Goal: Communication & Community: Answer question/provide support

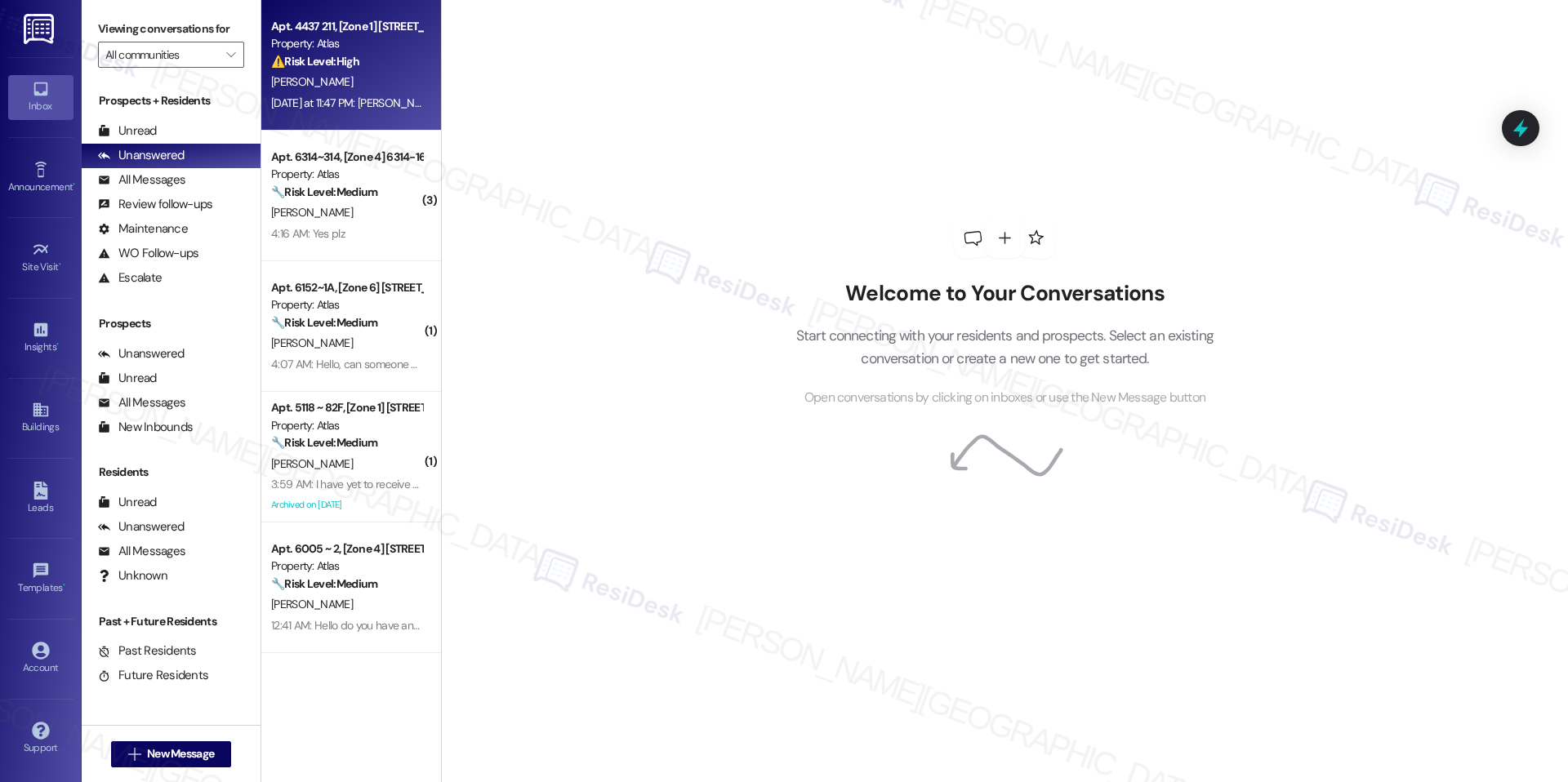
click at [346, 78] on div "S. Geralds Cha" at bounding box center [347, 82] width 154 height 21
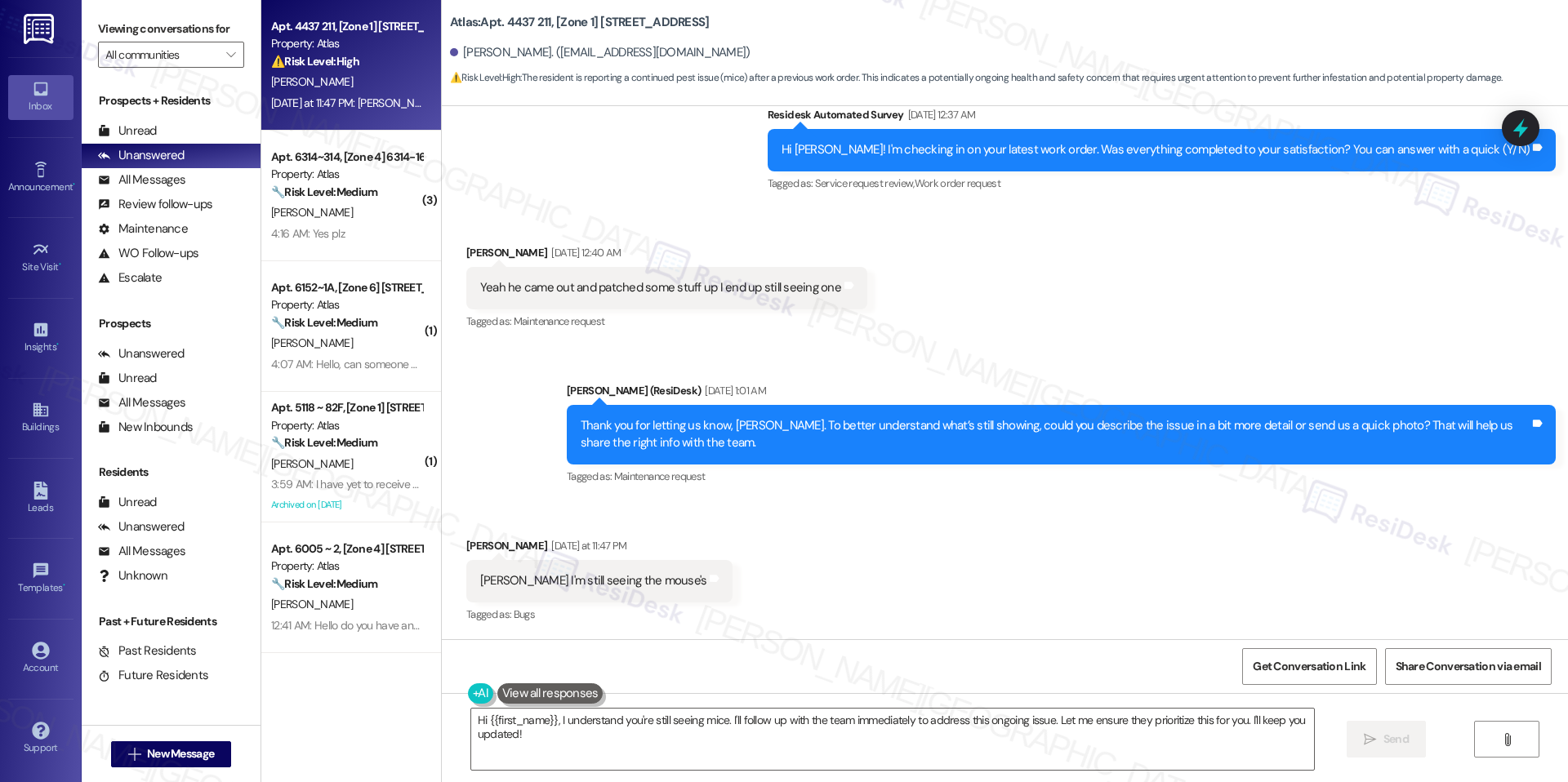
scroll to position [8699, 0]
drag, startPoint x: 583, startPoint y: 26, endPoint x: 633, endPoint y: 18, distance: 50.6
click at [633, 18] on b "Atlas: Apt. 4437 211, [Zone 1] 4433-37 S Greenwood Ave" at bounding box center [579, 22] width 260 height 17
copy b "4433-37"
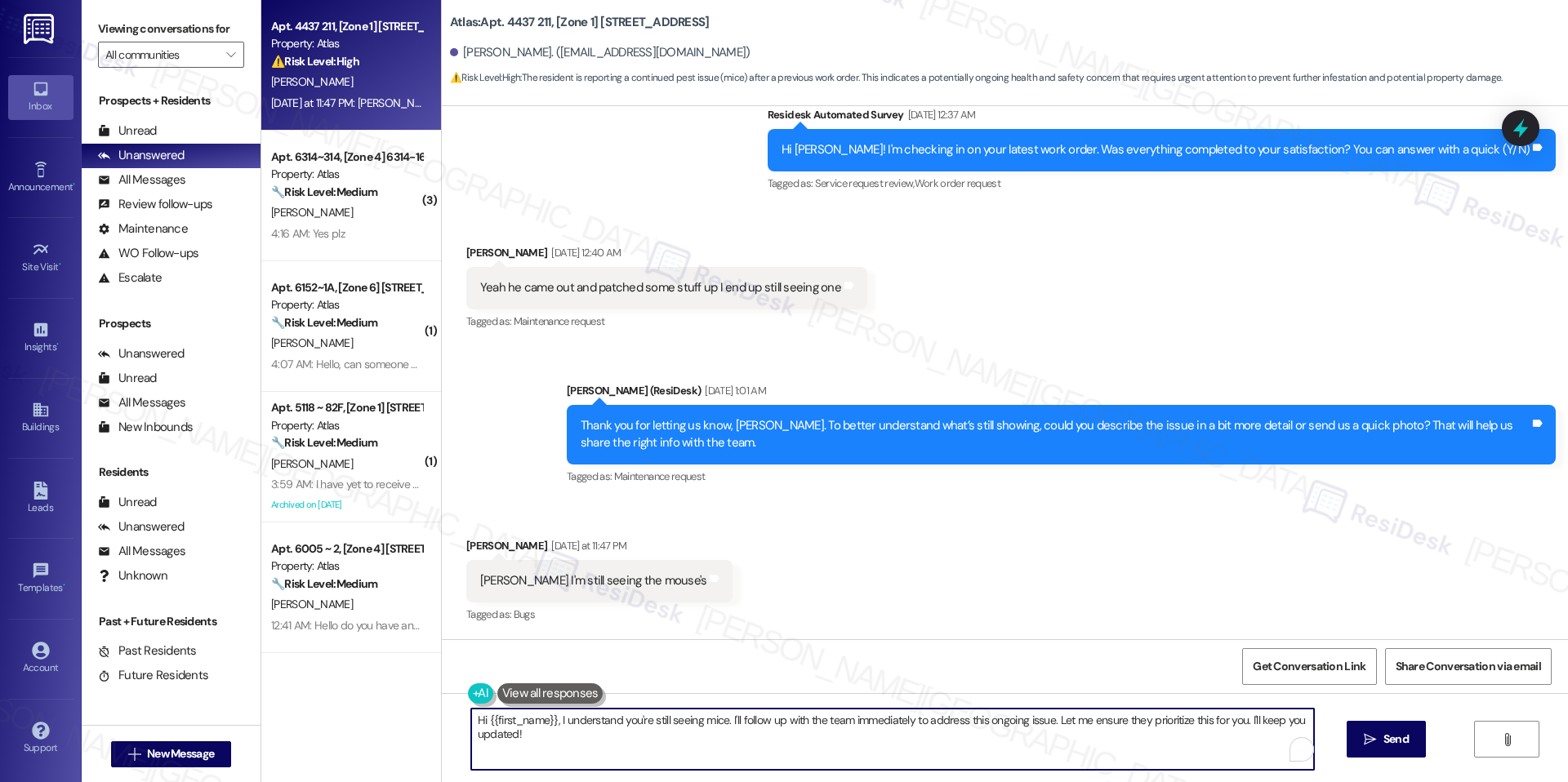
drag, startPoint x: 1103, startPoint y: 720, endPoint x: 1243, endPoint y: 721, distance: 140.0
click at [1243, 721] on textarea "Hi {{first_name}}, I understand you're still seeing mice. I'll follow up with t…" at bounding box center [892, 739] width 843 height 61
click at [1254, 730] on textarea "Hi {{first_name}}, I understand you're still seeing mice. I'll follow up with t…" at bounding box center [892, 739] width 843 height 61
type textarea "Hi {{first_name}}, I understand you're still seeing mice. I'll follow up with t…"
click at [1359, 750] on button " Send" at bounding box center [1386, 739] width 79 height 37
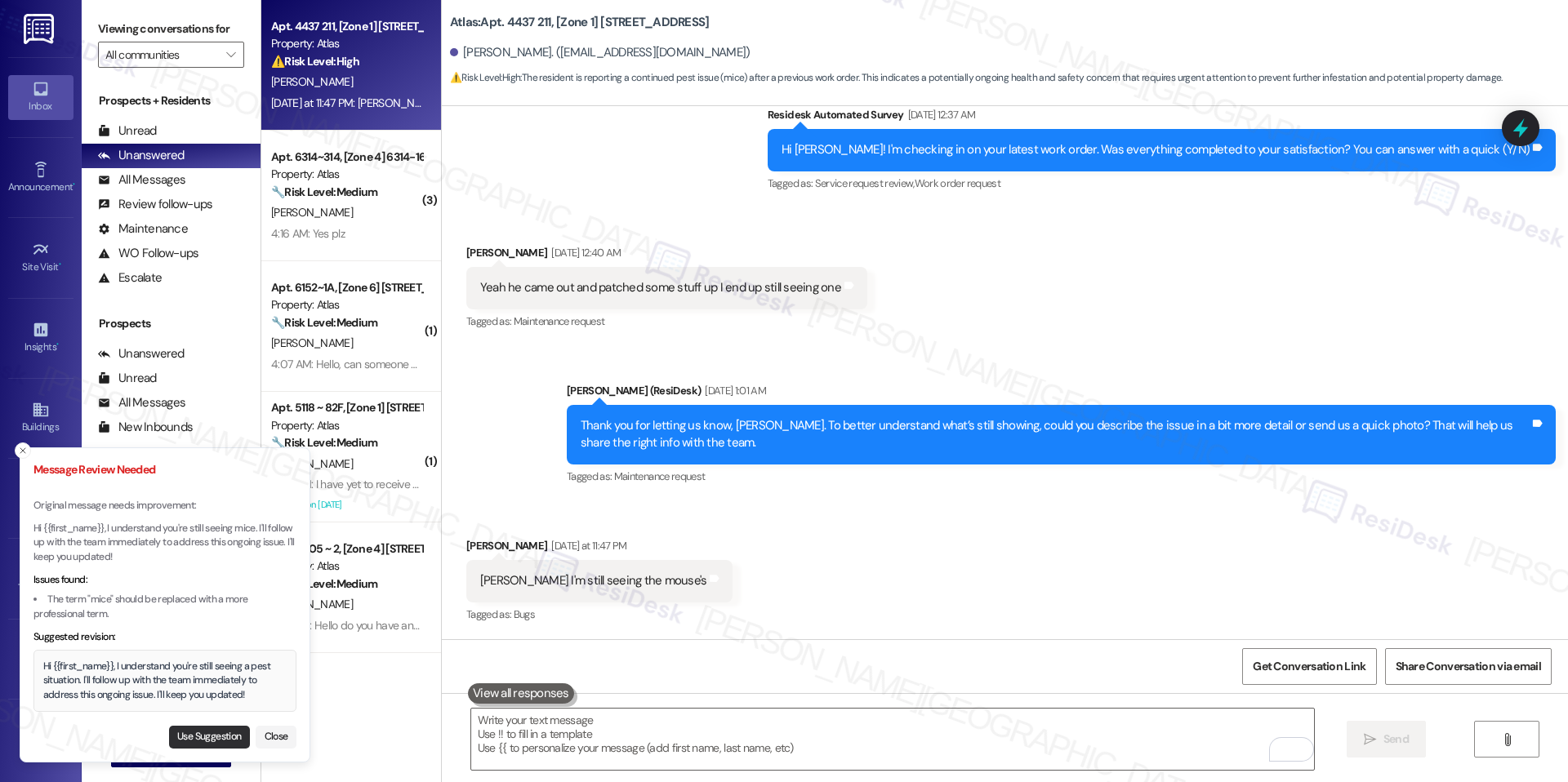
click at [224, 738] on button "Use Suggestion" at bounding box center [210, 737] width 81 height 23
type textarea "Hi {{first_name}}, I understand you're still seeing a pest situation. I'll foll…"
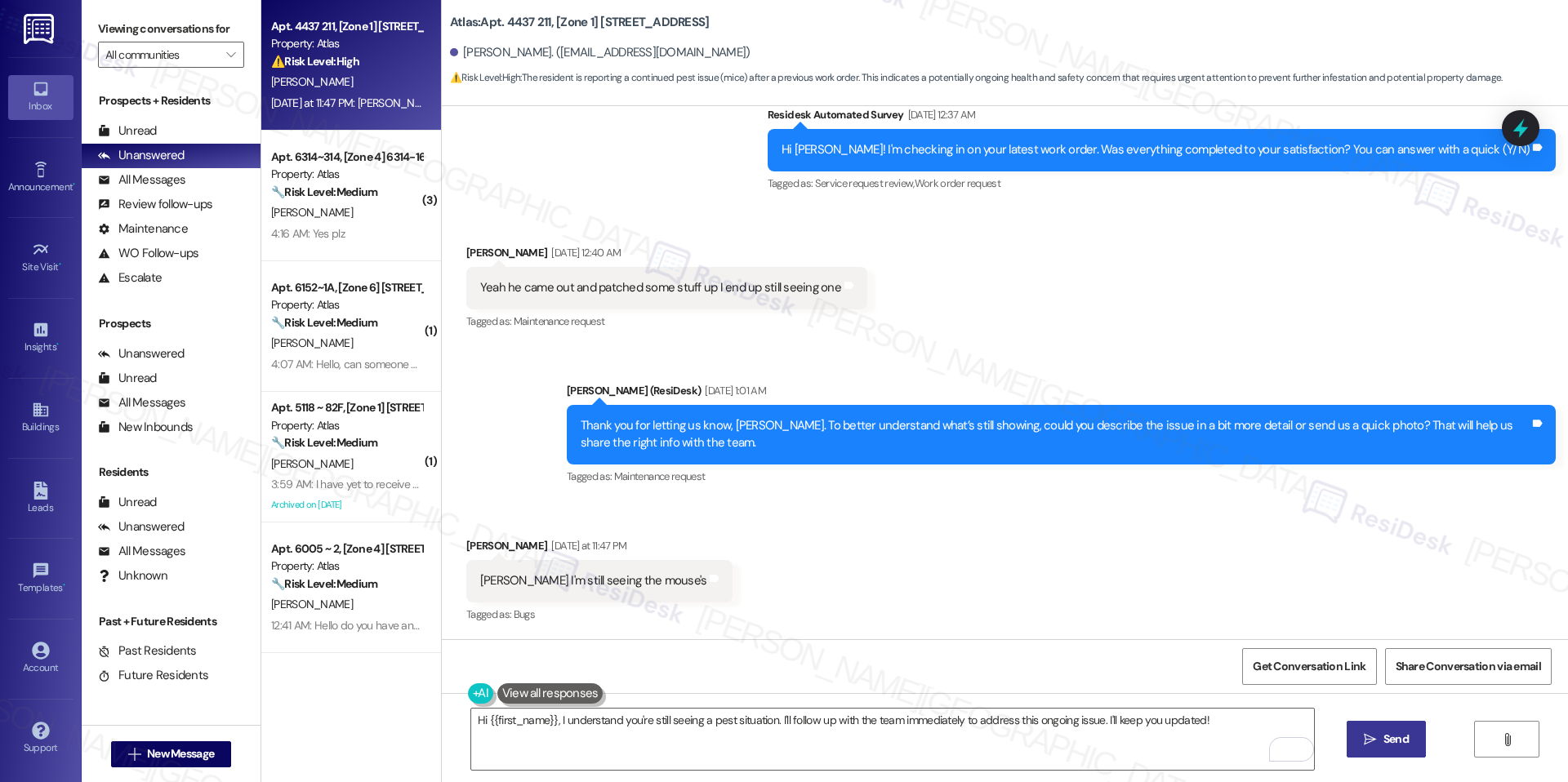
click at [1389, 726] on button " Send" at bounding box center [1386, 739] width 79 height 37
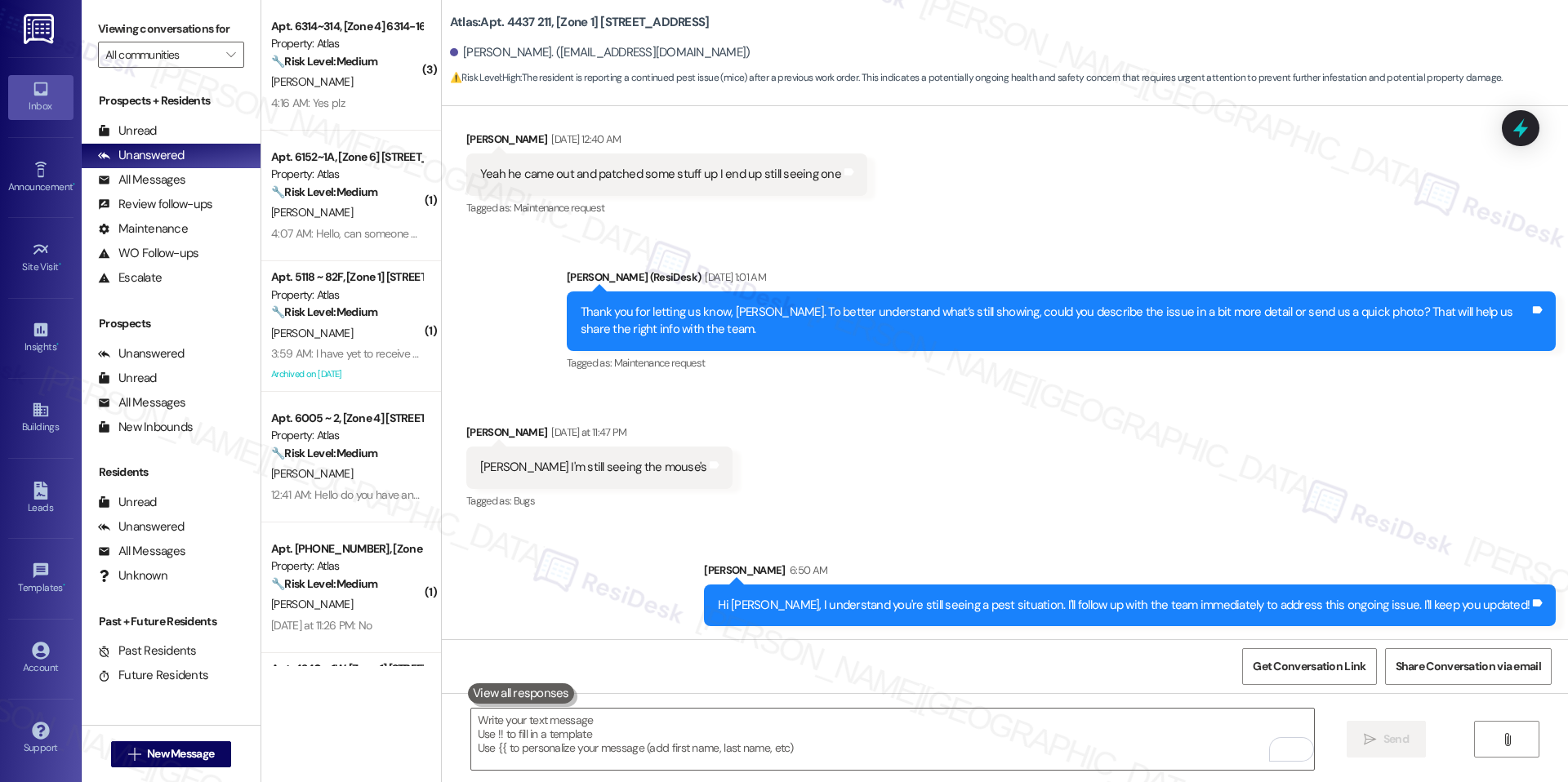
scroll to position [8812, 0]
click at [1513, 125] on icon at bounding box center [1521, 129] width 28 height 28
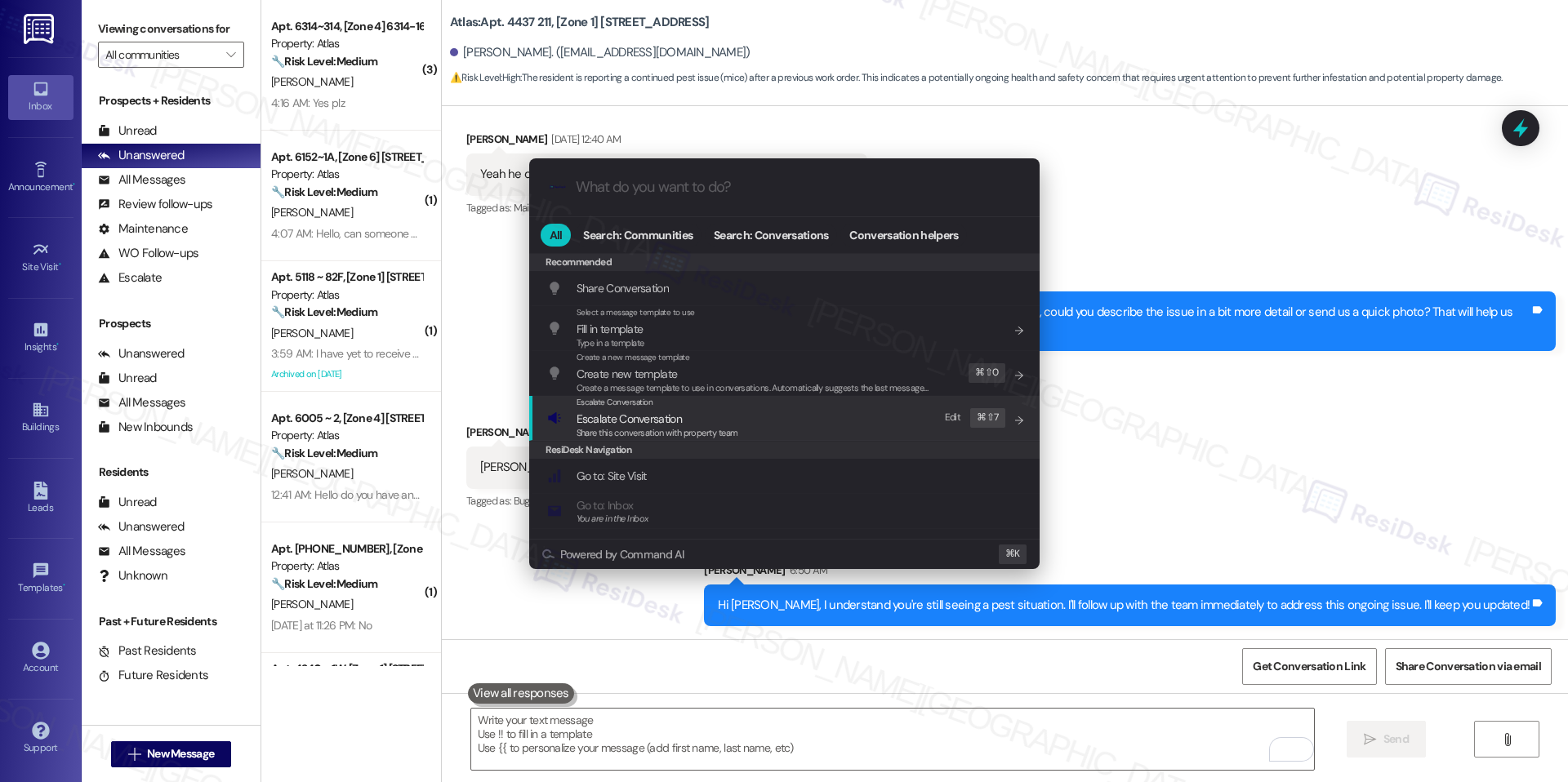
click at [706, 402] on div "Escalate Conversation" at bounding box center [658, 403] width 162 height 13
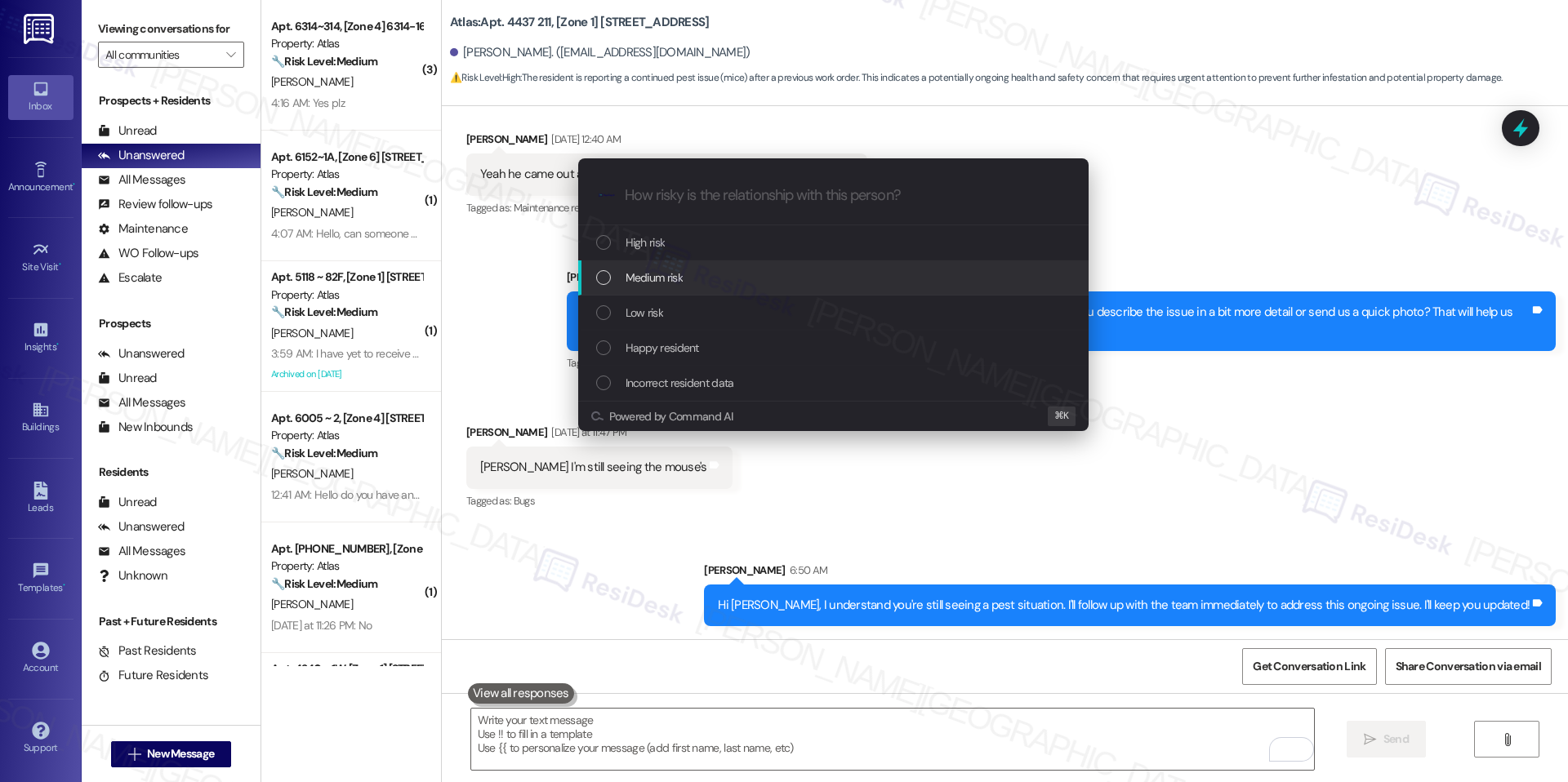
click at [686, 285] on div "Medium risk" at bounding box center [834, 278] width 478 height 18
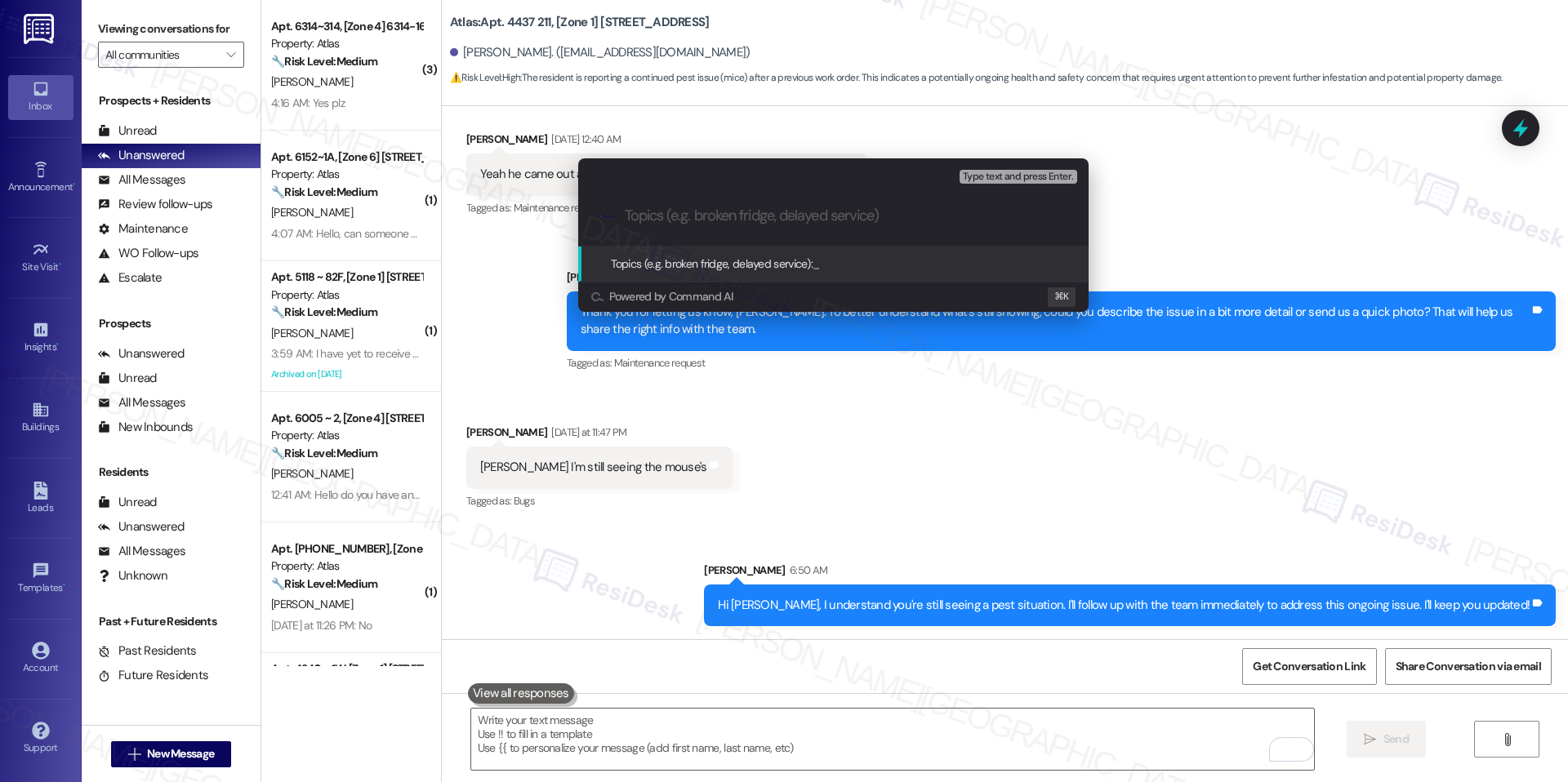
paste input "Pest Control / Ongoing Mice Issue"
type input "Pest Control / Ongoing Mice Issue"
click at [867, 255] on div "Topics (e.g. broken fridge, delayed service): Pest Control / Ongoing Mice Issue" at bounding box center [791, 264] width 361 height 18
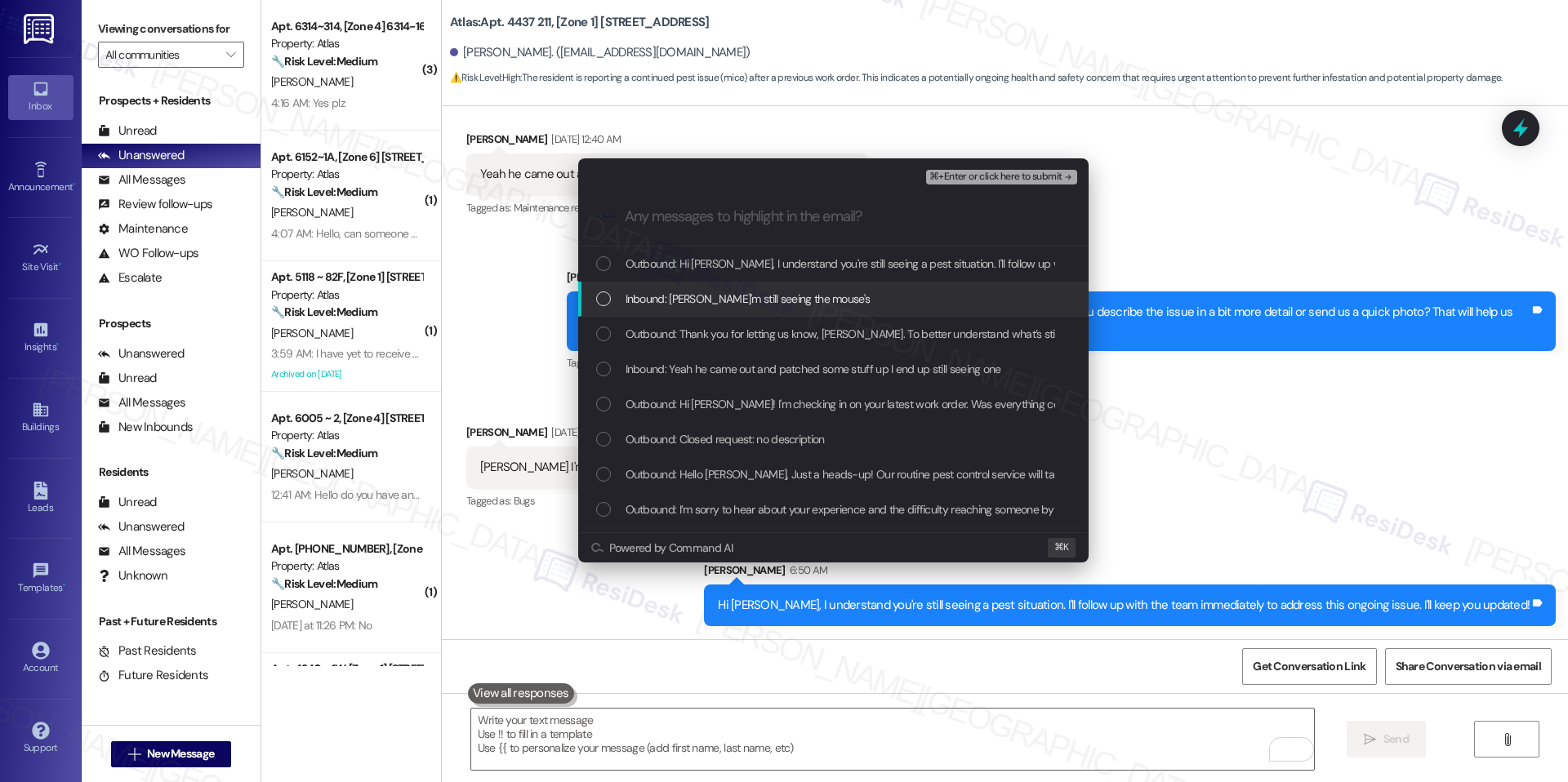
click at [789, 290] on span "Inbound: Sarah I'm still seeing the mouse's" at bounding box center [748, 299] width 245 height 18
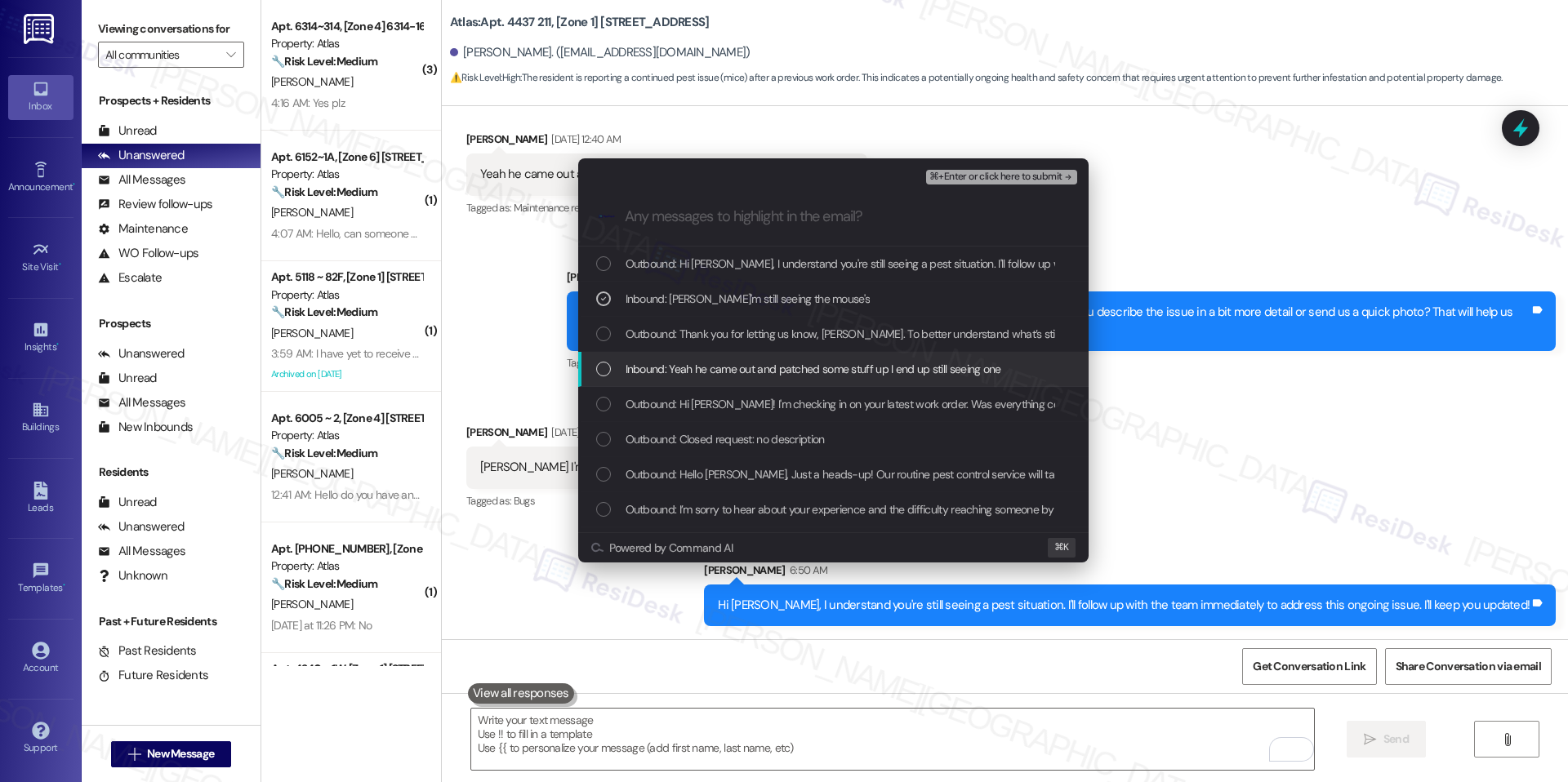
click at [949, 360] on span "Inbound: Yeah he came out and patched some stuff up I end up still seeing one" at bounding box center [813, 369] width 375 height 18
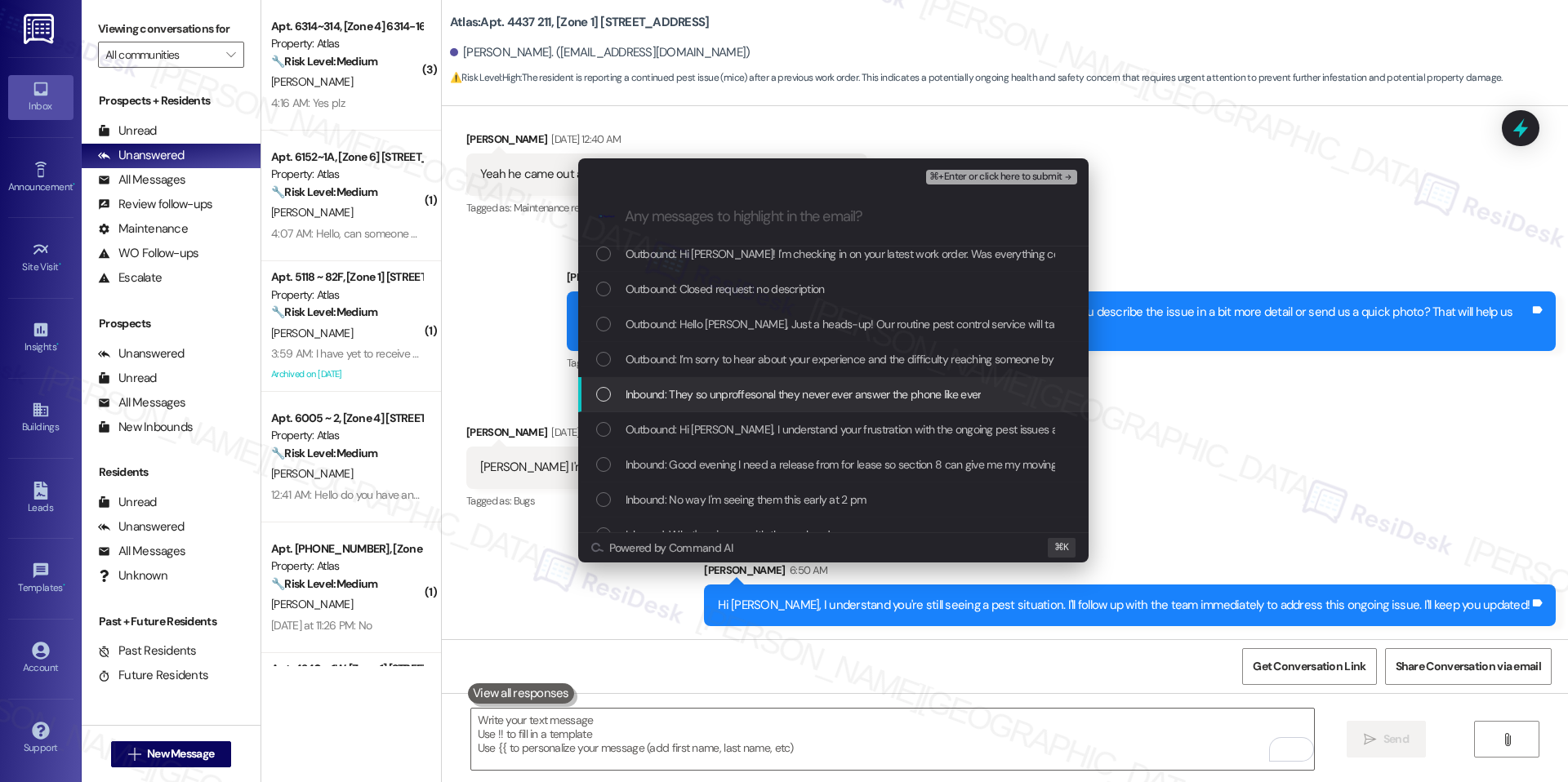
scroll to position [148, 0]
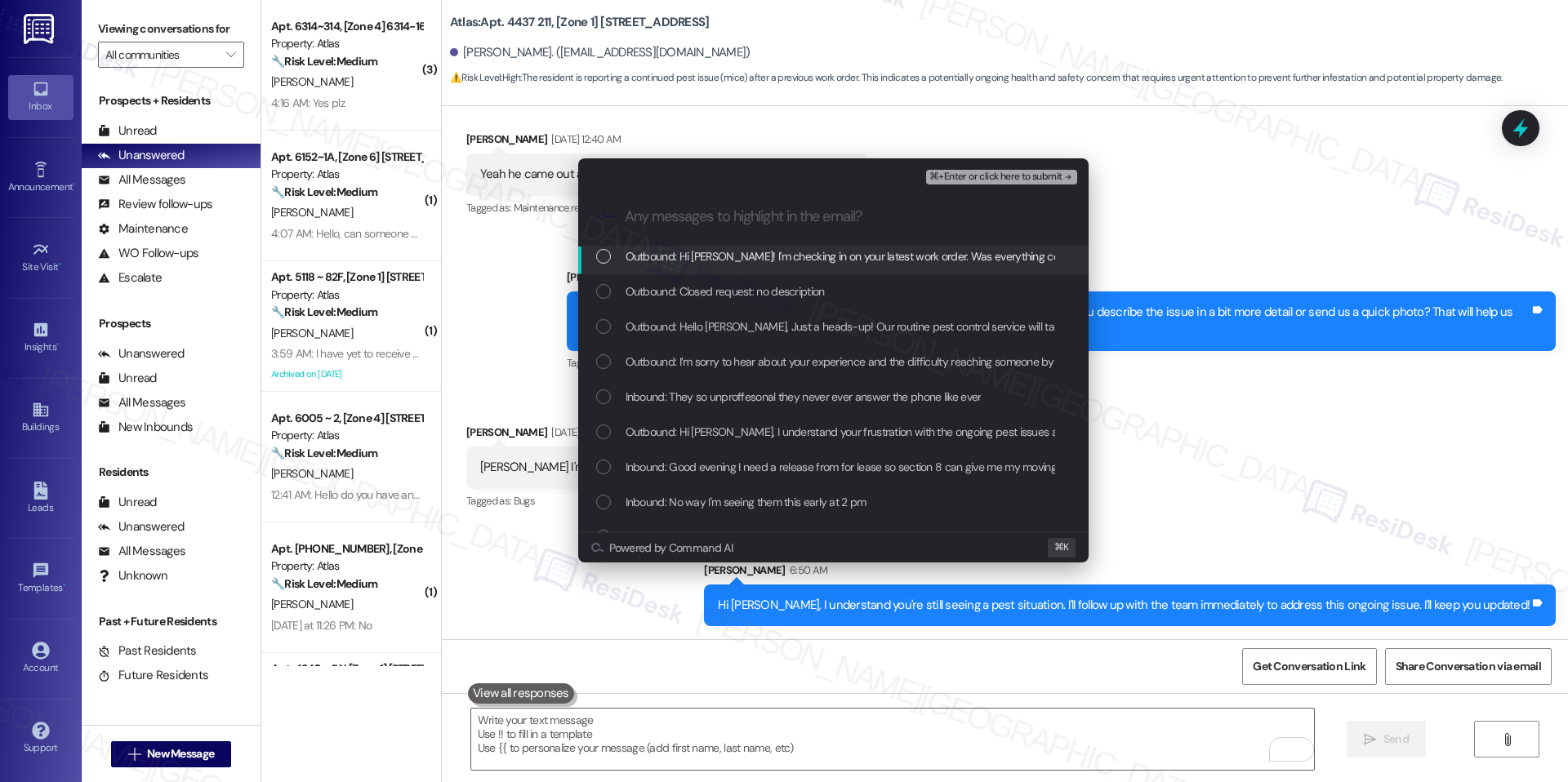
click at [972, 173] on span "⌘+Enter or click here to submit" at bounding box center [995, 177] width 132 height 12
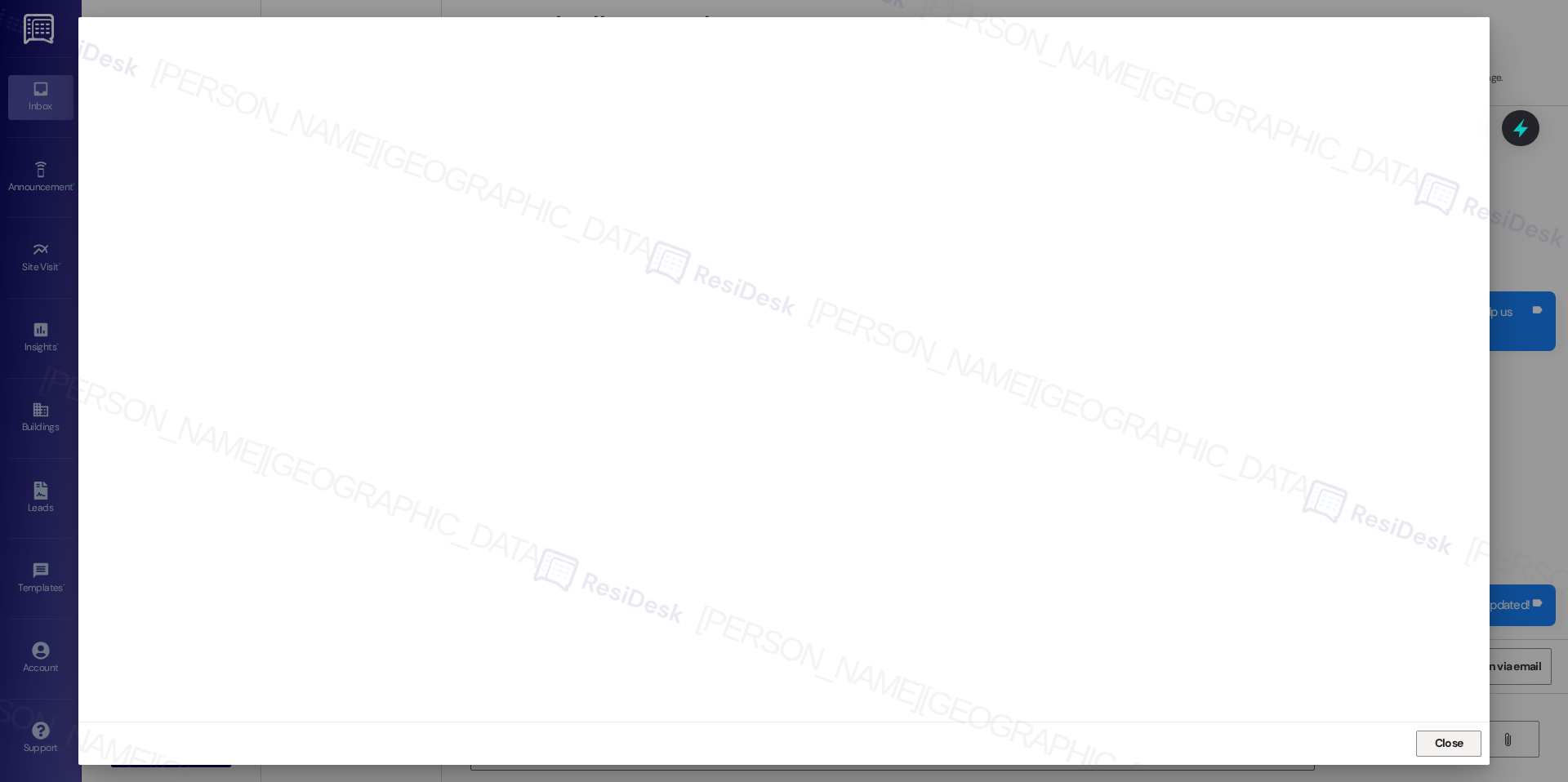
click at [1436, 742] on span "Close" at bounding box center [1449, 743] width 29 height 17
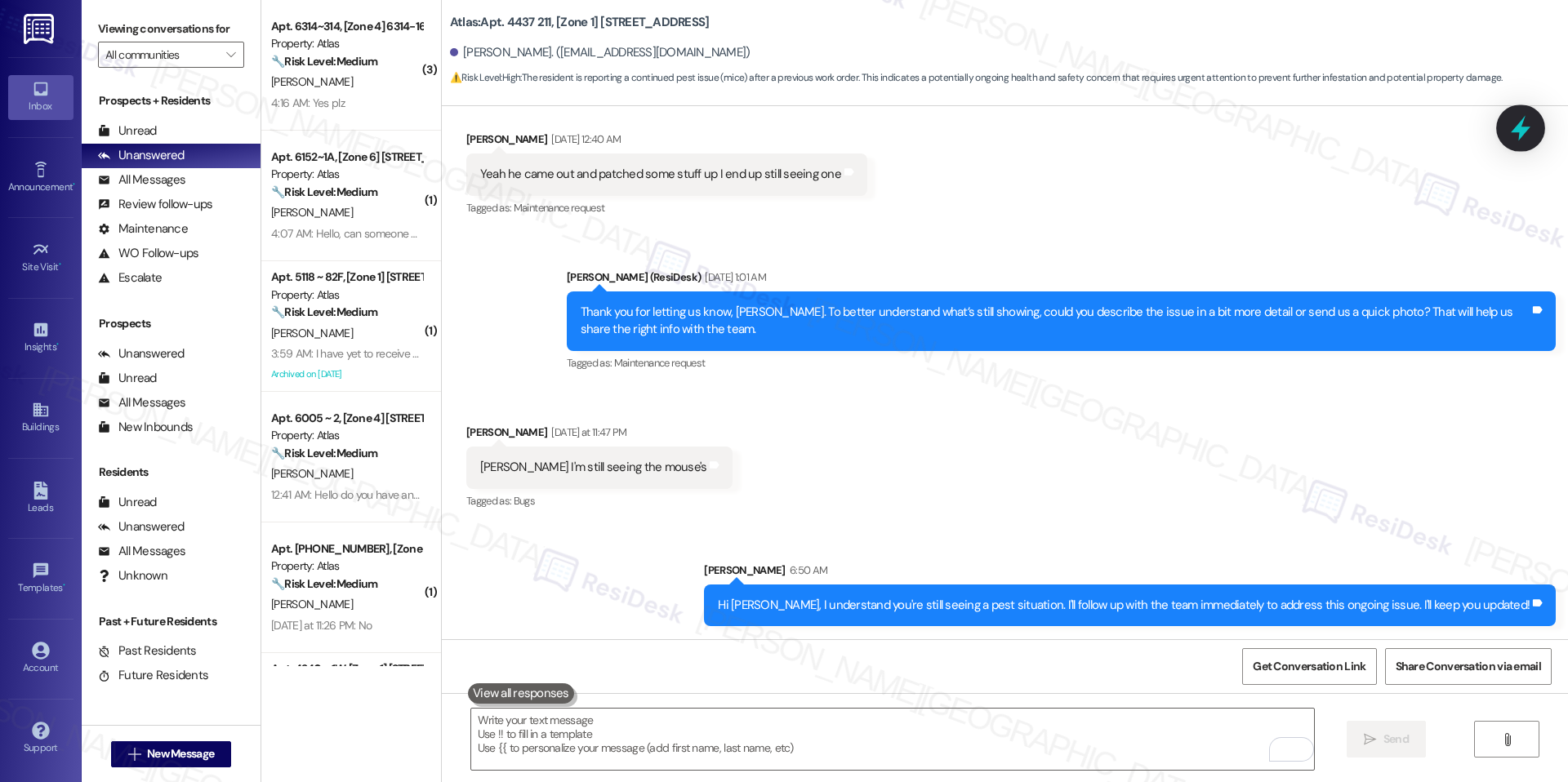
click at [1521, 119] on icon at bounding box center [1521, 129] width 28 height 28
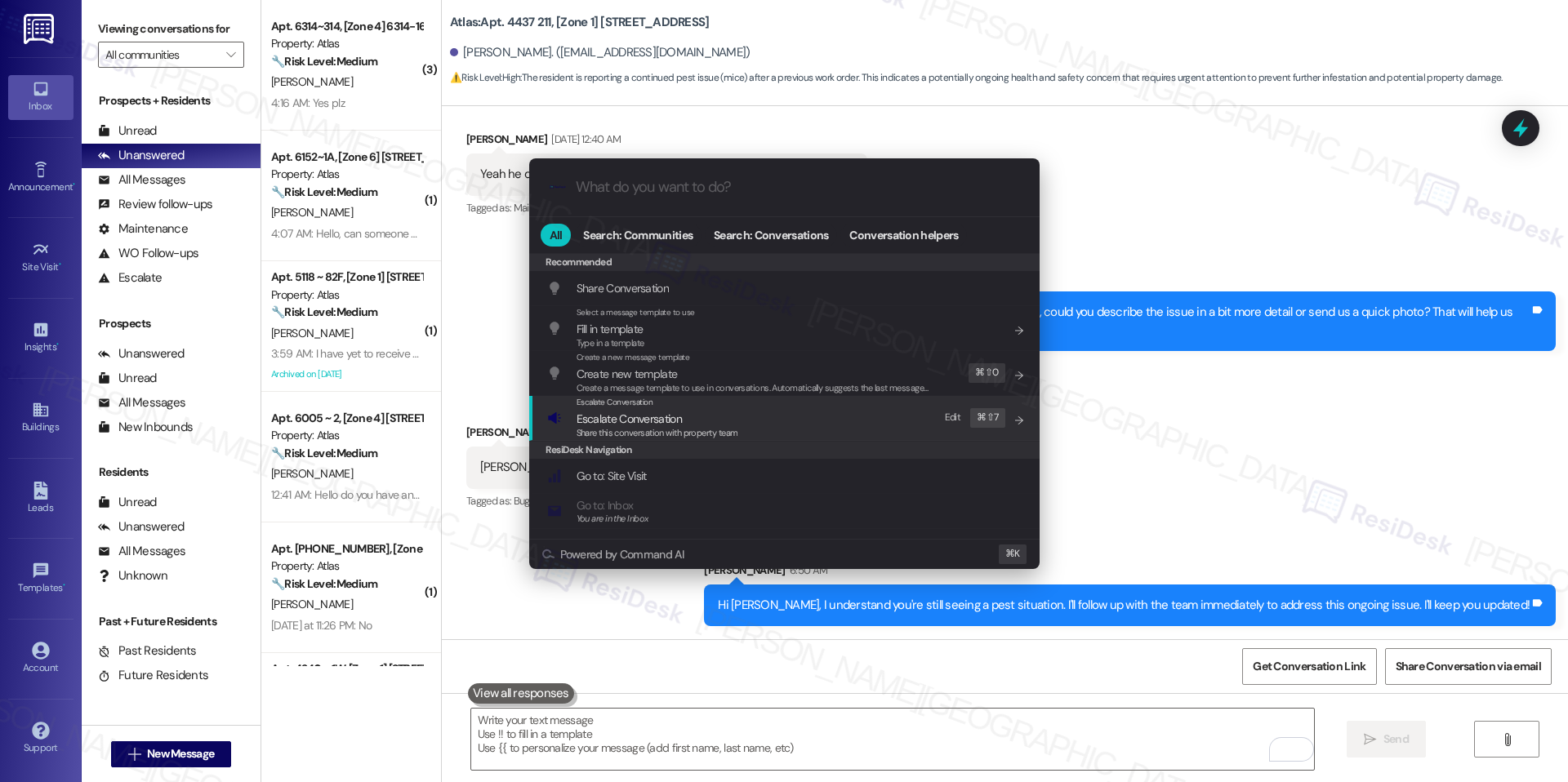
click at [763, 415] on div "Escalate Conversation Escalate Conversation Share this conversation with proper…" at bounding box center [786, 417] width 478 height 44
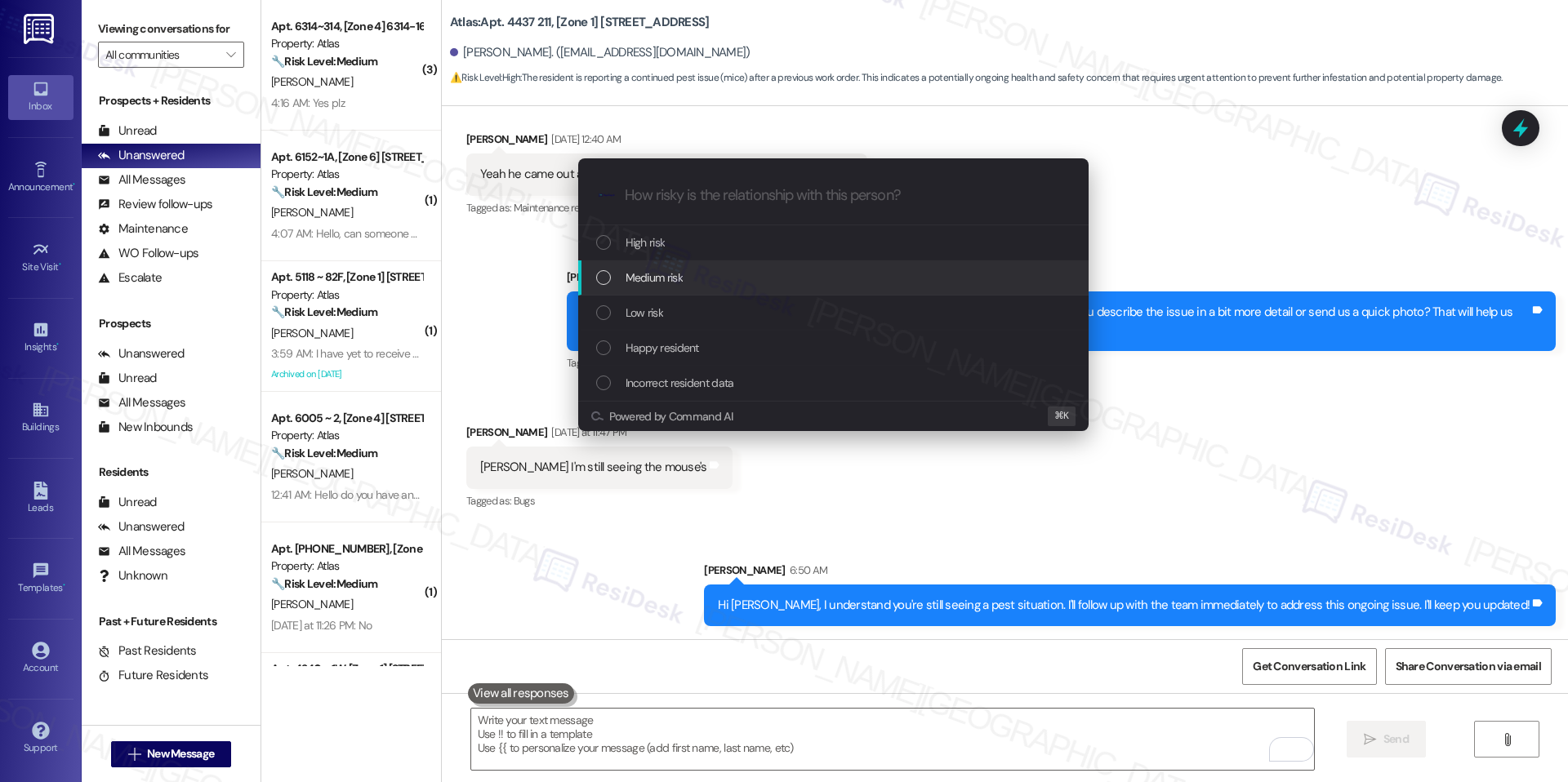
click at [672, 272] on span "Medium risk" at bounding box center [654, 278] width 57 height 18
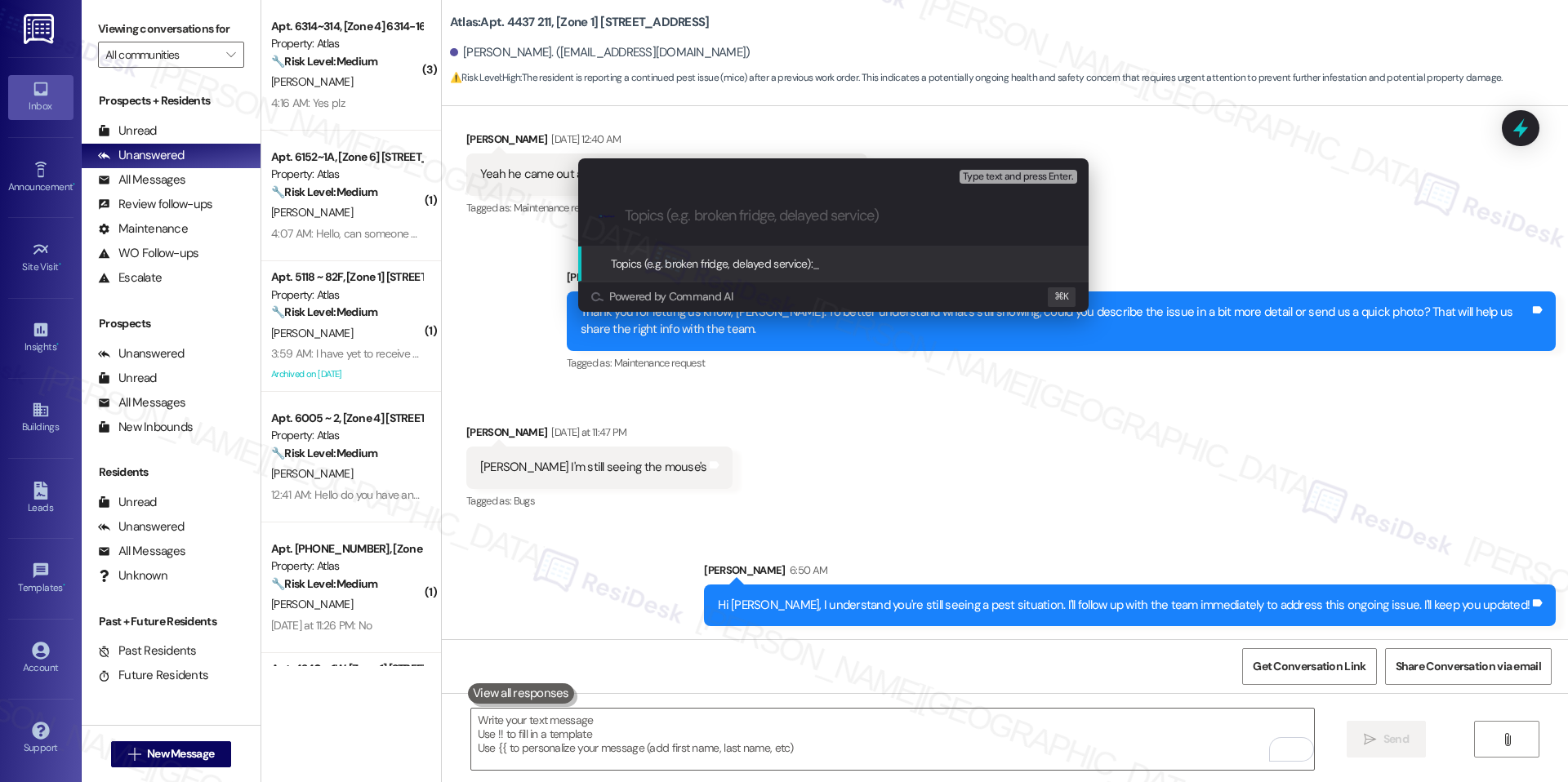
paste input "Pest Control / Ongoing Mice Issue"
type input "Pest Control / Ongoing Mice Issue"
click at [918, 269] on span "Pest Control / Ongoing Mice Issue" at bounding box center [892, 264] width 159 height 15
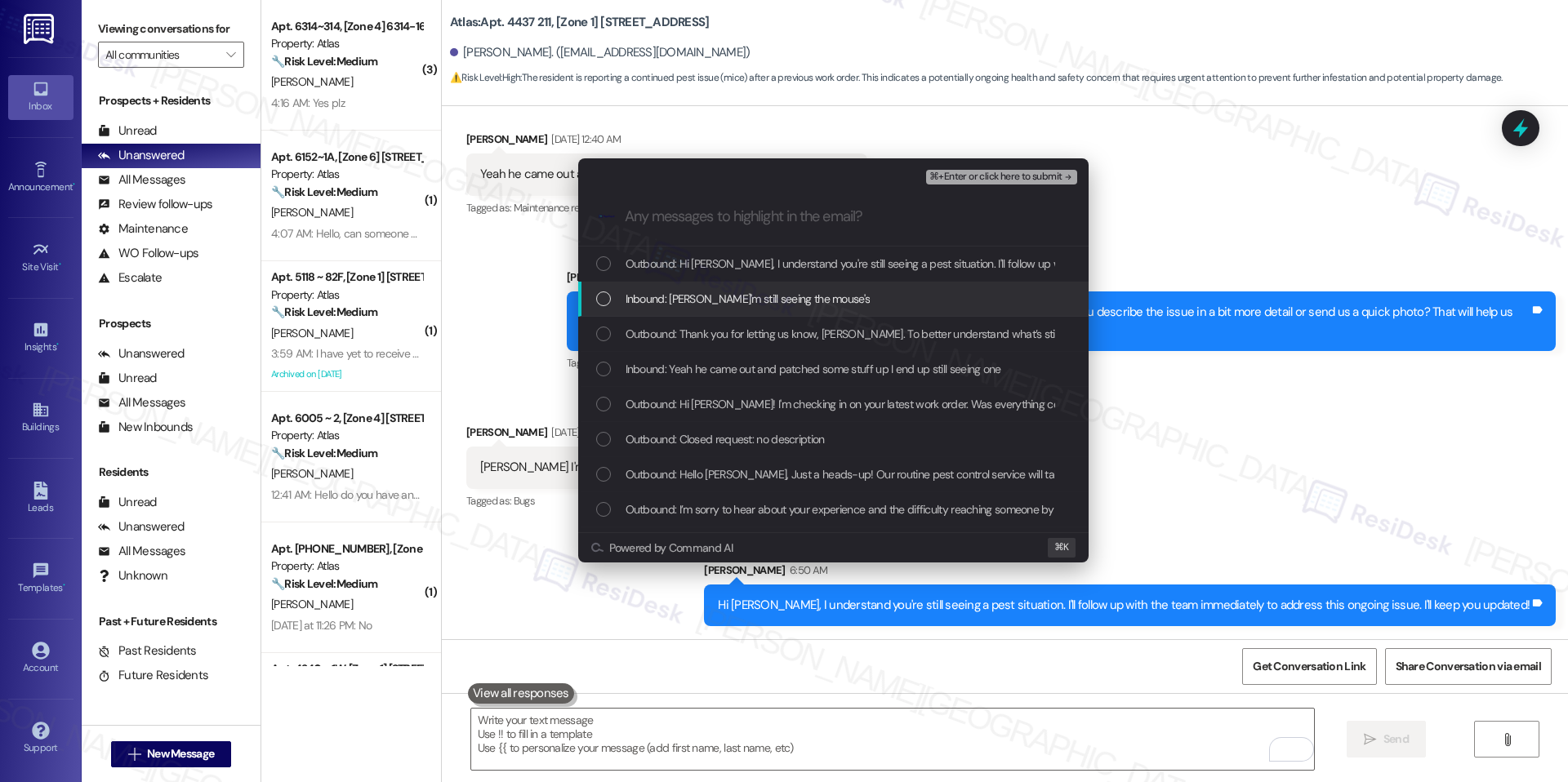
click at [887, 291] on div "Inbound: Sarah I'm still seeing the mouse's" at bounding box center [834, 299] width 478 height 18
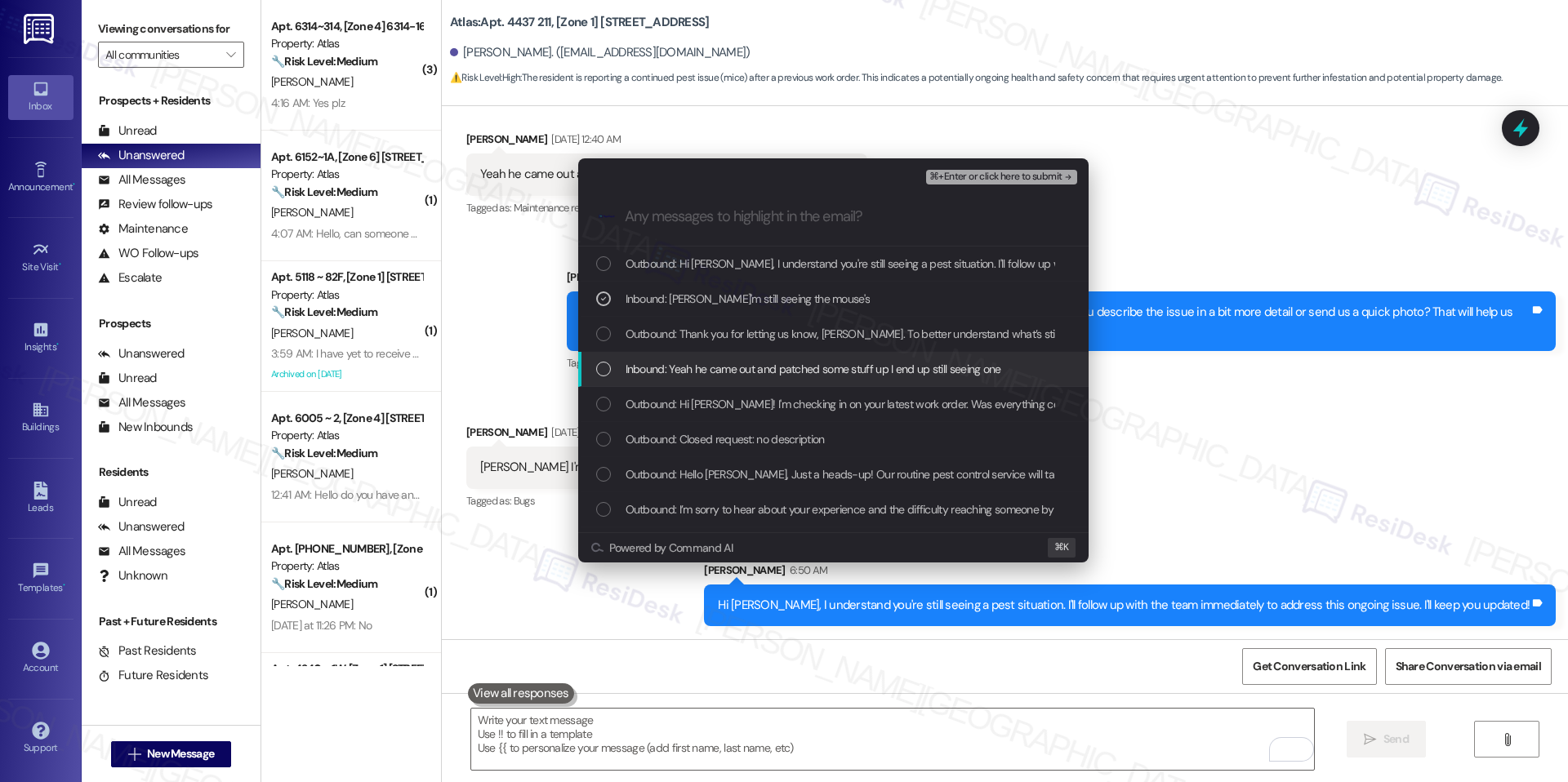
click at [810, 360] on span "Inbound: Yeah he came out and patched some stuff up I end up still seeing one" at bounding box center [813, 369] width 375 height 18
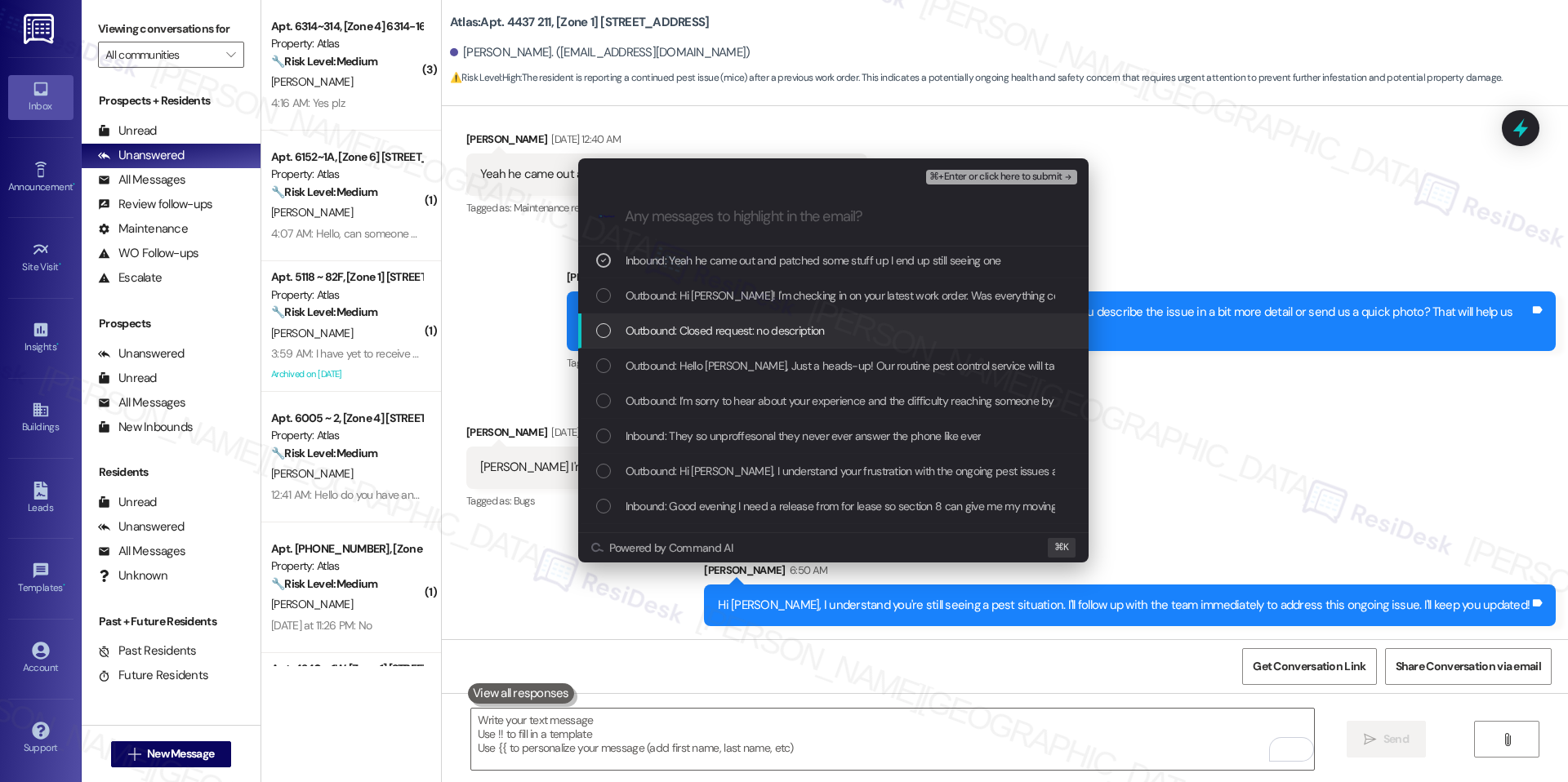
scroll to position [106, 0]
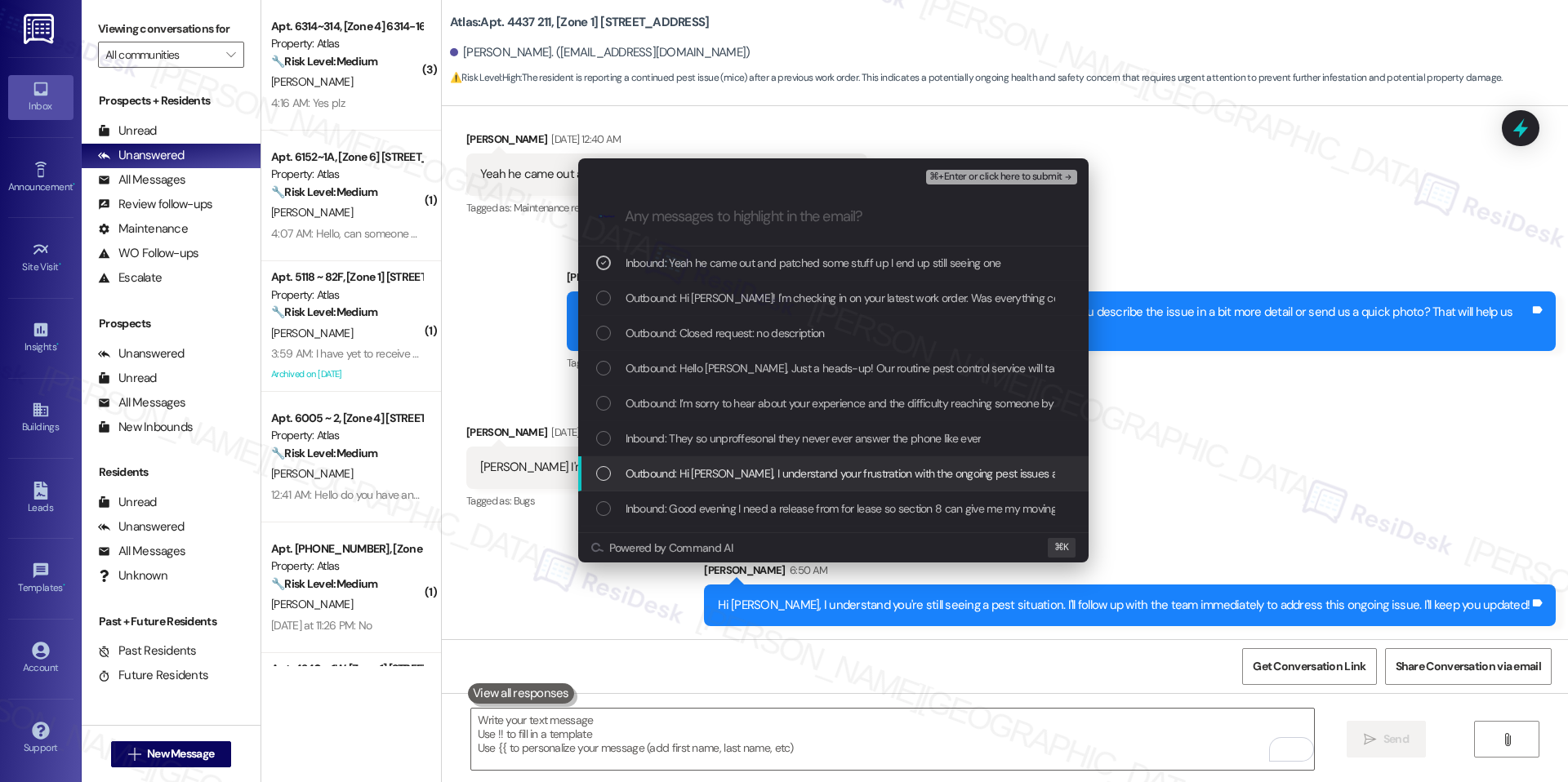
drag, startPoint x: 770, startPoint y: 445, endPoint x: 767, endPoint y: 471, distance: 26.2
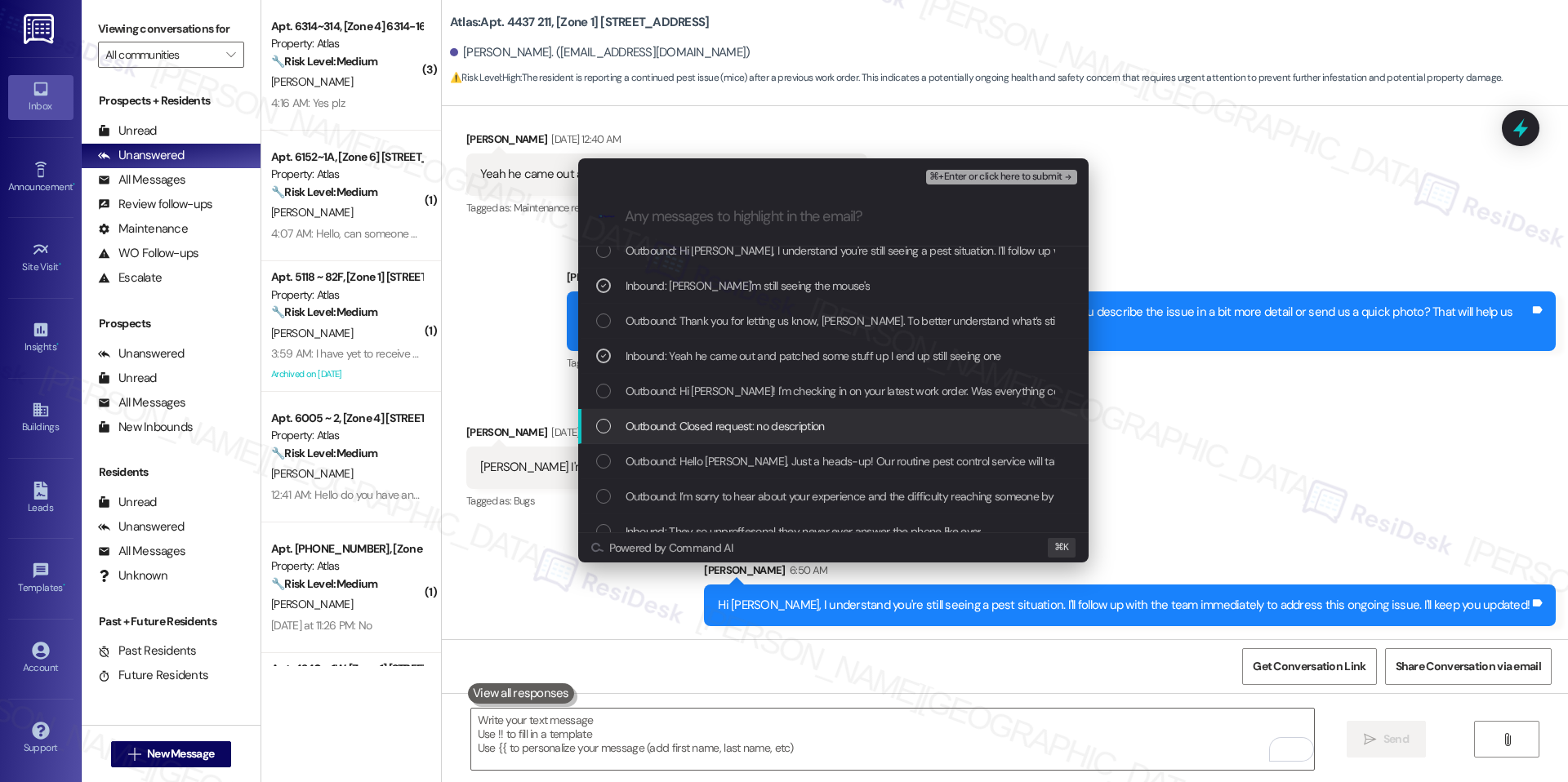
scroll to position [0, 0]
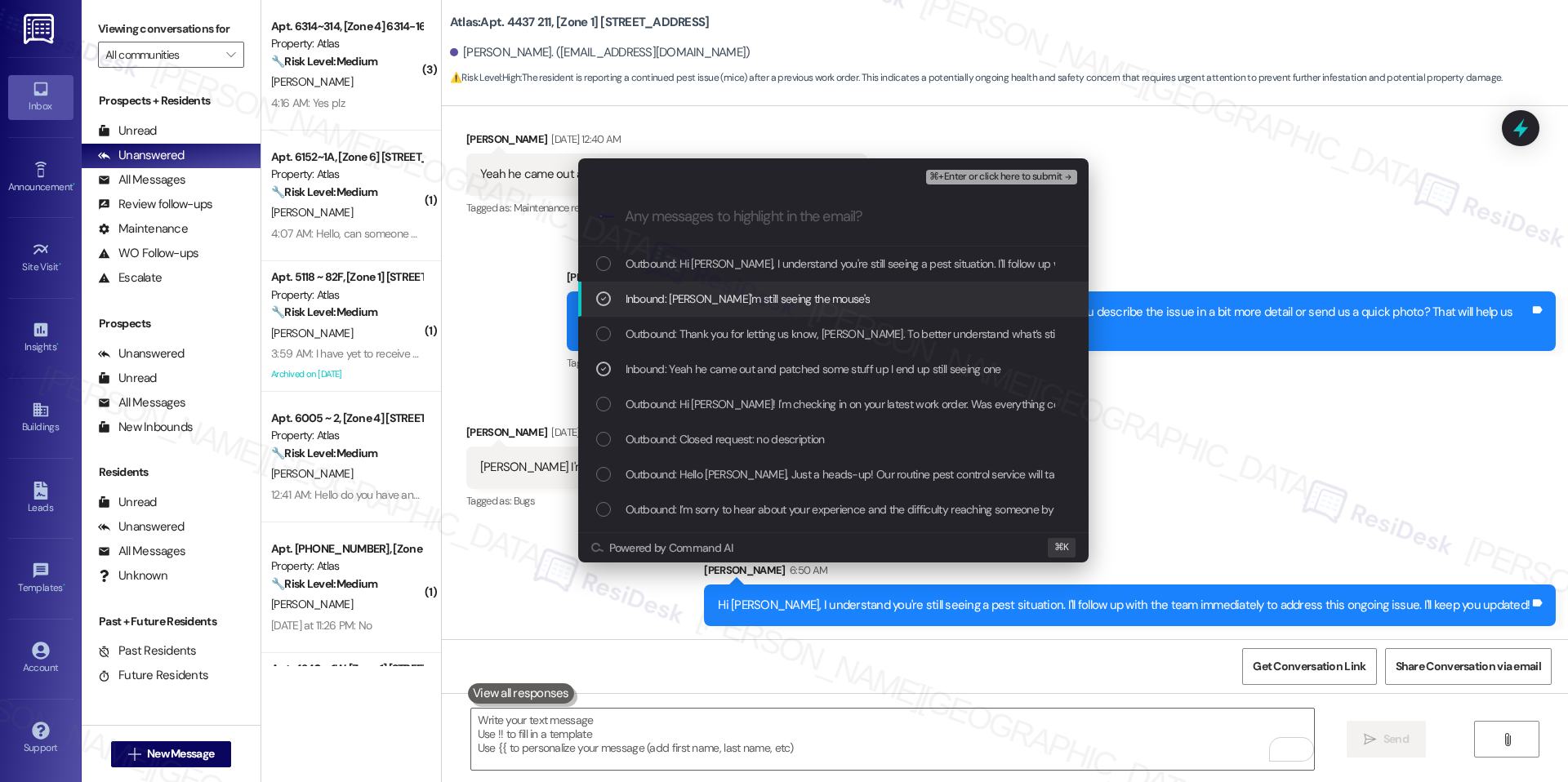
click at [989, 176] on span "⌘+Enter or click here to submit" at bounding box center [995, 177] width 132 height 12
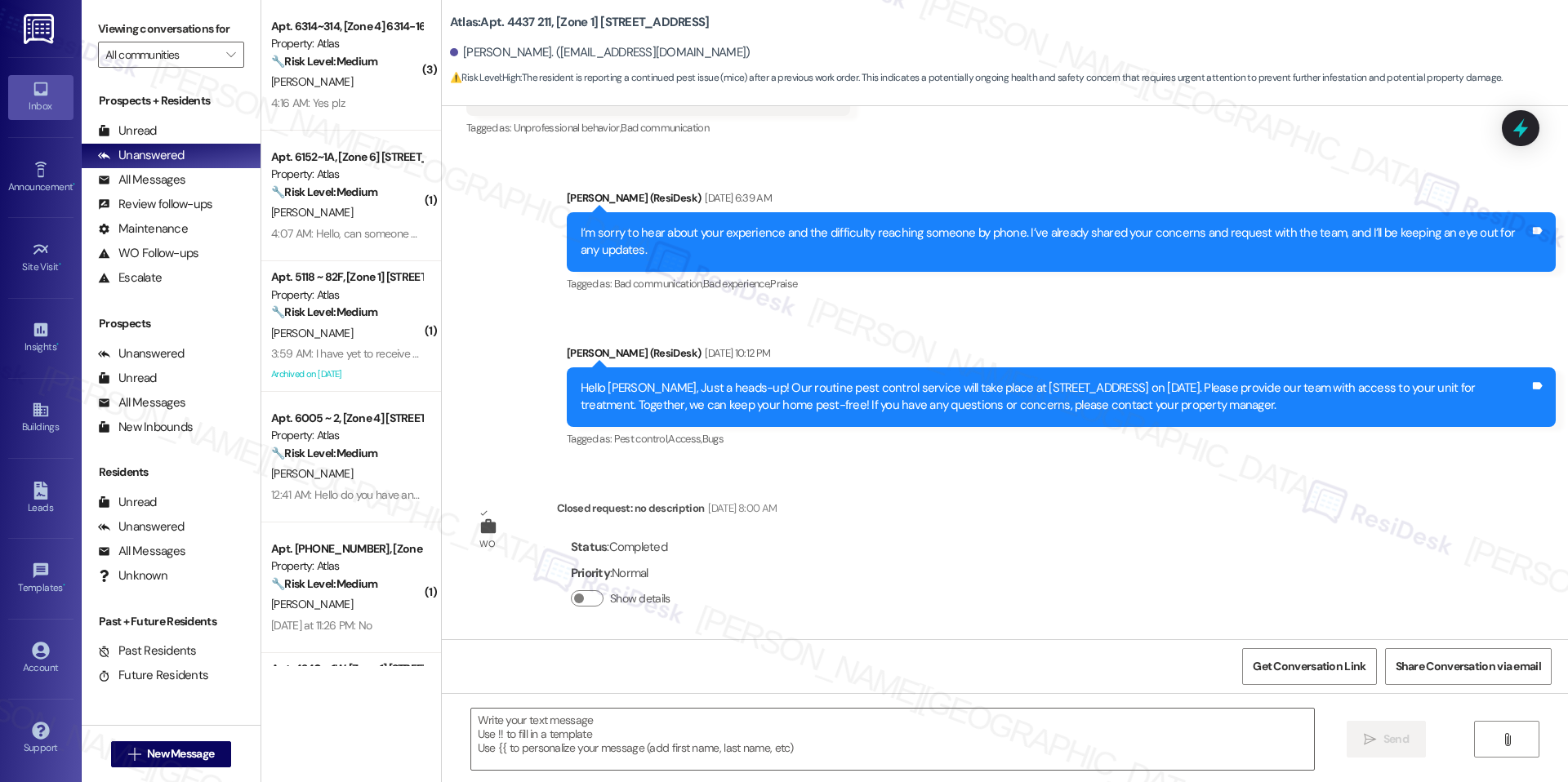
scroll to position [8698, 0]
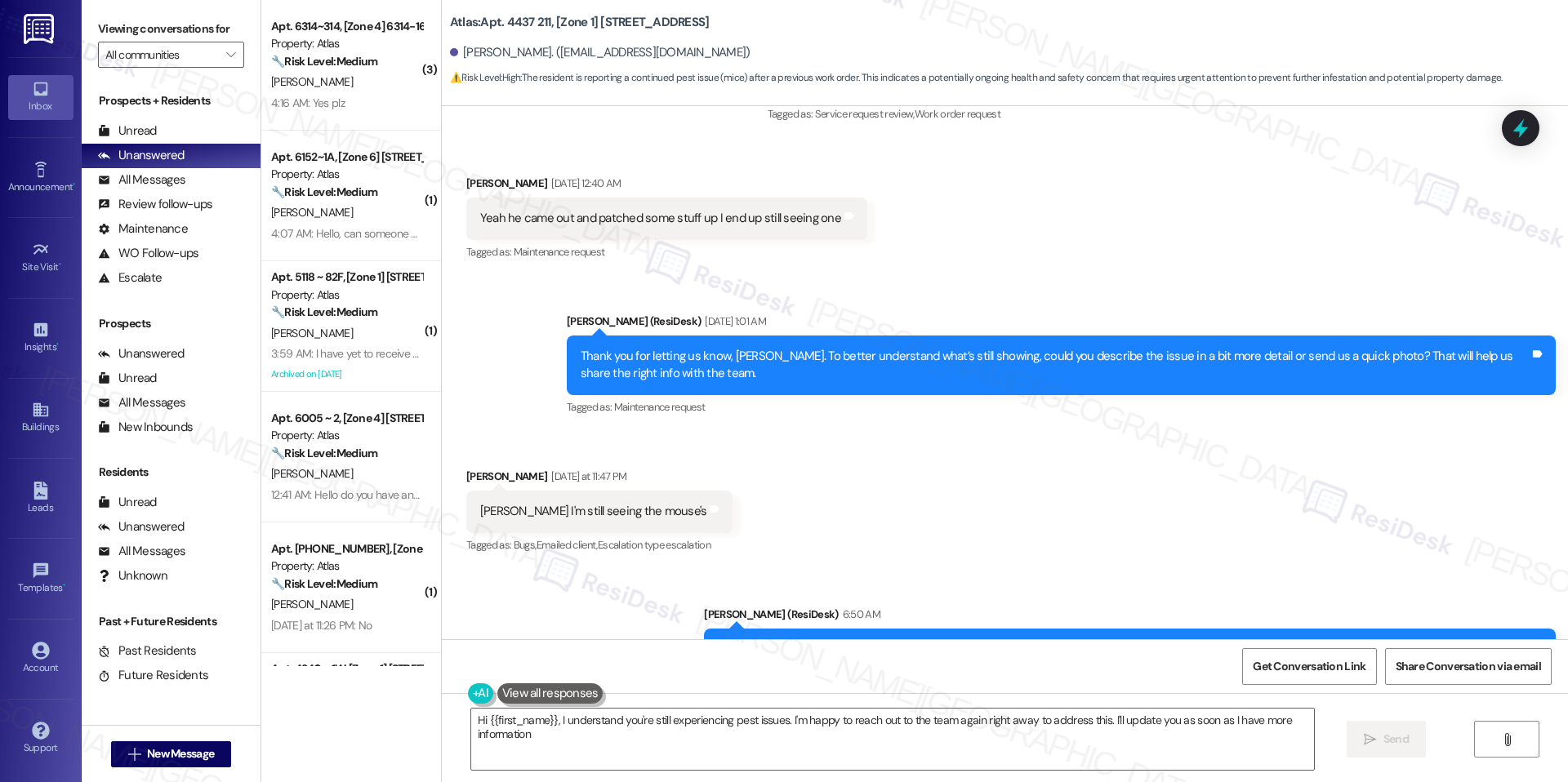
type textarea "Hi {{first_name}}, I understand you're still experiencing pest issues. I'm happ…"
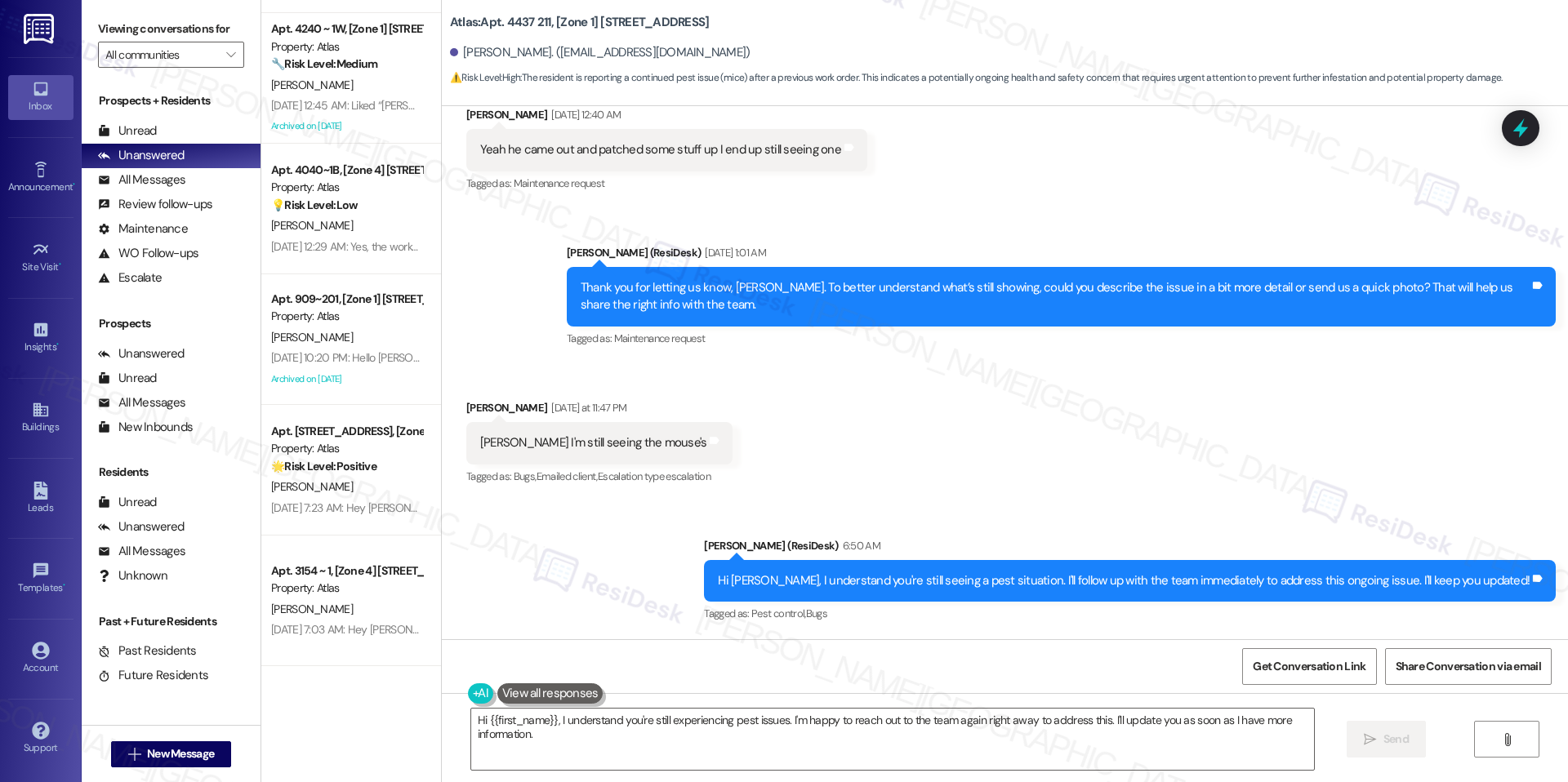
scroll to position [0, 0]
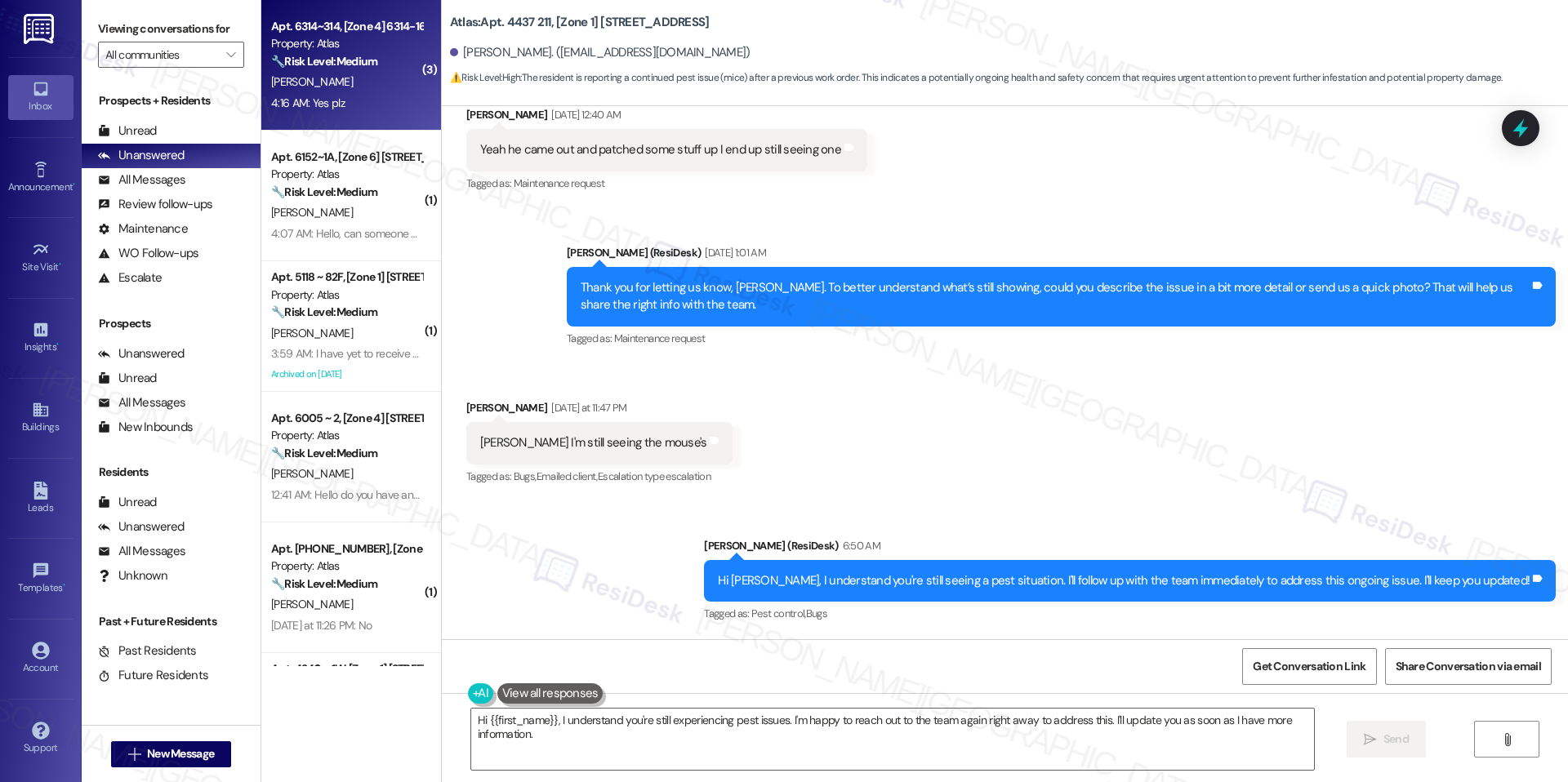
click at [365, 35] on div "Apt. 6314~314, [Zone 4] 6314-16 S. Troy" at bounding box center [347, 26] width 151 height 17
type textarea "Fetching suggested responses. Please feel free to read through the conversation…"
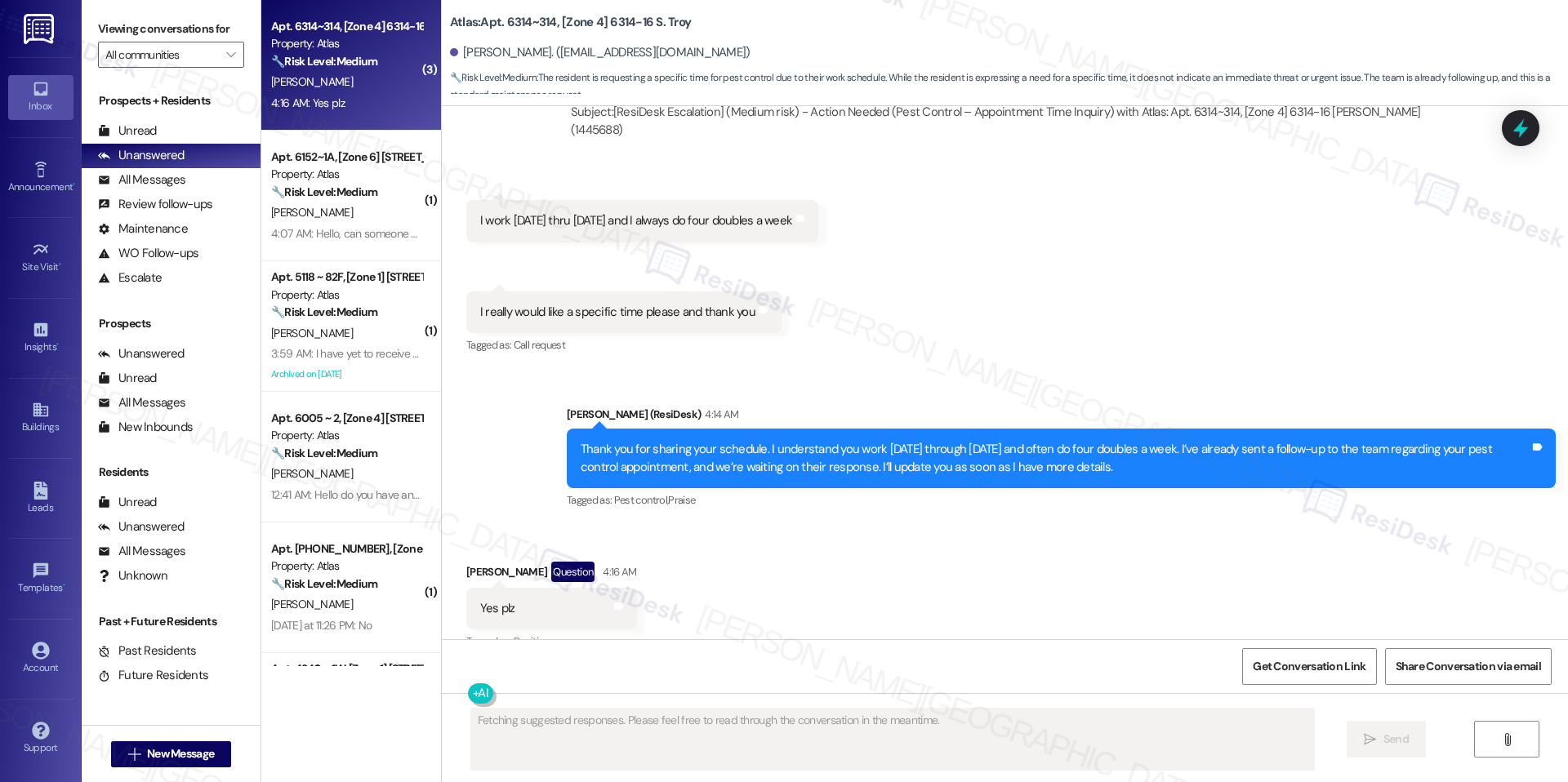
scroll to position [2009, 0]
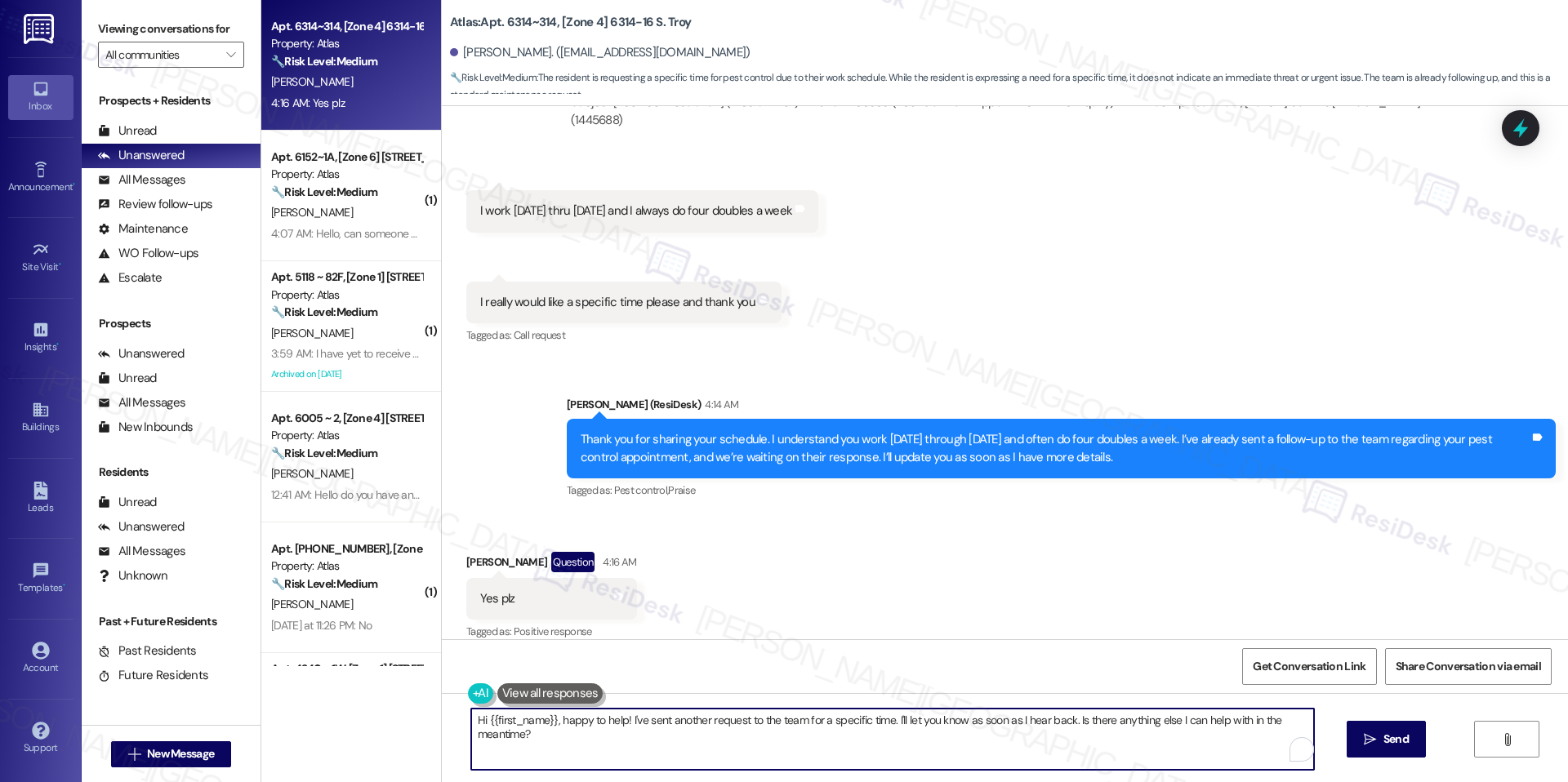
drag, startPoint x: 547, startPoint y: 719, endPoint x: 449, endPoint y: 720, distance: 98.0
click at [462, 720] on div "Hi {{first_name}}, happy to help! I've sent another request to the team for a s…" at bounding box center [884, 739] width 844 height 63
drag, startPoint x: 532, startPoint y: 721, endPoint x: 420, endPoint y: 715, distance: 112.2
click at [420, 715] on div "Apt. 6314~314, [Zone 4] 6314-16 S. Troy Property: Atlas 🔧 Risk Level: Medium Th…" at bounding box center [914, 391] width 1306 height 782
click at [524, 720] on textarea "I've sent another request to the team for a specific time. I'll let you know as…" at bounding box center [892, 739] width 843 height 61
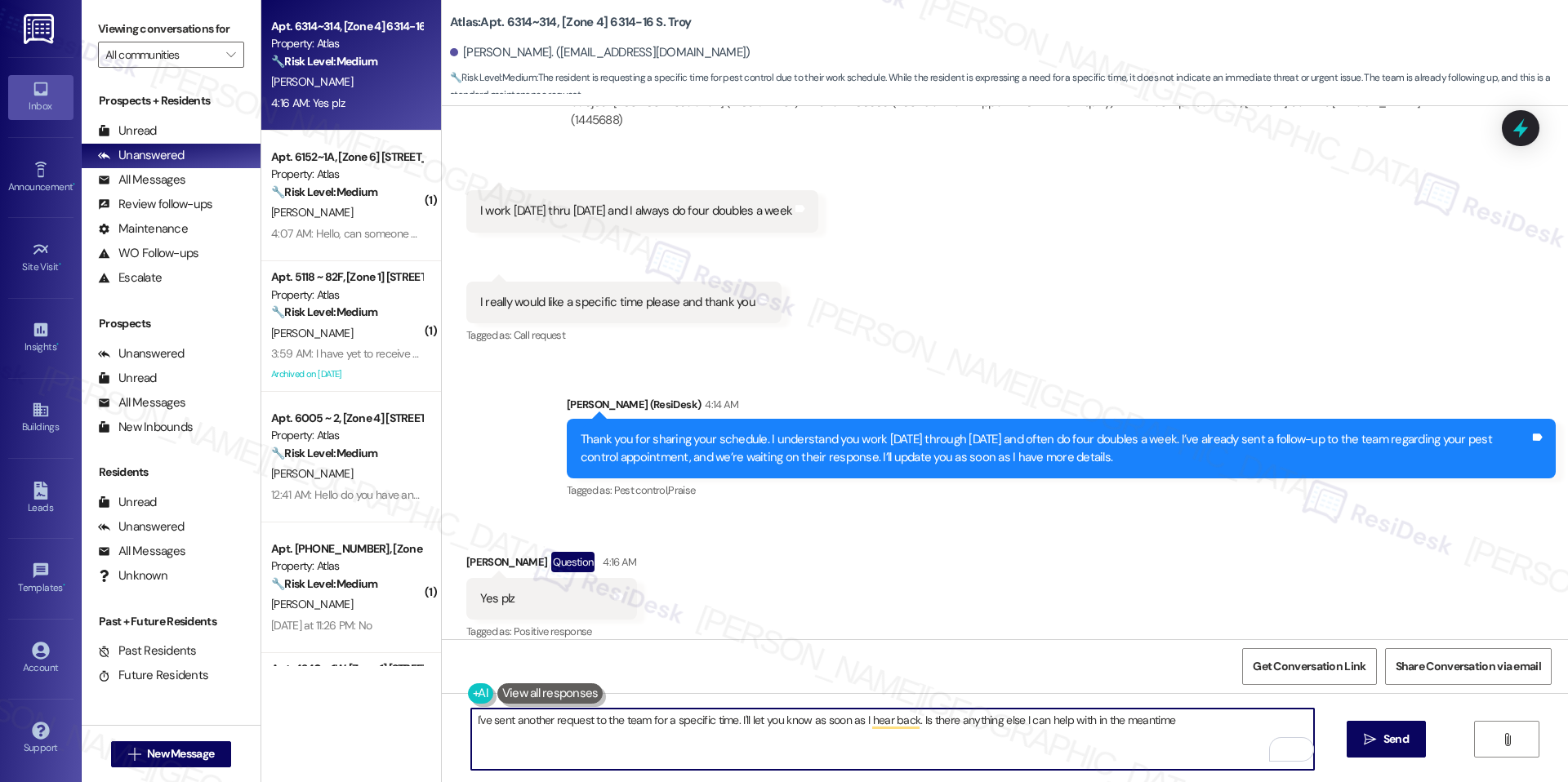
click at [524, 720] on textarea "I've sent another request to the team for a specific time. I'll let you know as…" at bounding box center [892, 739] width 843 height 61
click at [762, 736] on textarea "I've sent the request to the team for a specific time. I'll let you know as soo…" at bounding box center [892, 739] width 843 height 61
drag, startPoint x: 708, startPoint y: 723, endPoint x: 617, endPoint y: 723, distance: 91.0
click at [617, 723] on textarea "I've sent the request to the team for a specific time. I'll let you know as soo…" at bounding box center [892, 739] width 843 height 61
click at [643, 717] on textarea "I've sent the request to the team, and I'll let you know as soon as I hear back…" at bounding box center [892, 739] width 843 height 61
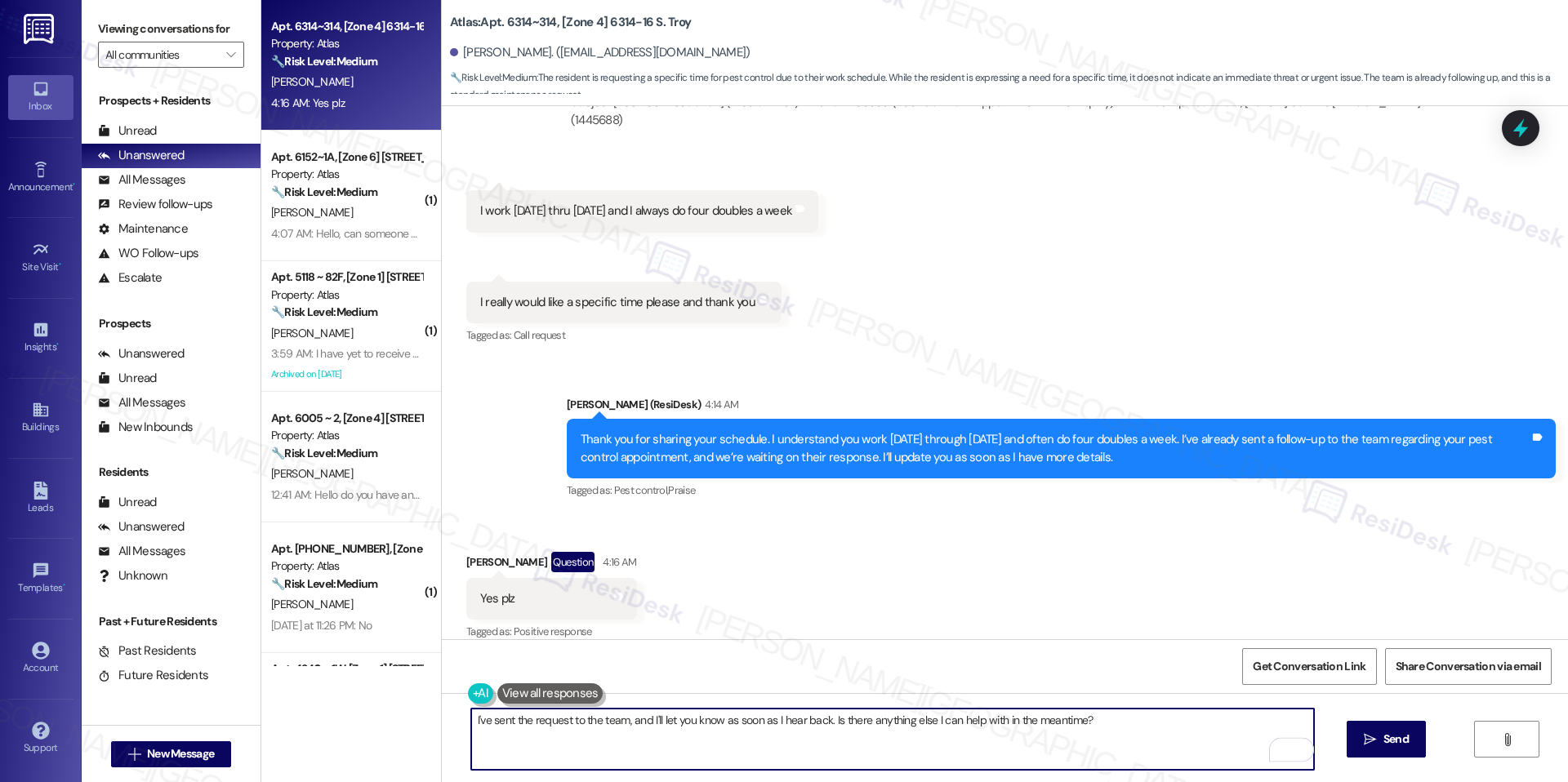
click at [759, 736] on textarea "I've sent the request to the team, and I'll let you know as soon as I hear back…" at bounding box center [892, 739] width 843 height 61
type textarea "I've sent the request to the team, and I'll let you know as soon as I hear back…"
click at [1387, 749] on button " Send" at bounding box center [1386, 739] width 79 height 37
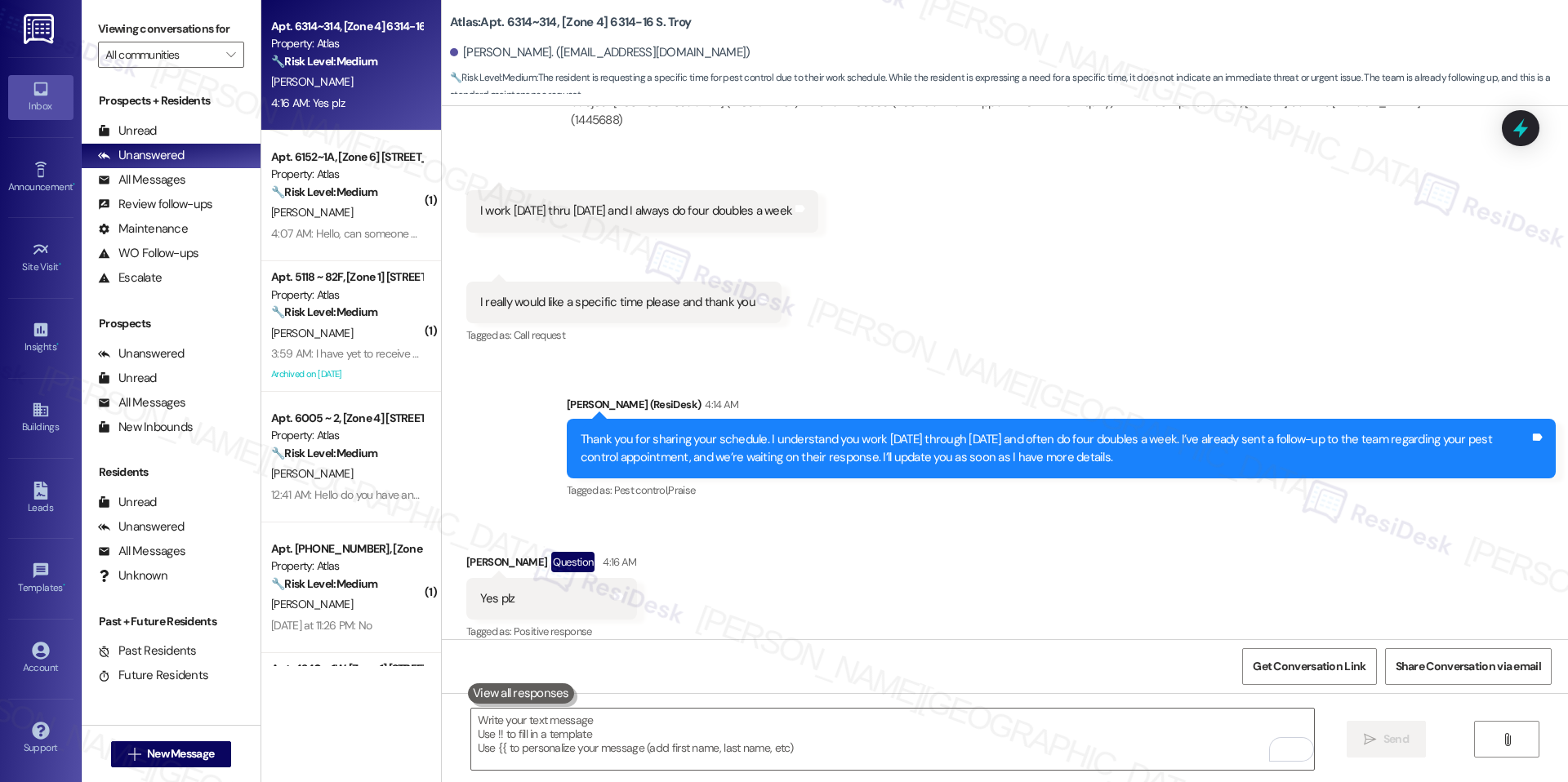
scroll to position [2009, 0]
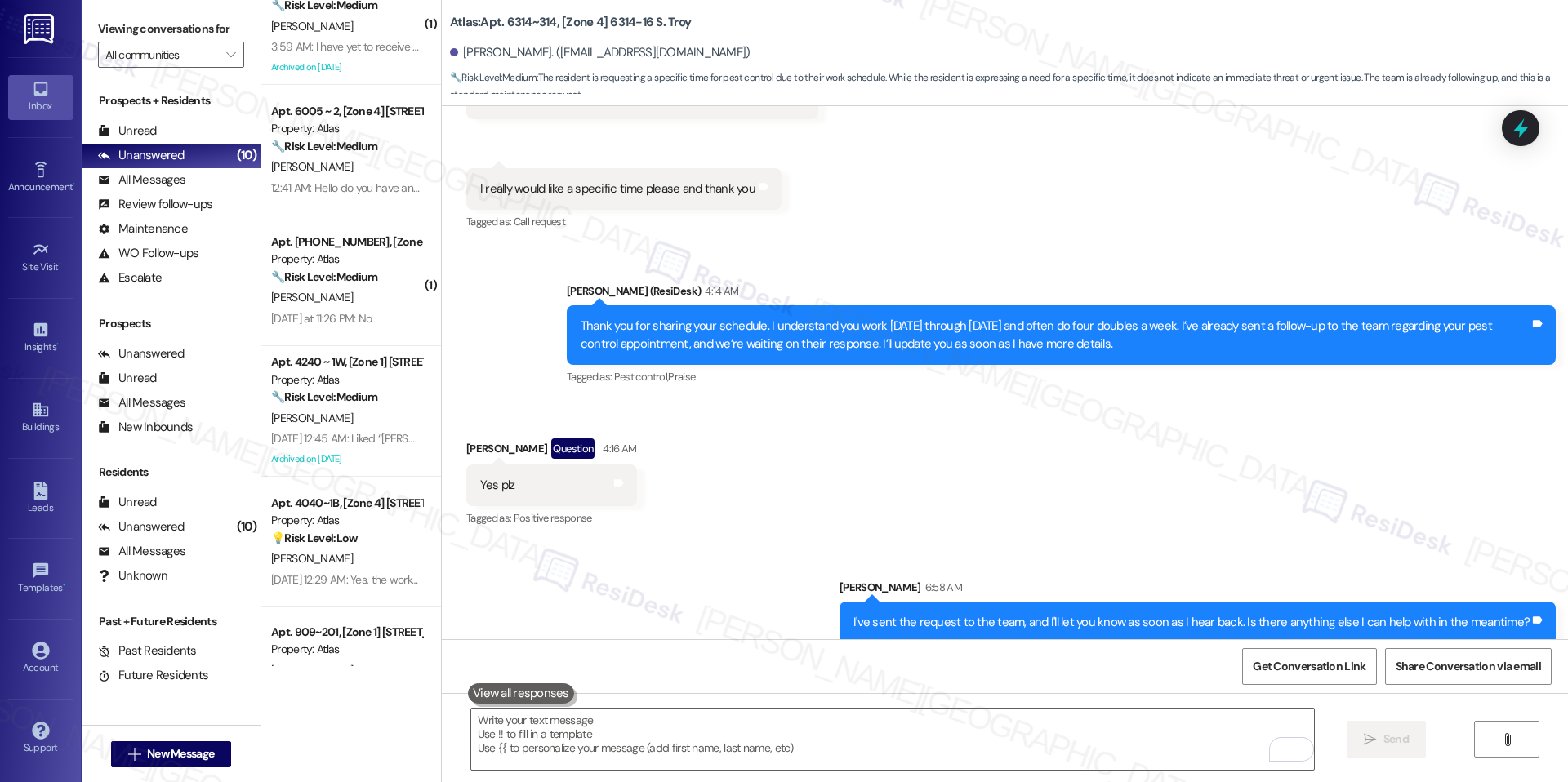
scroll to position [139, 0]
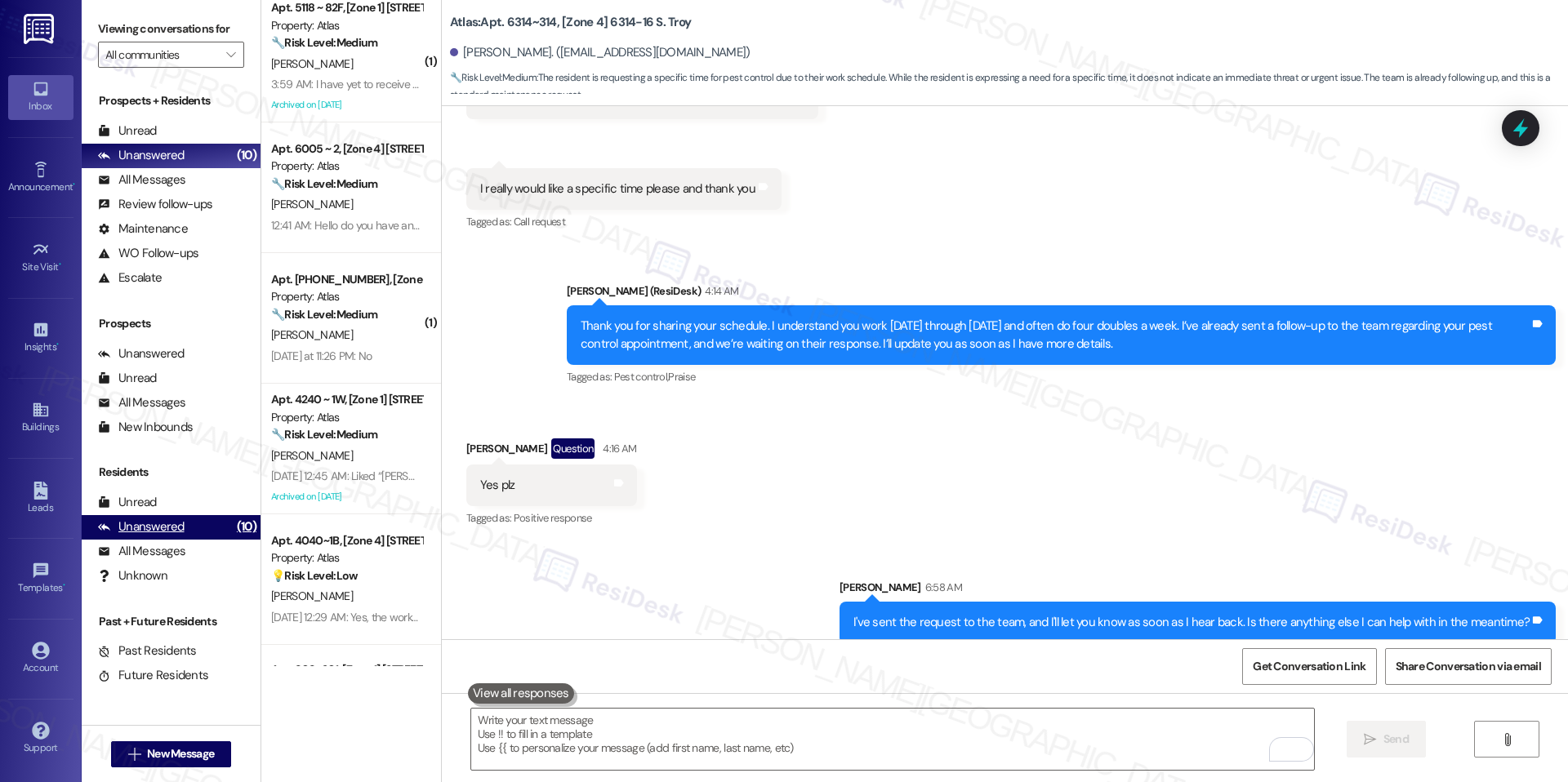
click at [187, 526] on div "Unanswered (10)" at bounding box center [171, 527] width 179 height 25
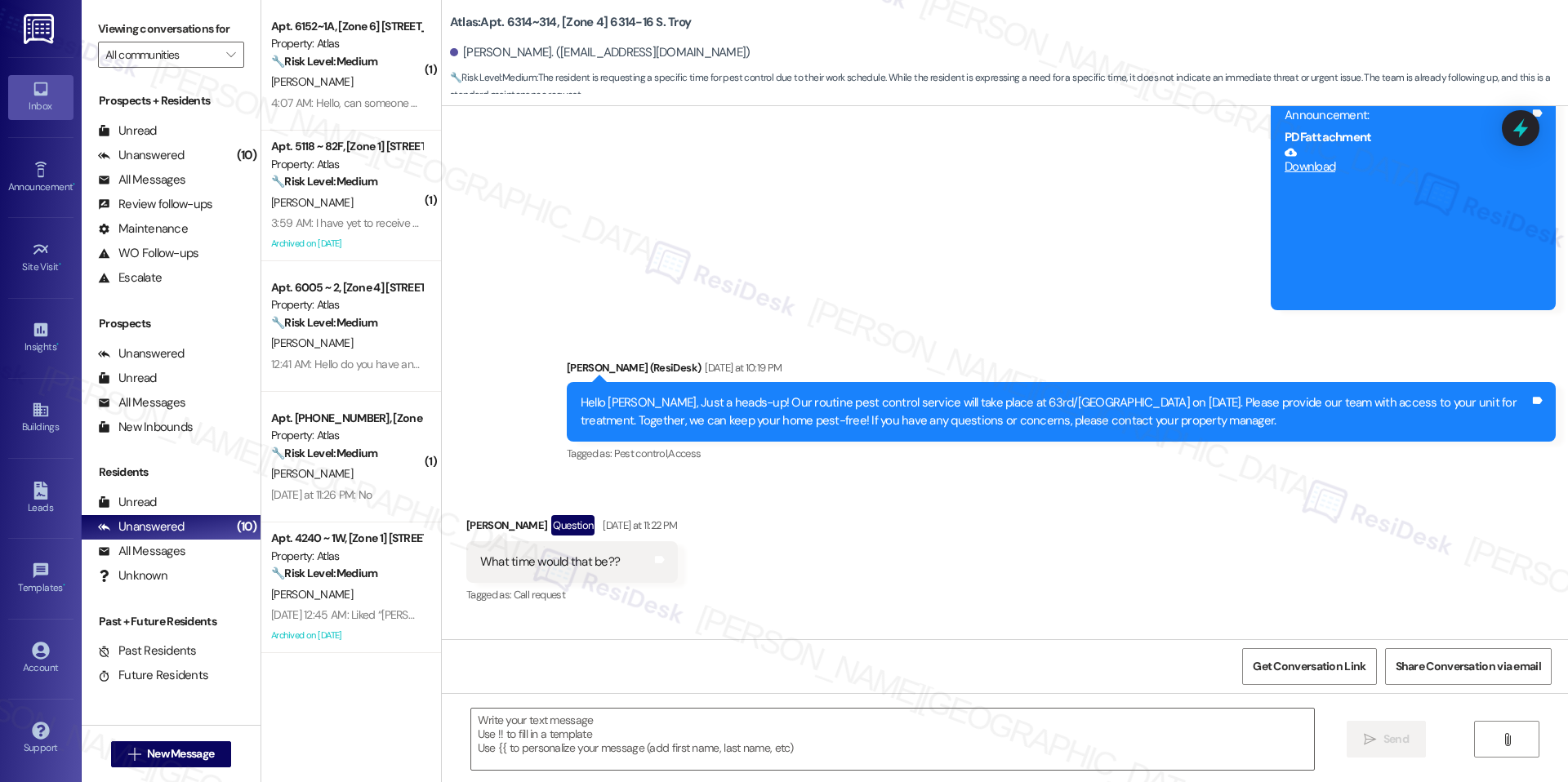
type textarea "Fetching suggested responses. Please feel free to read through the conversation…"
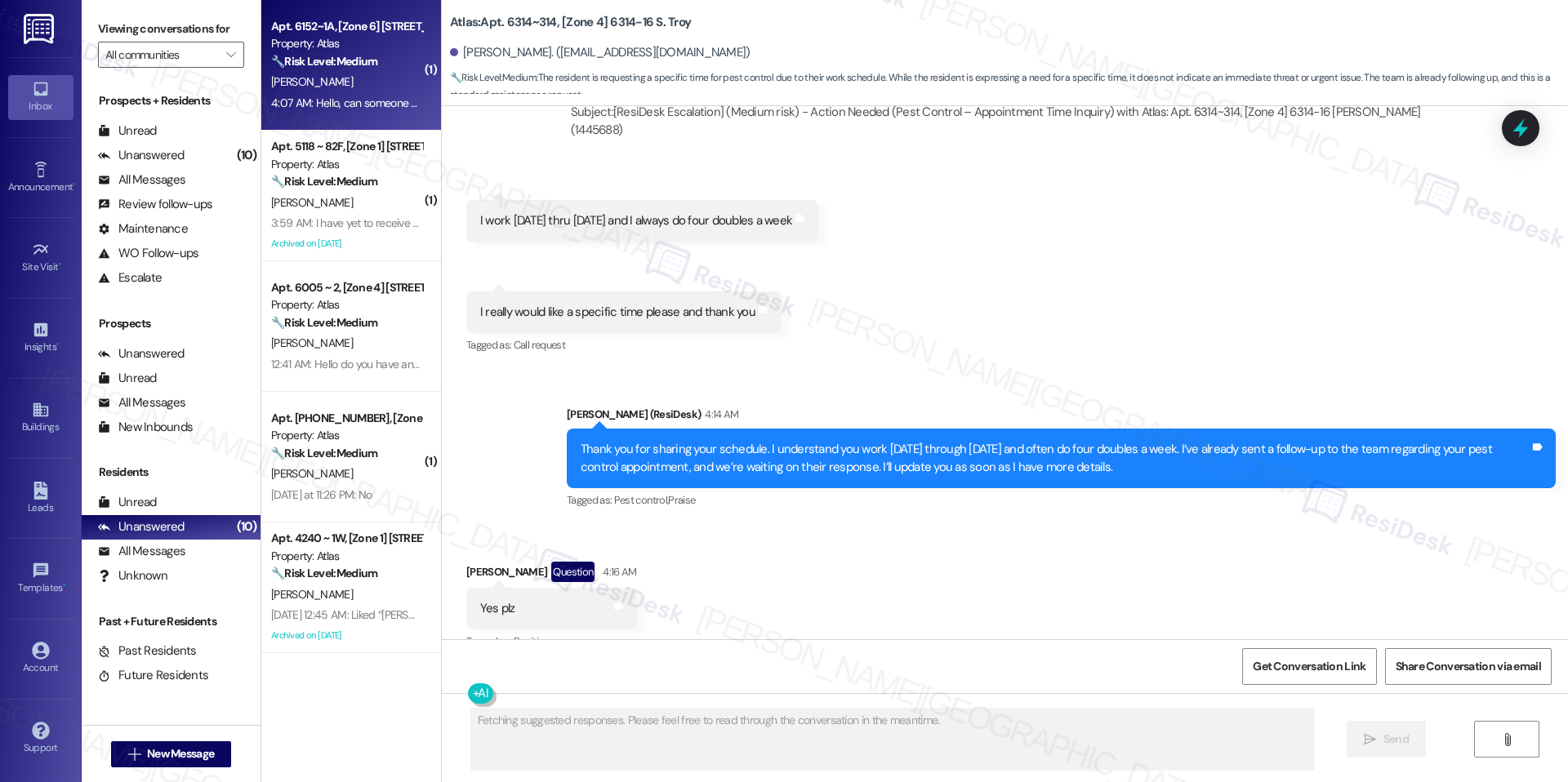
scroll to position [2009, 0]
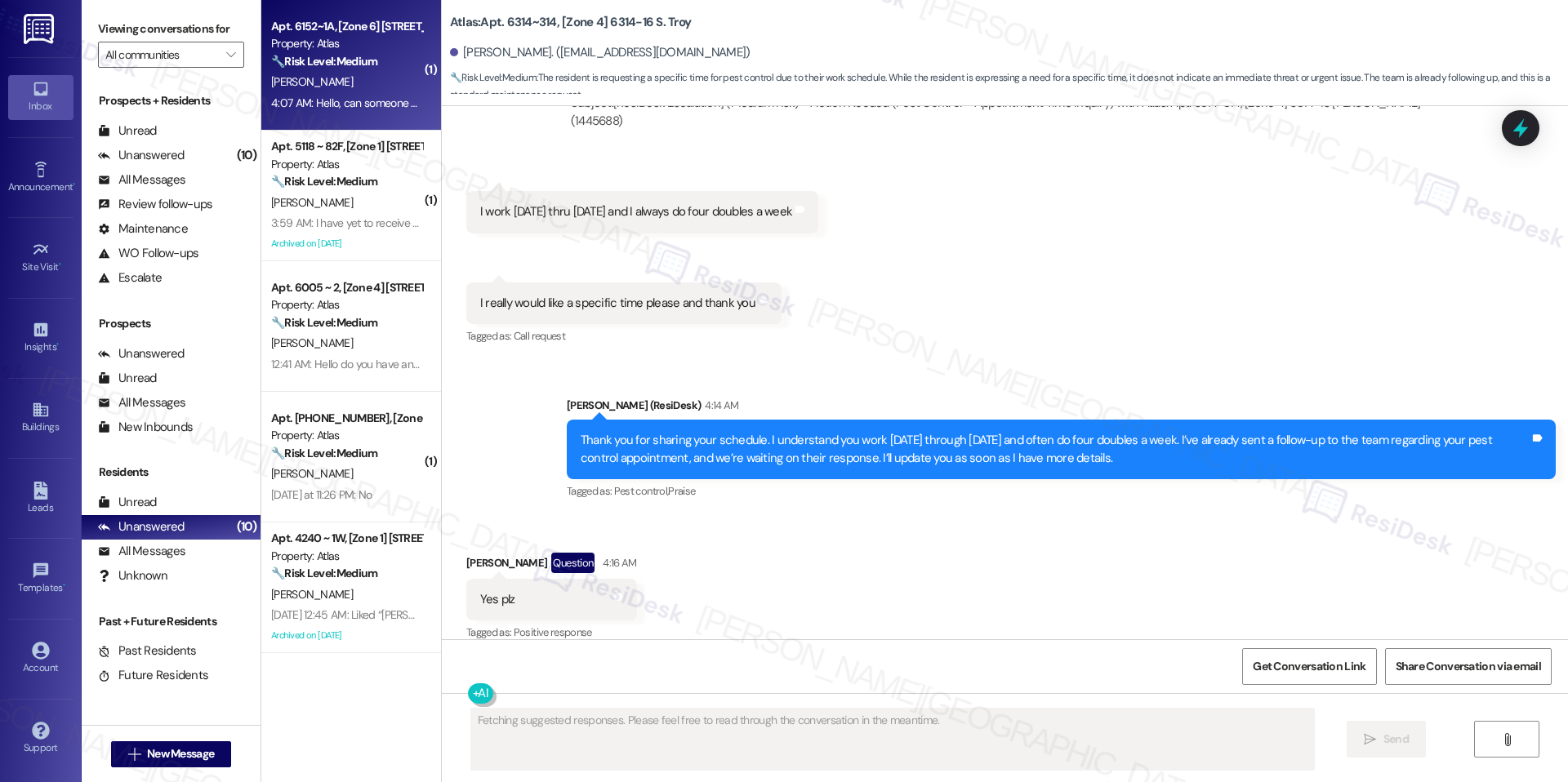
click at [371, 26] on div "Apt. 6152~1A, [Zone 6] [STREET_ADDRESS][PERSON_NAME][PERSON_NAME]" at bounding box center [347, 26] width 151 height 17
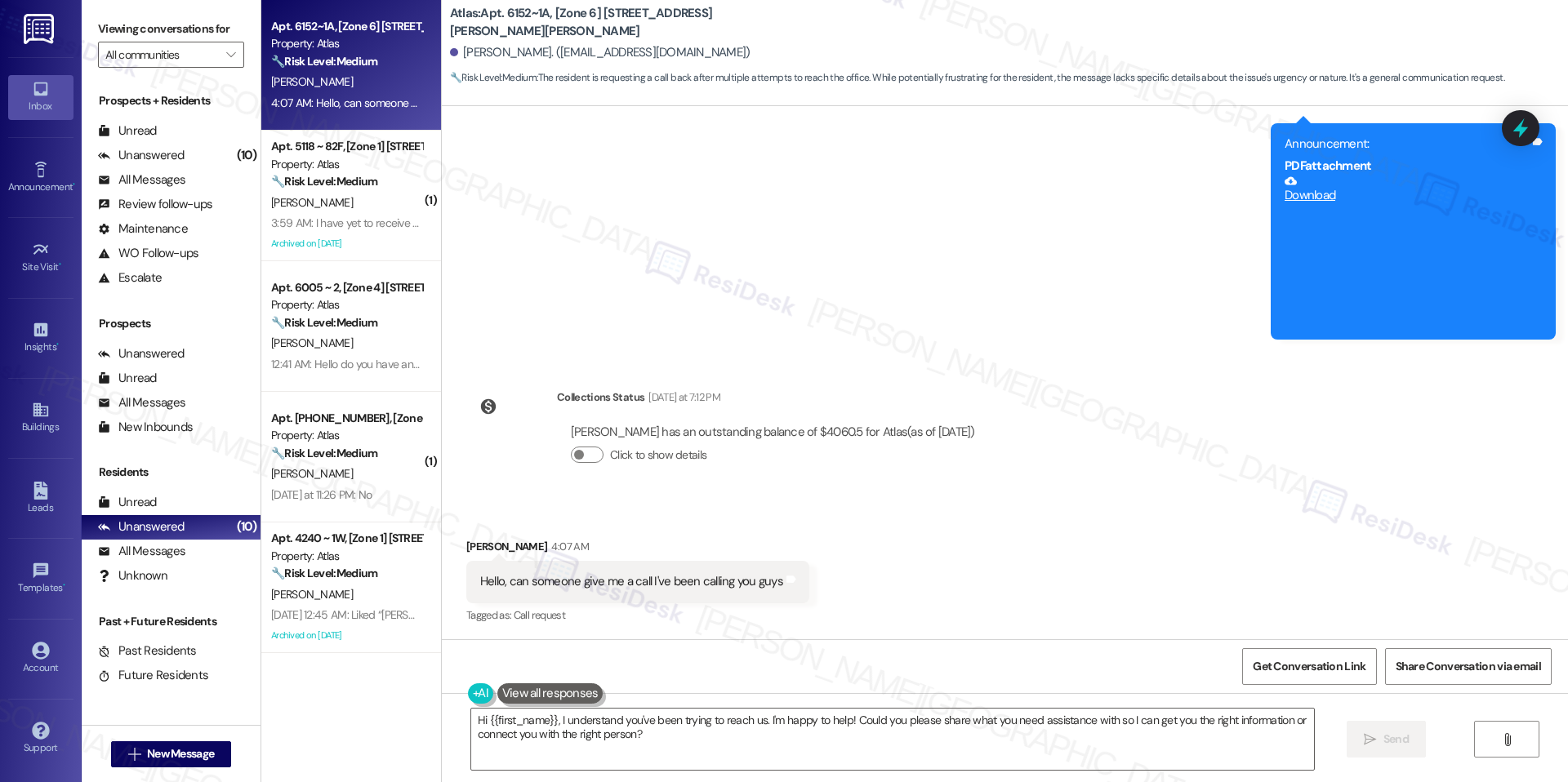
scroll to position [2971, 0]
click at [767, 714] on textarea "Hi {{first_name}}, I understand you've been trying to reach us. I'm happy to he…" at bounding box center [892, 739] width 843 height 61
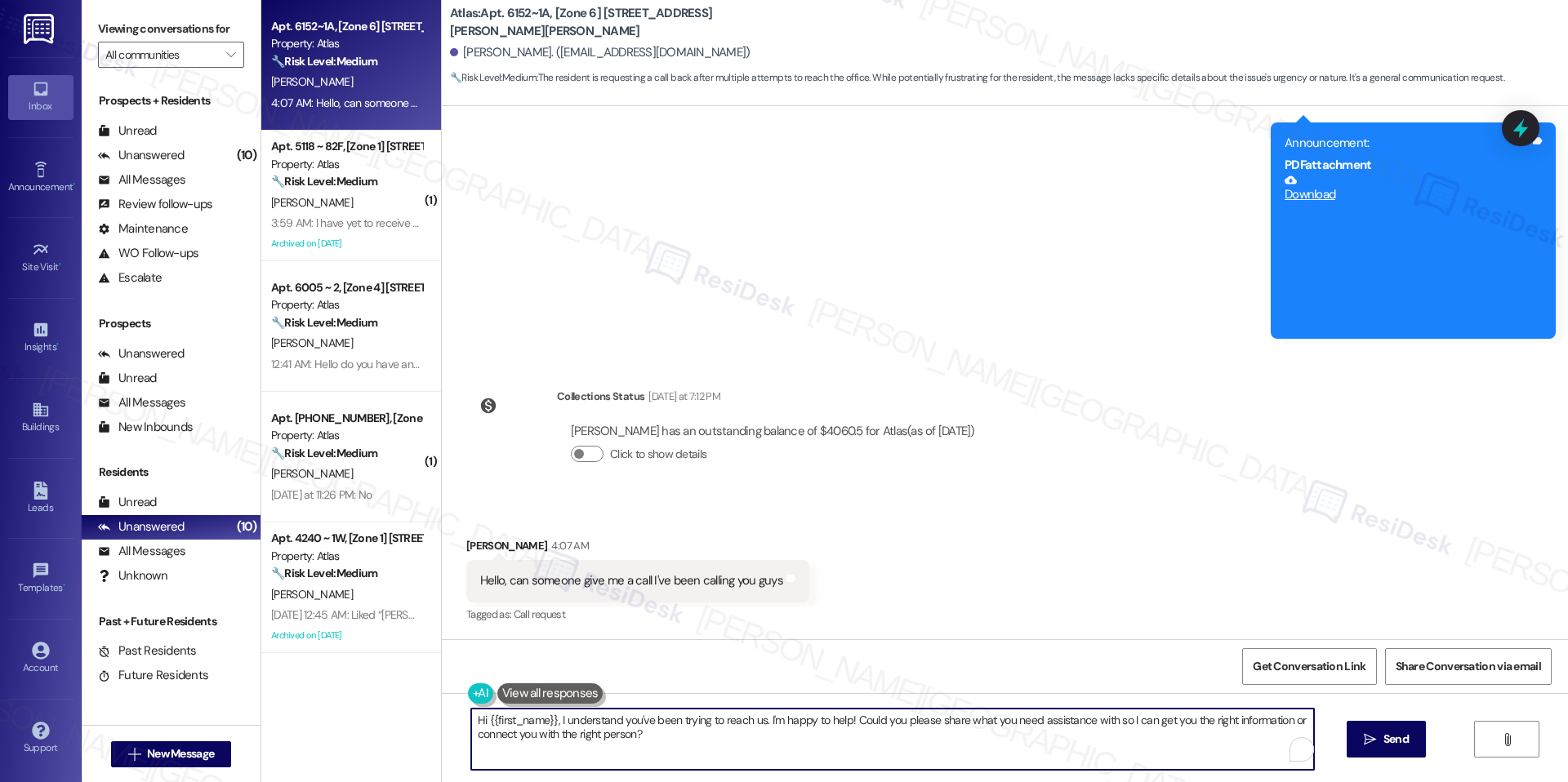
click at [767, 714] on textarea "Hi {{first_name}}, I understand you've been trying to reach us. I'm happy to he…" at bounding box center [892, 739] width 843 height 61
paste textarea "thank you for reaching out. Just to clarify. We’re not able to receive calls di…"
click at [975, 738] on textarea "Hi {{first_name}}, thank you for reaching out. Just to clarify. We’re not able …" at bounding box center [892, 739] width 843 height 61
type textarea "Hi {{first_name}}, thank you for reaching out. Just to clarify. We’re not able …"
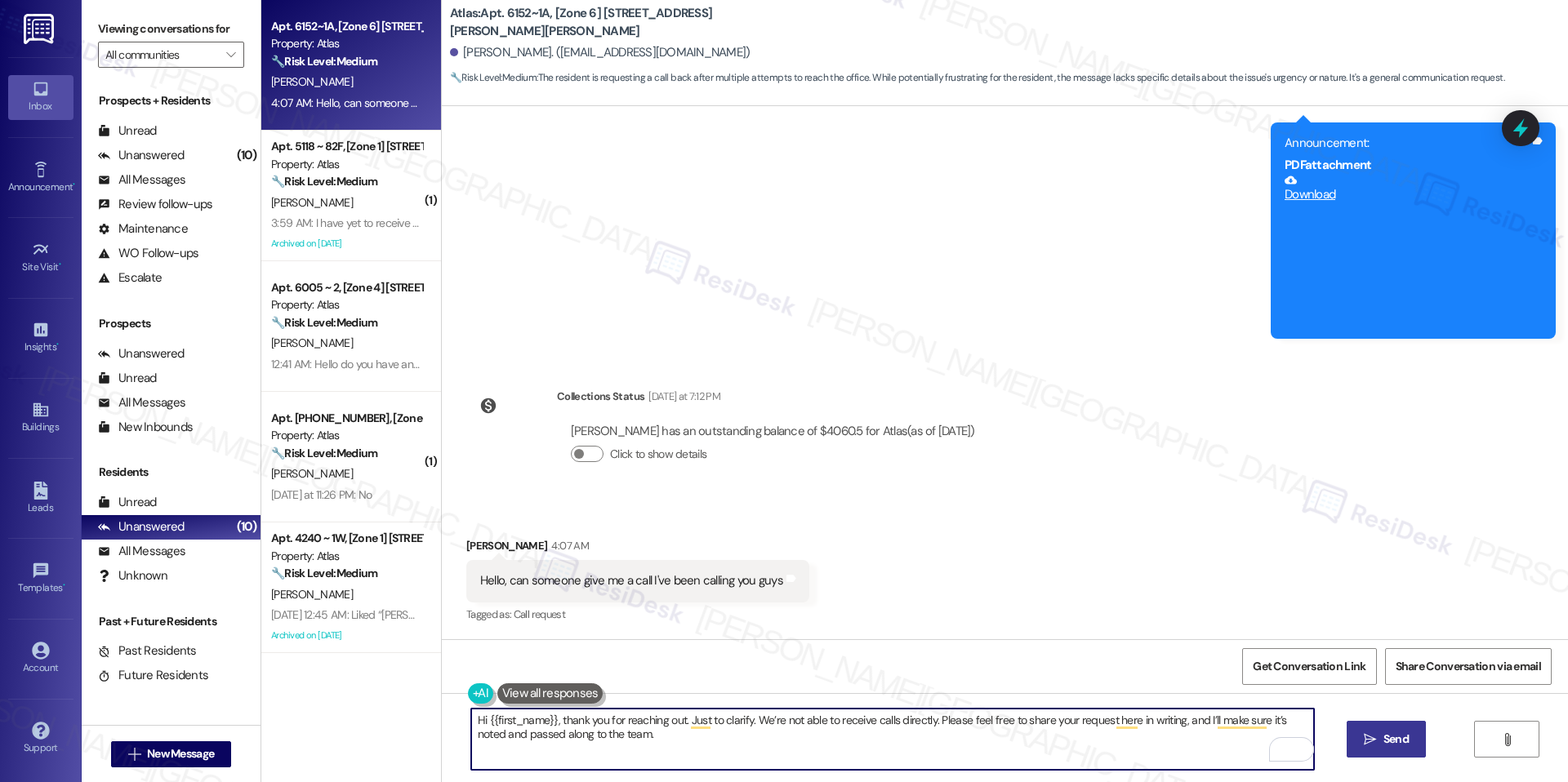
click at [1386, 737] on span "Send" at bounding box center [1396, 739] width 26 height 17
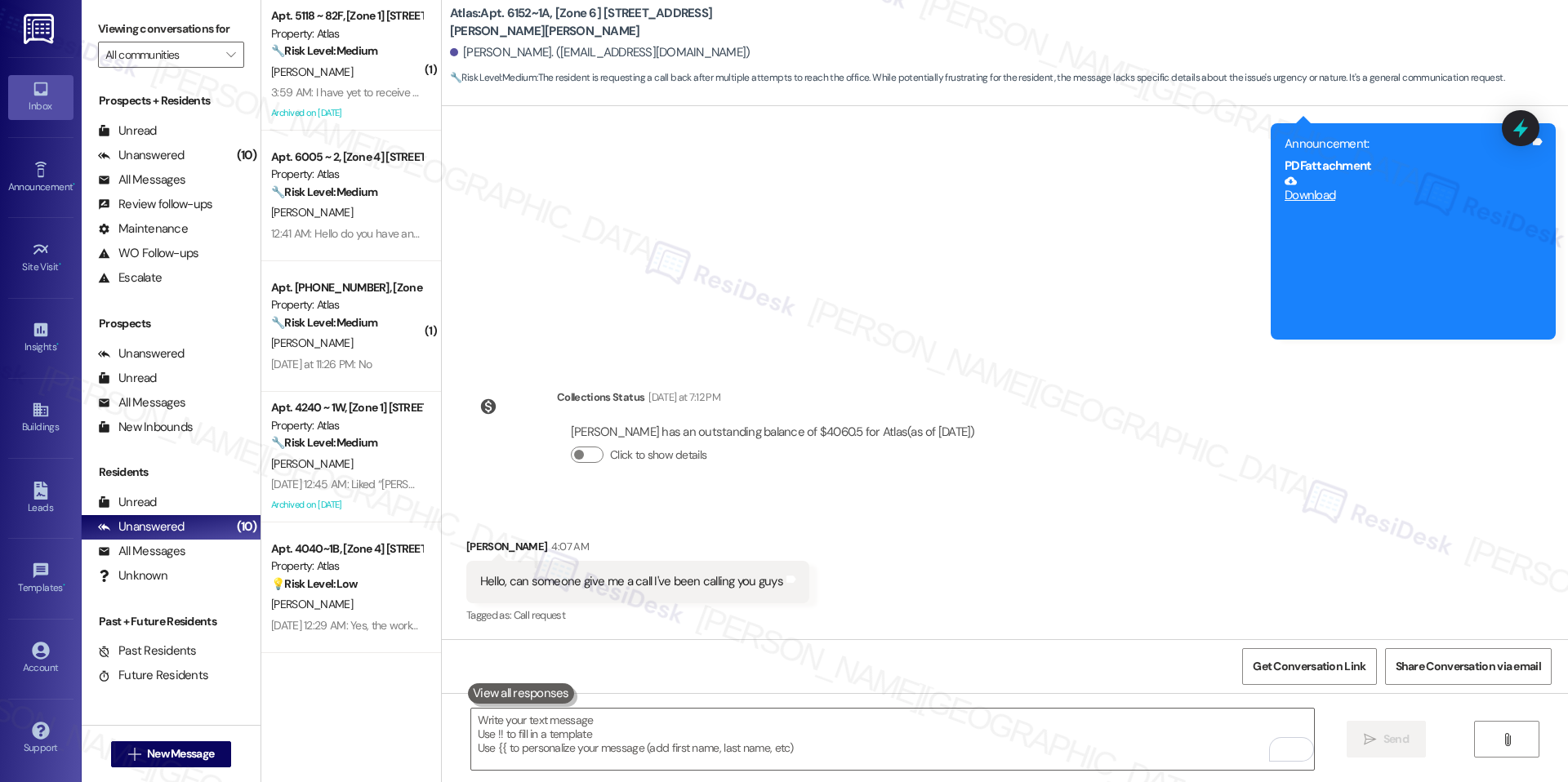
scroll to position [3103, 0]
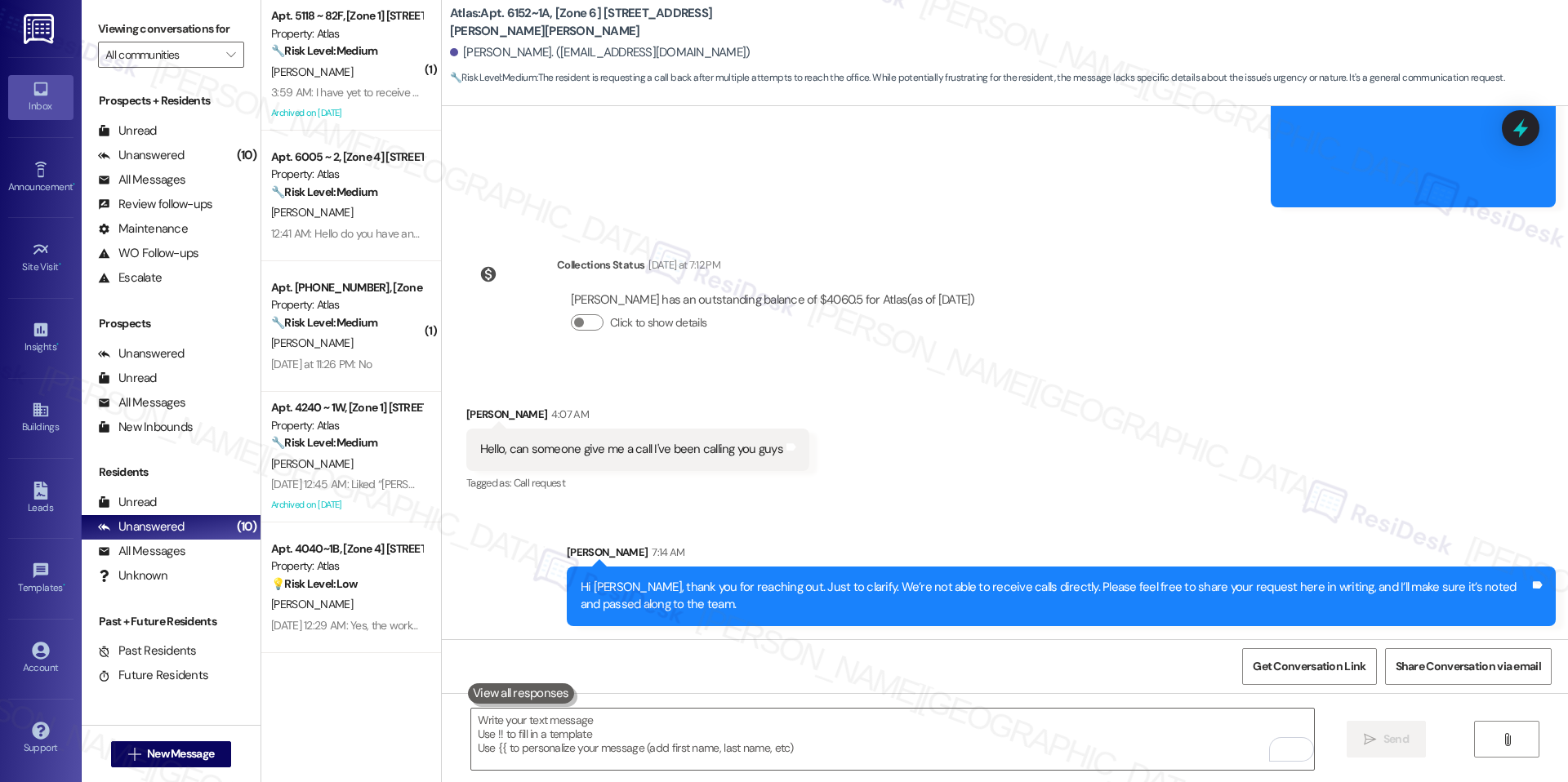
click at [887, 434] on div "Received via SMS [PERSON_NAME] 4:07 AM Hello, can someone give me a call I've b…" at bounding box center [1004, 437] width 1126 height 138
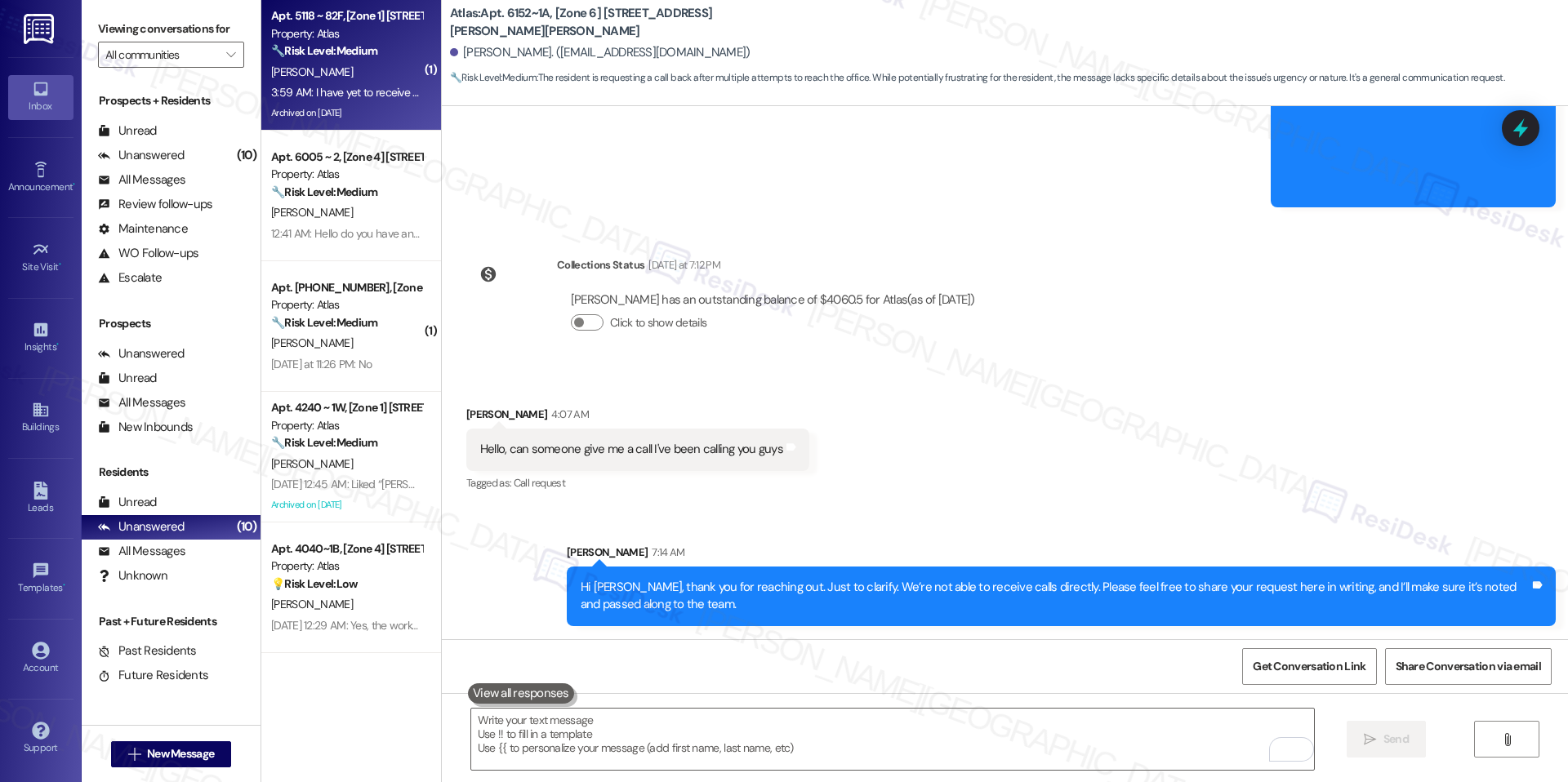
click at [360, 87] on div "3:59 AM: I have yet to receive pest treatment in over a year 3:59 AM: I have ye…" at bounding box center [410, 92] width 278 height 15
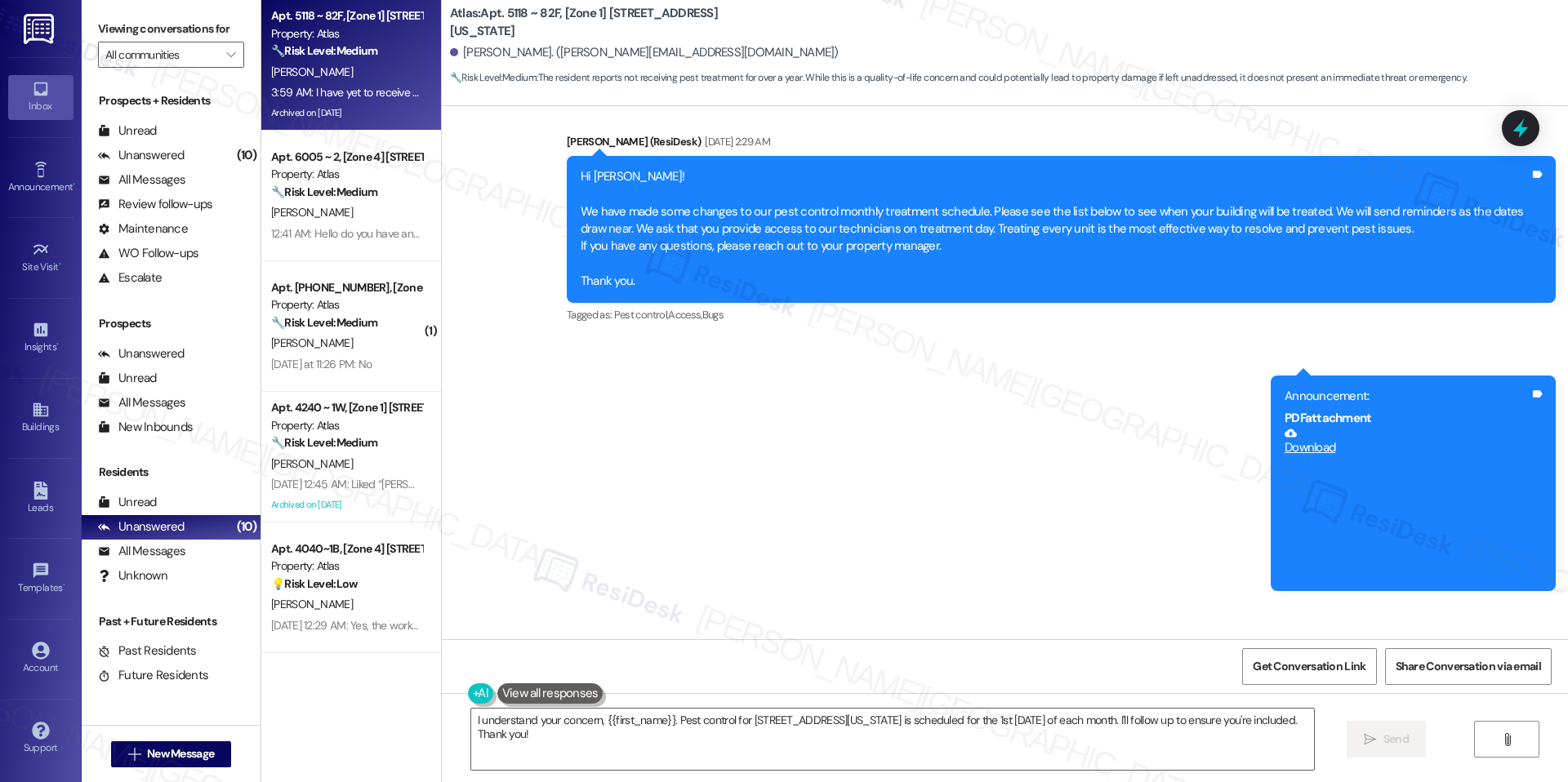
scroll to position [4992, 0]
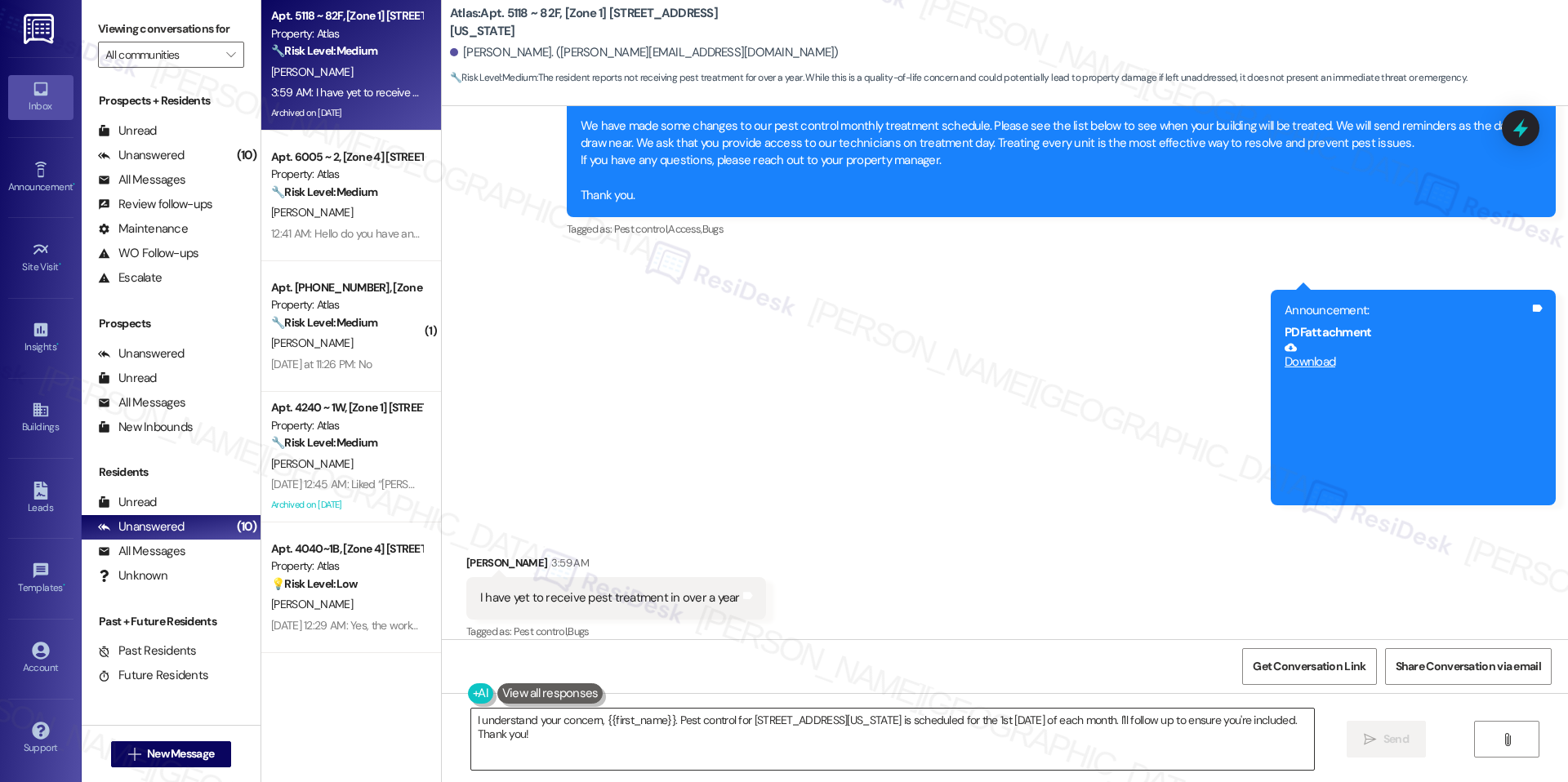
click at [846, 718] on textarea "I understand your concern, {{first_name}}. Pest control for [STREET_ADDRESS][US…" at bounding box center [892, 739] width 843 height 61
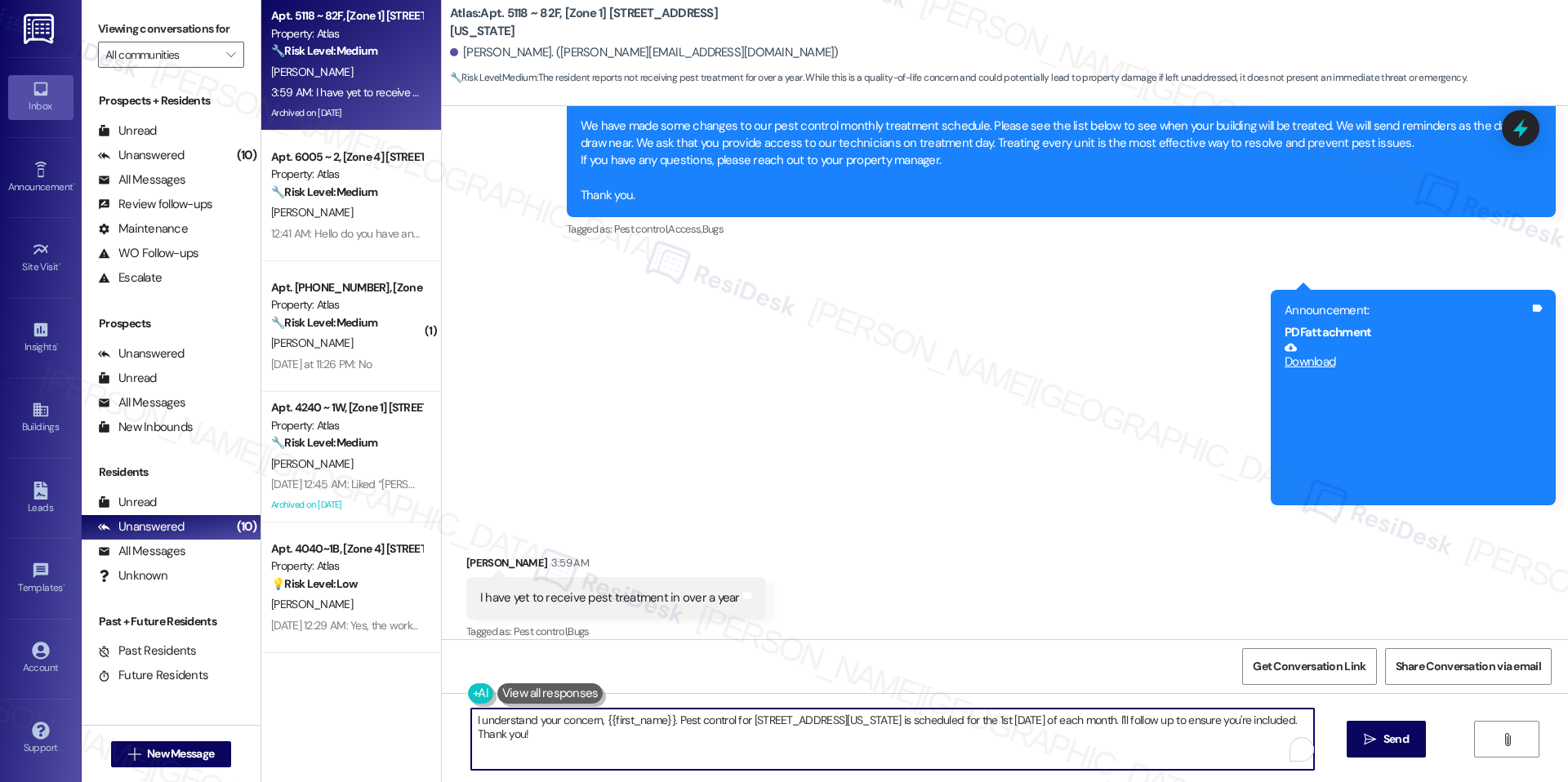
click at [846, 718] on textarea "I understand your concern, {{first_name}}. Pest control for [STREET_ADDRESS][US…" at bounding box center [892, 739] width 843 height 61
paste textarea "Hi [PERSON_NAME], thank you for letting us know. I’m so sorry you haven’t recei…"
type textarea "Hi [PERSON_NAME], thank you for letting us know. I’m so sorry you haven’t recei…"
click at [1383, 736] on span "Send" at bounding box center [1396, 739] width 26 height 17
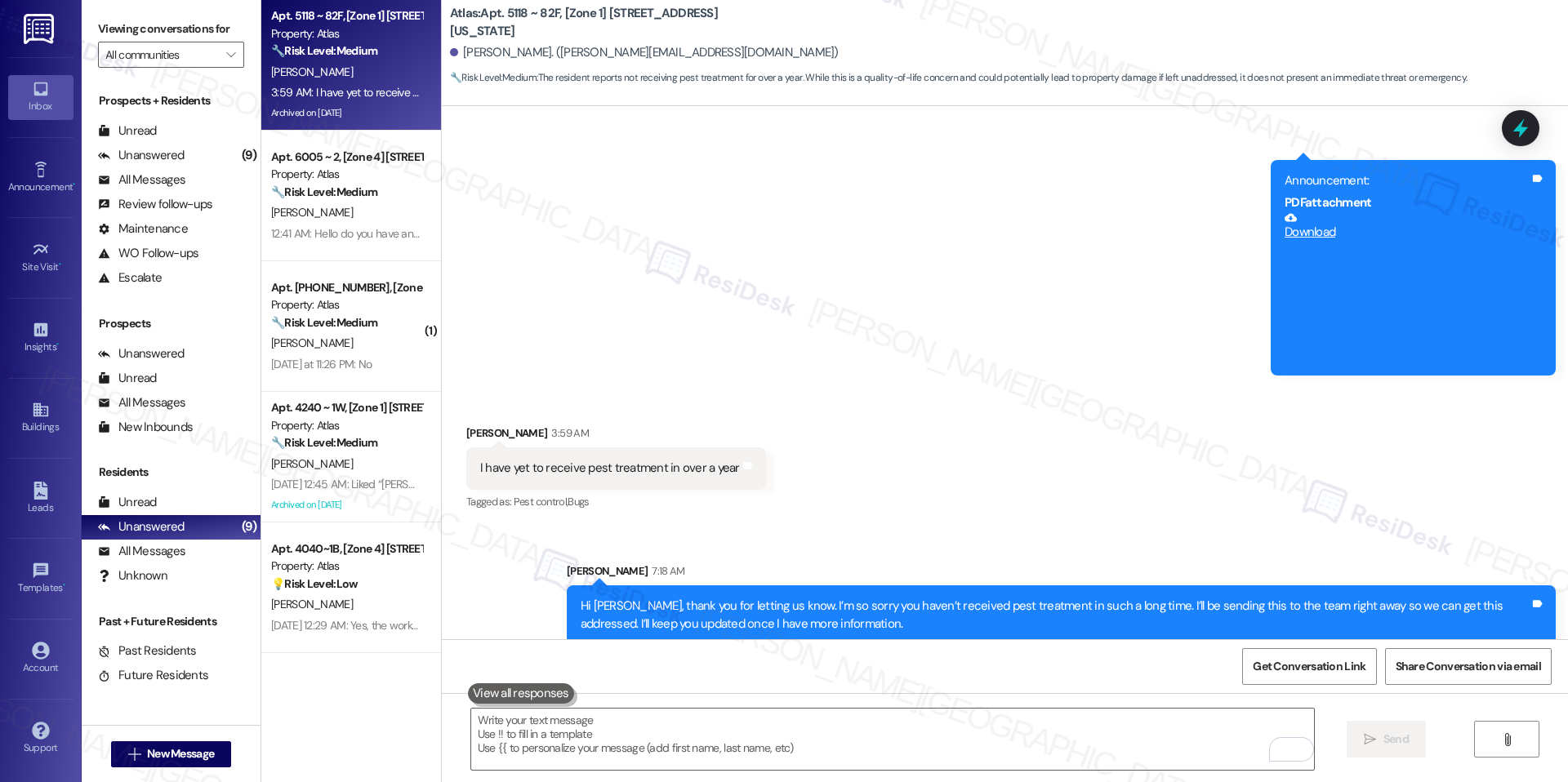
scroll to position [5123, 0]
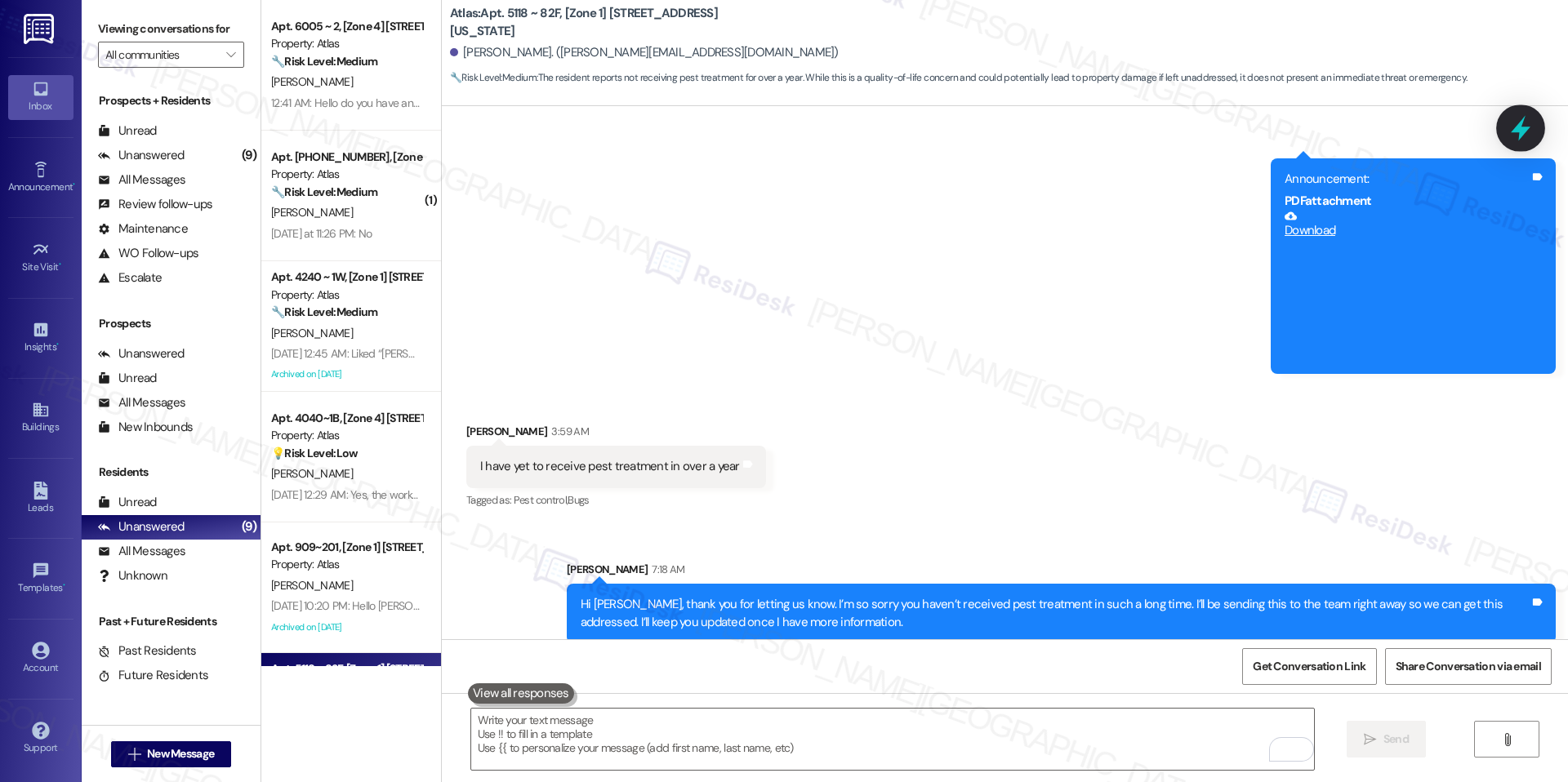
click at [1521, 130] on icon at bounding box center [1521, 129] width 20 height 26
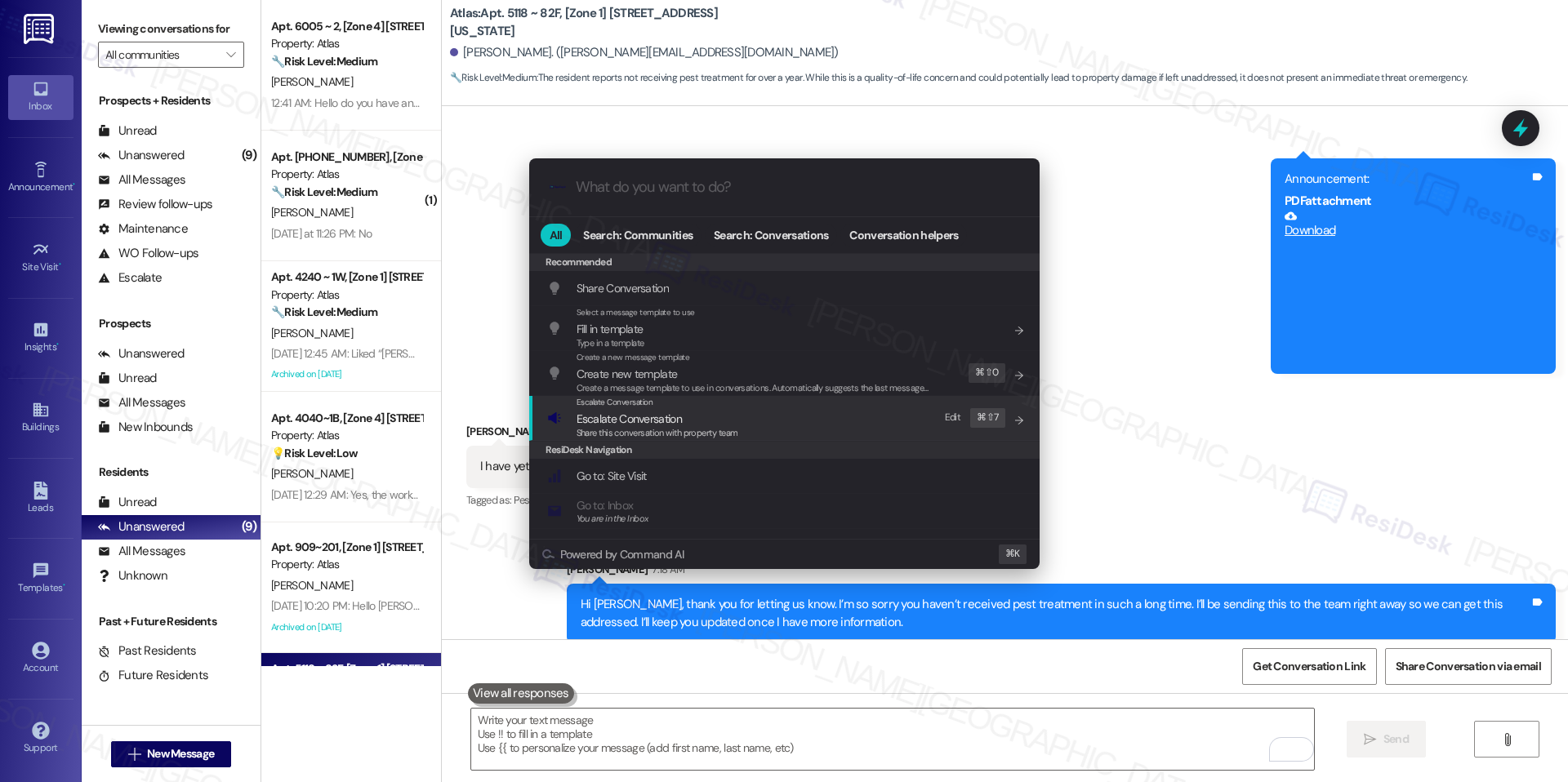
click at [696, 418] on span "Escalate Conversation" at bounding box center [658, 419] width 162 height 18
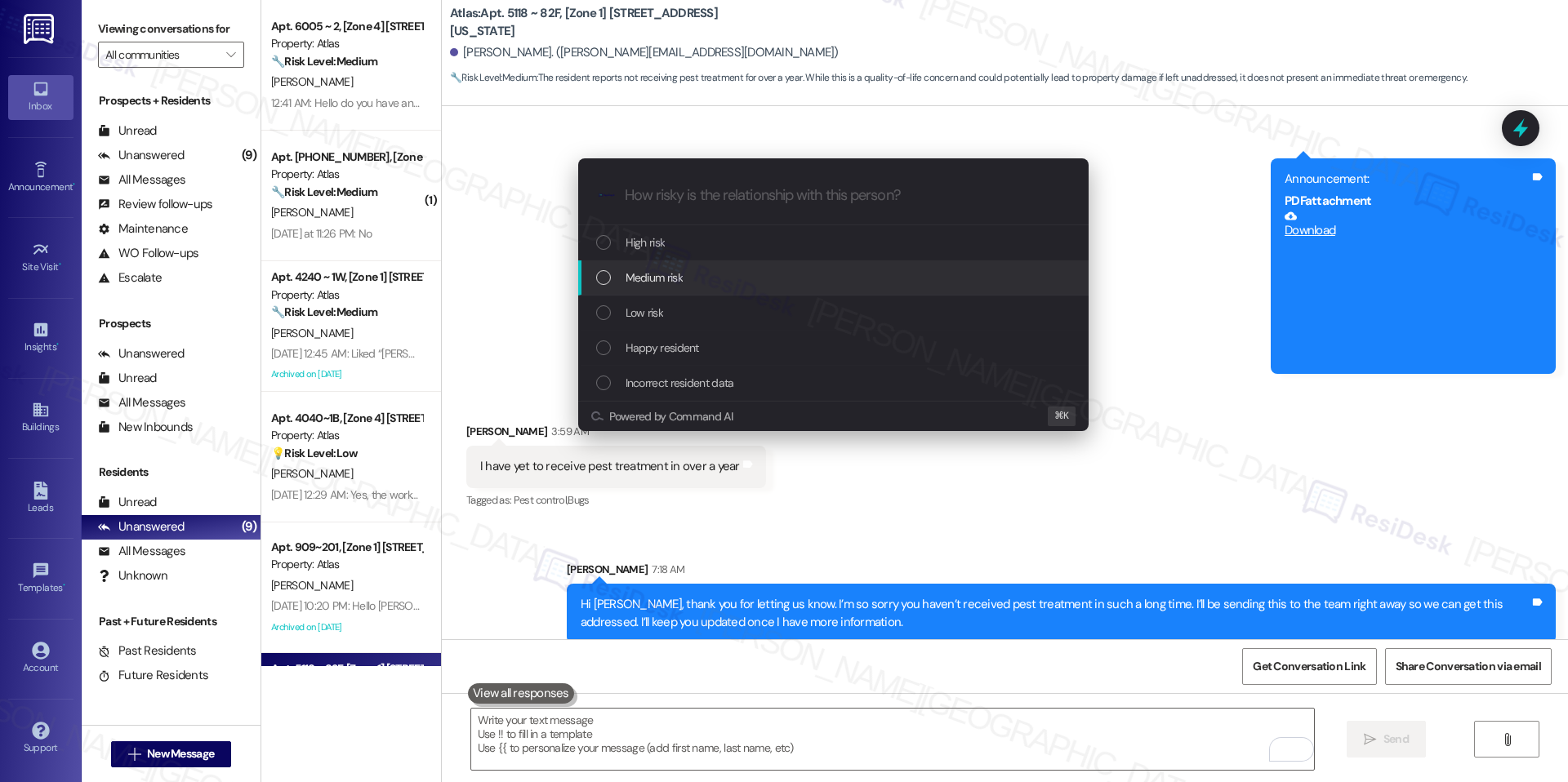
click at [739, 266] on div "Medium risk" at bounding box center [834, 278] width 511 height 35
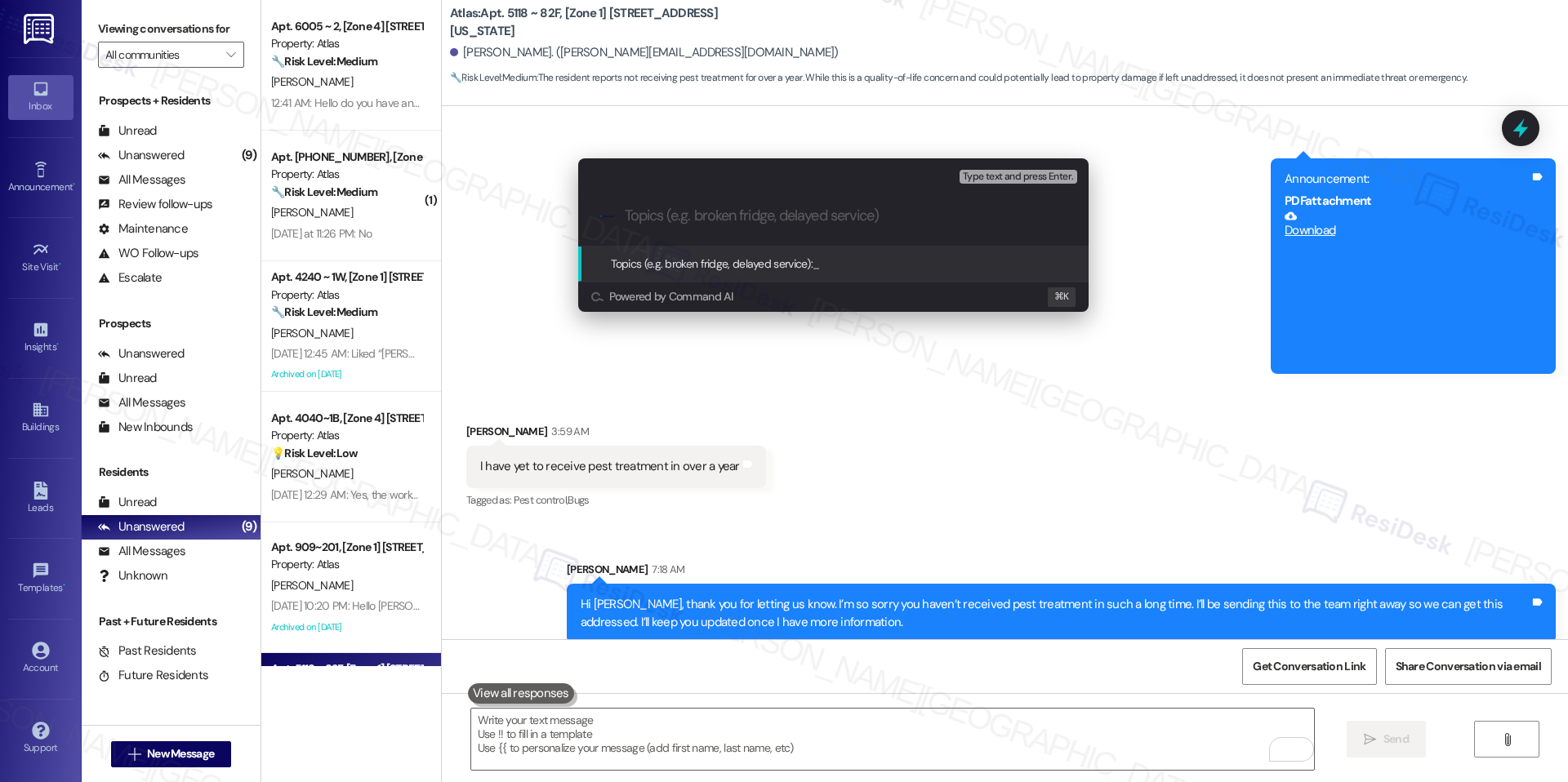
paste input "Pest control / Bugs"
type input "Pest control / Bugs"
click at [852, 261] on span "Pest control / Bugs" at bounding box center [857, 264] width 88 height 15
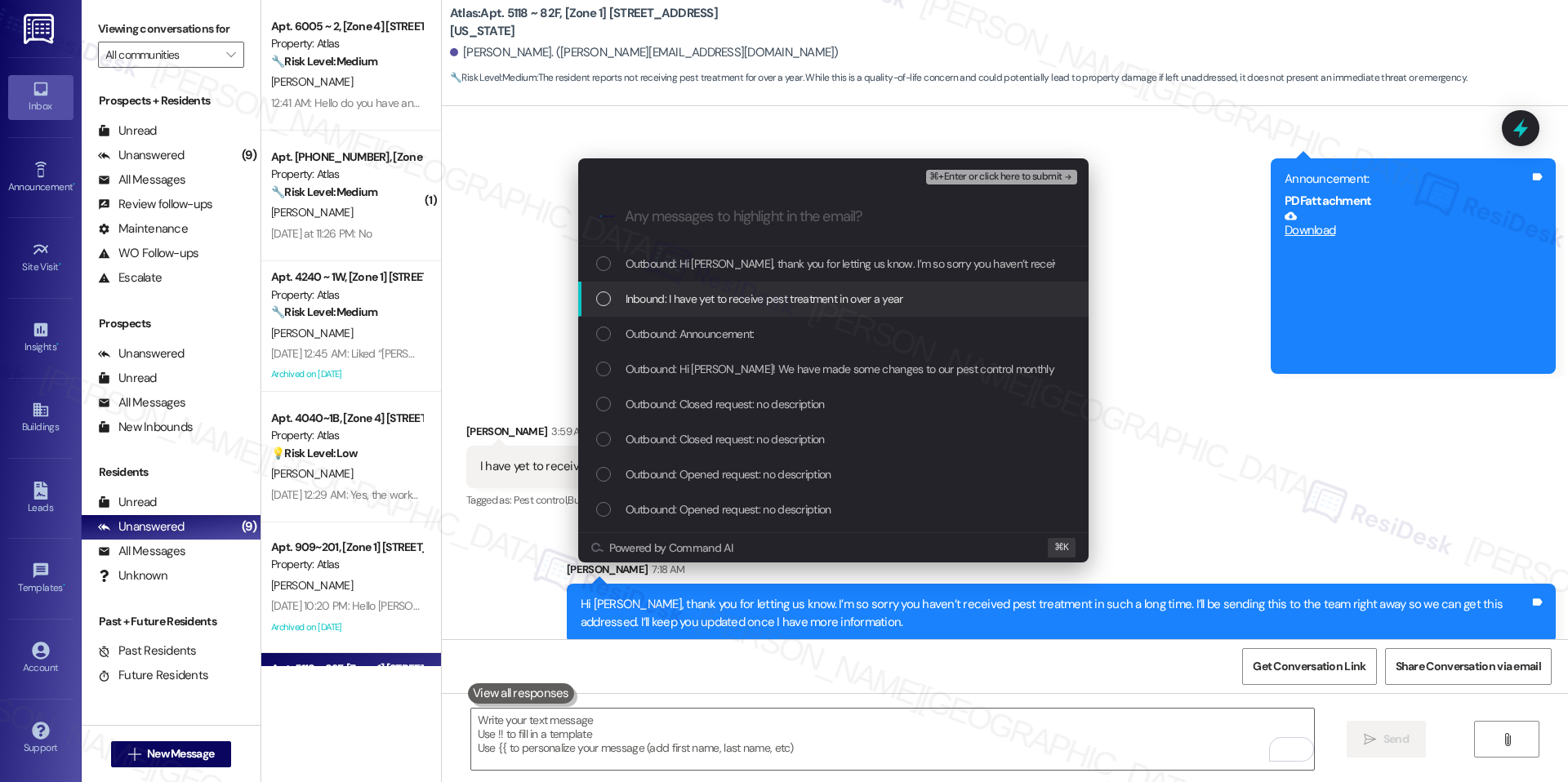
click at [810, 292] on span "Inbound: I have yet to receive pest treatment in over a year" at bounding box center [764, 299] width 277 height 18
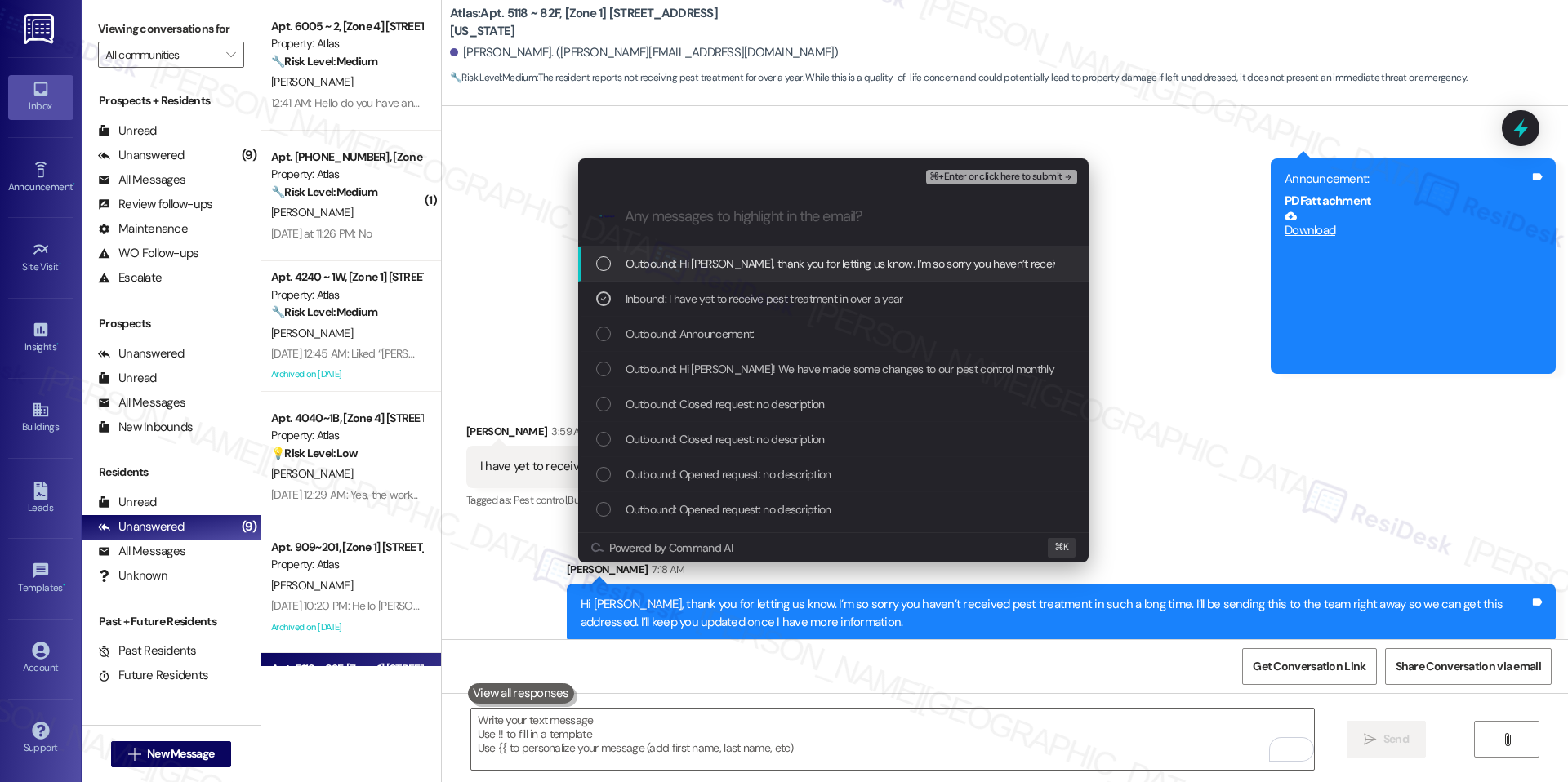
click at [1041, 174] on span "⌘+Enter or click here to submit" at bounding box center [995, 177] width 132 height 12
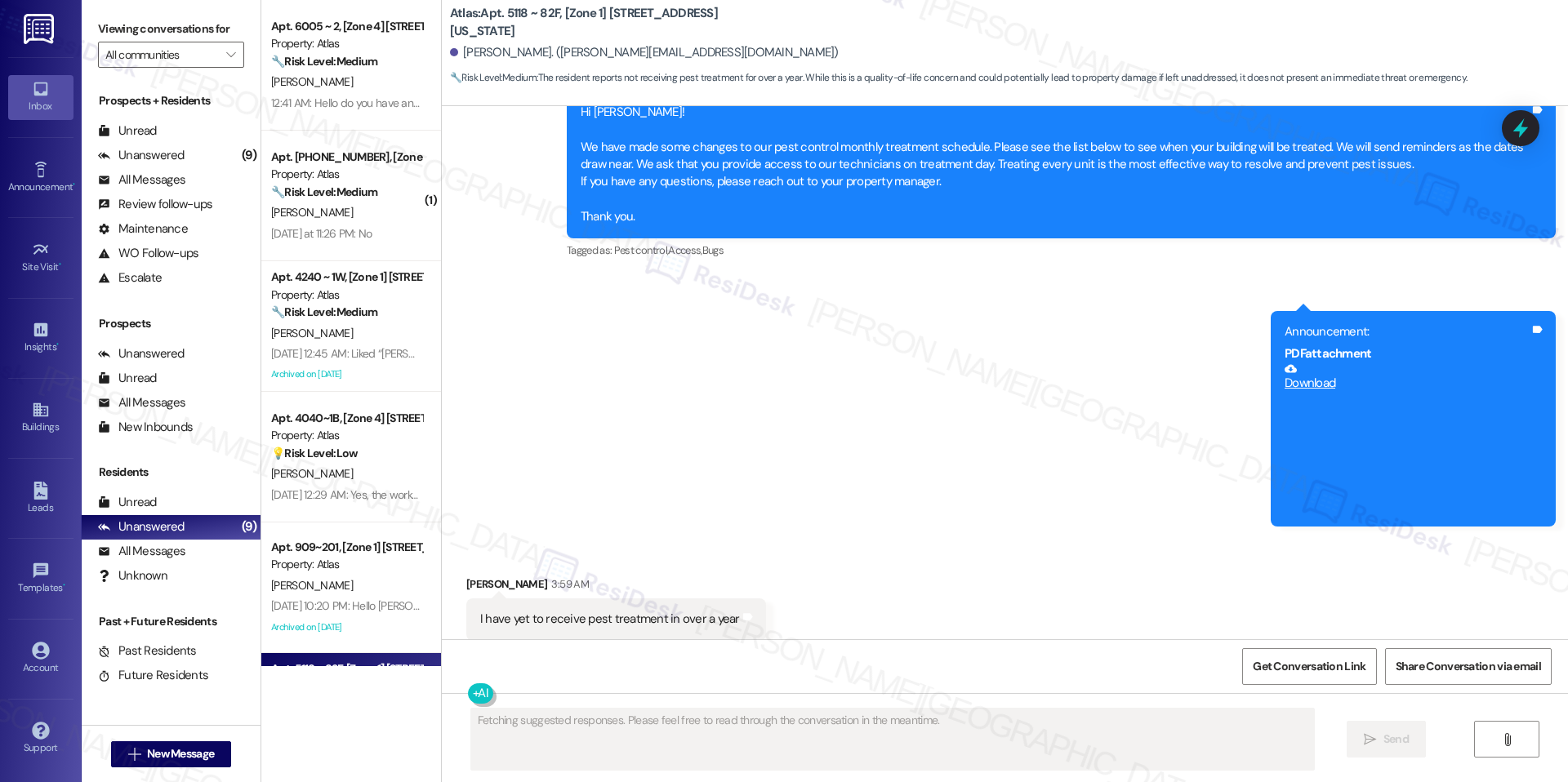
scroll to position [5147, 0]
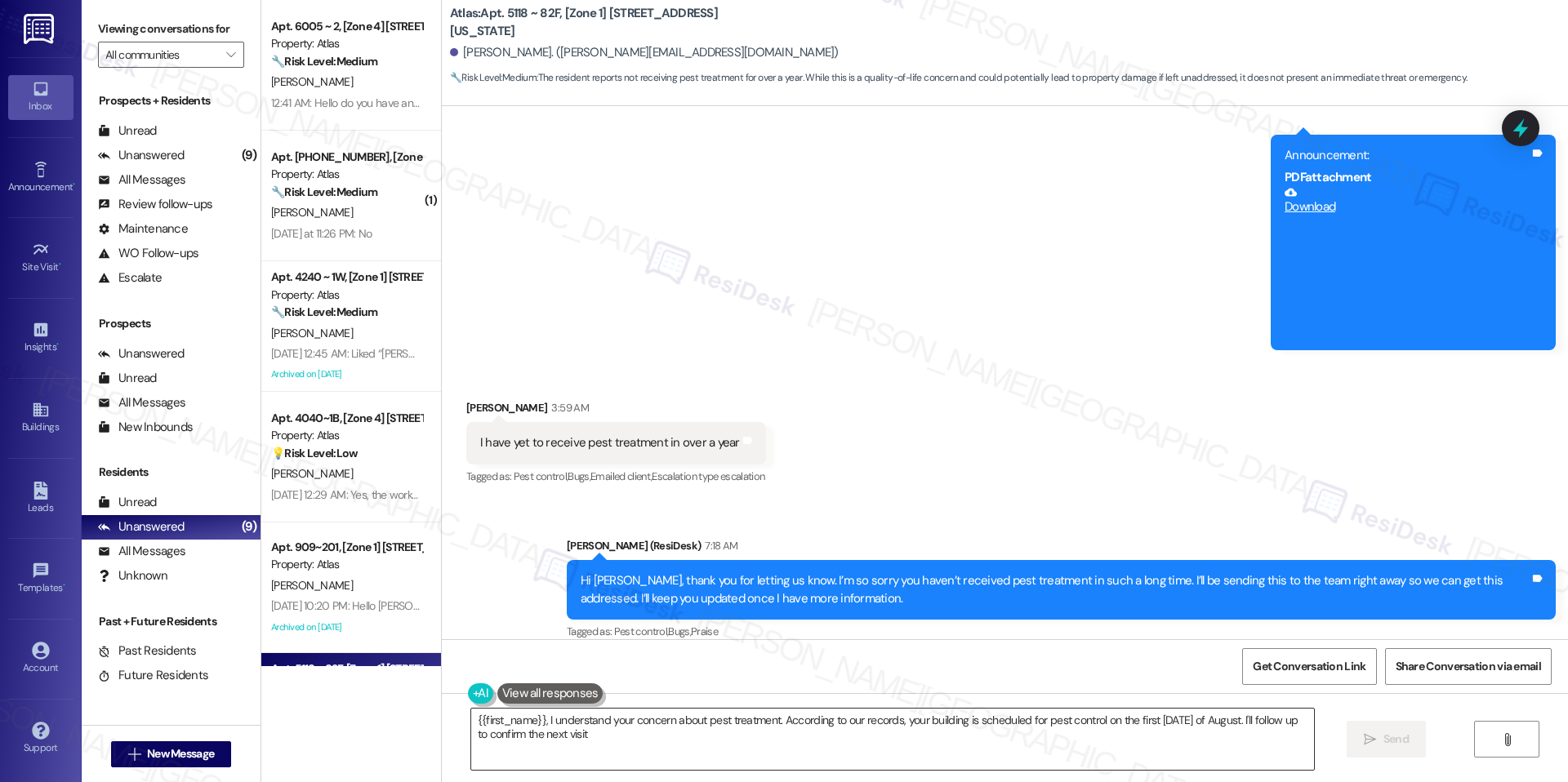
type textarea "{{first_name}}, I understand your concern about pest treatment. According to ou…"
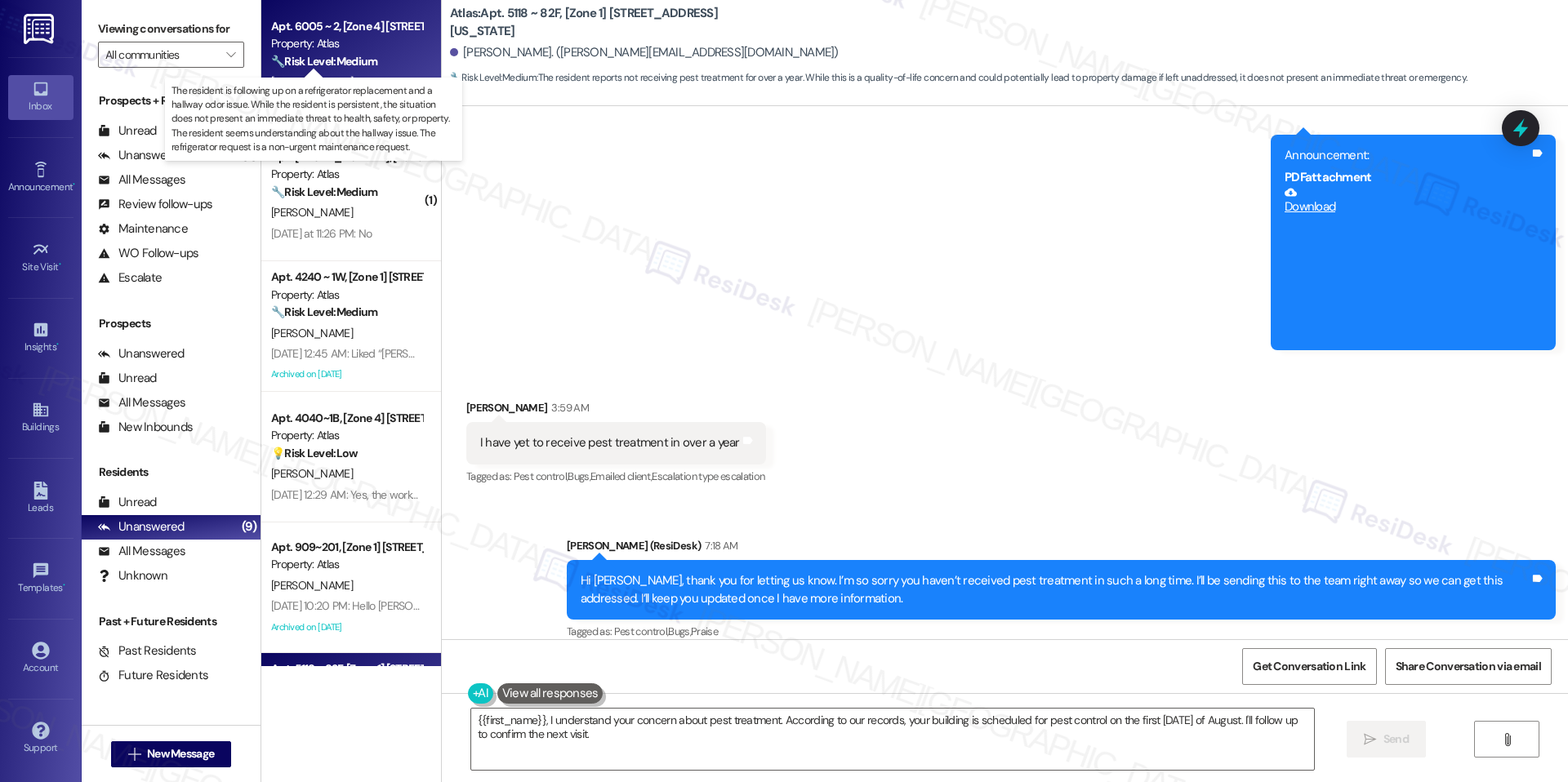
click at [359, 54] on strong "🔧 Risk Level: Medium" at bounding box center [324, 61] width 106 height 15
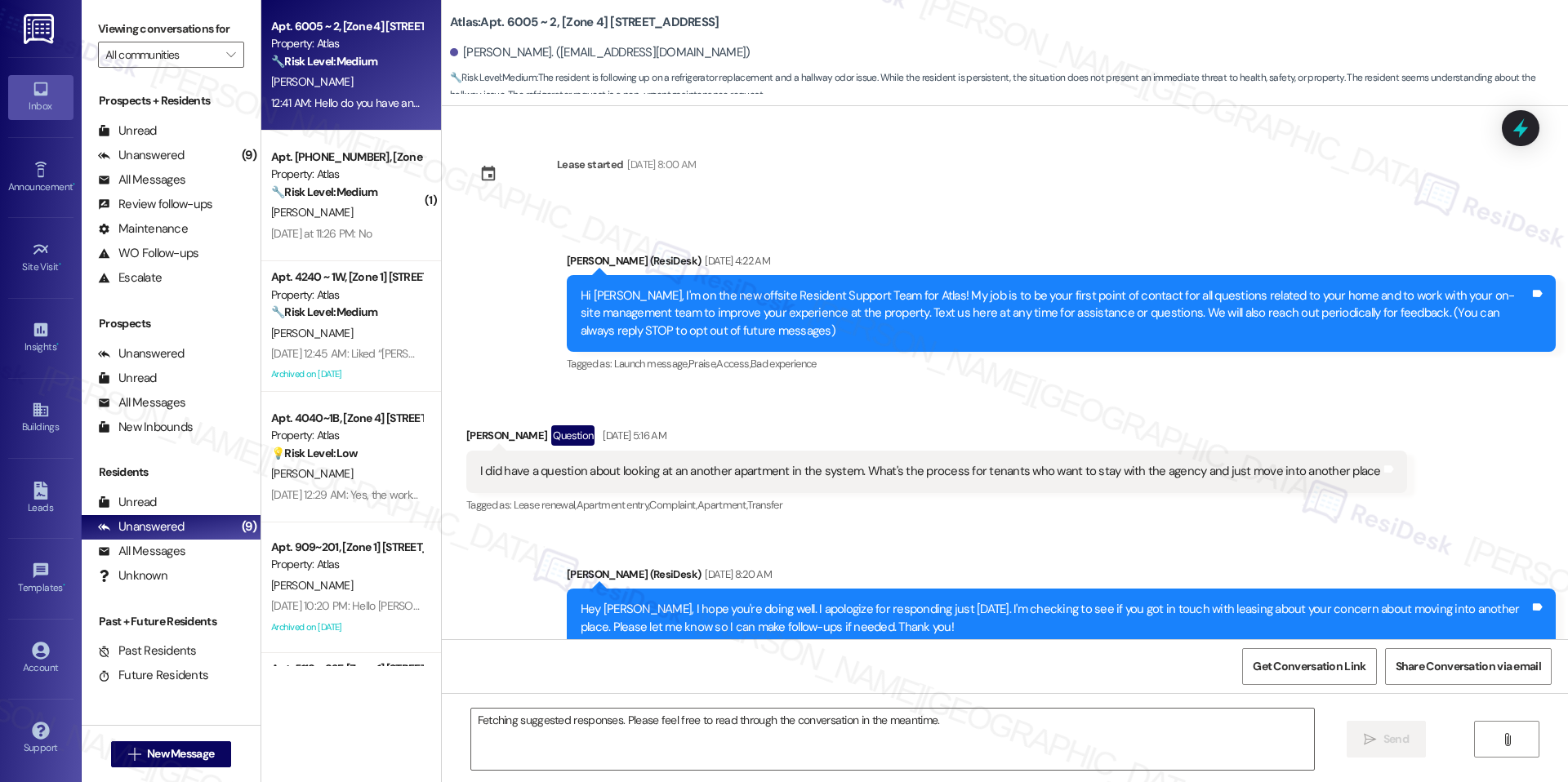
scroll to position [18114, 0]
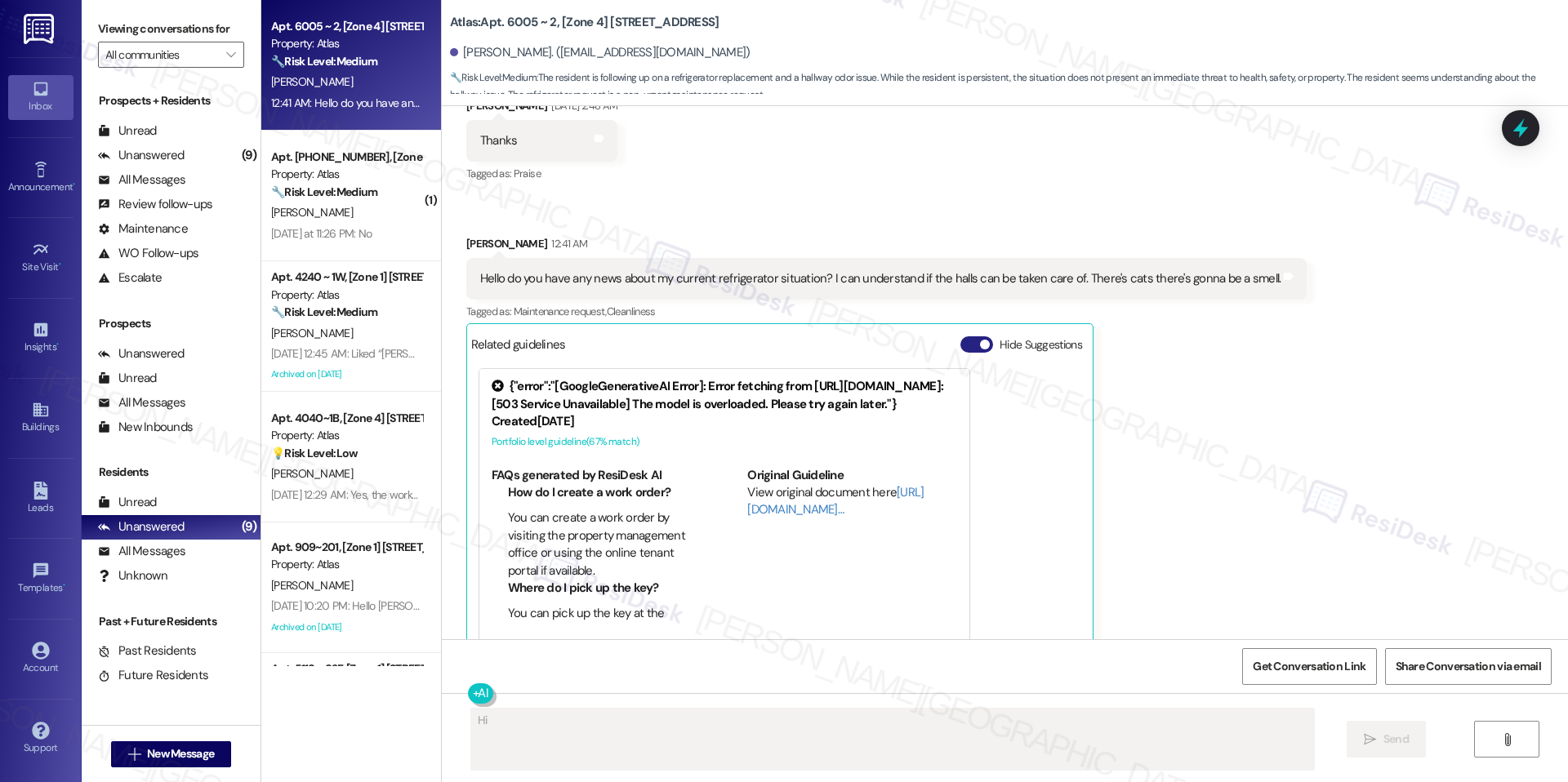
click at [961, 337] on button "Hide Suggestions" at bounding box center [977, 345] width 33 height 16
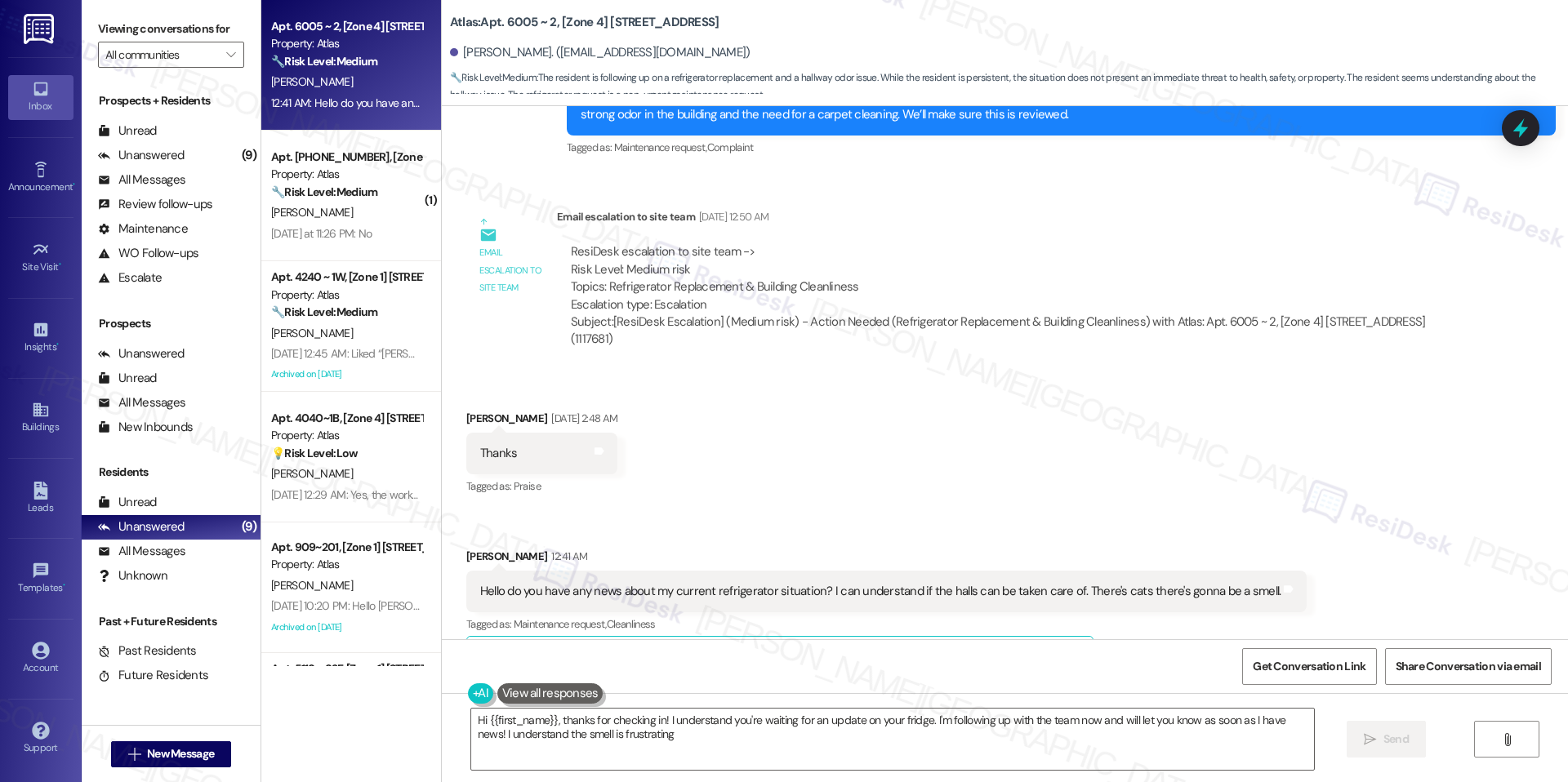
type textarea "Hi {{first_name}}, thanks for checking in! I understand you're waiting for an u…"
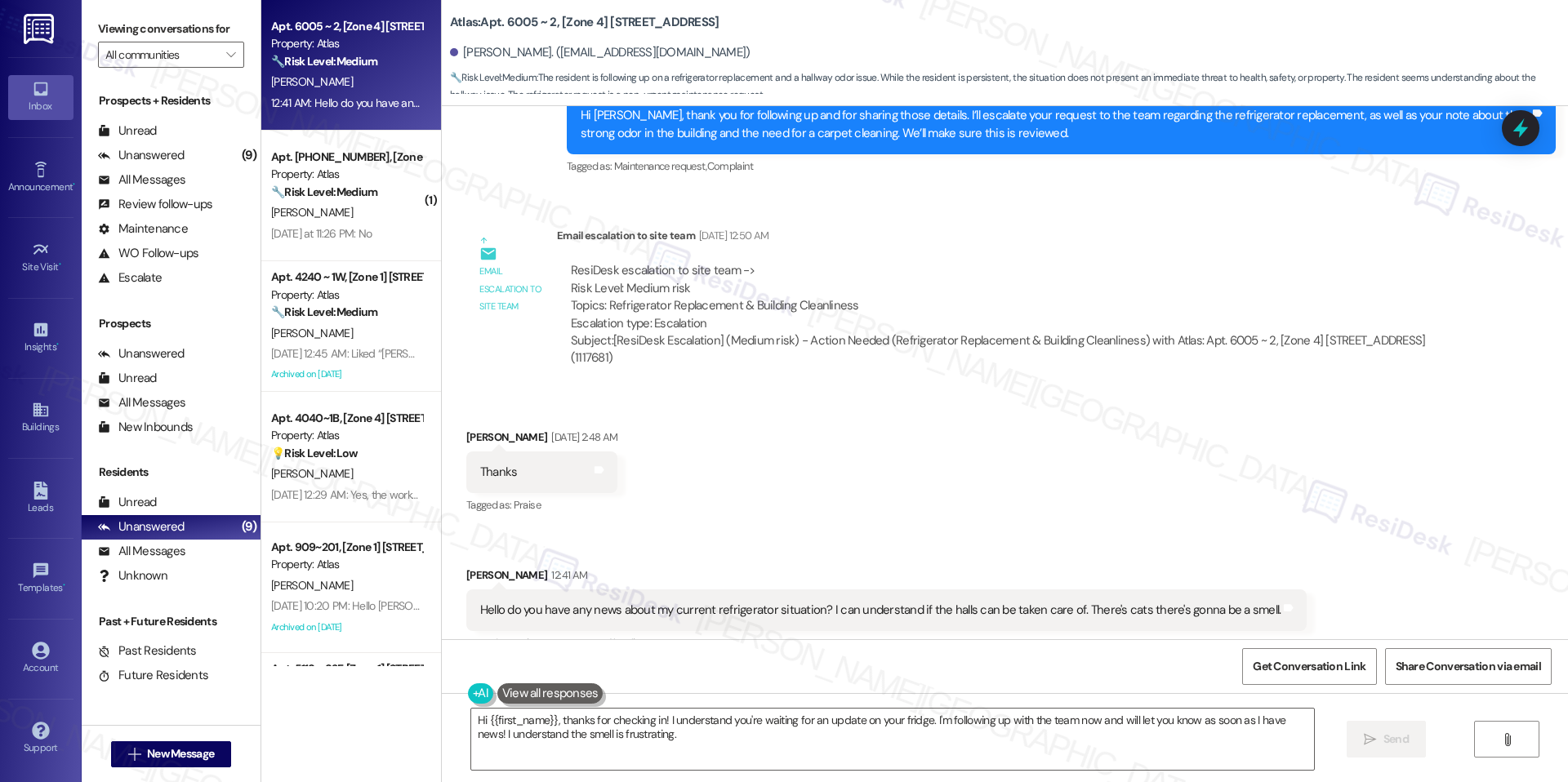
scroll to position [17800, 0]
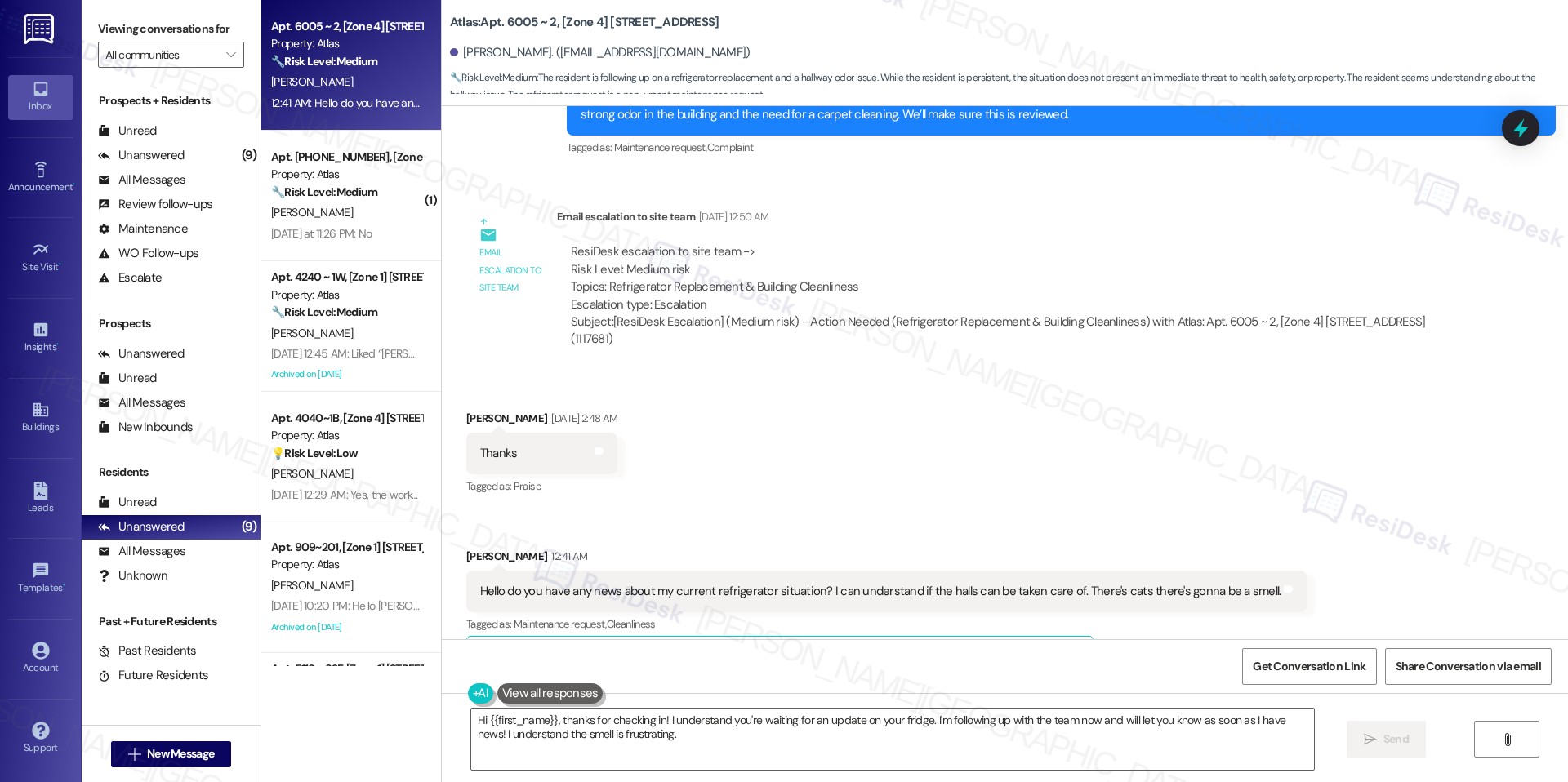
click at [652, 702] on div "Hi {{first_name}}, thanks for checking in! I understand you're waiting for an u…" at bounding box center [1004, 754] width 1126 height 122
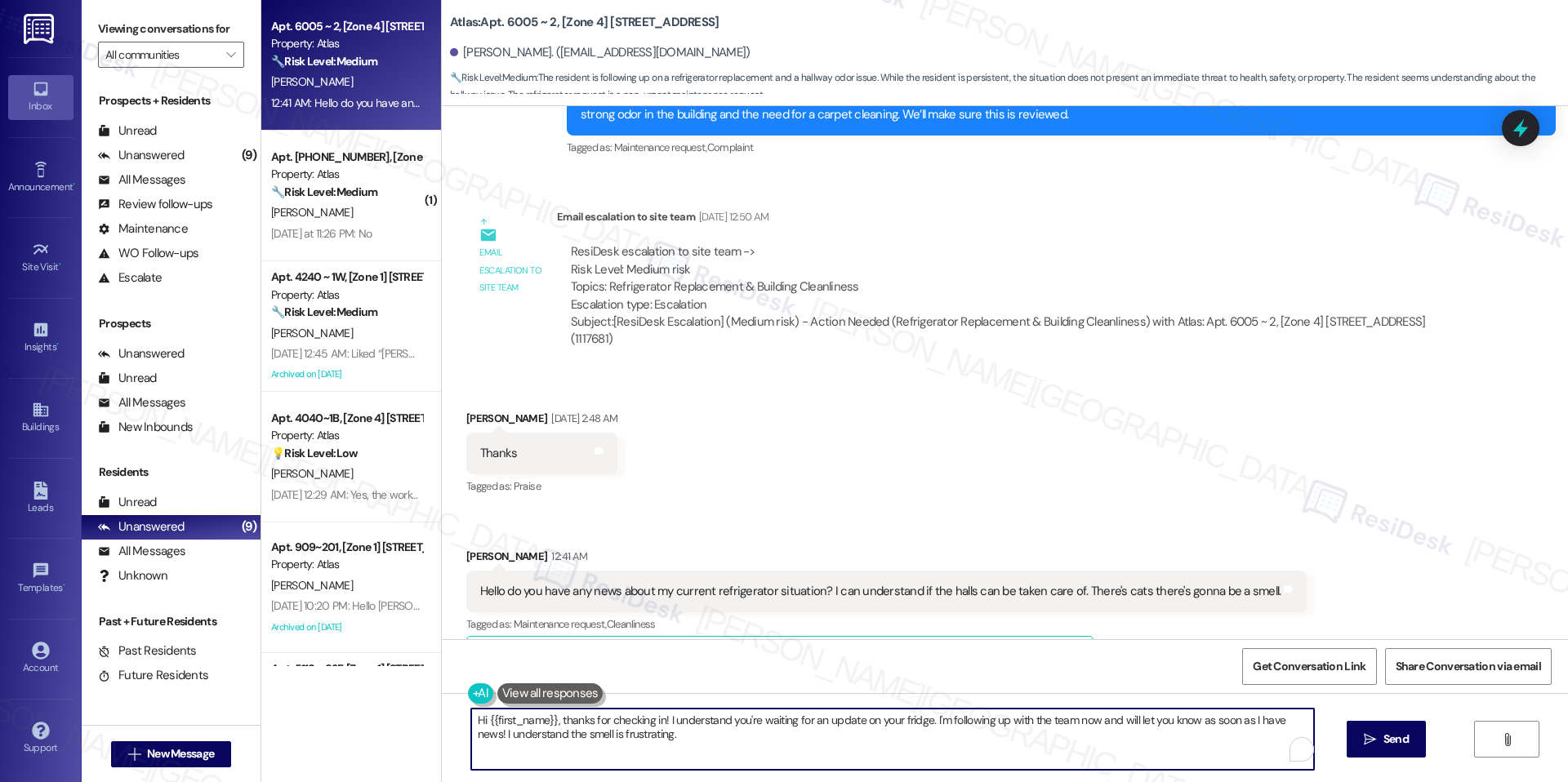
click at [649, 723] on textarea "Hi {{first_name}}, thanks for checking in! I understand you're waiting for an u…" at bounding box center [892, 739] width 843 height 61
paste textarea "[PERSON_NAME], thank you for checking in. I don’t have an update from the team …"
type textarea "Hi [PERSON_NAME], thank you for checking in. I don’t have an update from the te…"
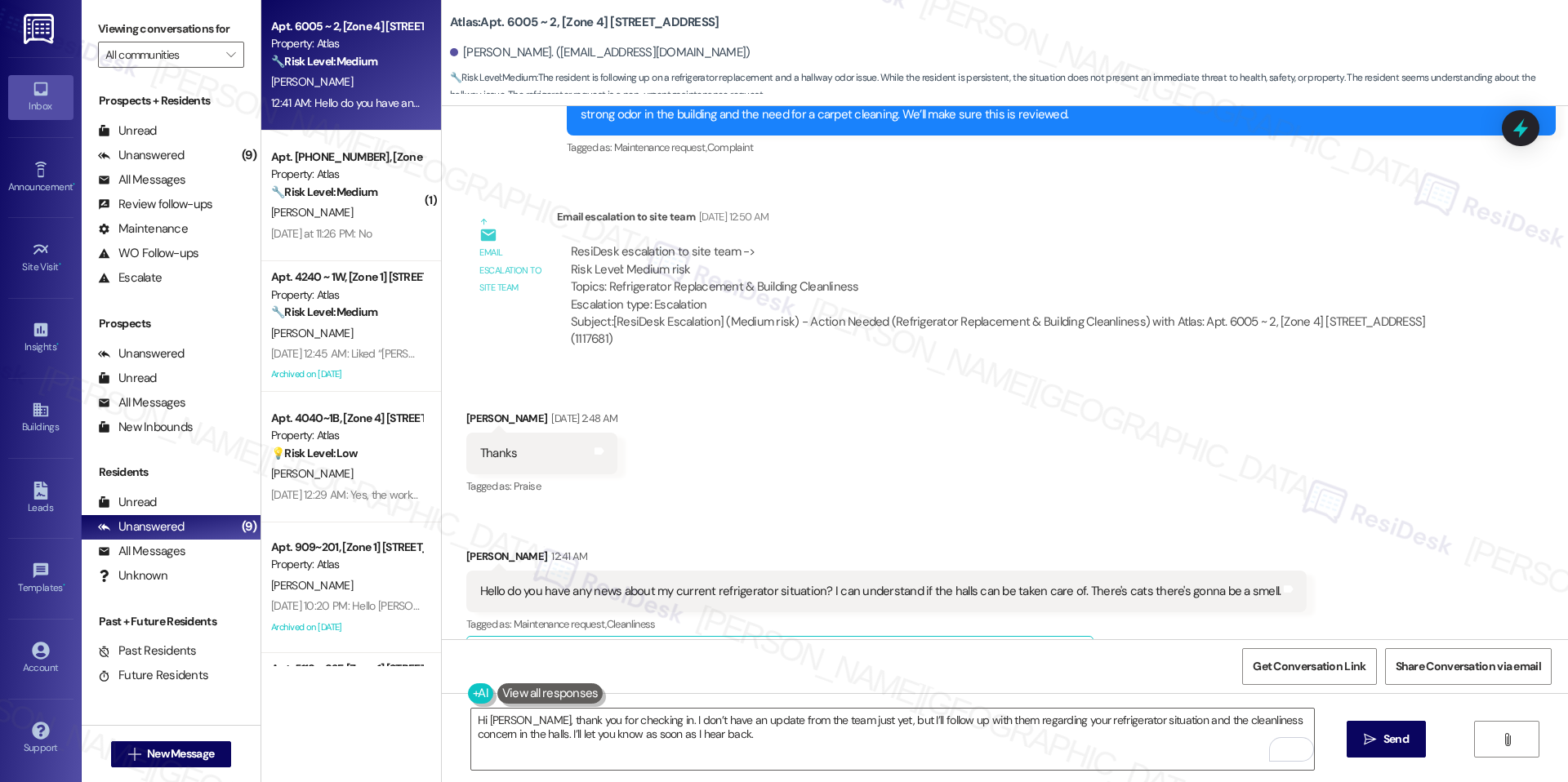
click at [1355, 770] on div "Hi [PERSON_NAME], thank you for checking in. I don’t have an update from the te…" at bounding box center [1004, 754] width 1126 height 122
click at [1379, 754] on button " Send" at bounding box center [1386, 739] width 79 height 37
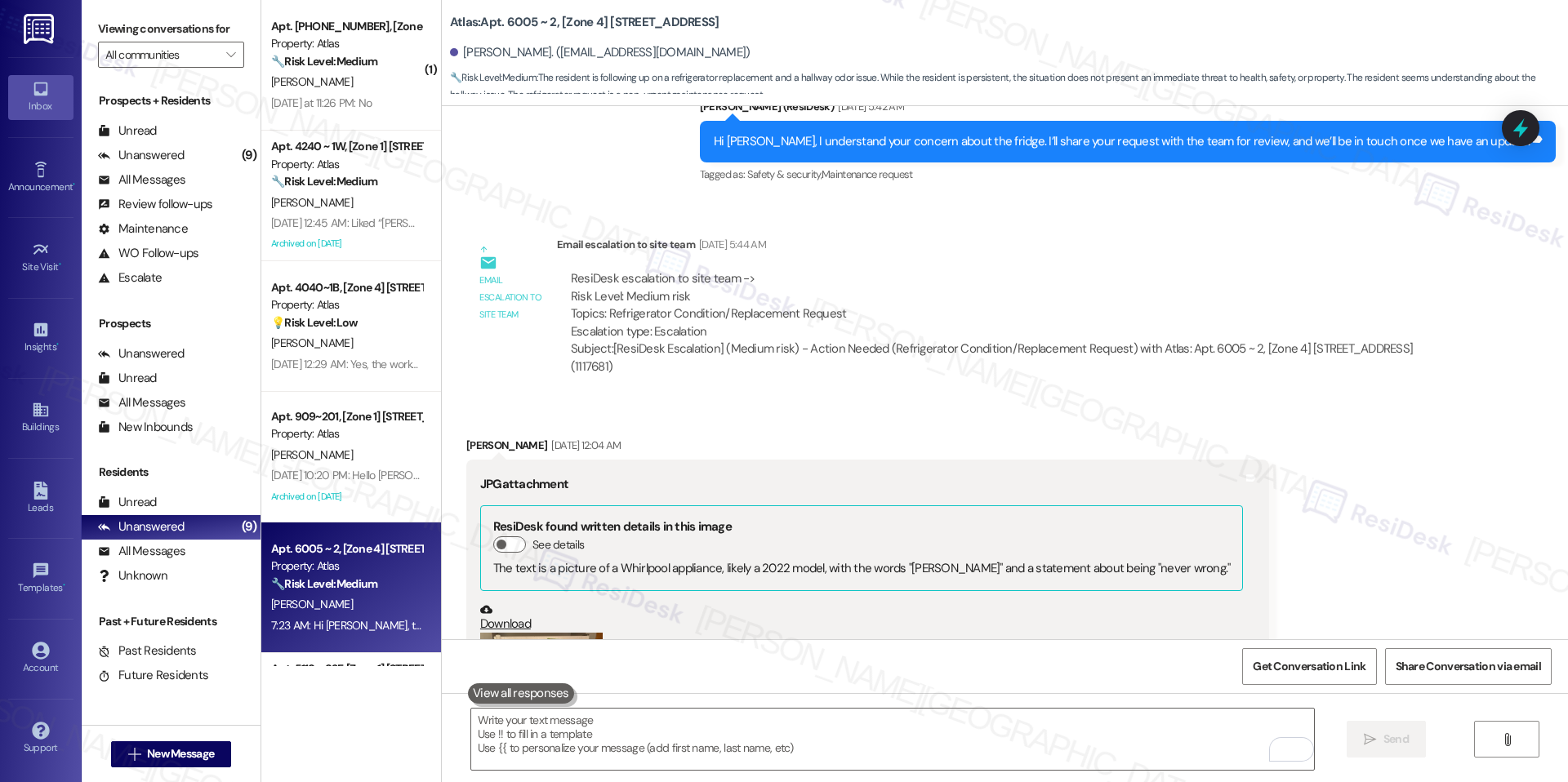
scroll to position [17932, 0]
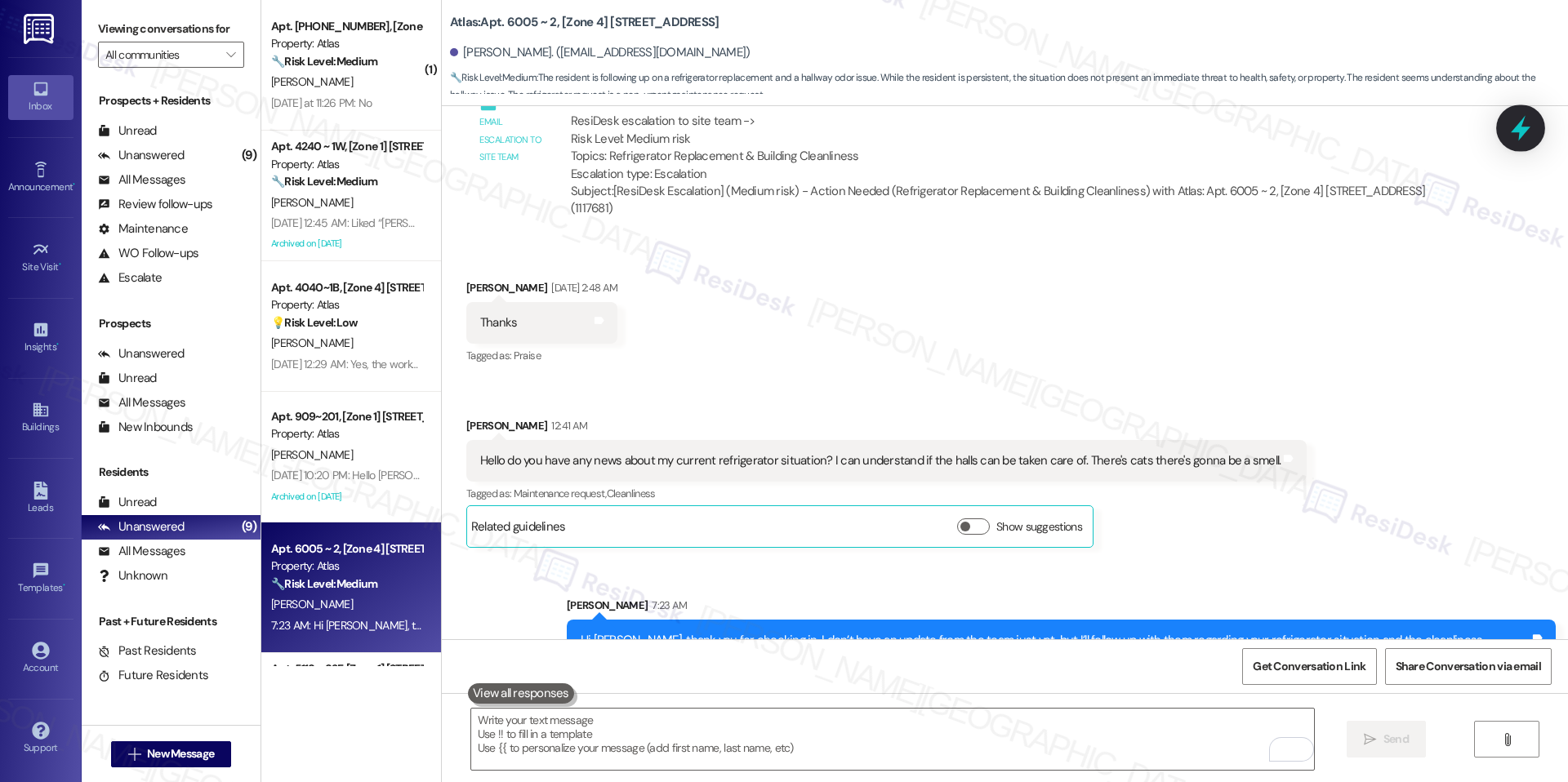
click at [1520, 139] on icon at bounding box center [1521, 129] width 28 height 28
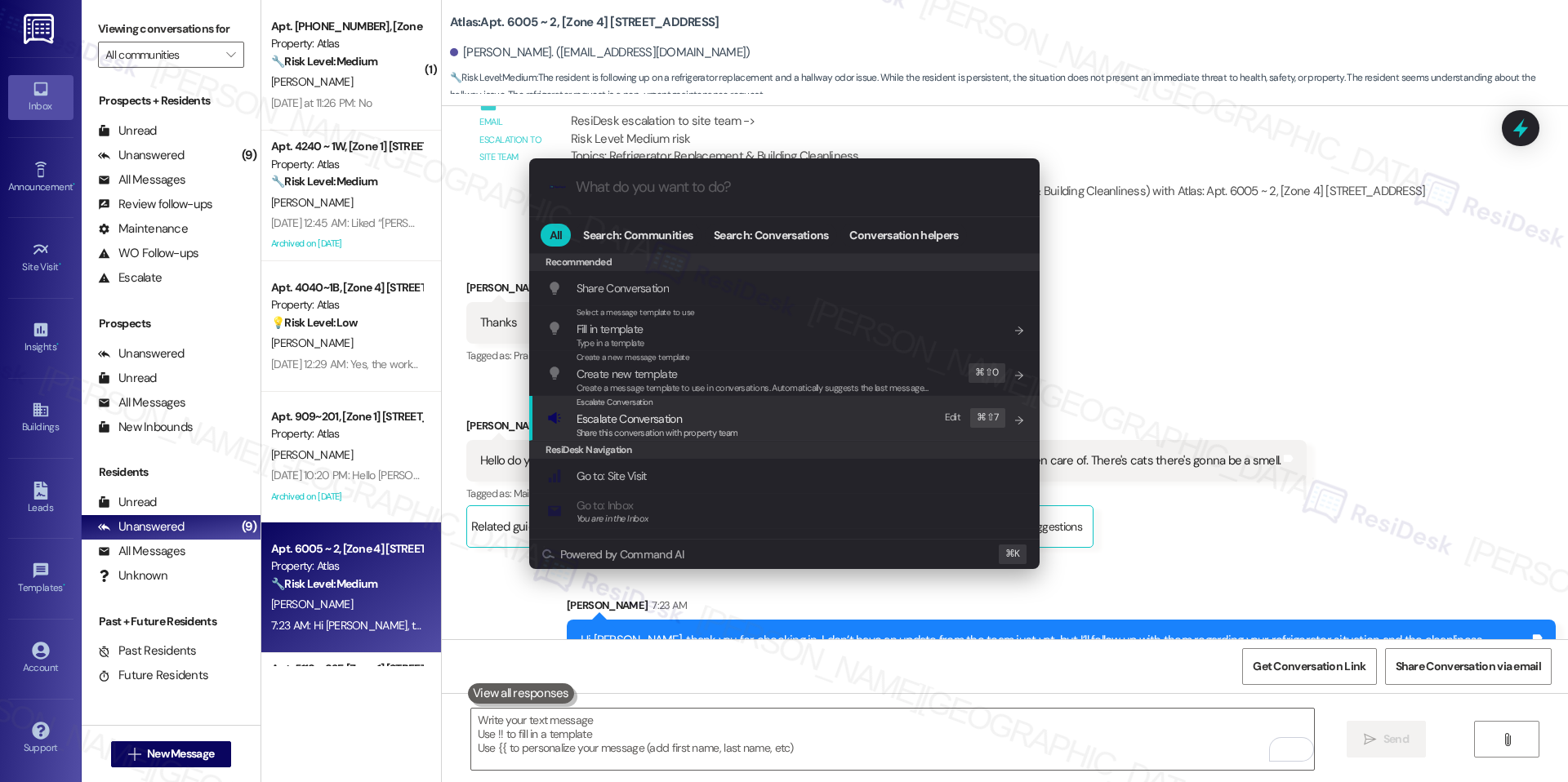
drag, startPoint x: 769, startPoint y: 332, endPoint x: 758, endPoint y: 411, distance: 79.8
click at [758, 411] on div "Recommended Share Conversation Add shortcut Select a message template to use Fi…" at bounding box center [784, 779] width 511 height 1051
click at [758, 411] on div "Escalate Conversation Escalate Conversation Share this conversation with proper…" at bounding box center [786, 417] width 478 height 44
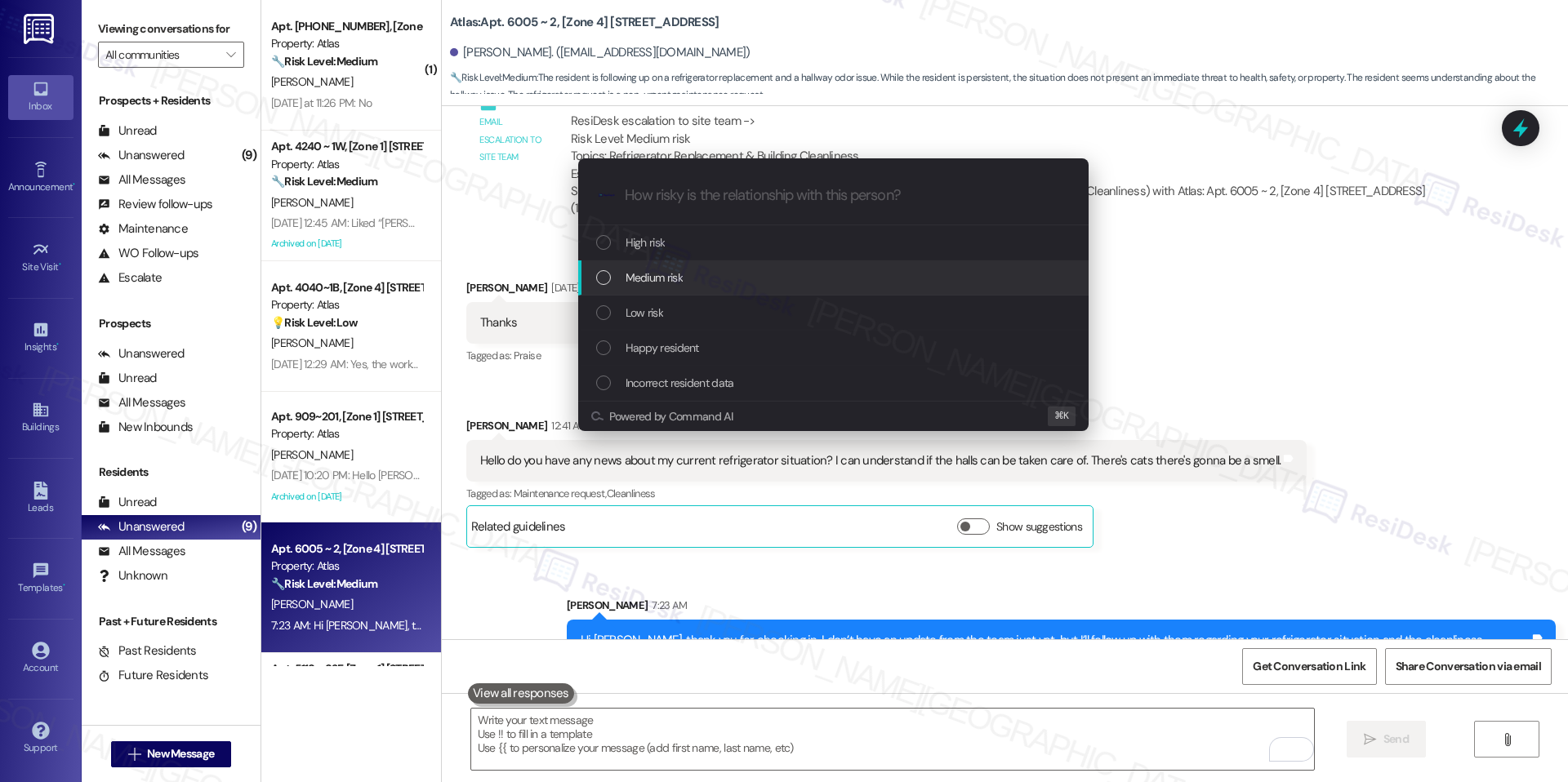
click at [720, 280] on div "Medium risk" at bounding box center [834, 278] width 478 height 18
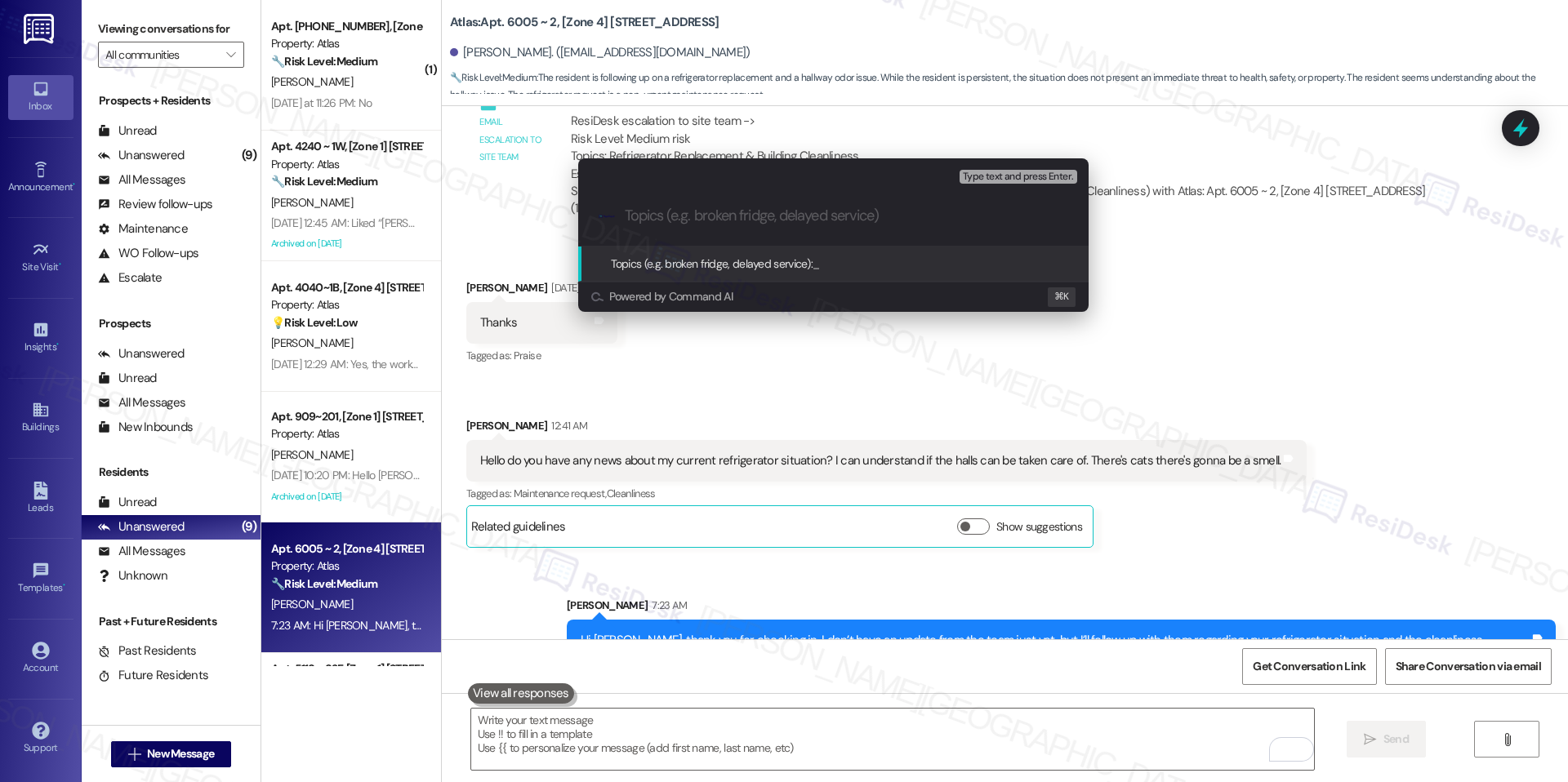
paste input "Refrigerator Replacement / Cleanliness"
type input "Refrigerator Replacement / Cleanliness"
click at [851, 257] on span "Refrigerator Replacement / Cleanliness" at bounding box center [904, 264] width 183 height 15
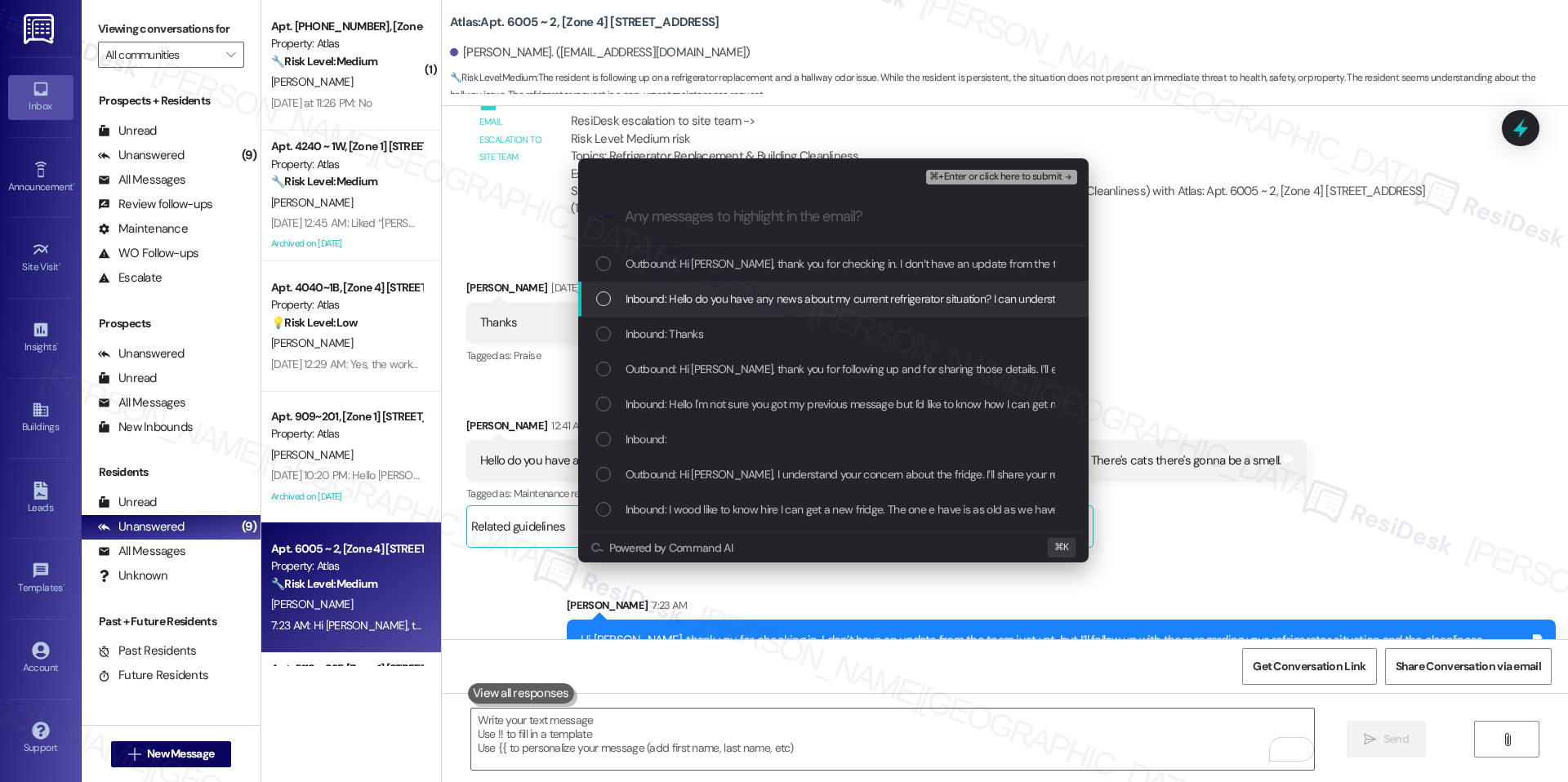
click at [812, 308] on div "Inbound: Hello do you have any news about my current refrigerator situation? I …" at bounding box center [834, 299] width 511 height 35
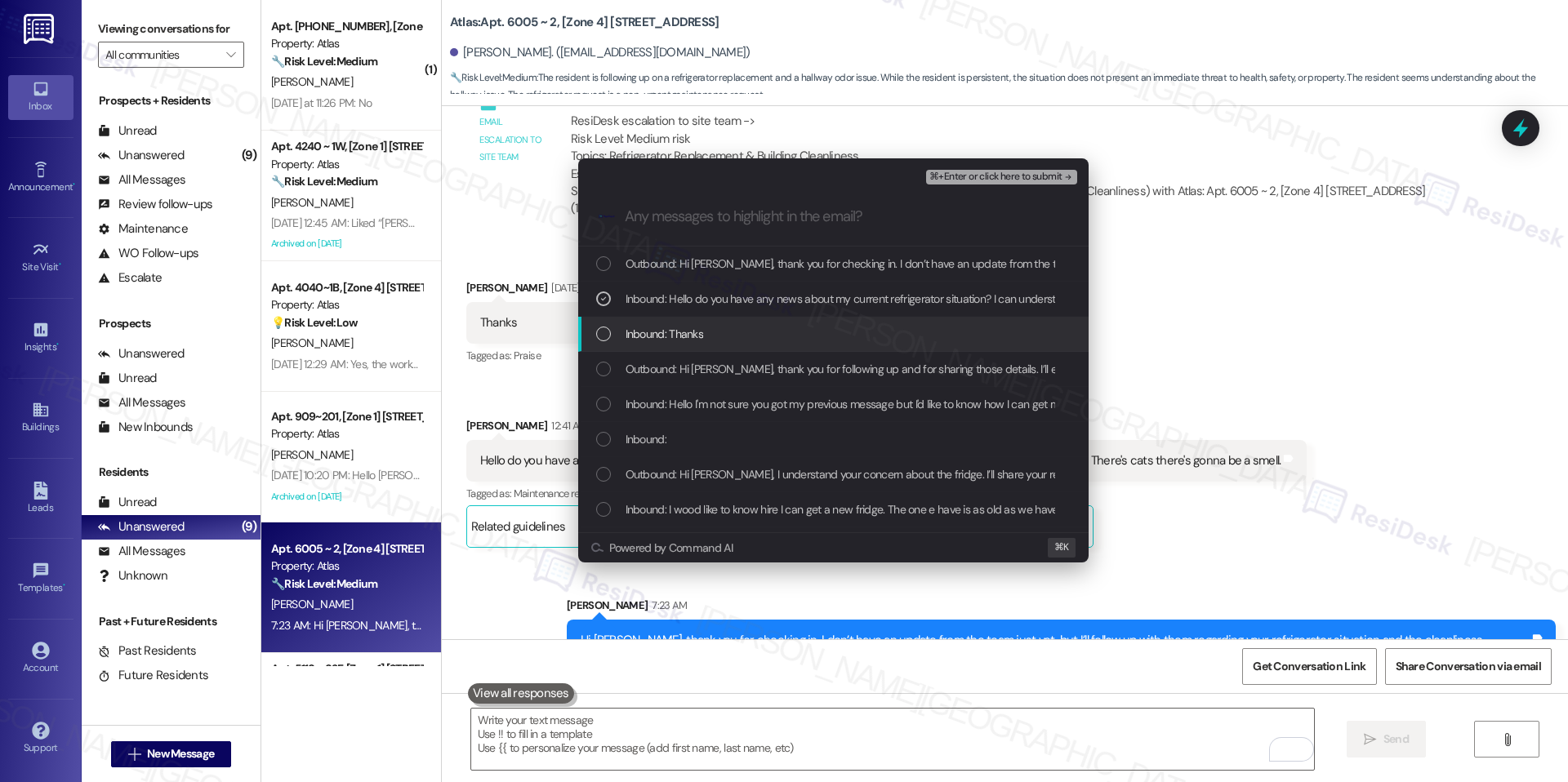
click at [801, 326] on div "Inbound: Thanks" at bounding box center [834, 334] width 478 height 18
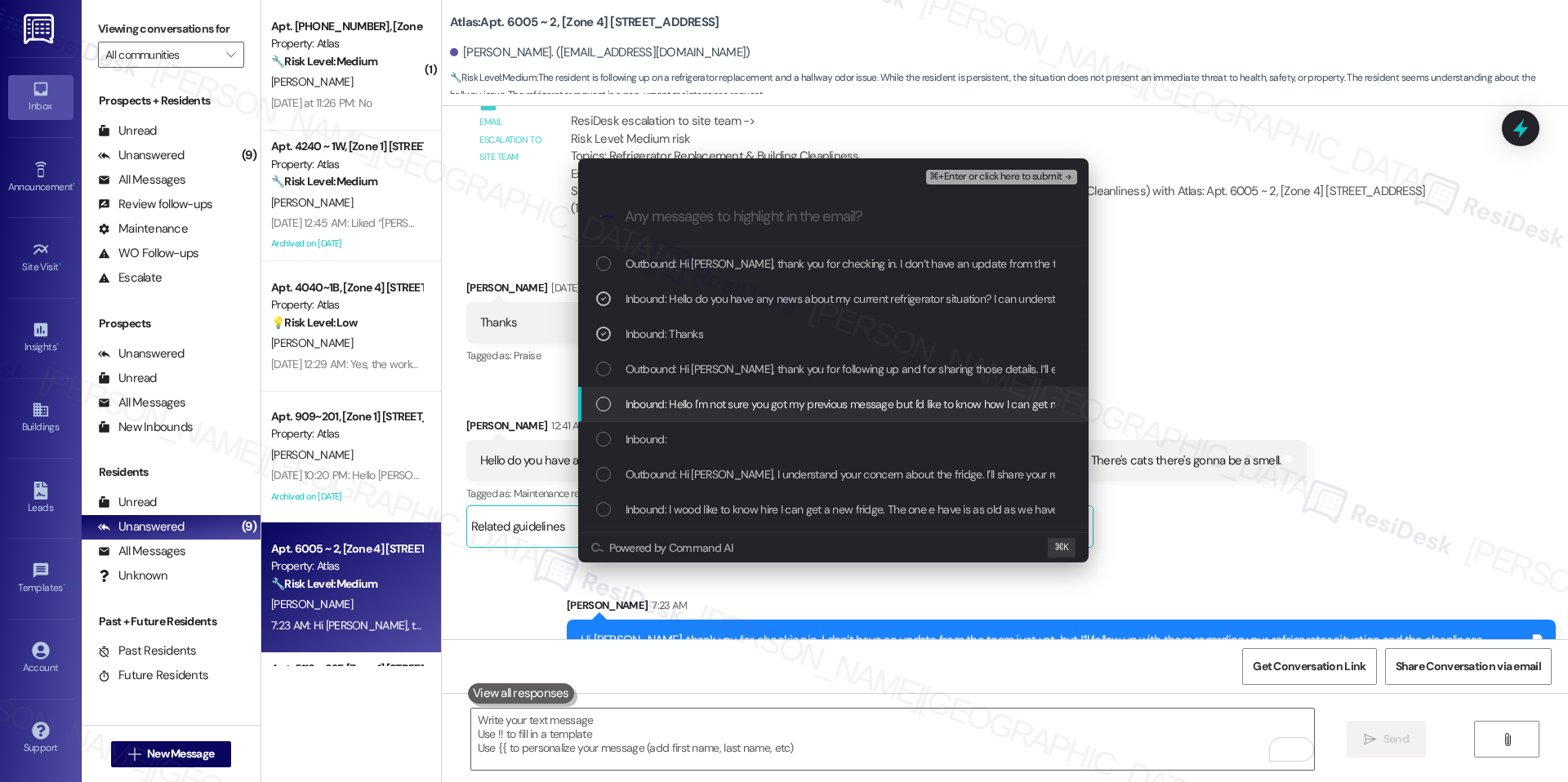
click at [775, 407] on span "Inbound: Hello I'm not sure you got my previous message but I'd like to know ho…" at bounding box center [1562, 404] width 1873 height 18
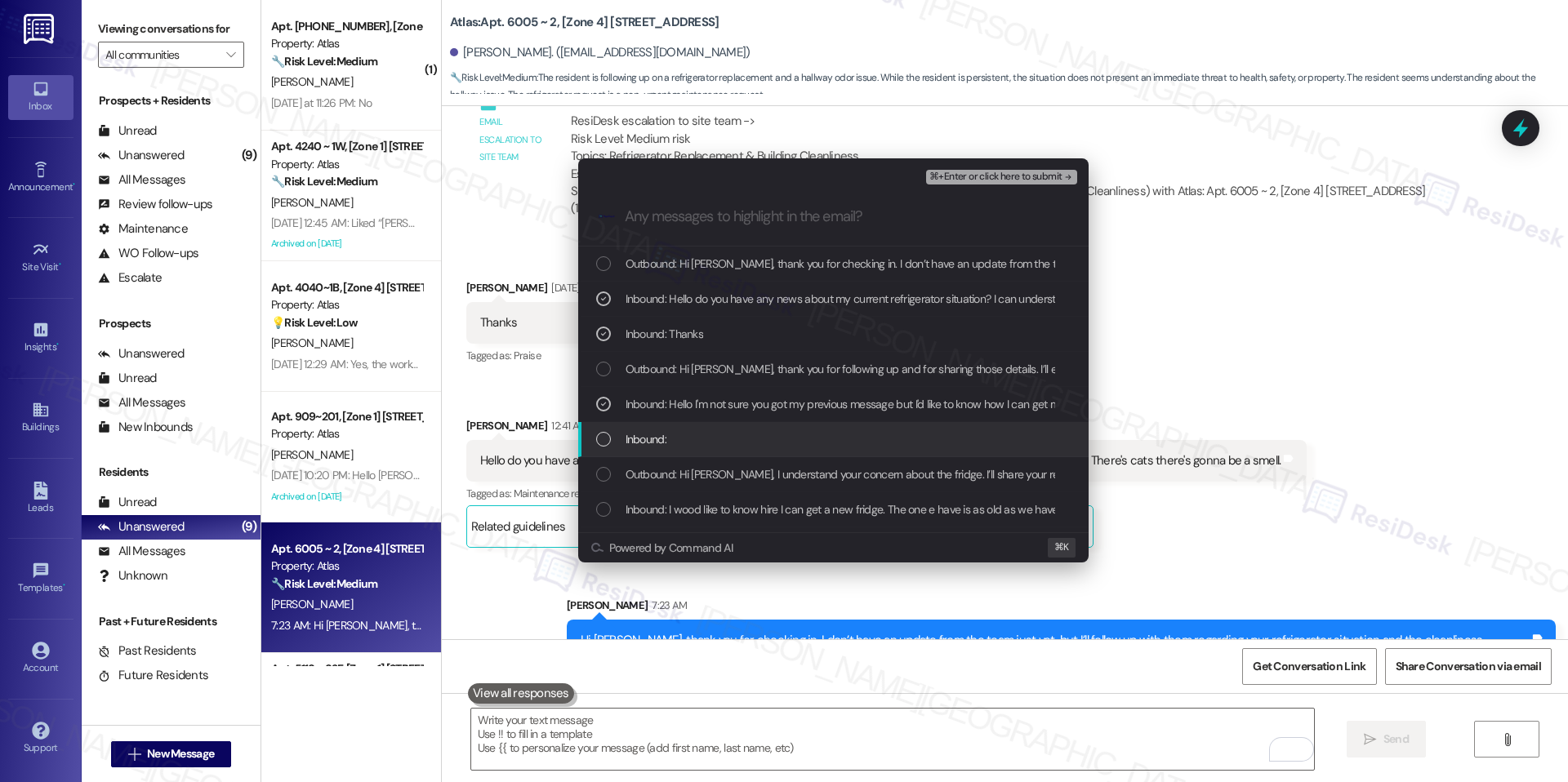
click at [749, 431] on div "Inbound:" at bounding box center [834, 440] width 478 height 18
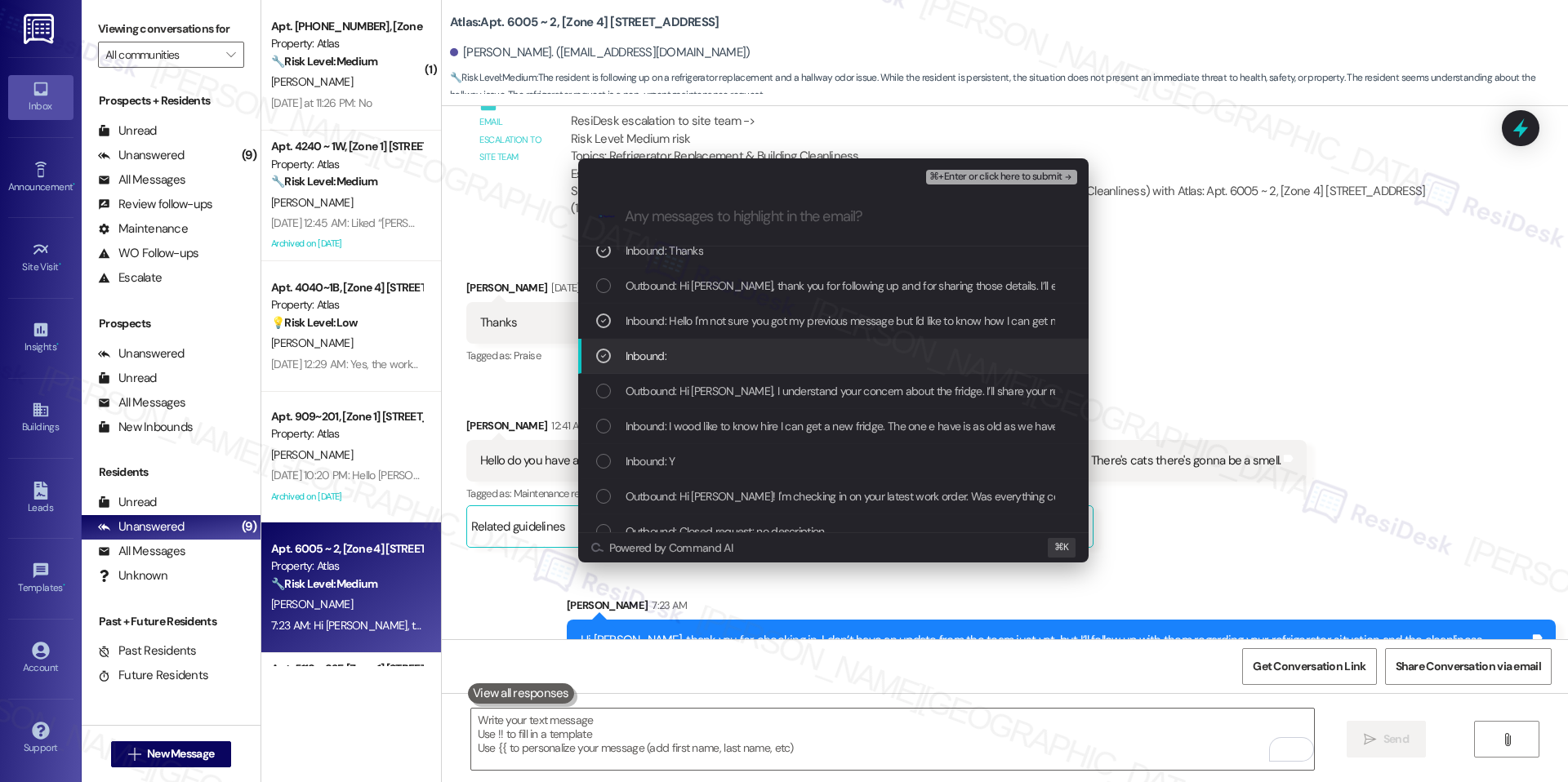
scroll to position [93, 0]
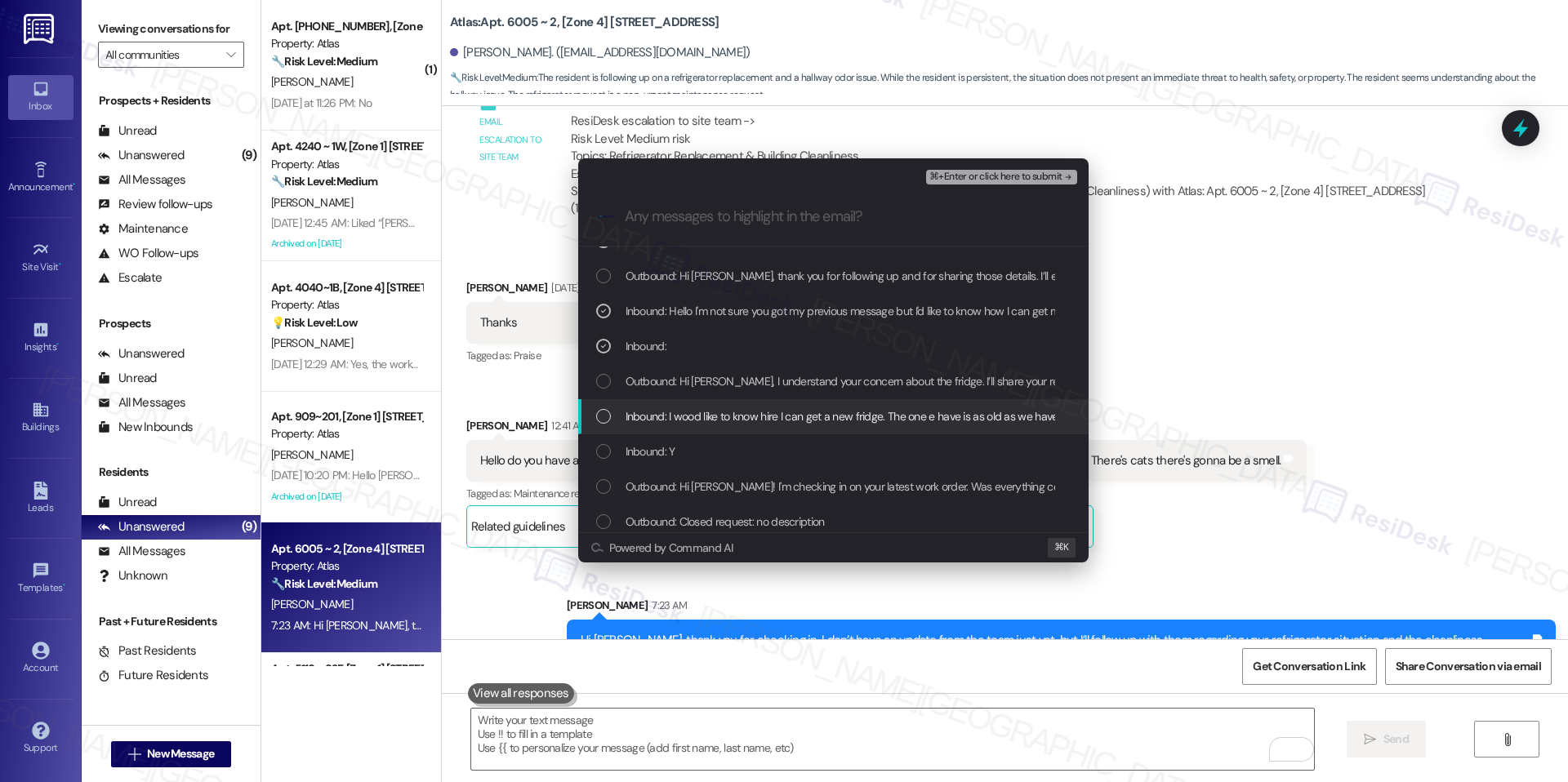
click at [758, 416] on span "Inbound: I wood like to know hire I can get a new fridge. The one e have is as …" at bounding box center [1239, 417] width 1227 height 18
click at [982, 176] on span "⌘+Enter or click here to submit" at bounding box center [995, 177] width 132 height 12
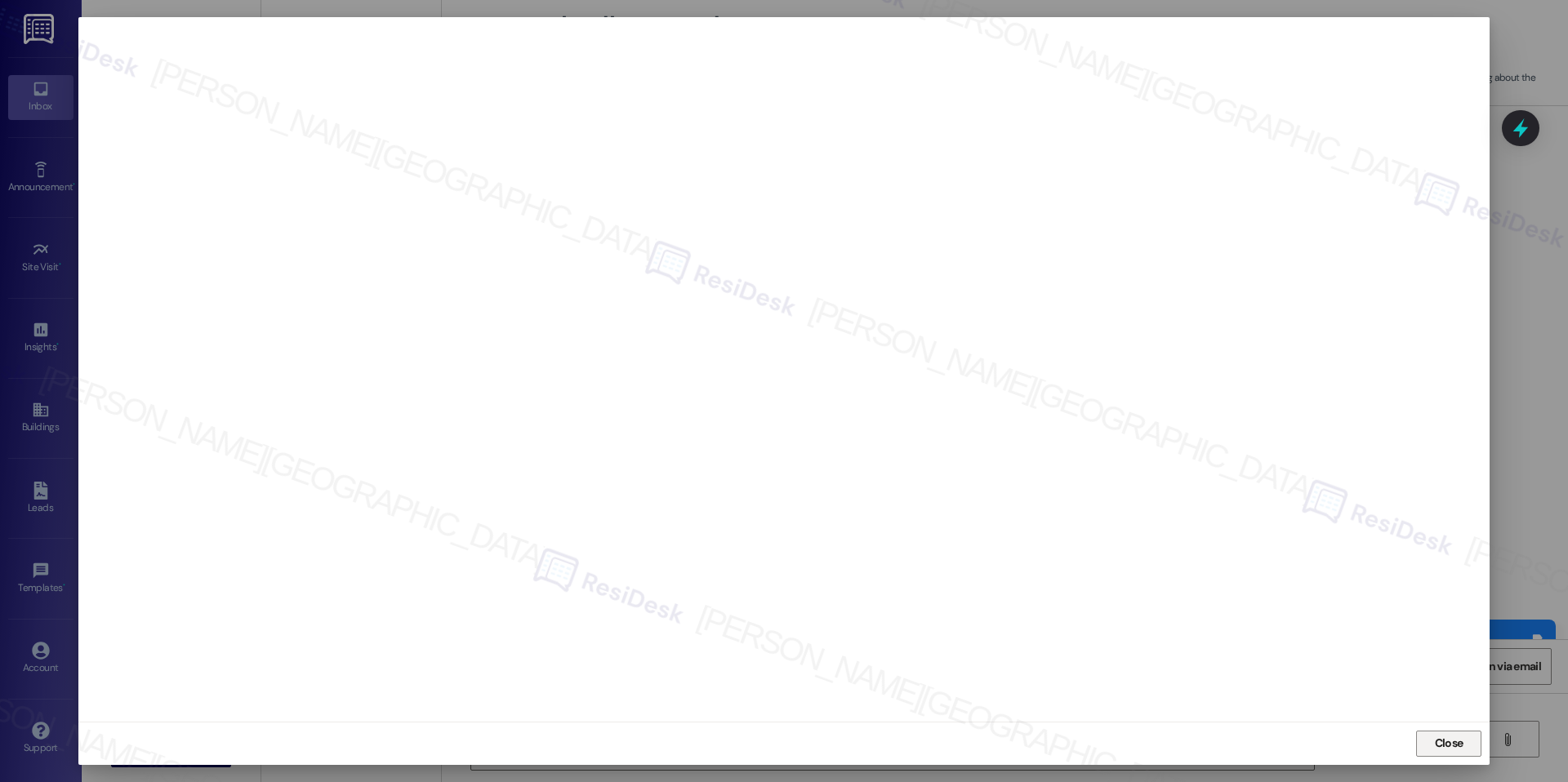
click at [1438, 735] on span "Close" at bounding box center [1449, 743] width 29 height 17
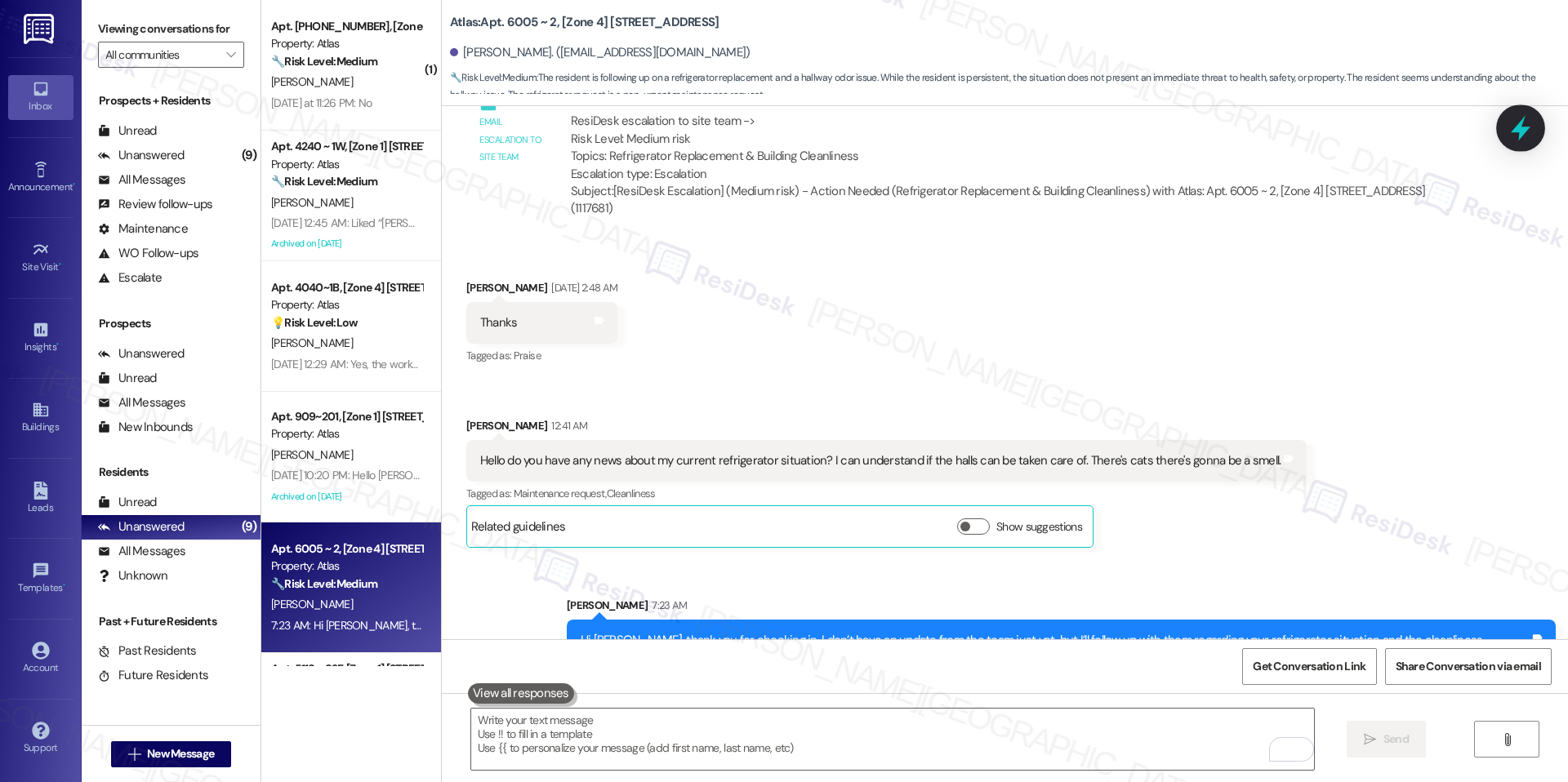
click at [1523, 130] on icon at bounding box center [1521, 129] width 20 height 26
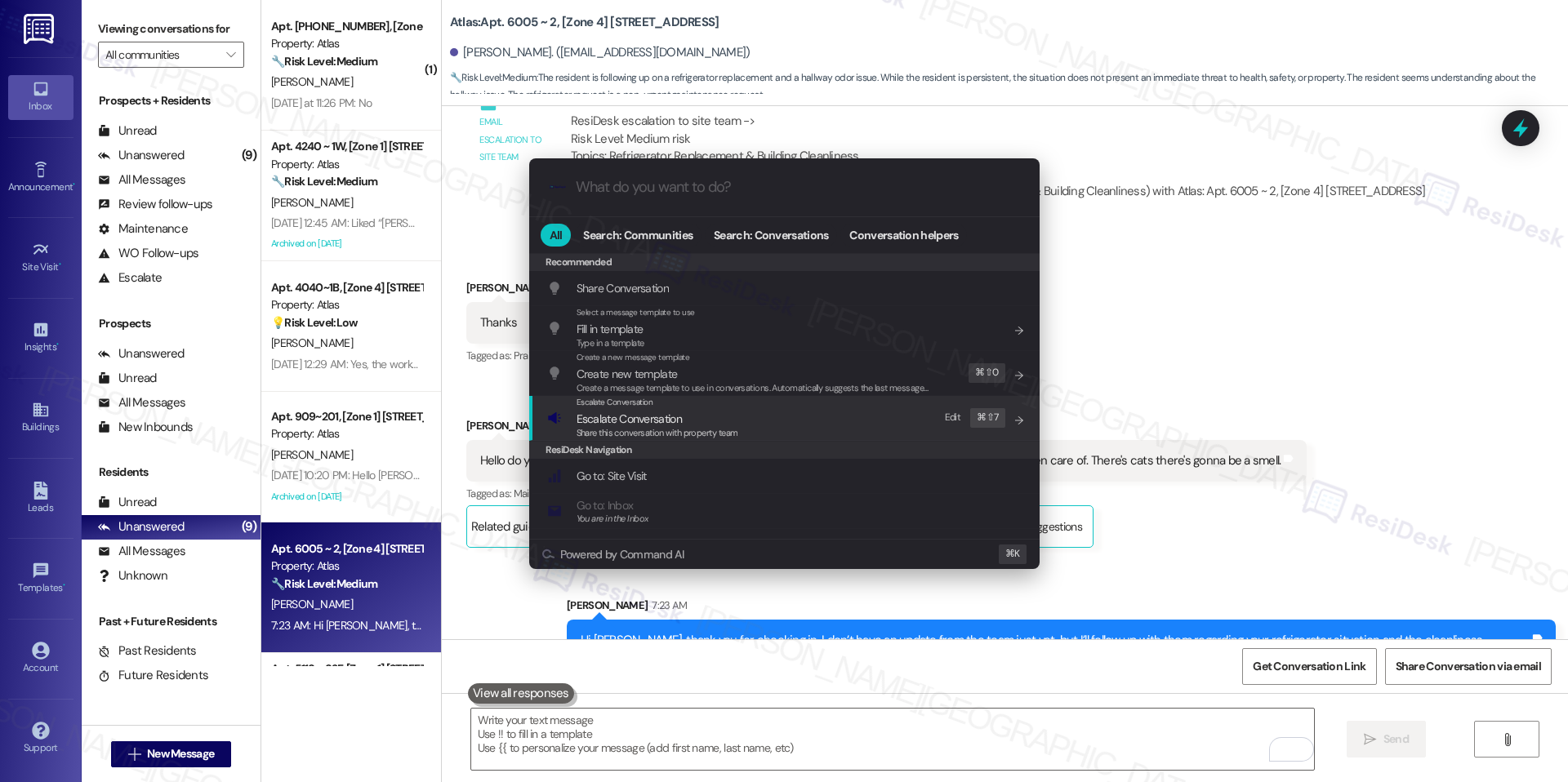
click at [777, 431] on div "Escalate Conversation Escalate Conversation Share this conversation with proper…" at bounding box center [786, 417] width 478 height 44
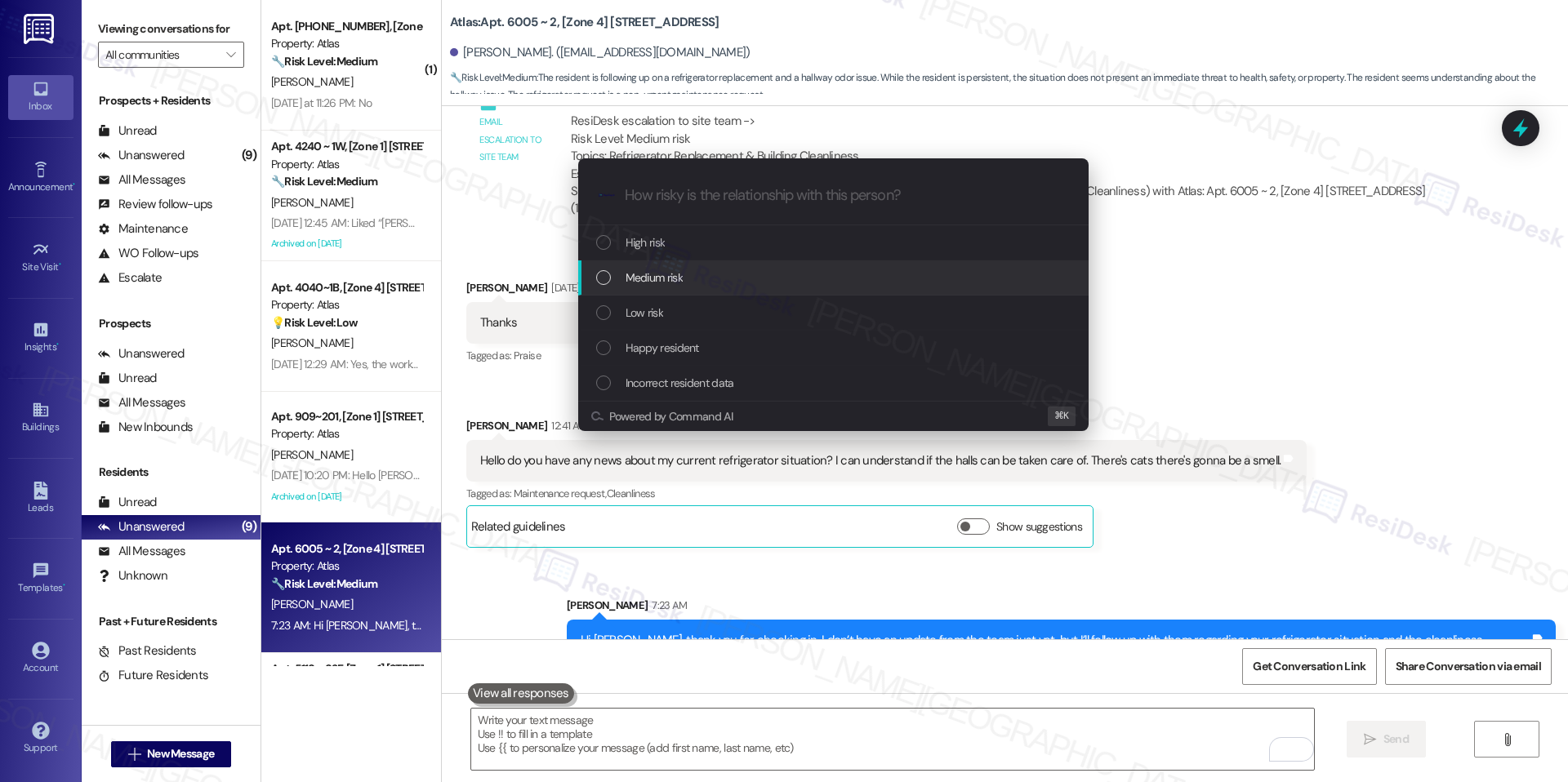
click at [818, 284] on div "Medium risk" at bounding box center [834, 278] width 478 height 18
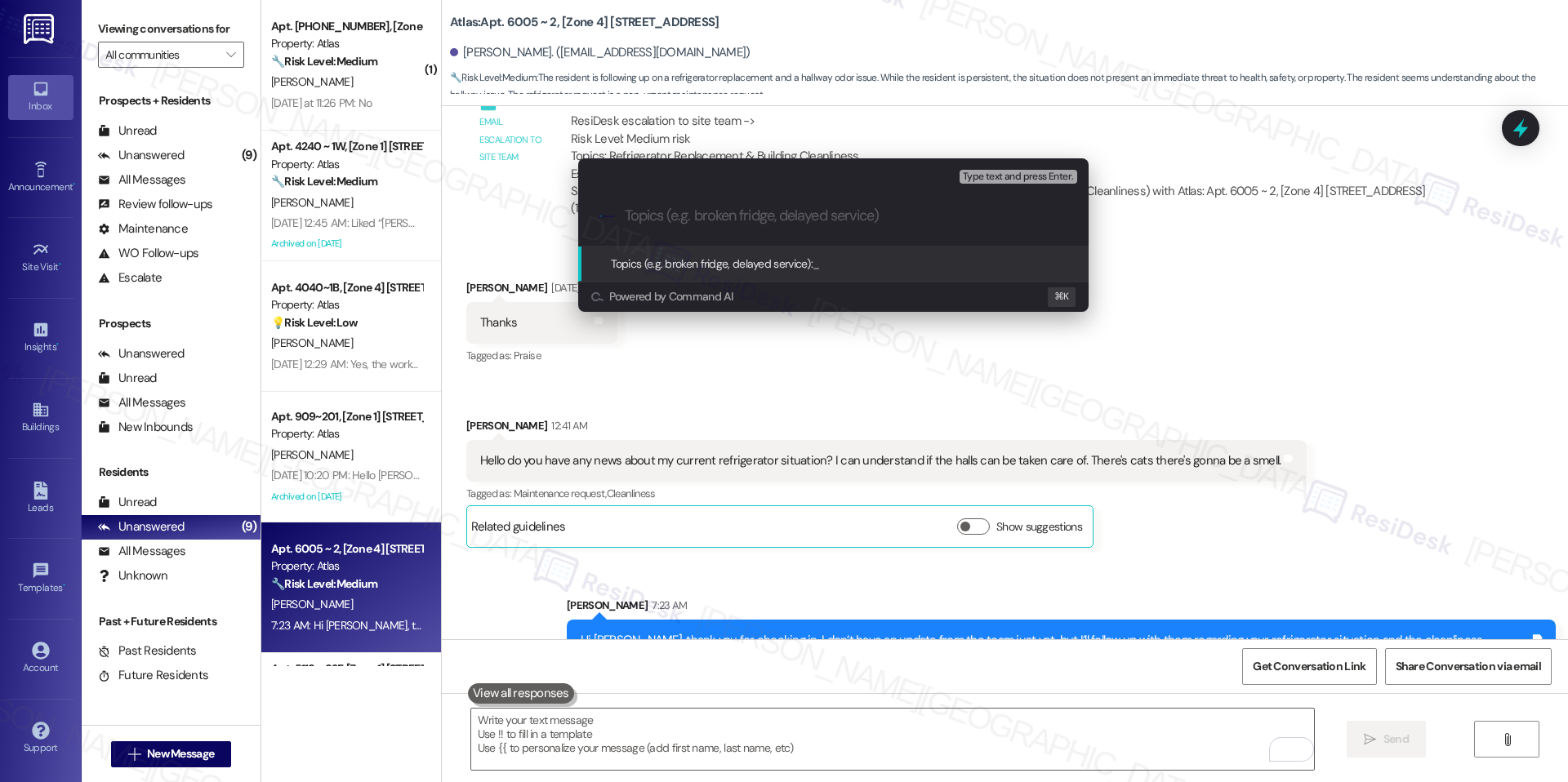
paste input "Refrigerator Replacement / Cleanliness"
type input "Refrigerator Replacement / Cleanliness"
click at [909, 258] on span "Refrigerator Replacement / Cleanliness" at bounding box center [904, 264] width 183 height 15
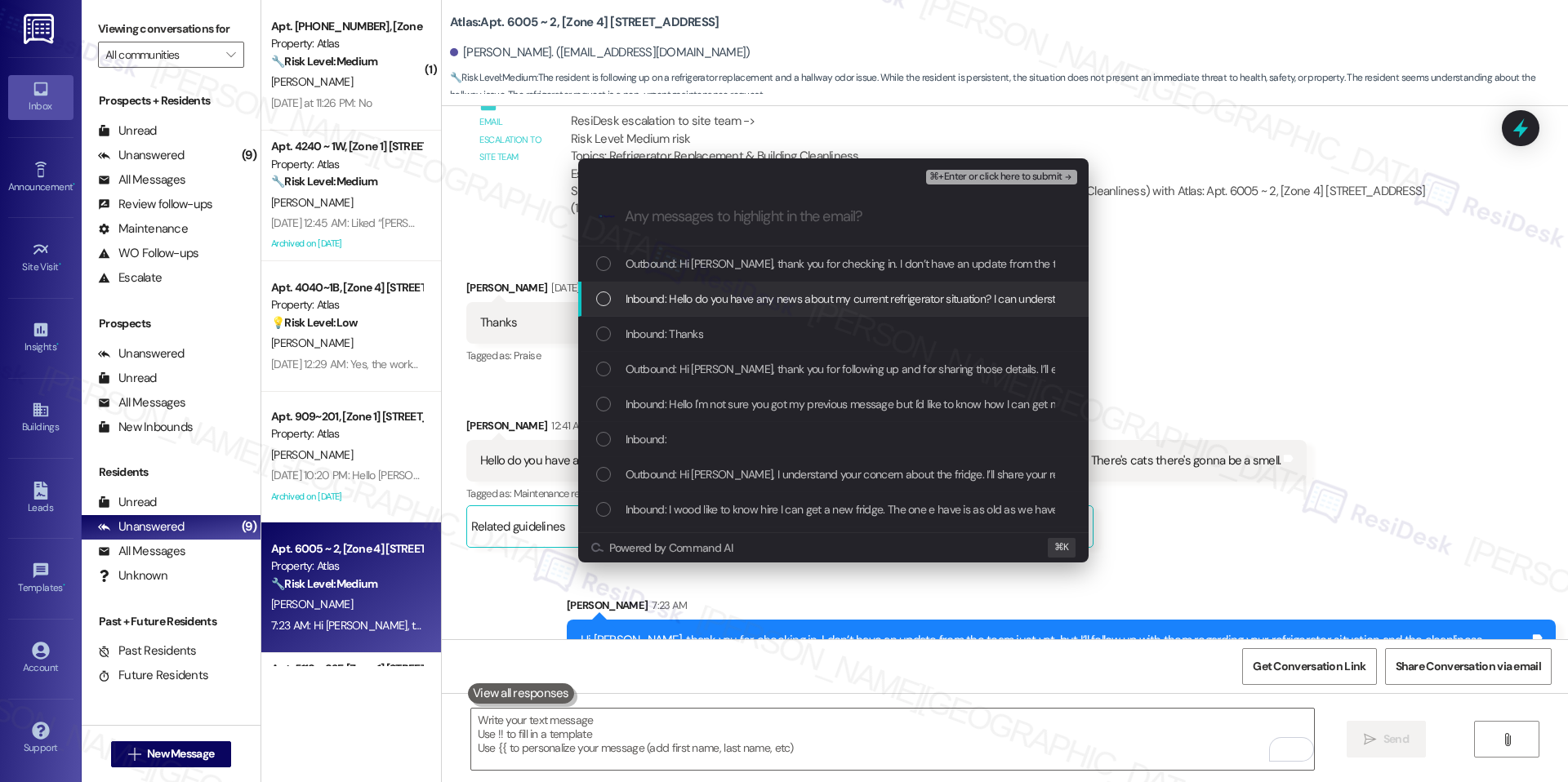
click at [808, 309] on div "Inbound: Hello do you have any news about my current refrigerator situation? I …" at bounding box center [834, 299] width 511 height 35
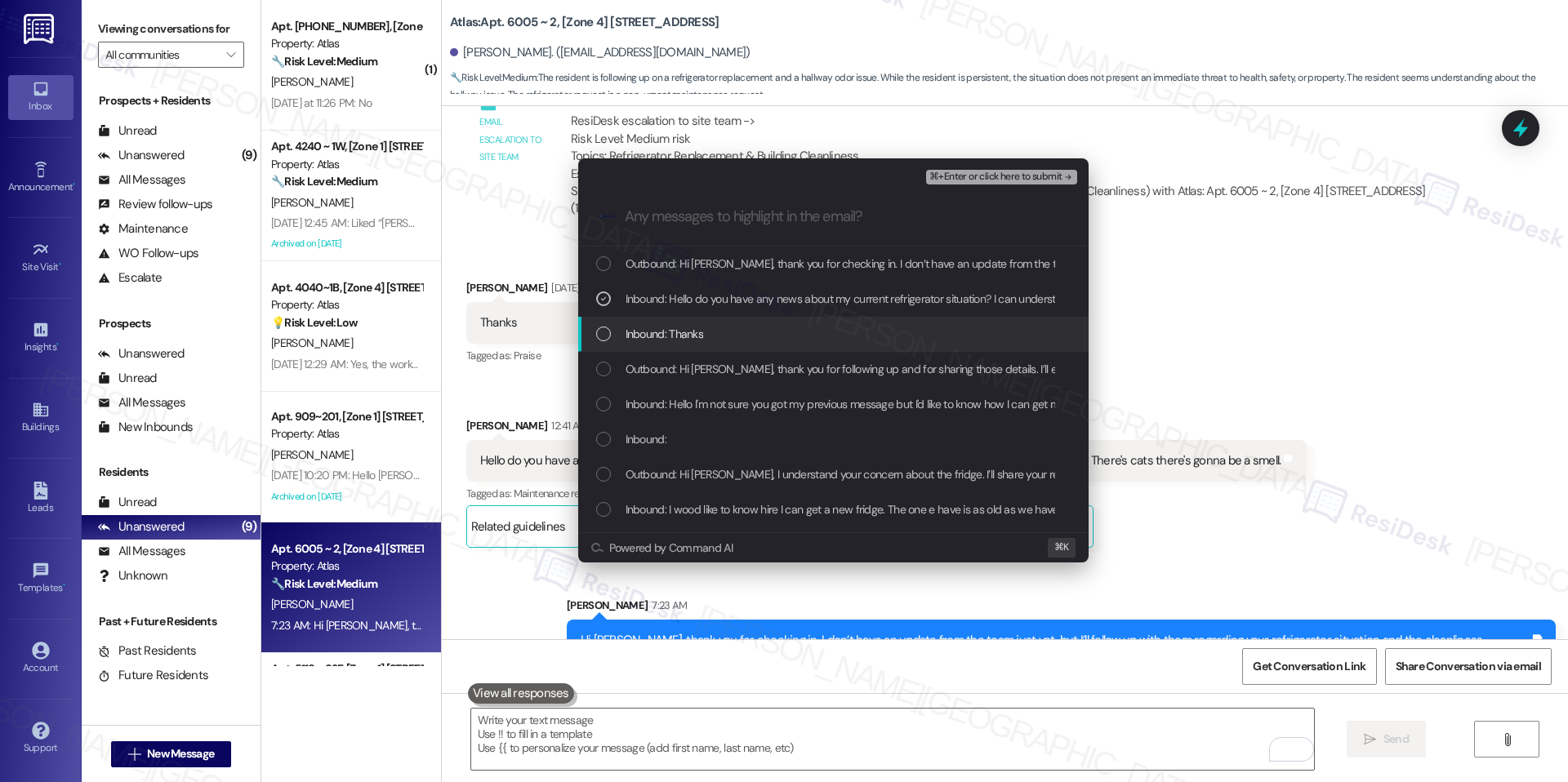
click at [776, 336] on div "Inbound: Thanks" at bounding box center [834, 334] width 478 height 18
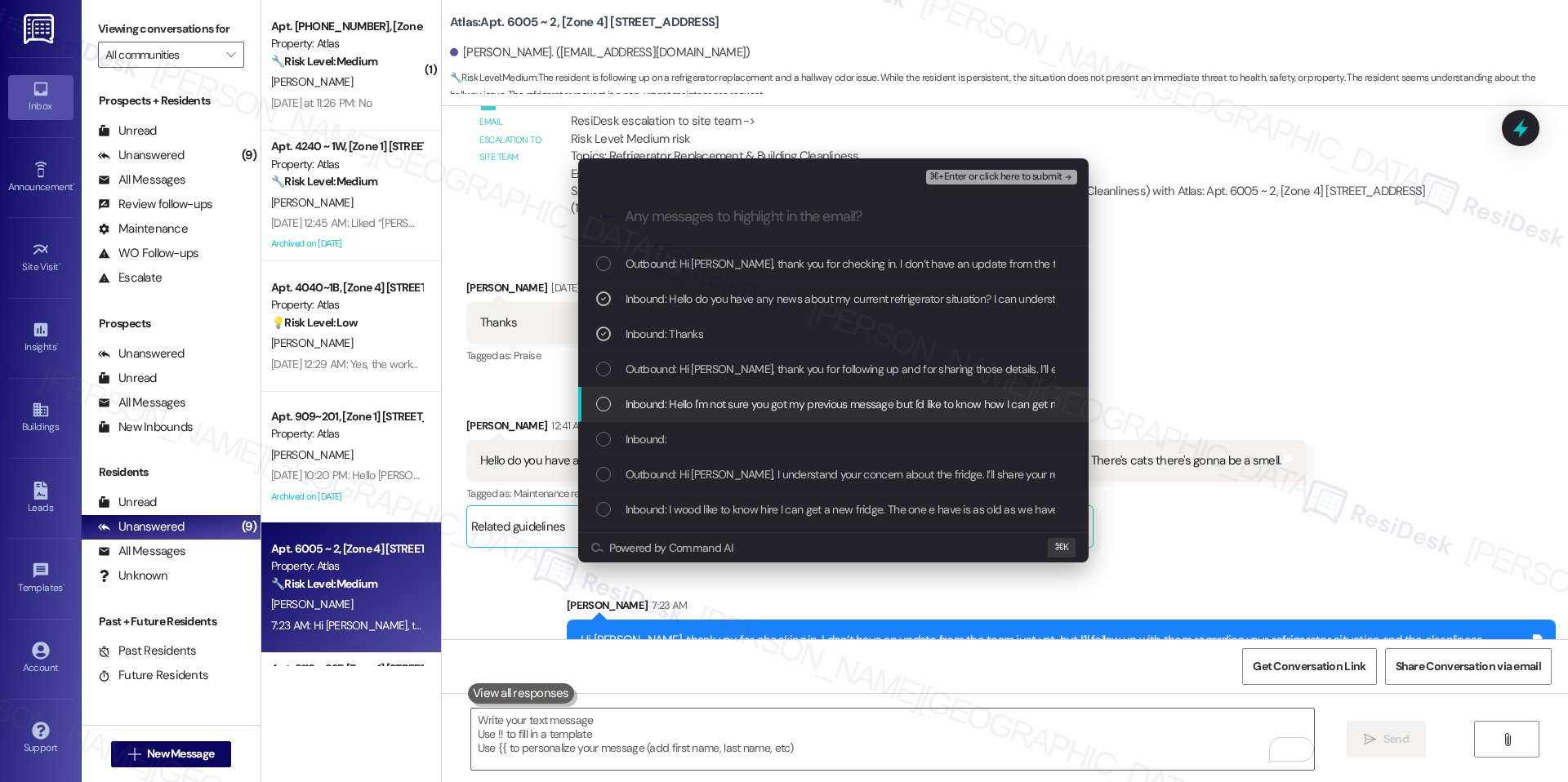
click at [744, 403] on span "Inbound: Hello I'm not sure you got my previous message but I'd like to know ho…" at bounding box center [1562, 404] width 1873 height 18
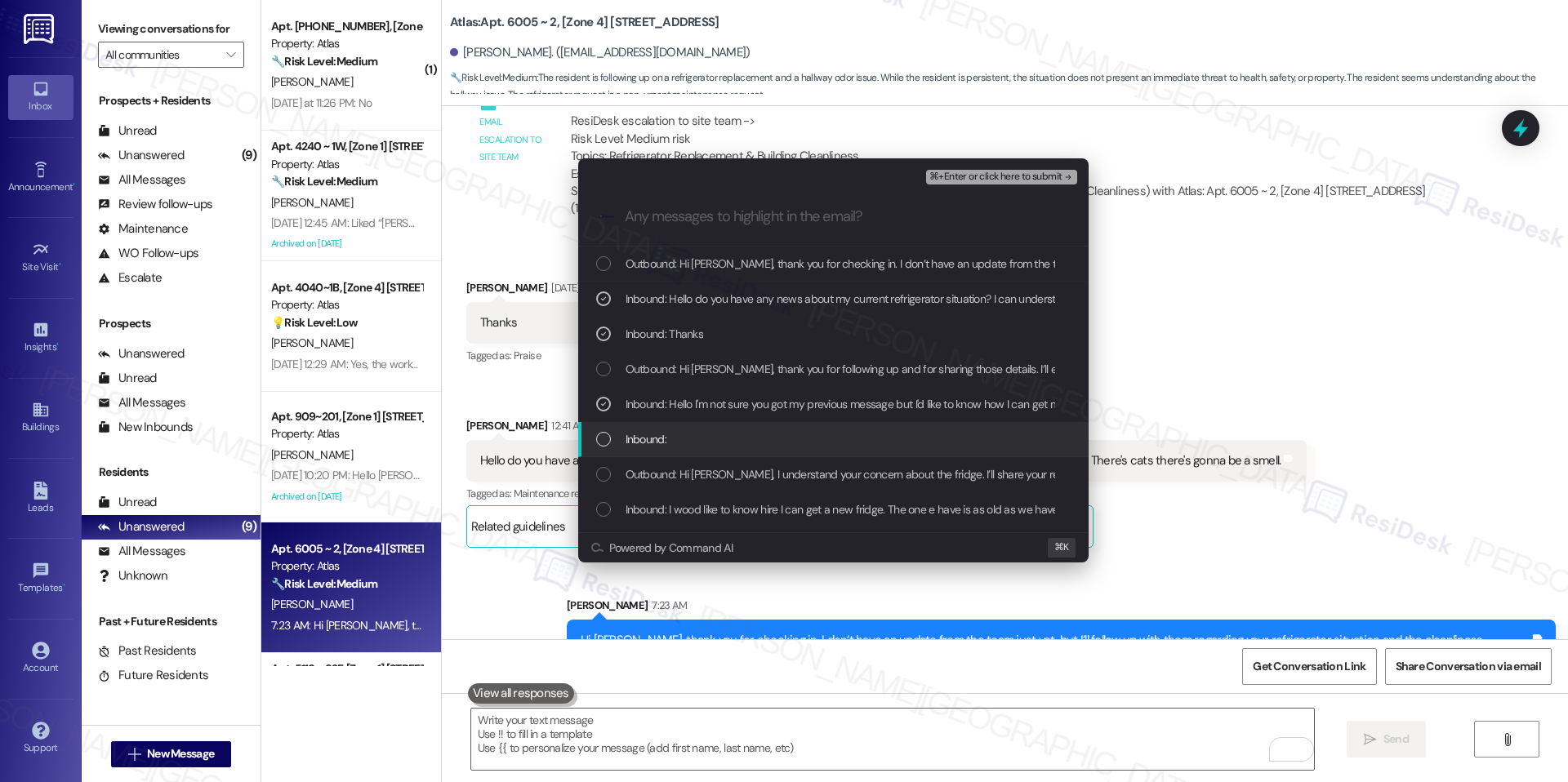
click at [726, 440] on div "Inbound:" at bounding box center [834, 440] width 478 height 18
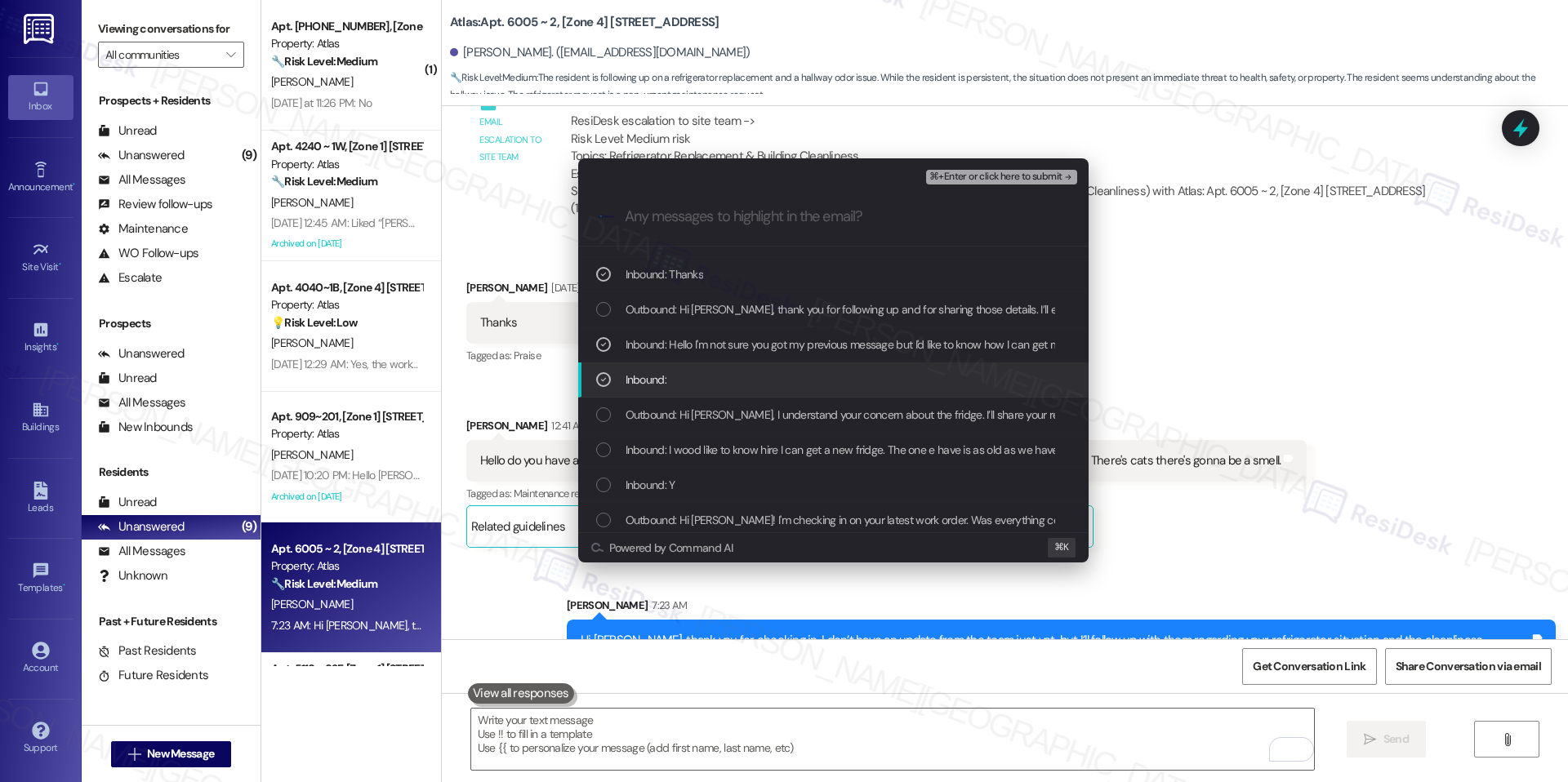
scroll to position [68, 0]
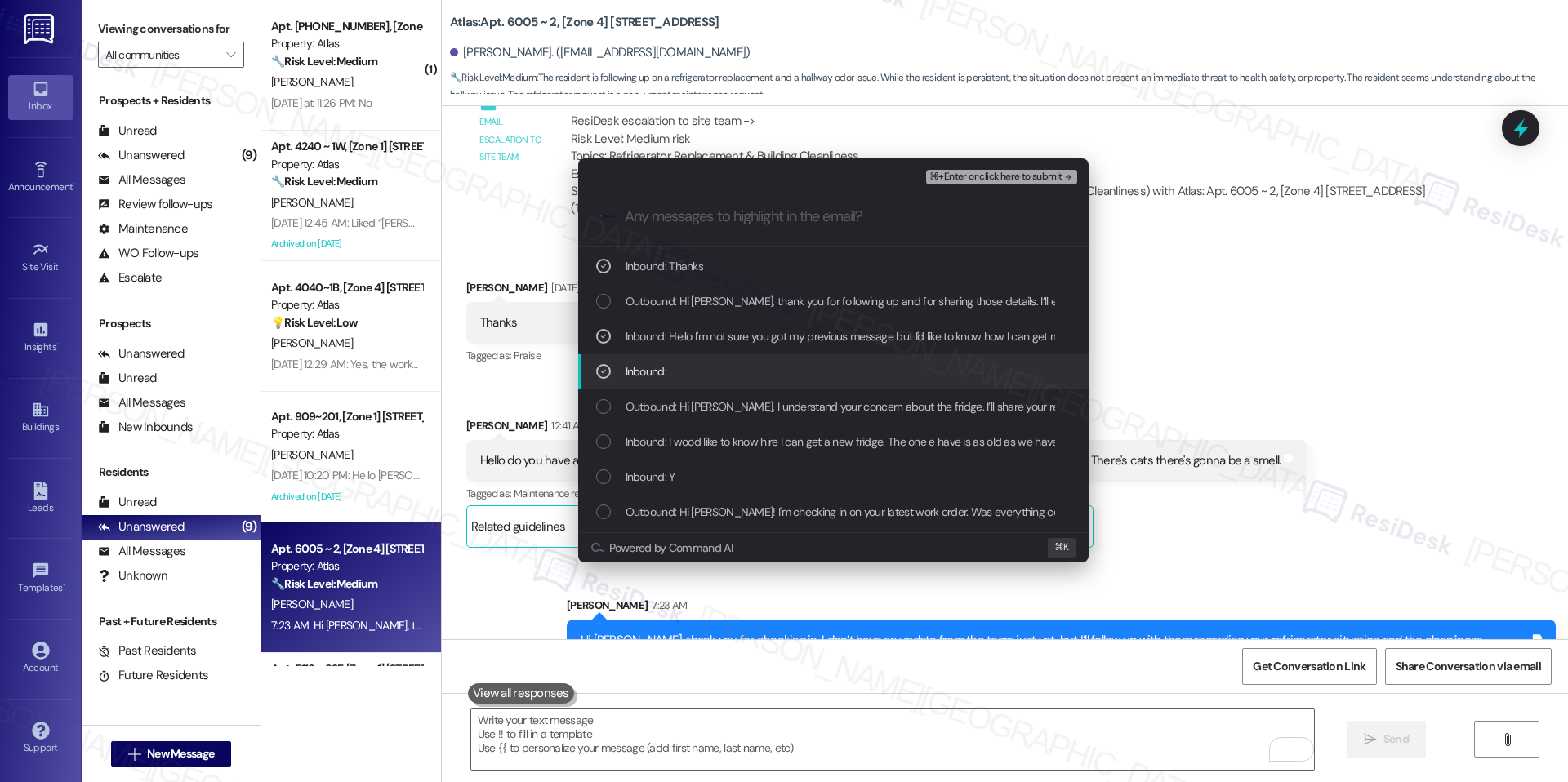
click at [726, 440] on span "Inbound: I wood like to know hire I can get a new fridge. The one e have is as …" at bounding box center [1239, 442] width 1227 height 18
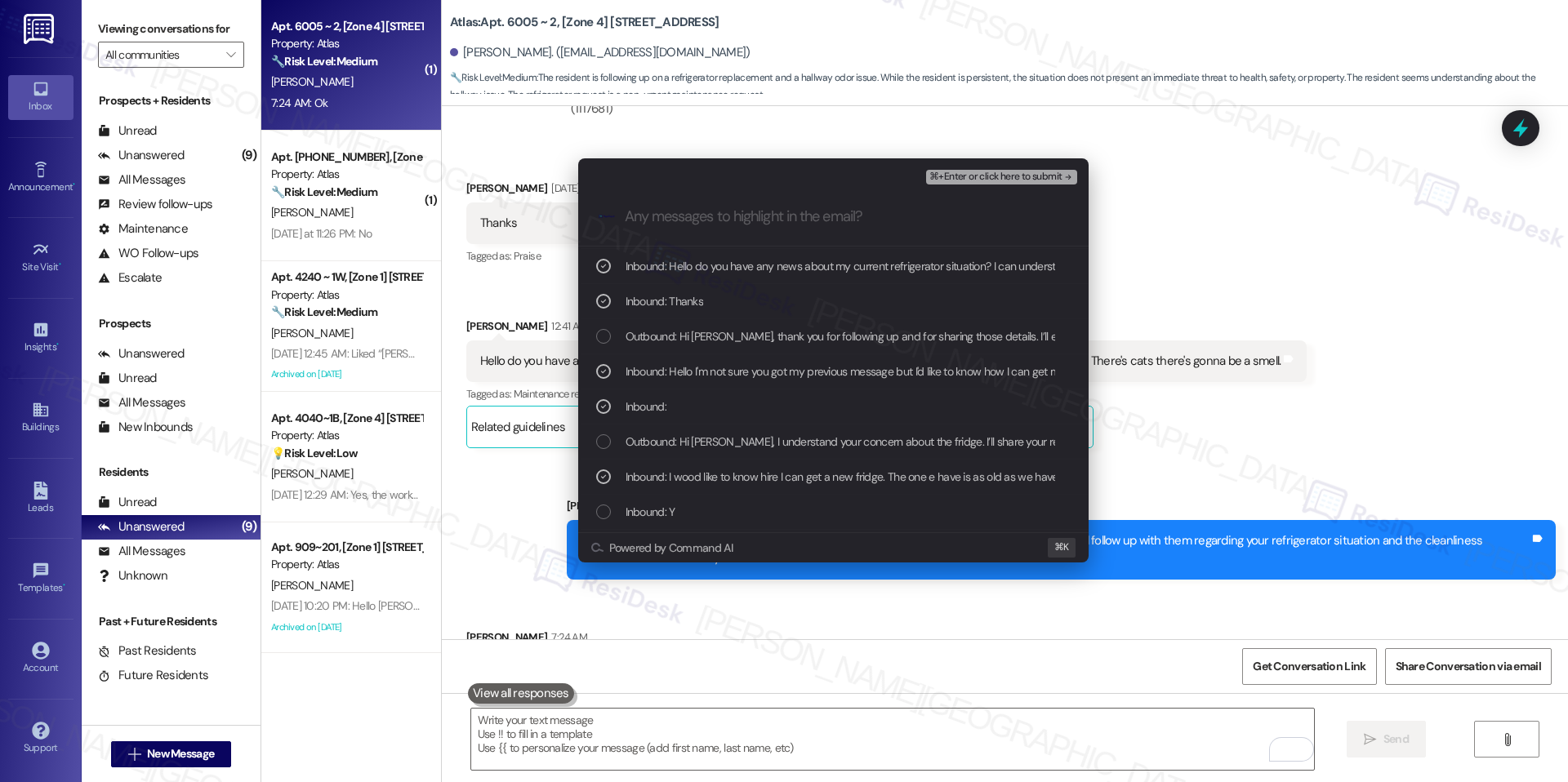
scroll to position [18045, 0]
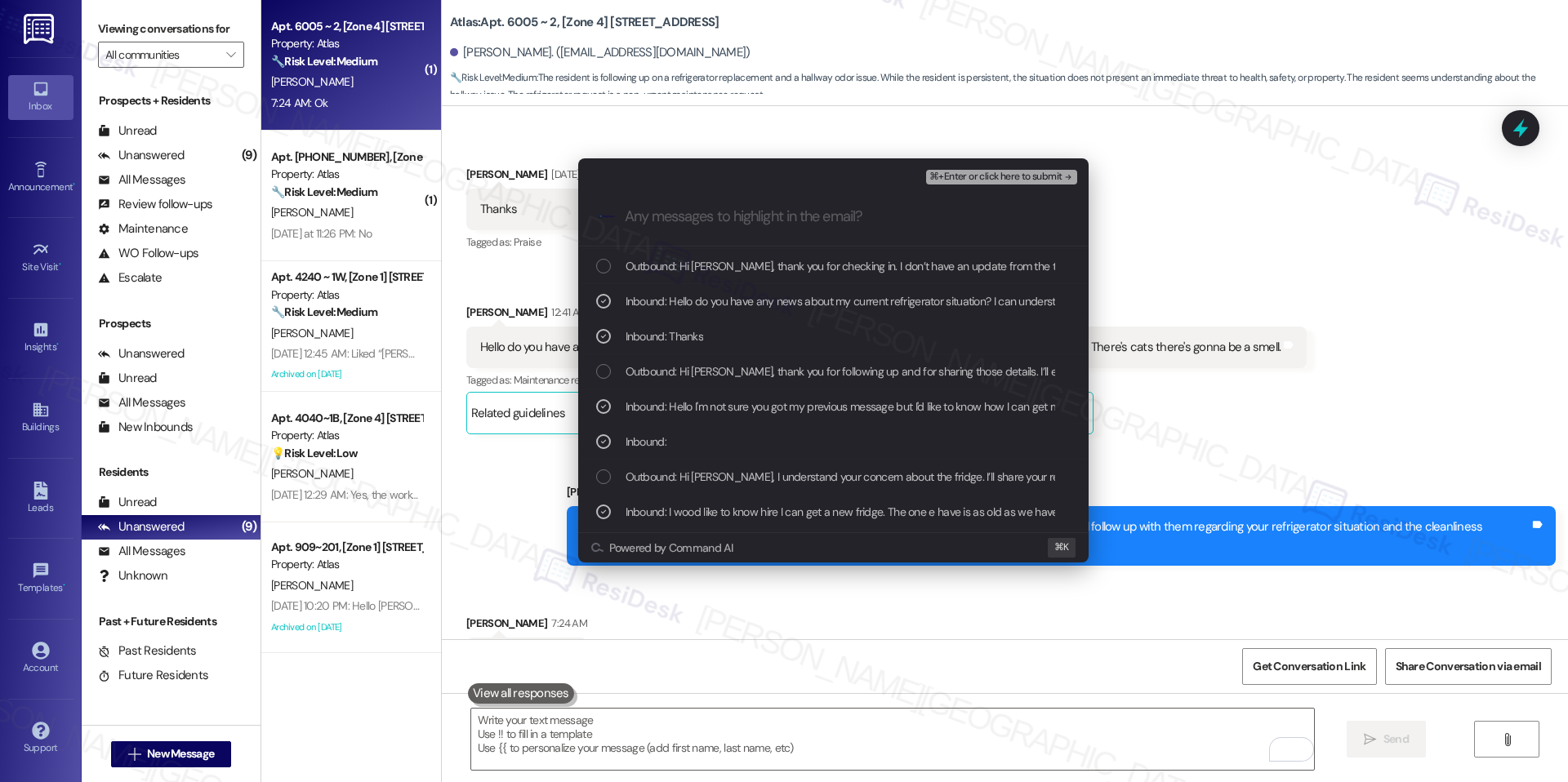
click at [983, 175] on span "⌘+Enter or click here to submit" at bounding box center [995, 177] width 132 height 12
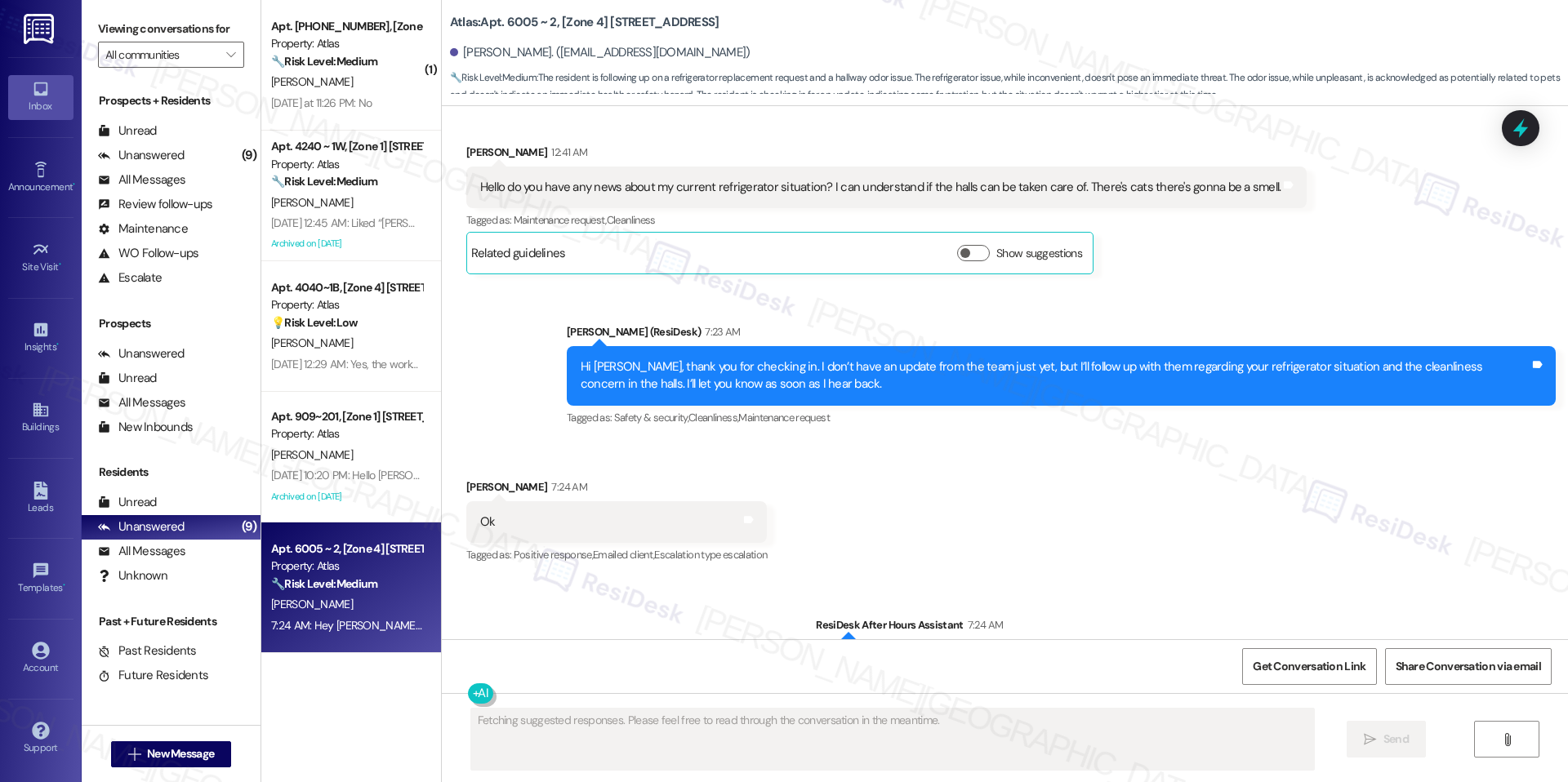
scroll to position [18231, 0]
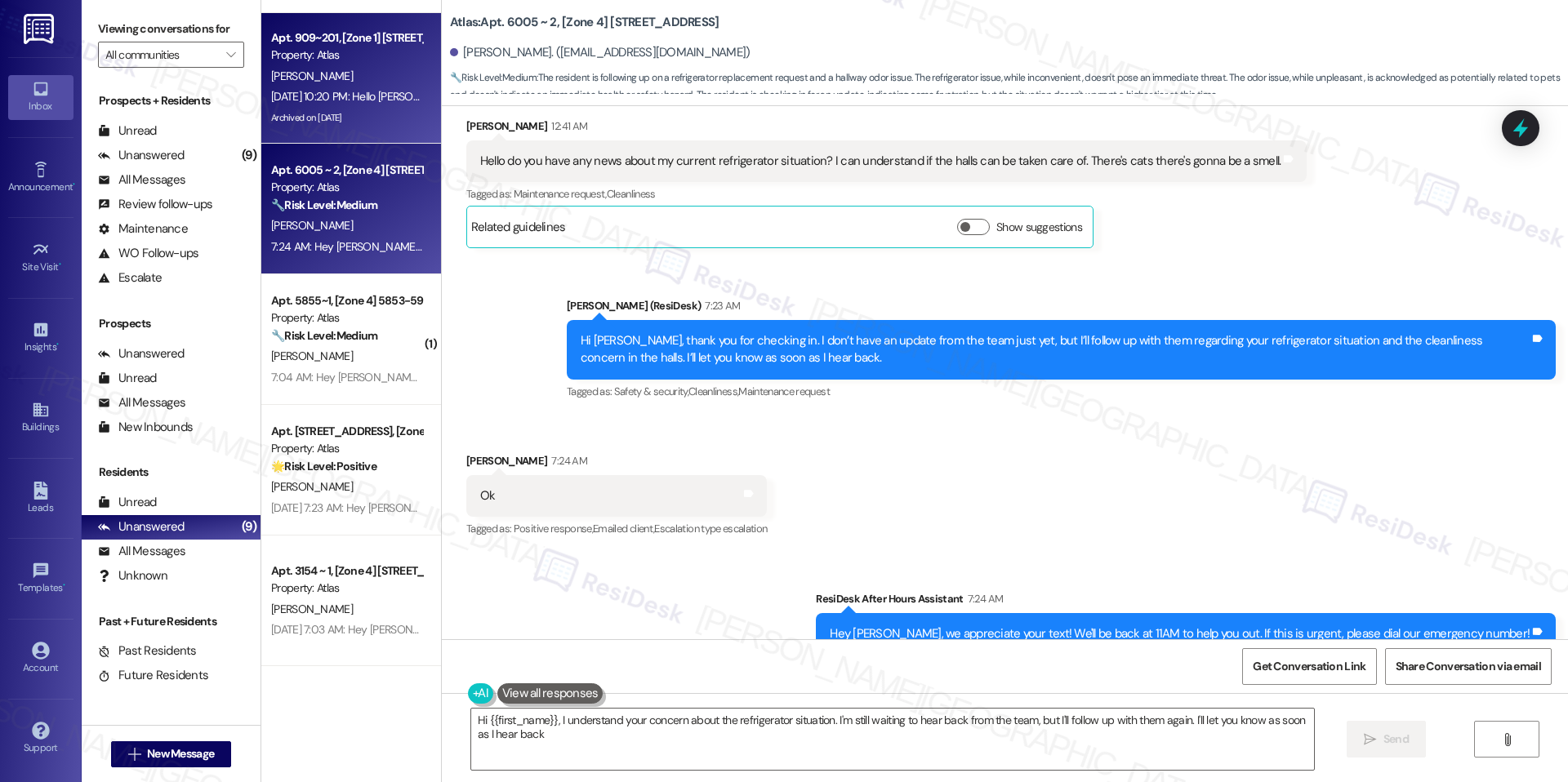
type textarea "Hi {{first_name}}, I understand your concern about the refrigerator situation. …"
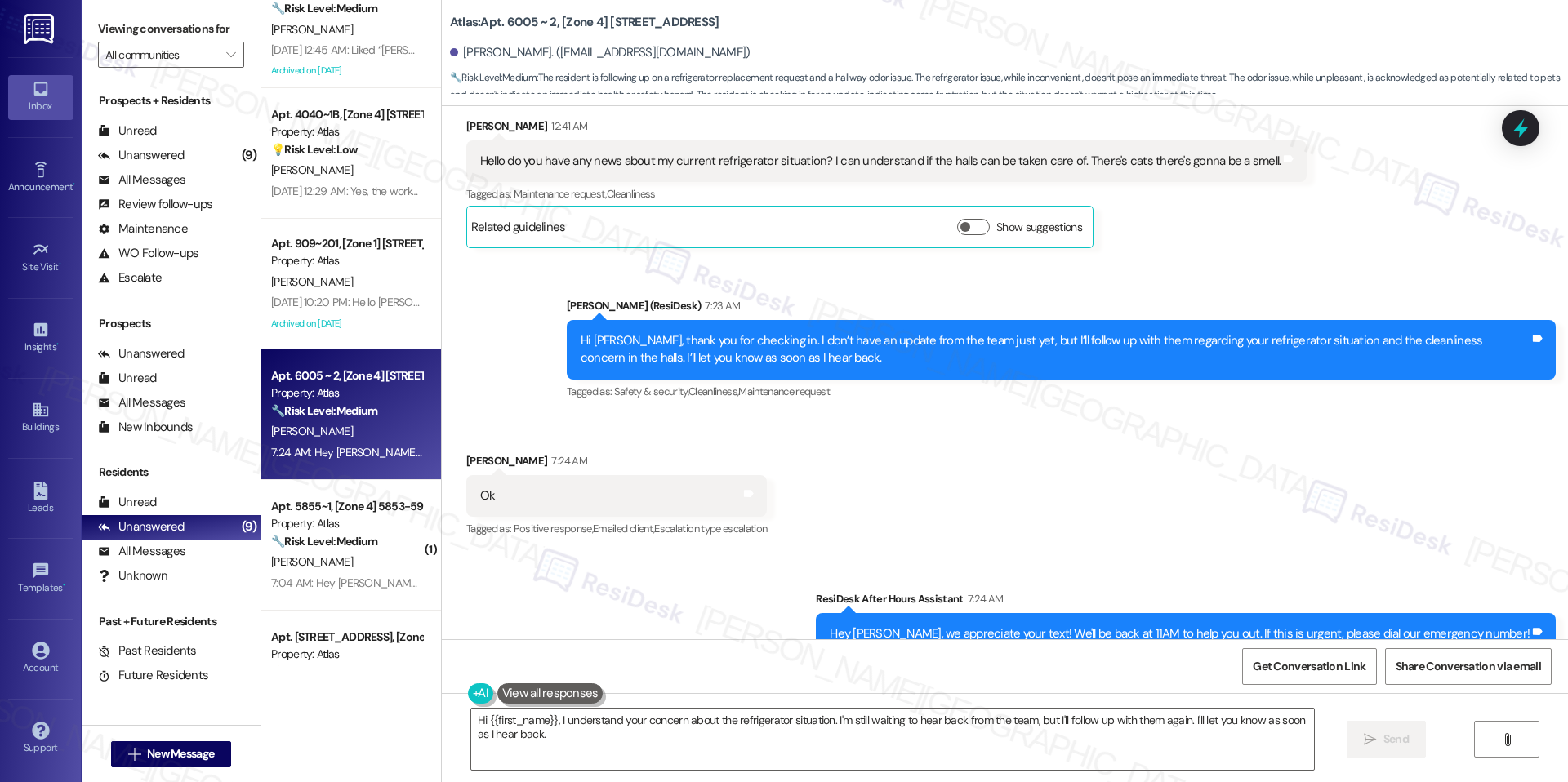
scroll to position [177, 0]
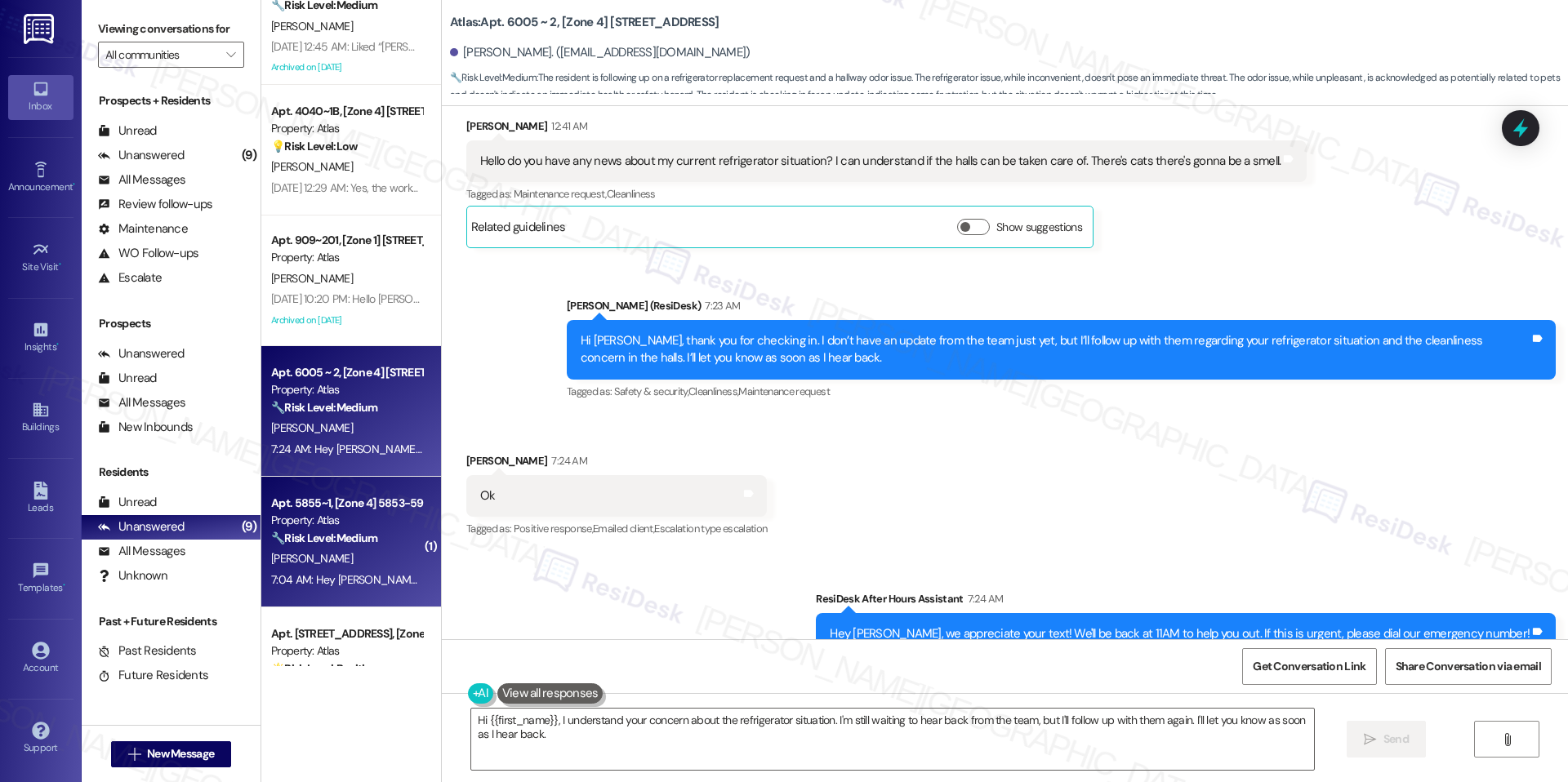
click at [352, 549] on div "[PERSON_NAME]" at bounding box center [347, 558] width 154 height 21
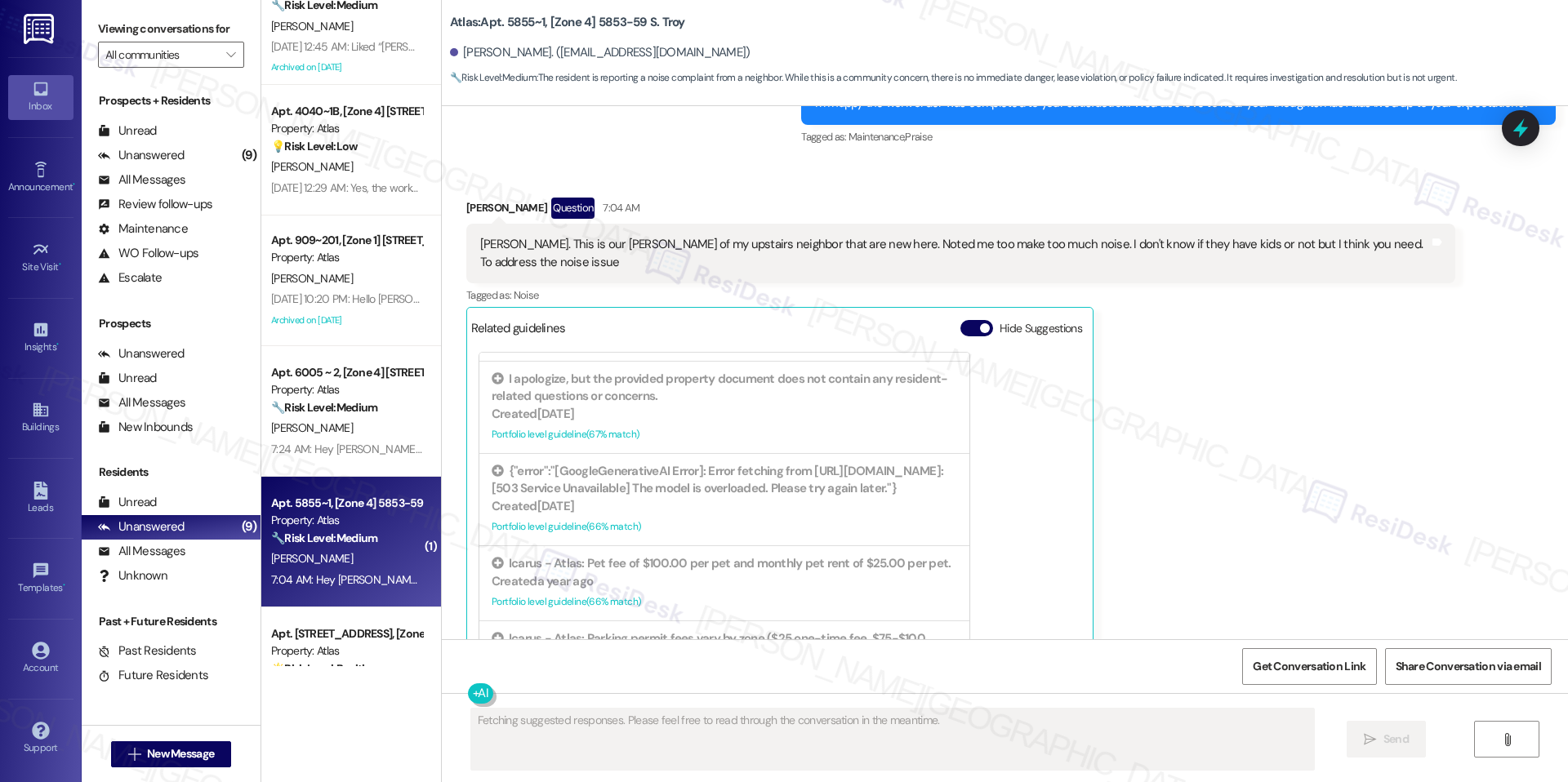
scroll to position [742, 0]
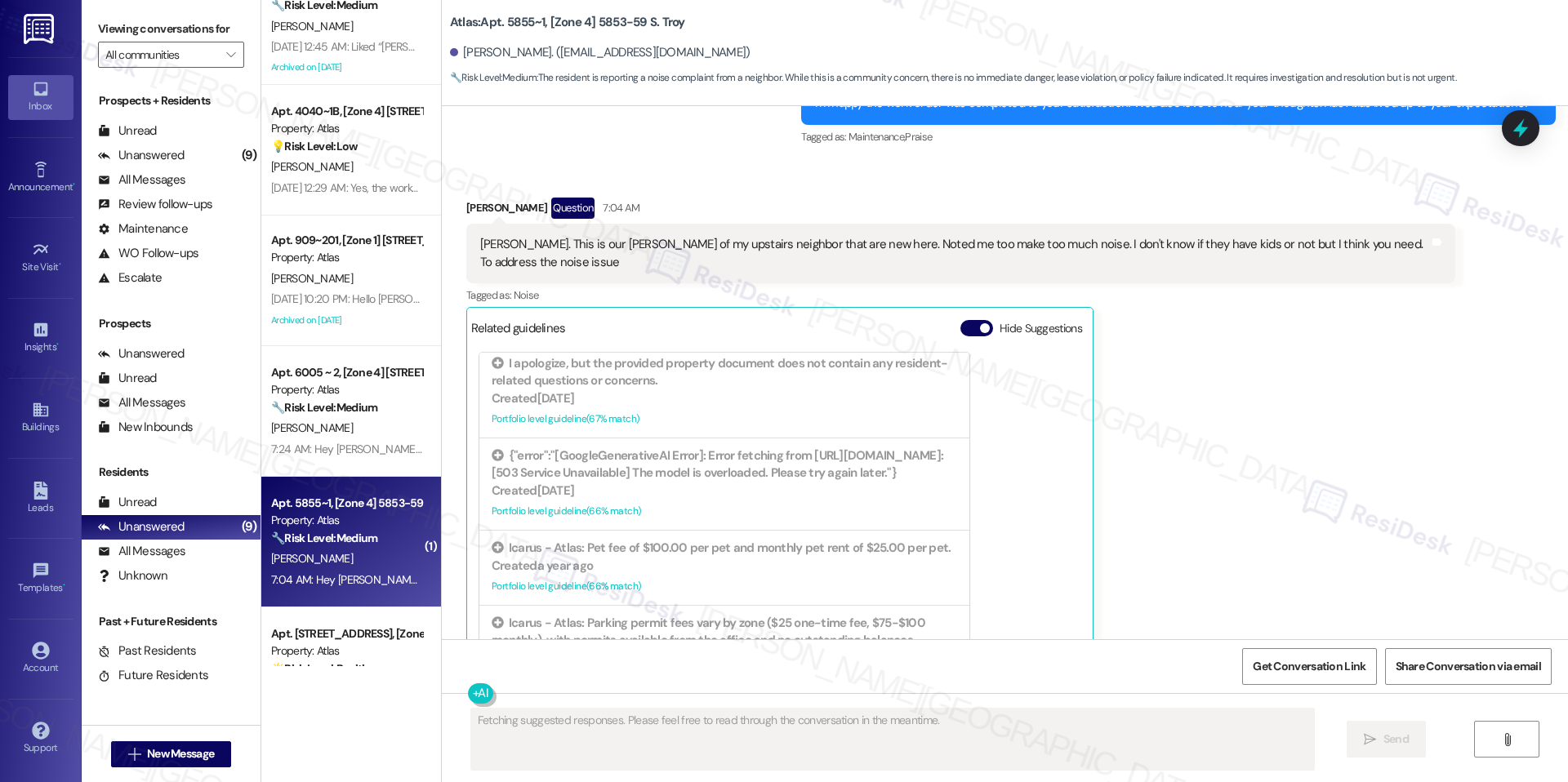
click at [961, 320] on div "Hide Suggestions" at bounding box center [1024, 328] width 128 height 17
click at [961, 320] on button "Hide Suggestions" at bounding box center [977, 328] width 33 height 16
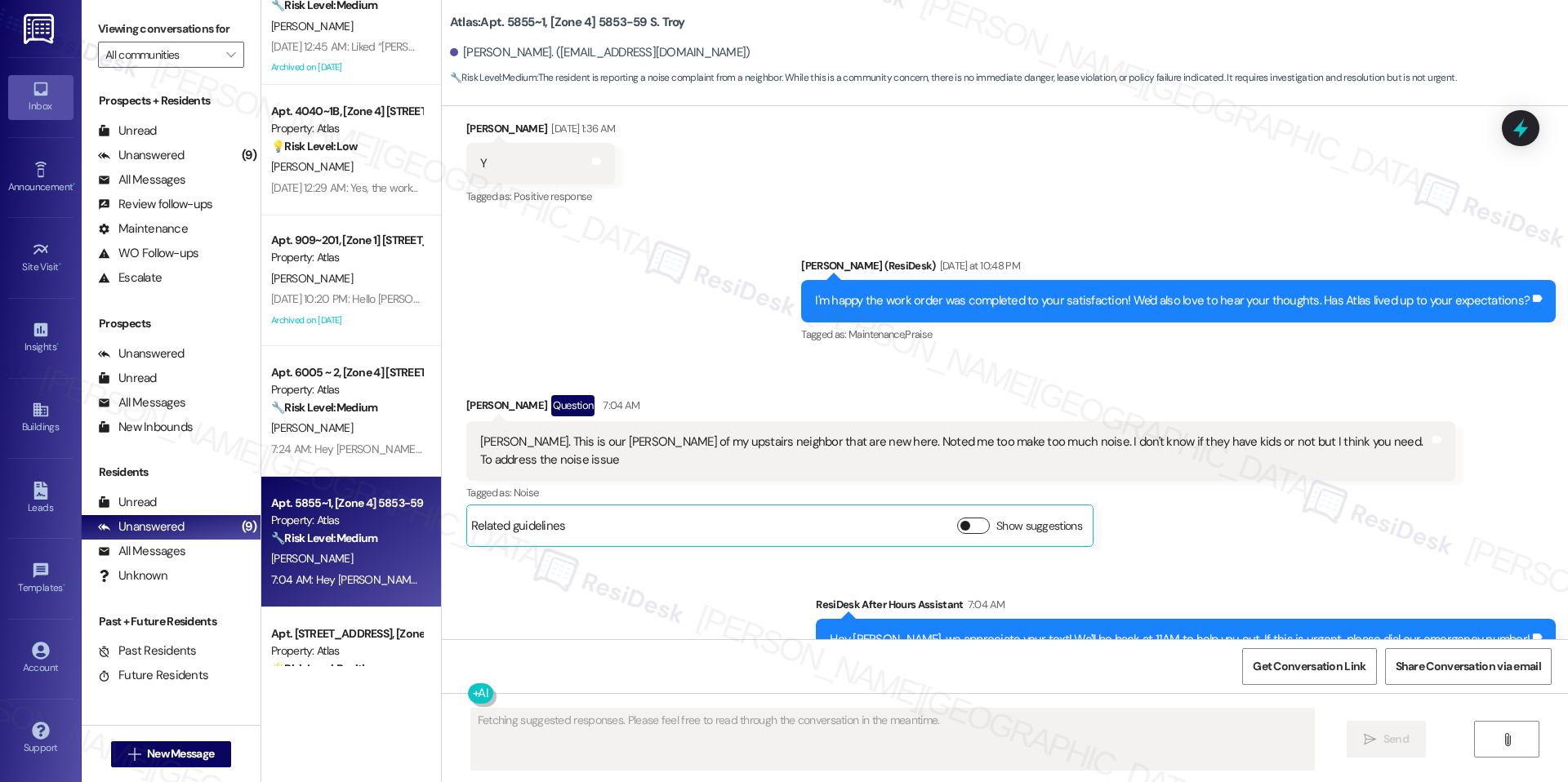
scroll to position [5632, 0]
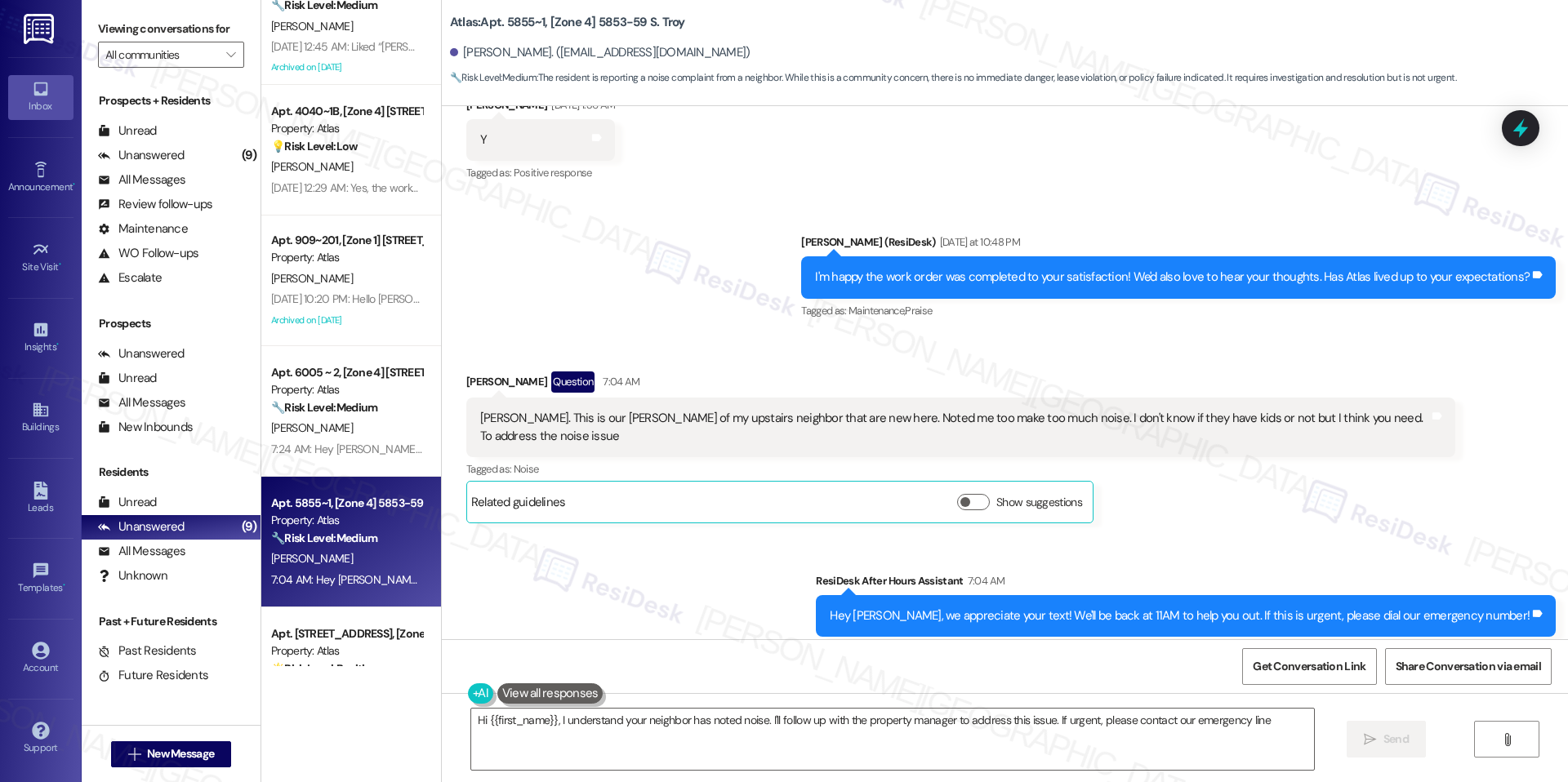
type textarea "Hi {{first_name}}, I understand your neighbor has noted noise. I'll follow up w…"
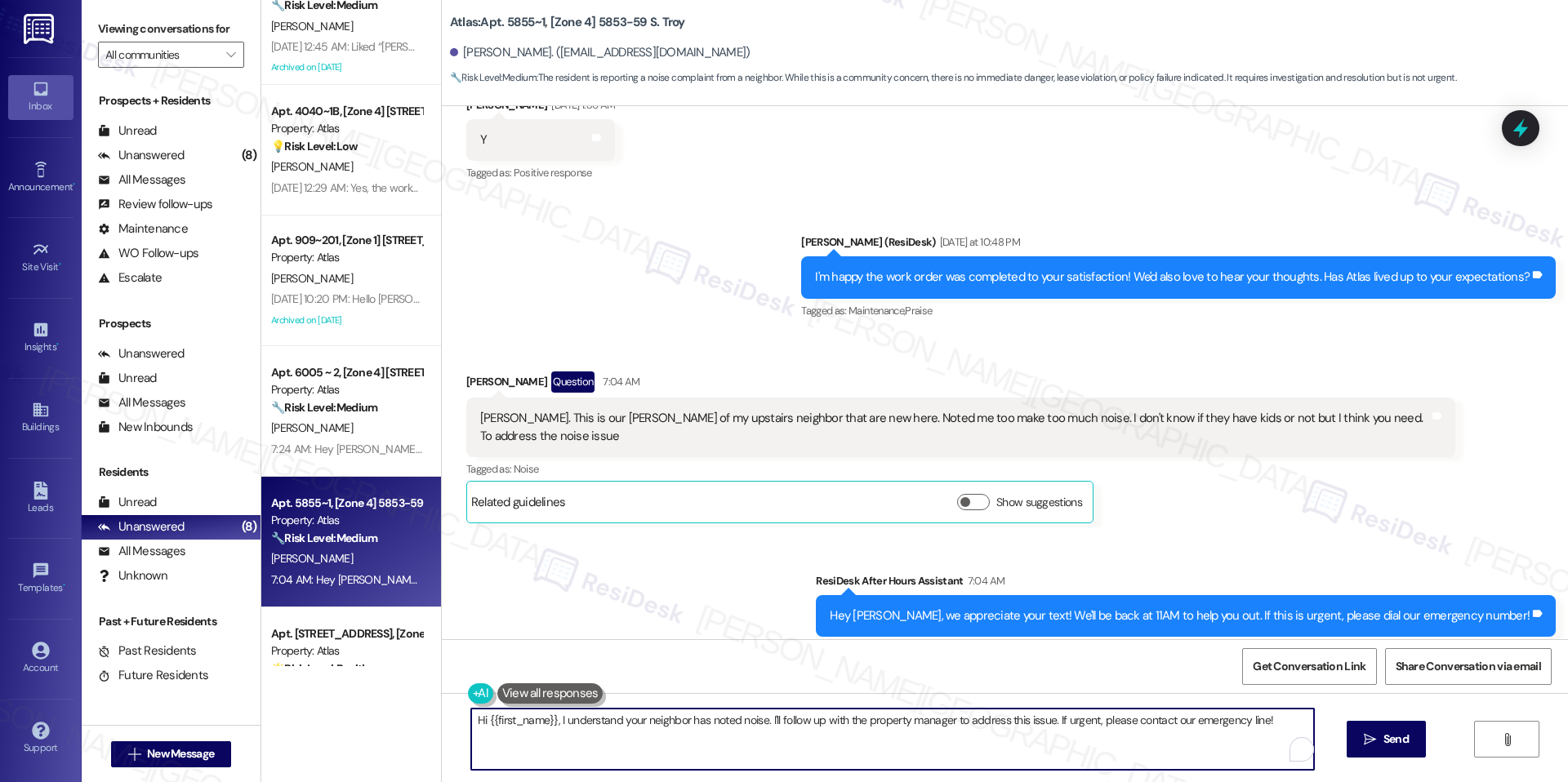
click at [629, 716] on textarea "Hi {{first_name}}, I understand your neighbor has noted noise. I'll follow up w…" at bounding box center [892, 739] width 843 height 61
paste textarea "[PERSON_NAME], thank you for reaching out. I understand you’re experiencing noi…"
type textarea "Hi [PERSON_NAME], thank you for reaching out. I understand you’re experiencing …"
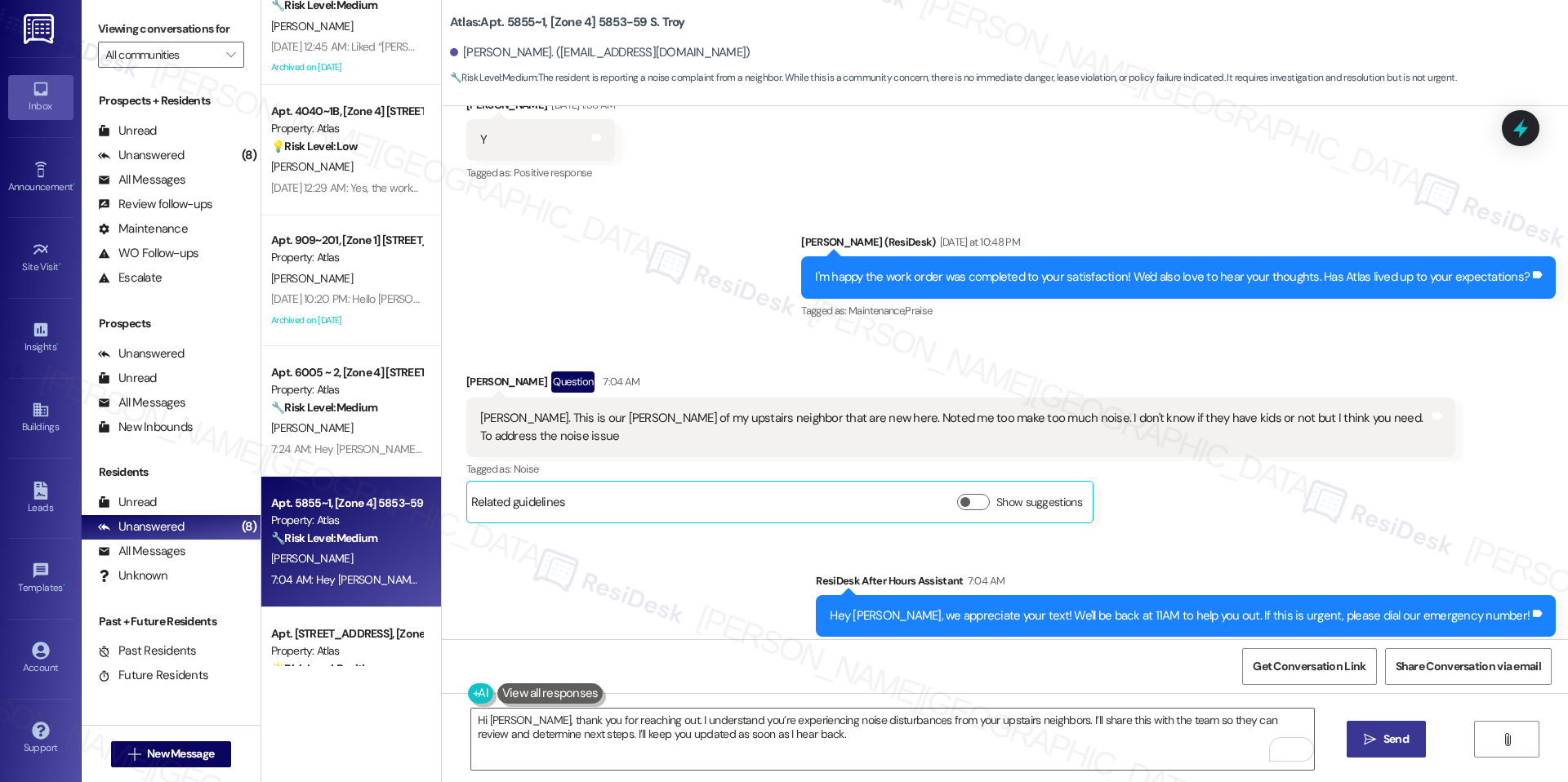
click at [1377, 731] on span " Send" at bounding box center [1386, 739] width 51 height 17
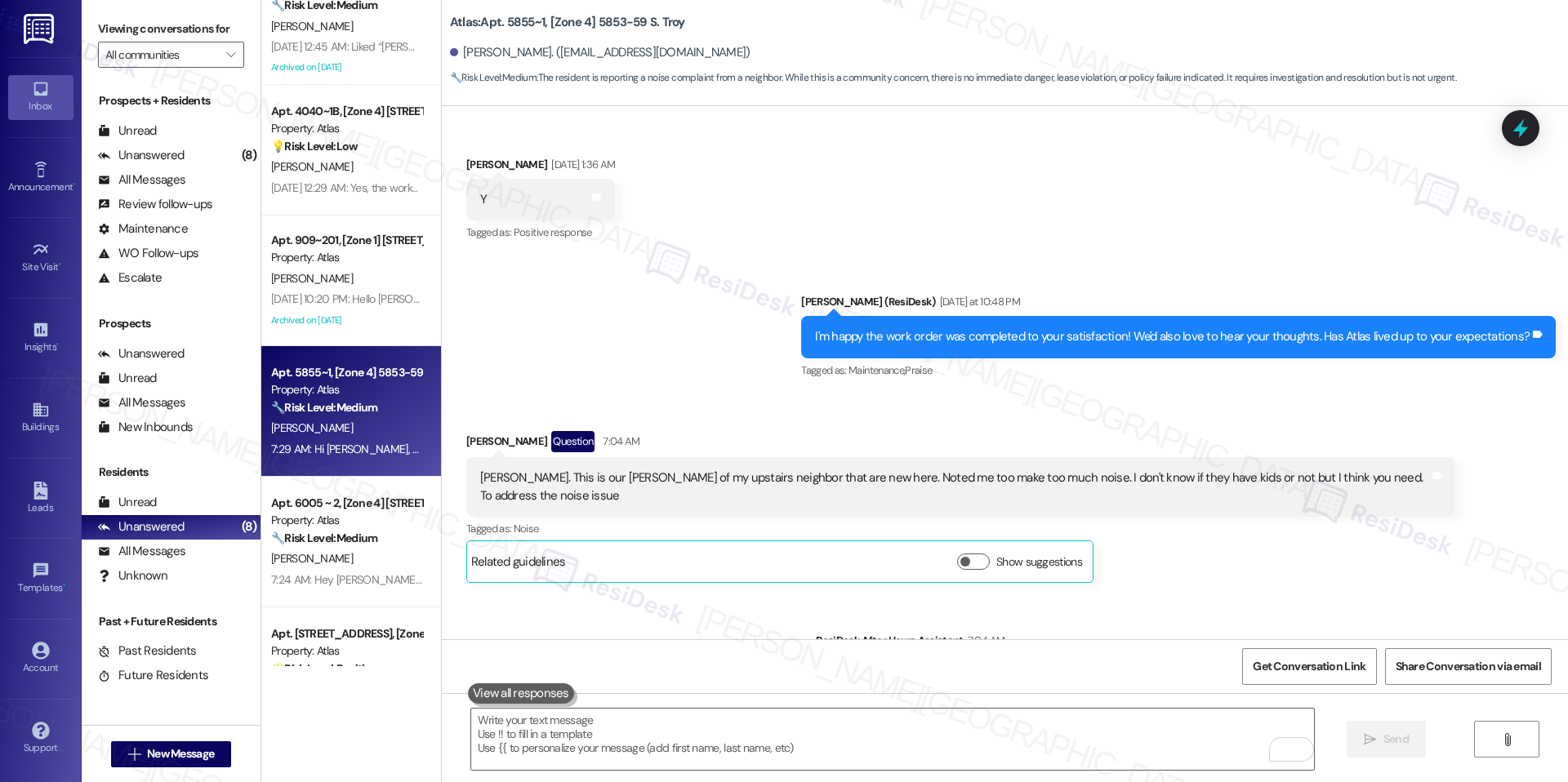
scroll to position [5492, 0]
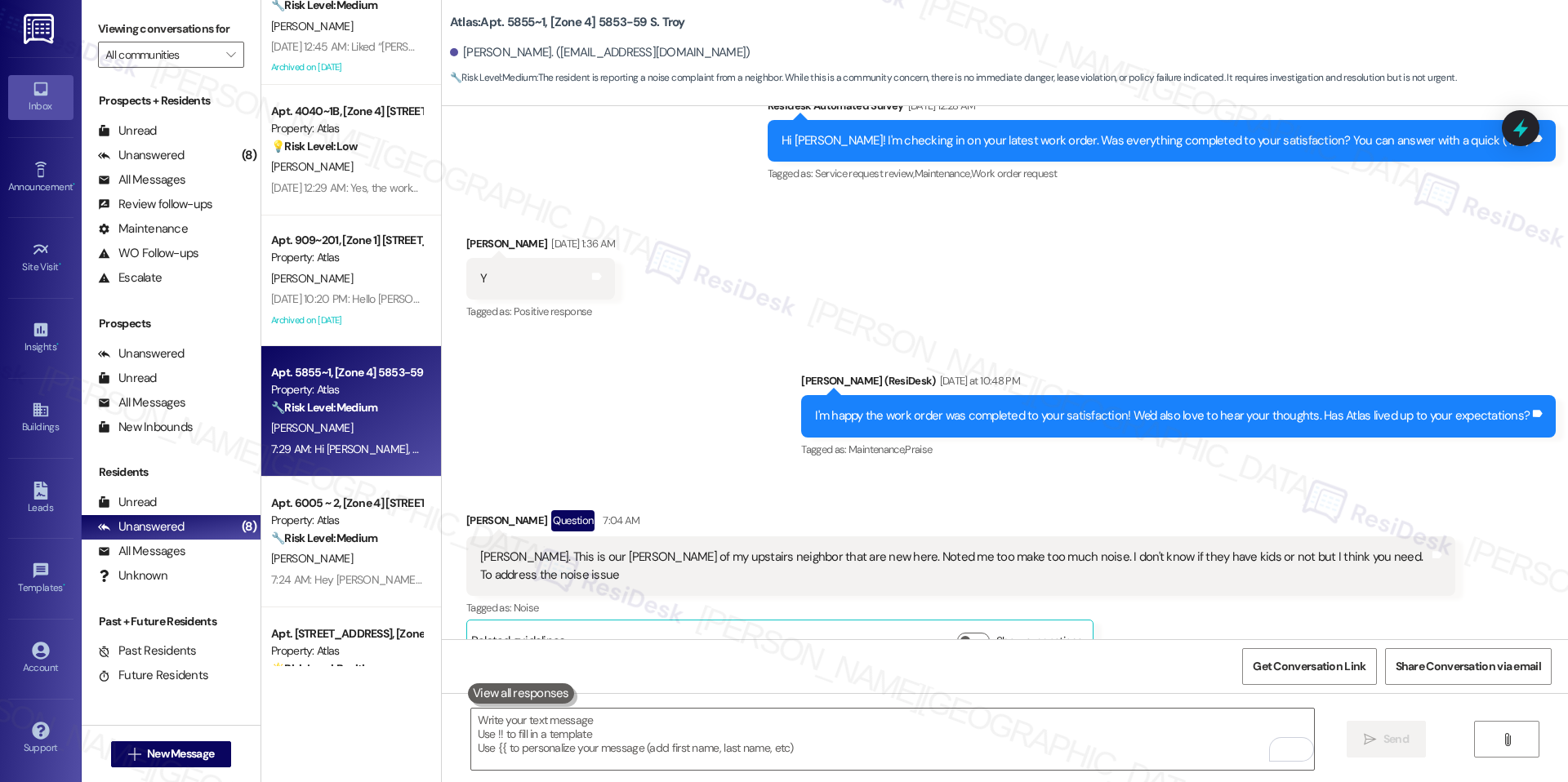
click at [1518, 130] on icon at bounding box center [1521, 129] width 15 height 20
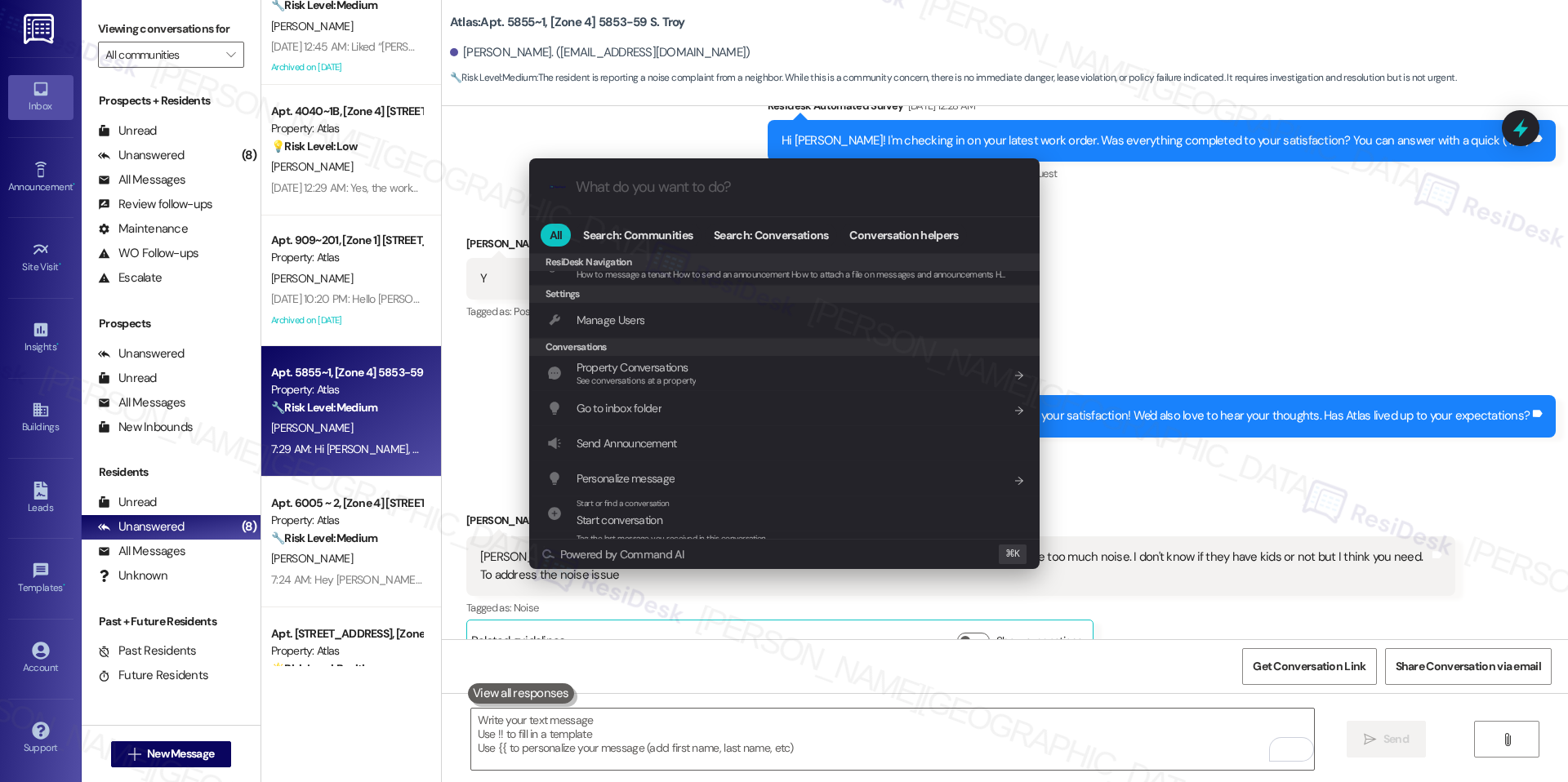
scroll to position [0, 0]
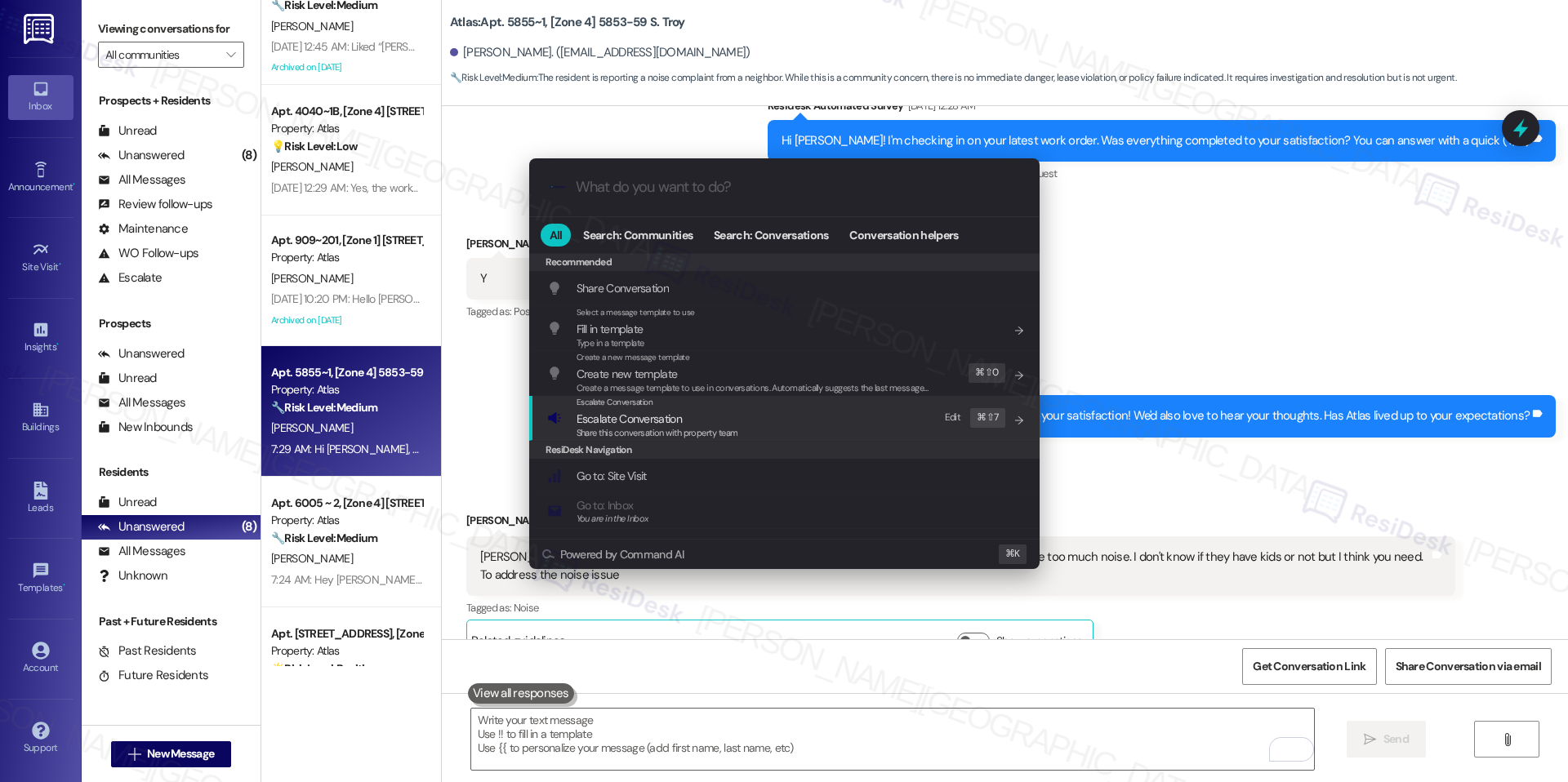
click at [713, 422] on span "Escalate Conversation" at bounding box center [658, 419] width 162 height 18
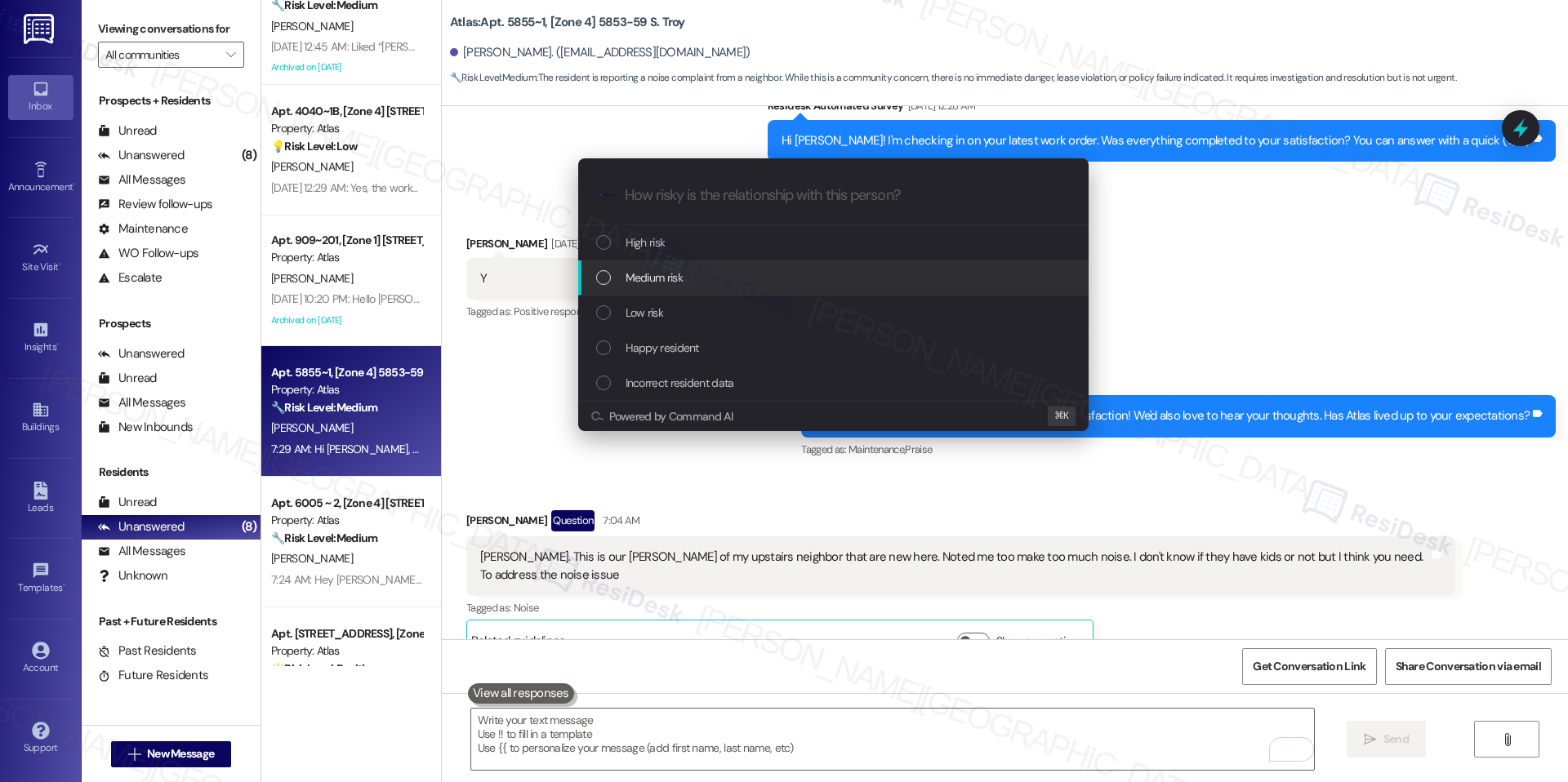
click at [751, 281] on div "Medium risk" at bounding box center [834, 278] width 478 height 18
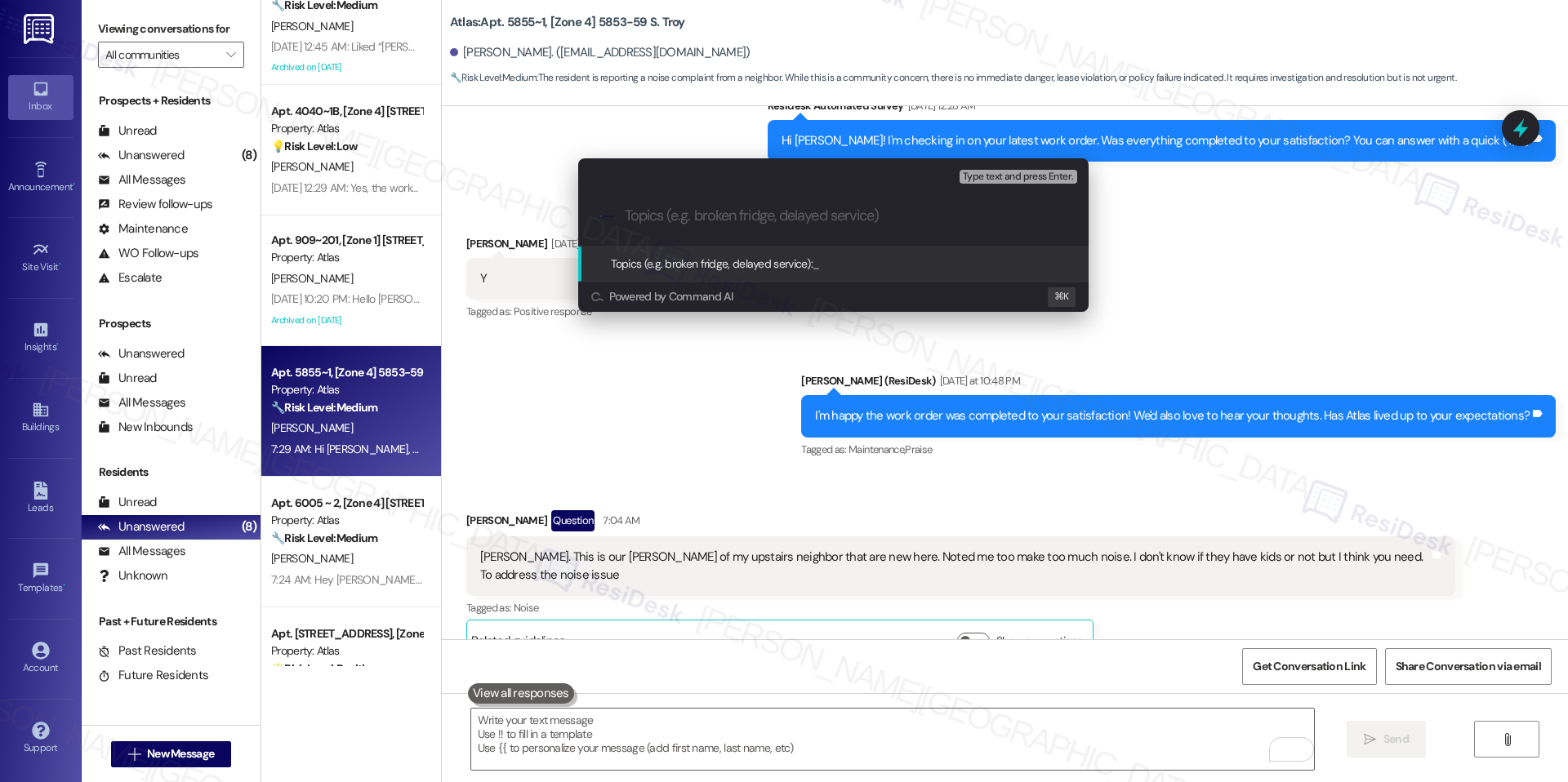
paste input "Noise Complaint – Upstairs Neighbors"
type input "Noise Complaint – Upstairs Neighbors"
click at [838, 266] on span "Noise Complaint – Upstairs Neighbors" at bounding box center [903, 264] width 181 height 15
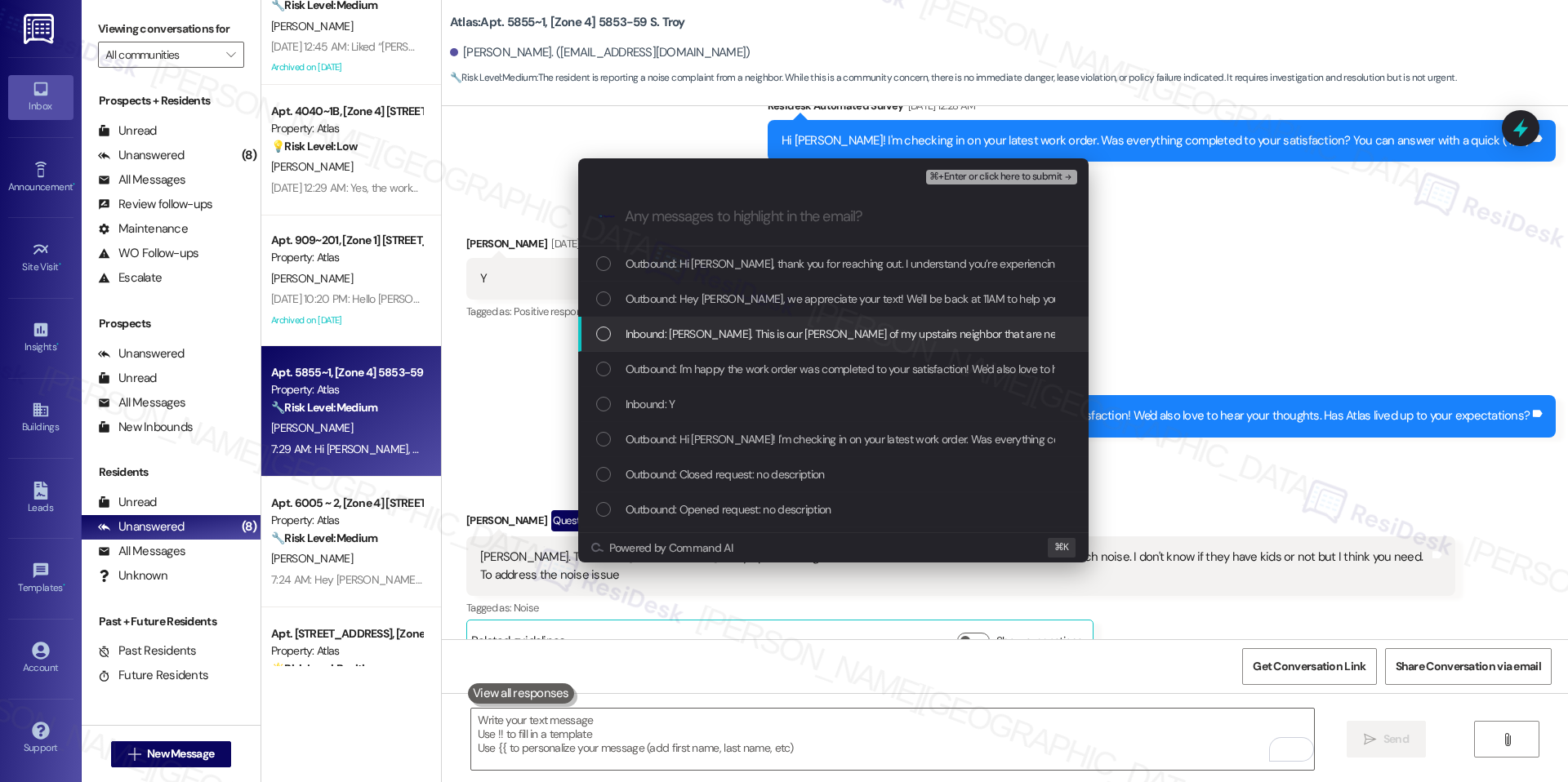
click at [766, 339] on span "Inbound: Sarah. This is our Mr. Wister hall of my upstairs neighbor that are ne…" at bounding box center [1142, 334] width 1033 height 18
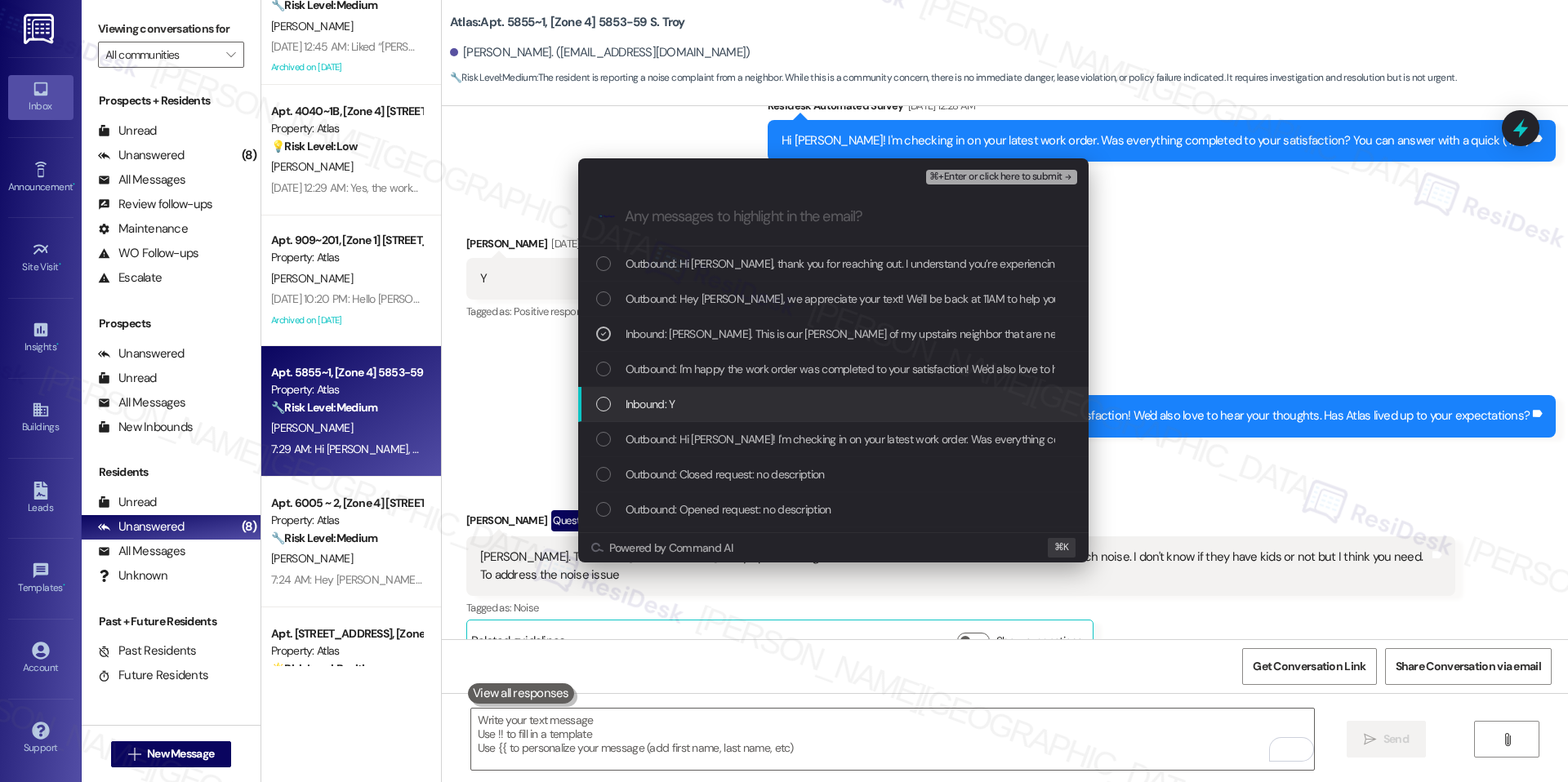
click at [759, 389] on div "Inbound: Y" at bounding box center [834, 404] width 511 height 35
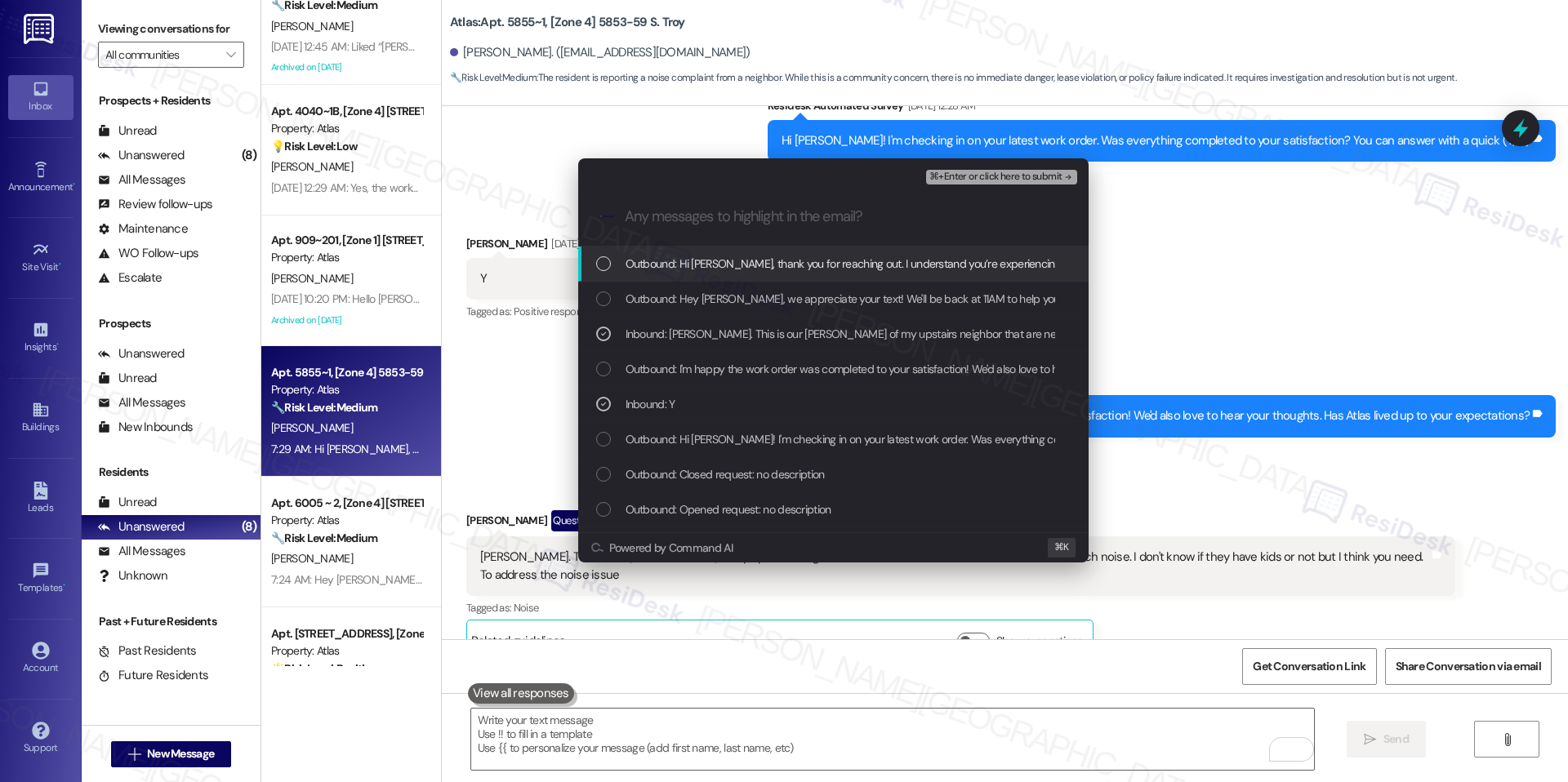
click at [981, 183] on button "⌘+Enter or click here to submit" at bounding box center [1001, 177] width 150 height 15
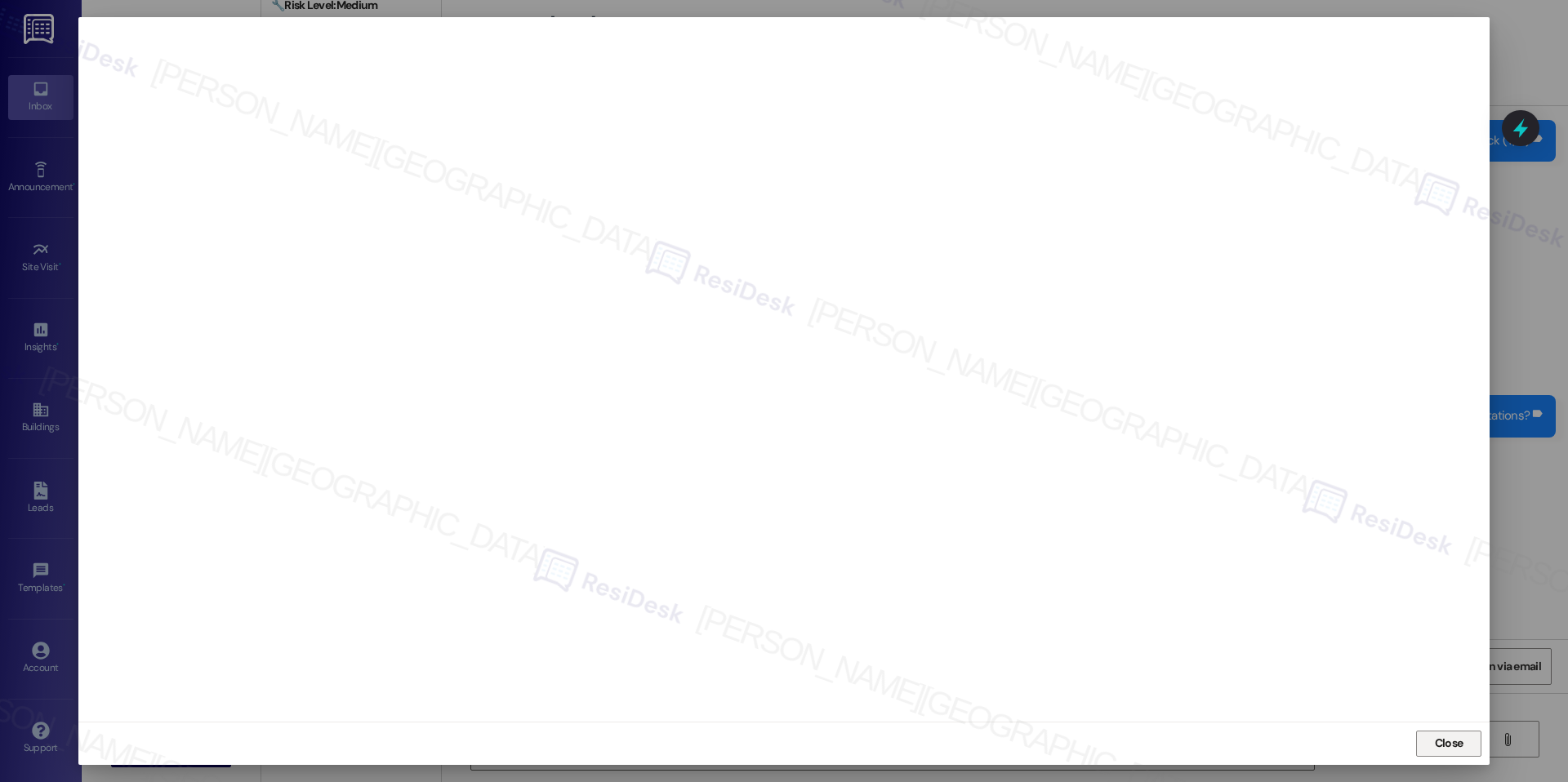
click at [1465, 753] on span "Close" at bounding box center [1449, 744] width 35 height 25
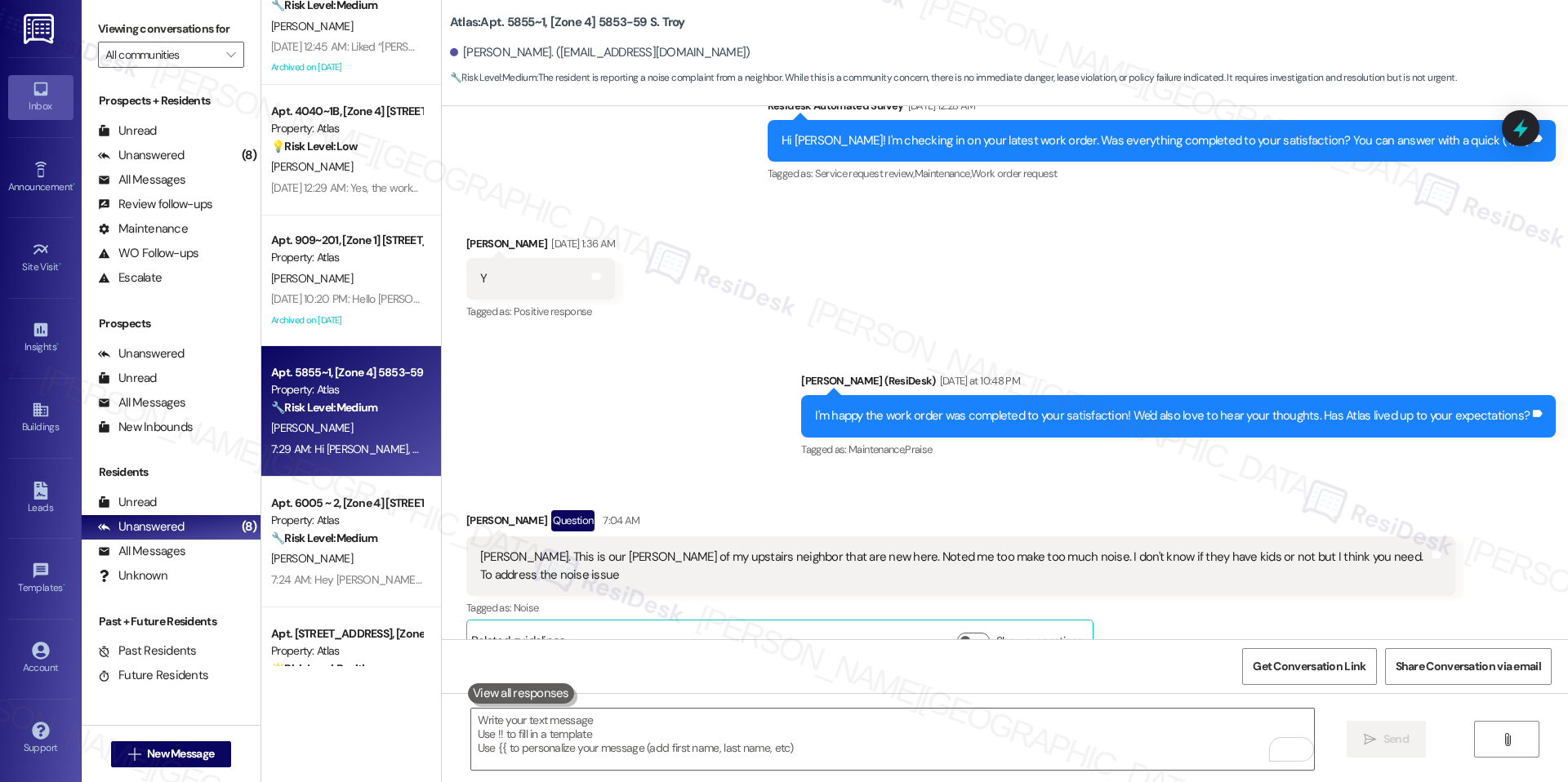
click at [1534, 112] on div at bounding box center [1521, 129] width 38 height 36
click at [1531, 130] on icon at bounding box center [1521, 129] width 28 height 28
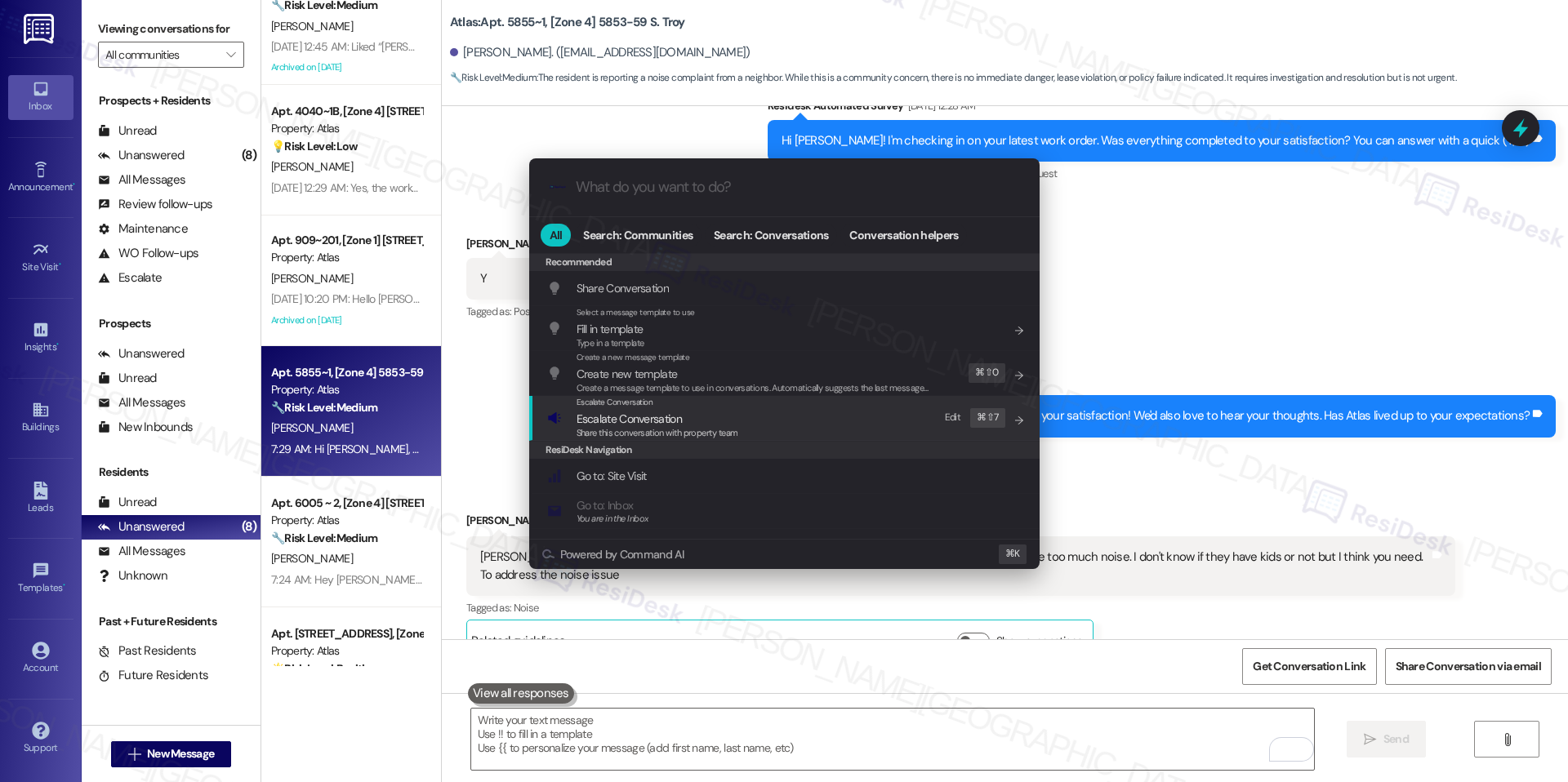
click at [667, 422] on span "Escalate Conversation" at bounding box center [630, 419] width 106 height 15
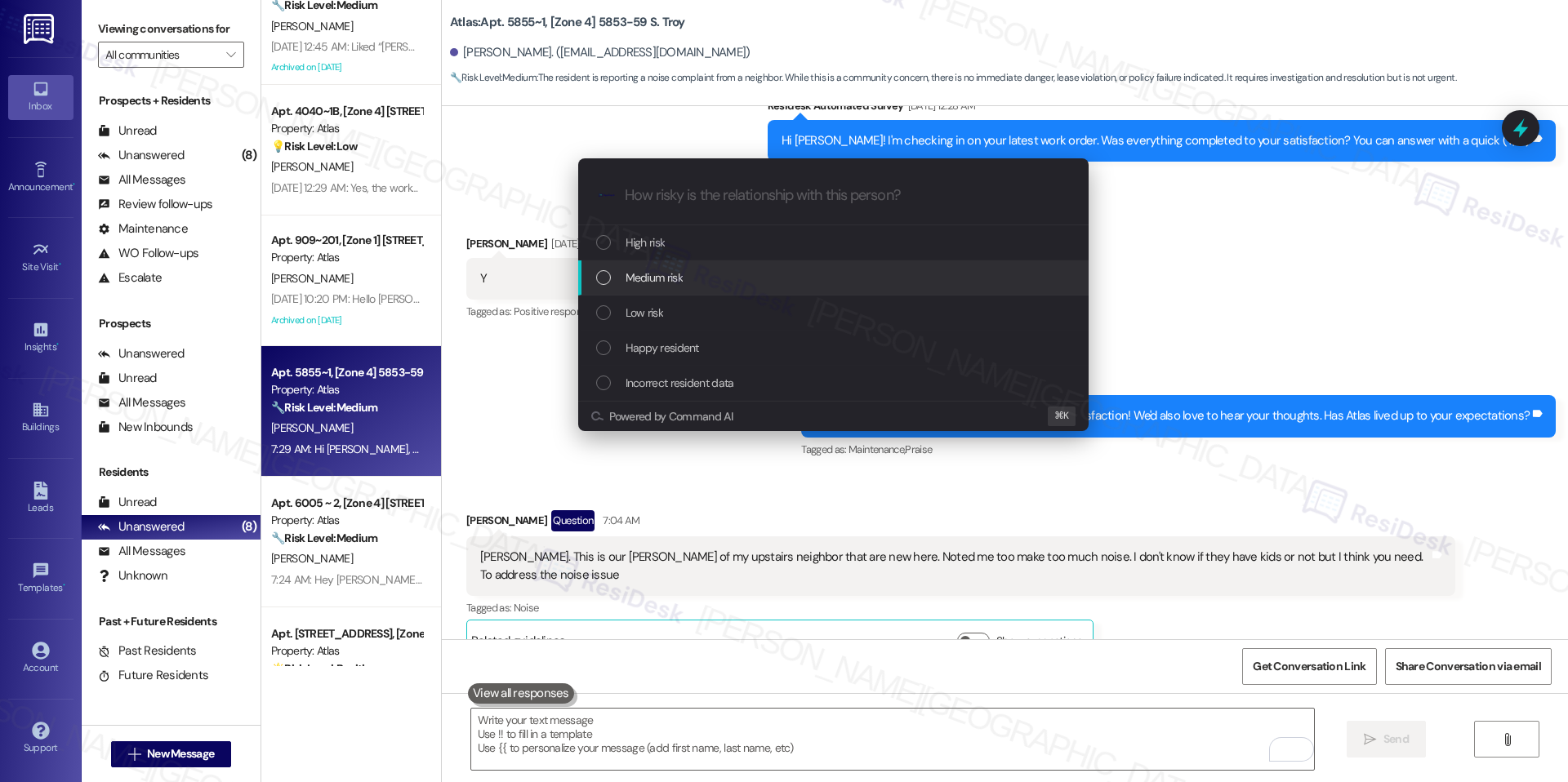
click at [695, 291] on div "Medium risk" at bounding box center [834, 278] width 511 height 35
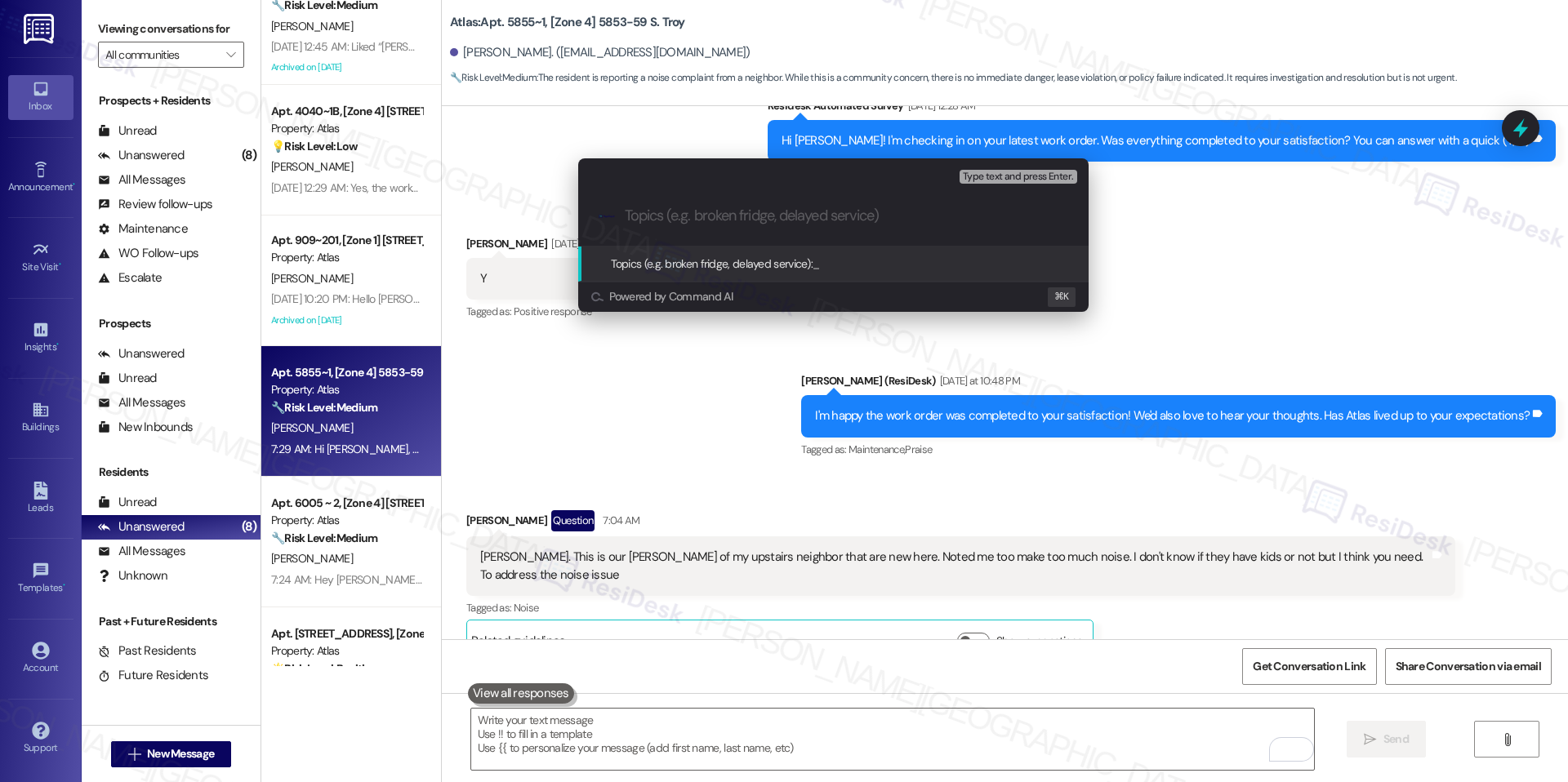
paste input "Noise Complaint – Upstairs Neighbors"
type input "Noise Complaint – Upstairs Neighbors"
click at [898, 258] on span "Noise Complaint – Upstairs Neighbors" at bounding box center [903, 264] width 181 height 15
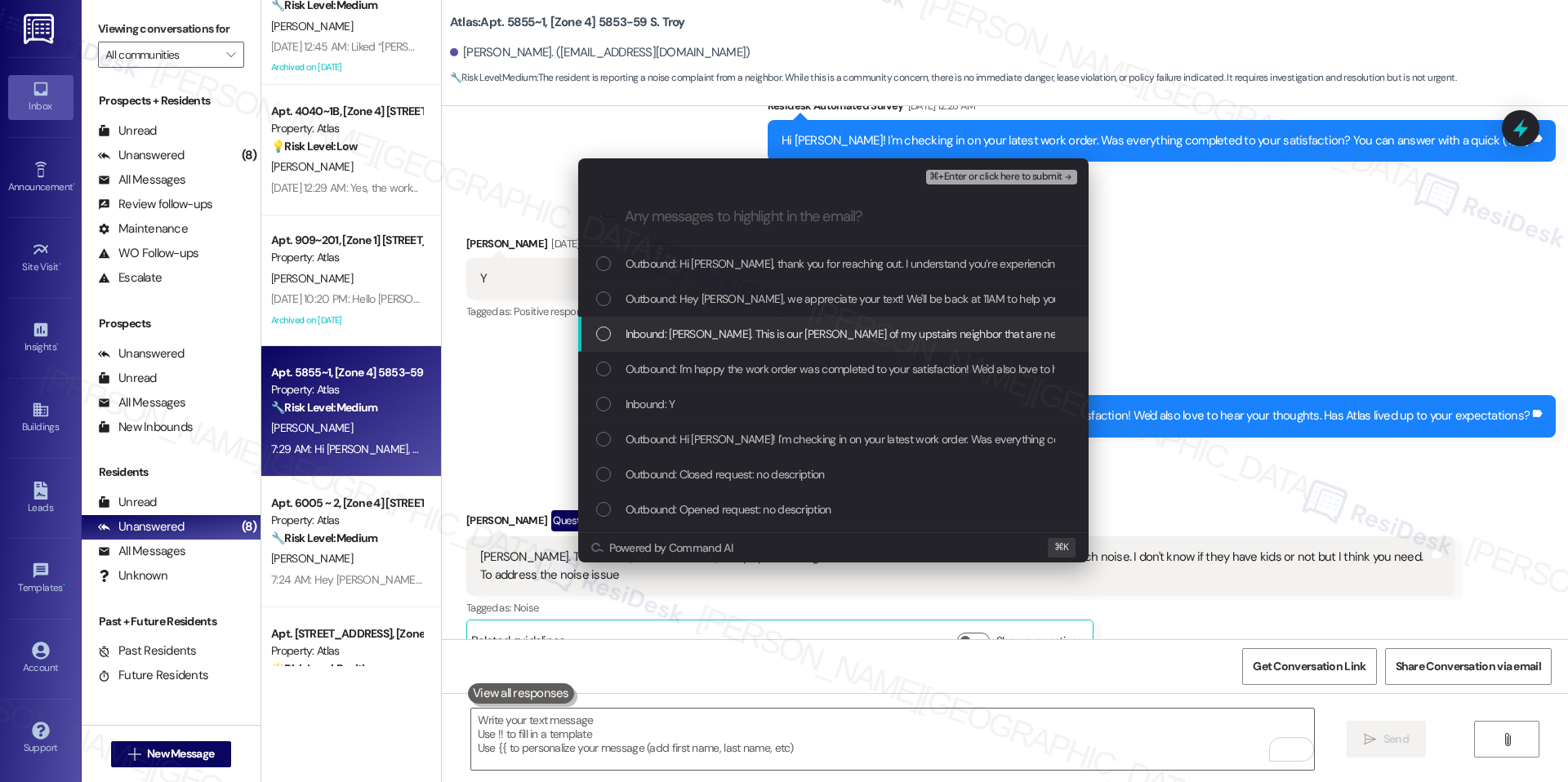
click at [771, 344] on div "Inbound: Sarah. This is our Mr. Wister hall of my upstairs neighbor that are ne…" at bounding box center [834, 334] width 511 height 35
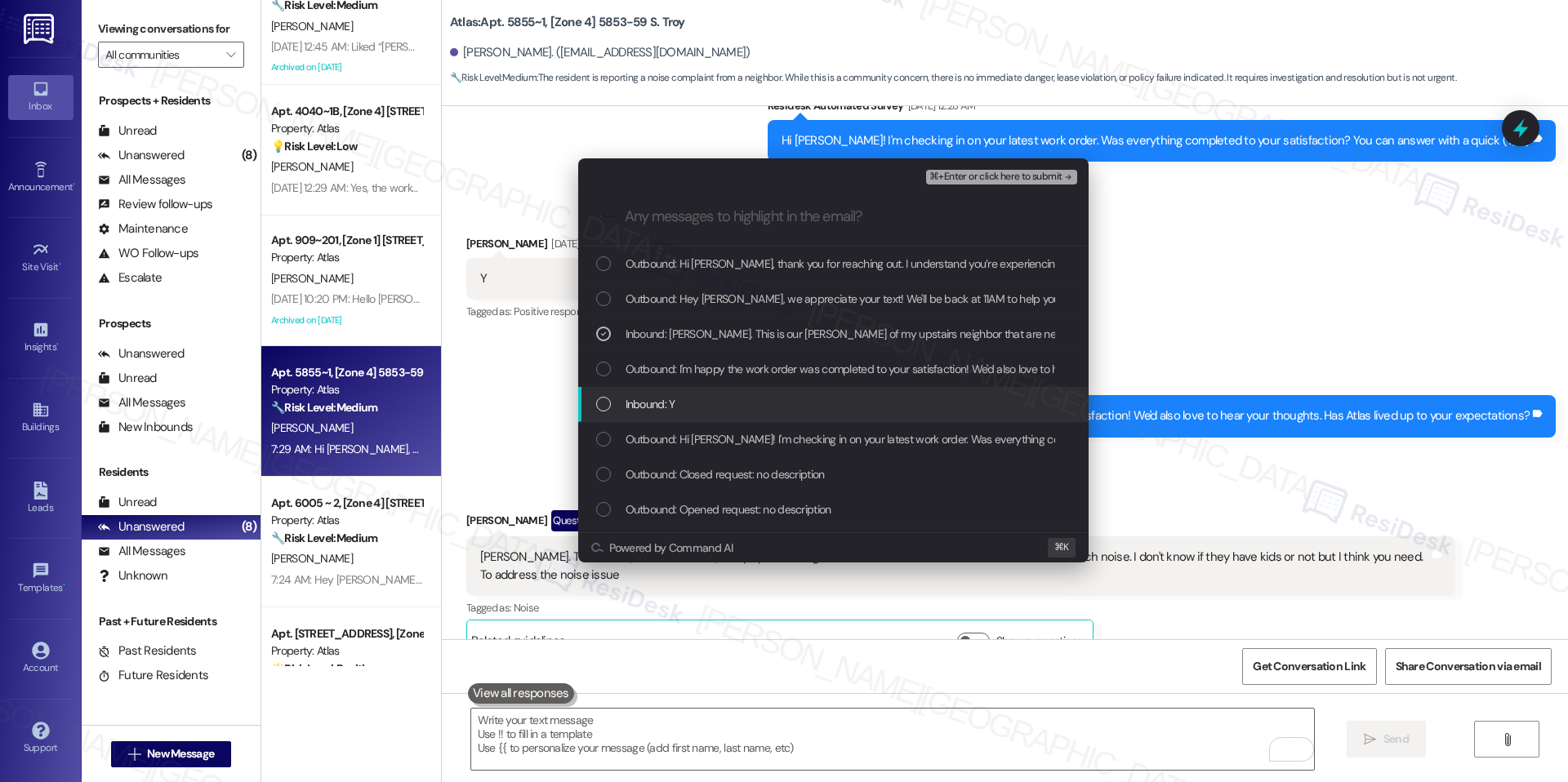
click at [700, 405] on div "Inbound: Y" at bounding box center [834, 404] width 478 height 18
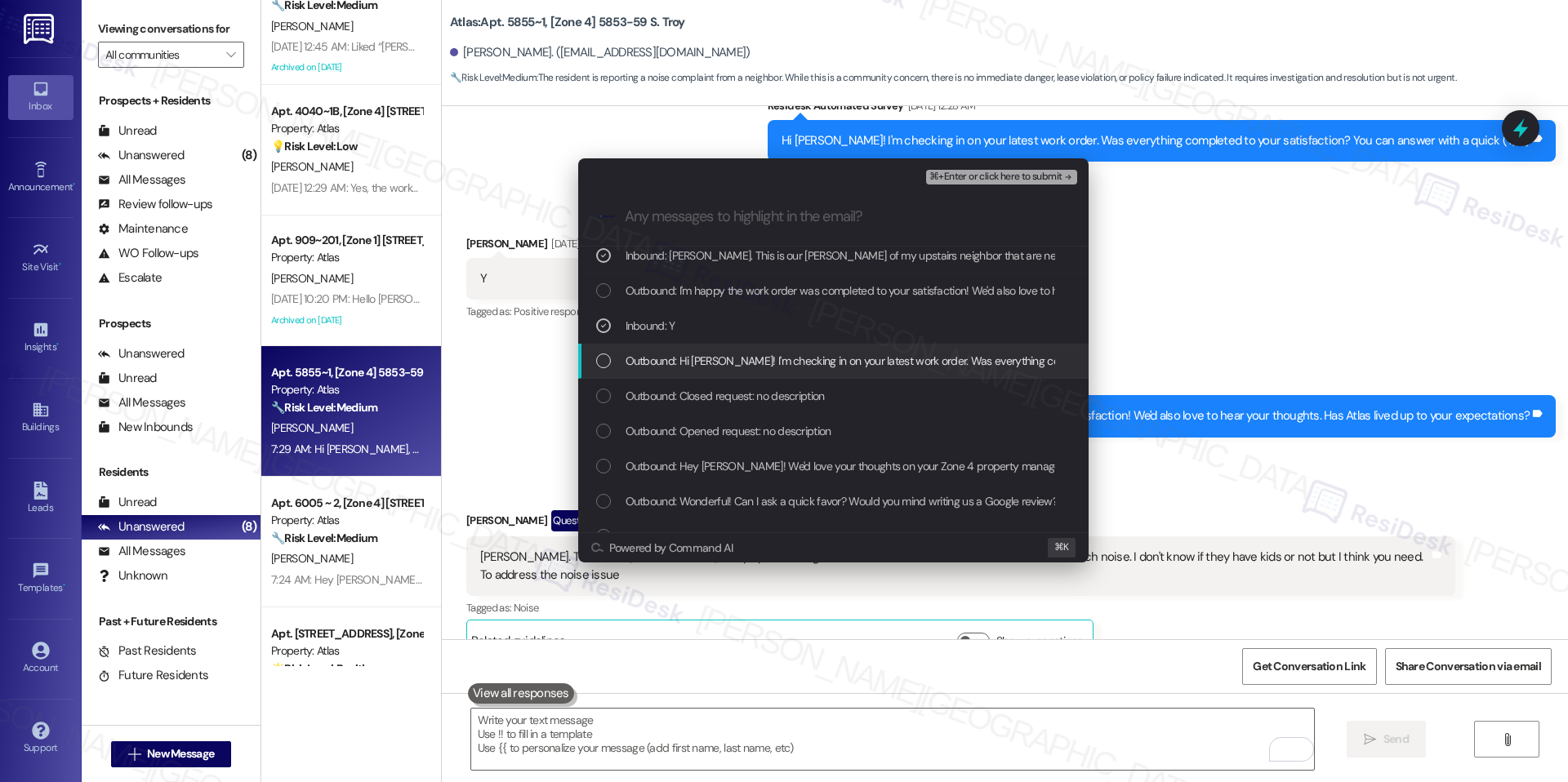
scroll to position [24, 0]
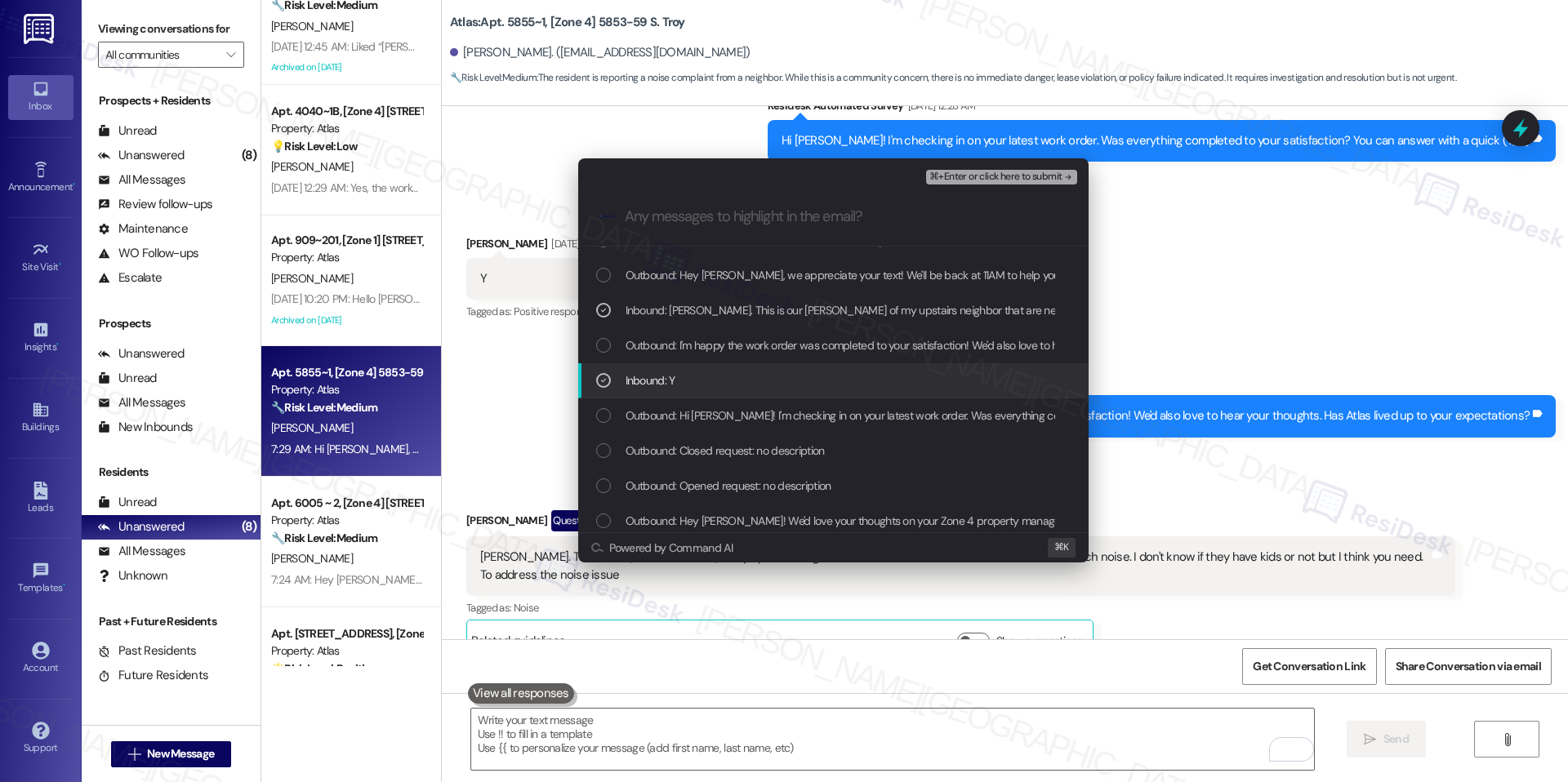
click at [806, 379] on div "Inbound: Y" at bounding box center [834, 380] width 478 height 18
click at [1030, 177] on span "⌘+Enter or click here to submit" at bounding box center [995, 177] width 132 height 12
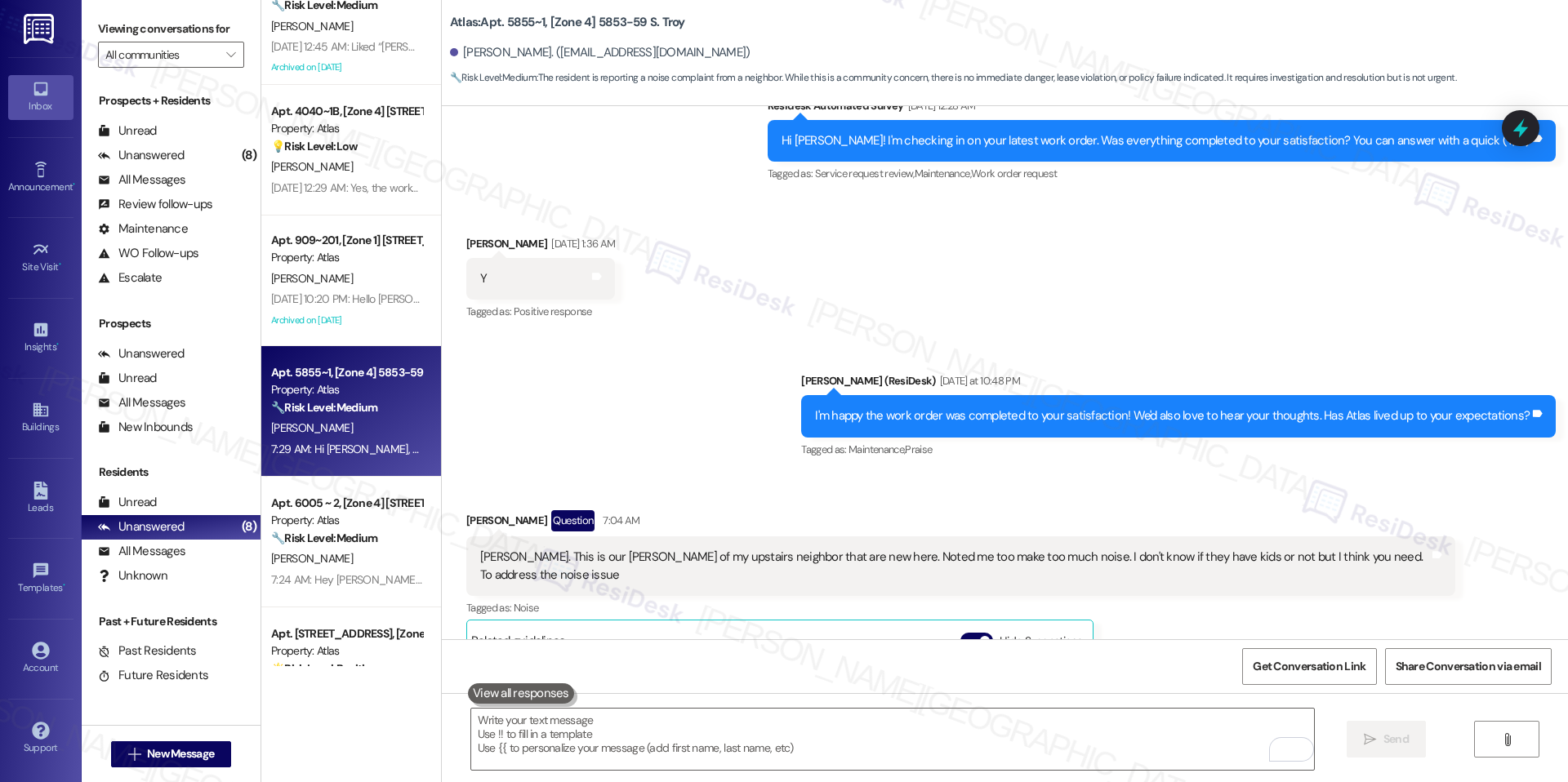
scroll to position [5786, 0]
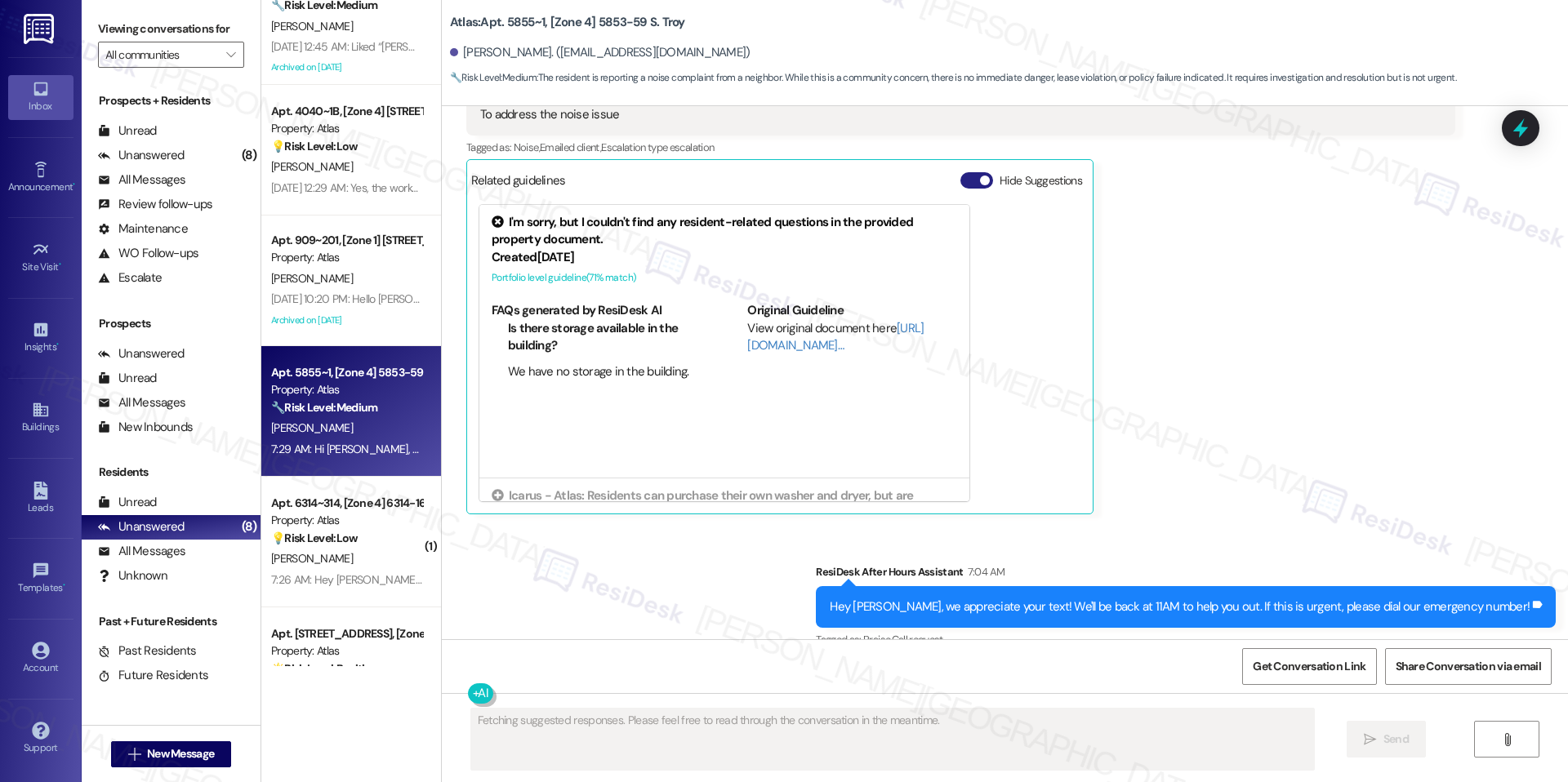
click at [961, 172] on button "Hide Suggestions" at bounding box center [977, 181] width 33 height 16
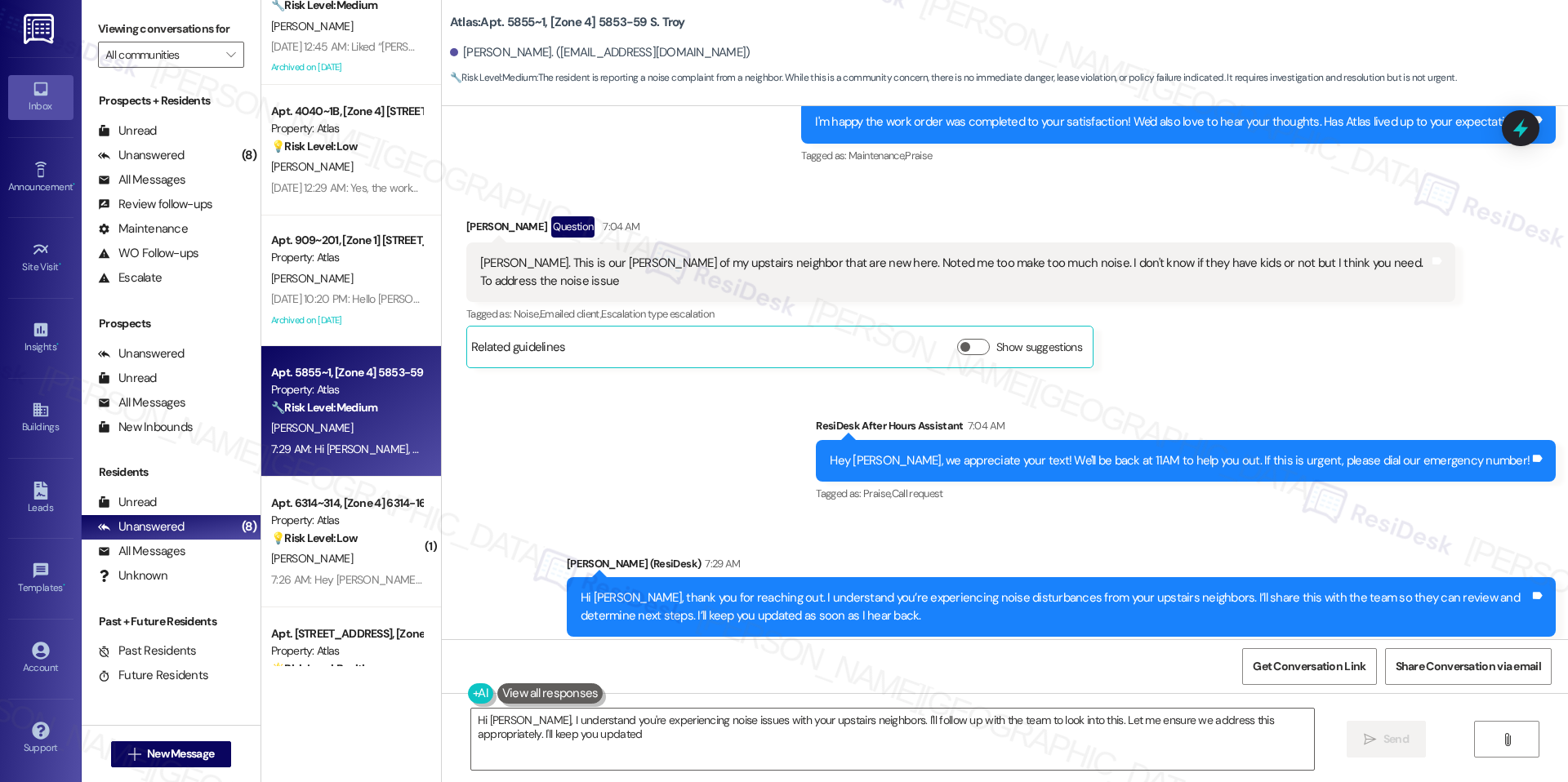
type textarea "Hi Wister, I understand you're experiencing noise issues with your upstairs nei…"
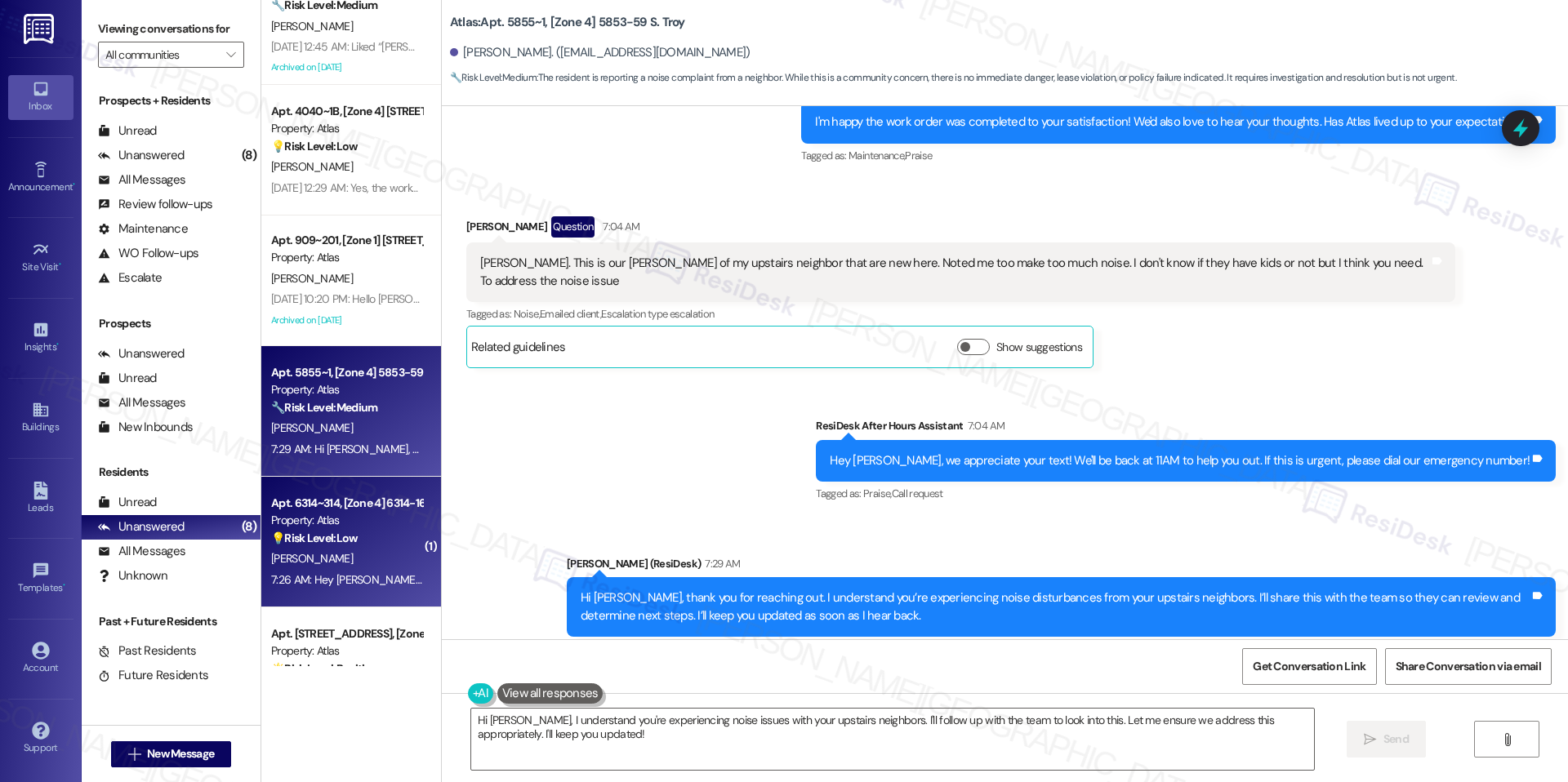
click at [390, 515] on div "Property: Atlas" at bounding box center [347, 521] width 151 height 17
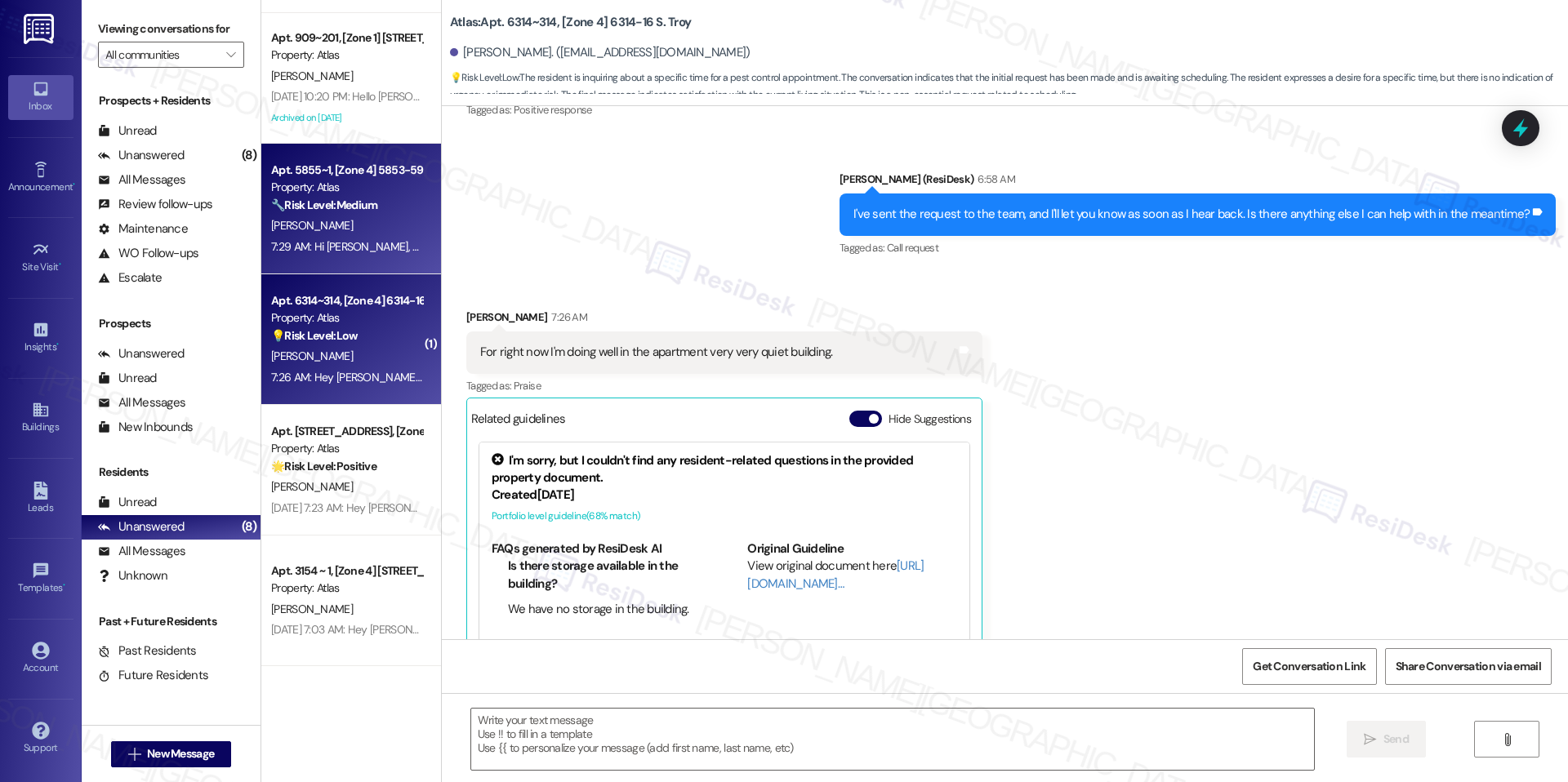
scroll to position [2639, 0]
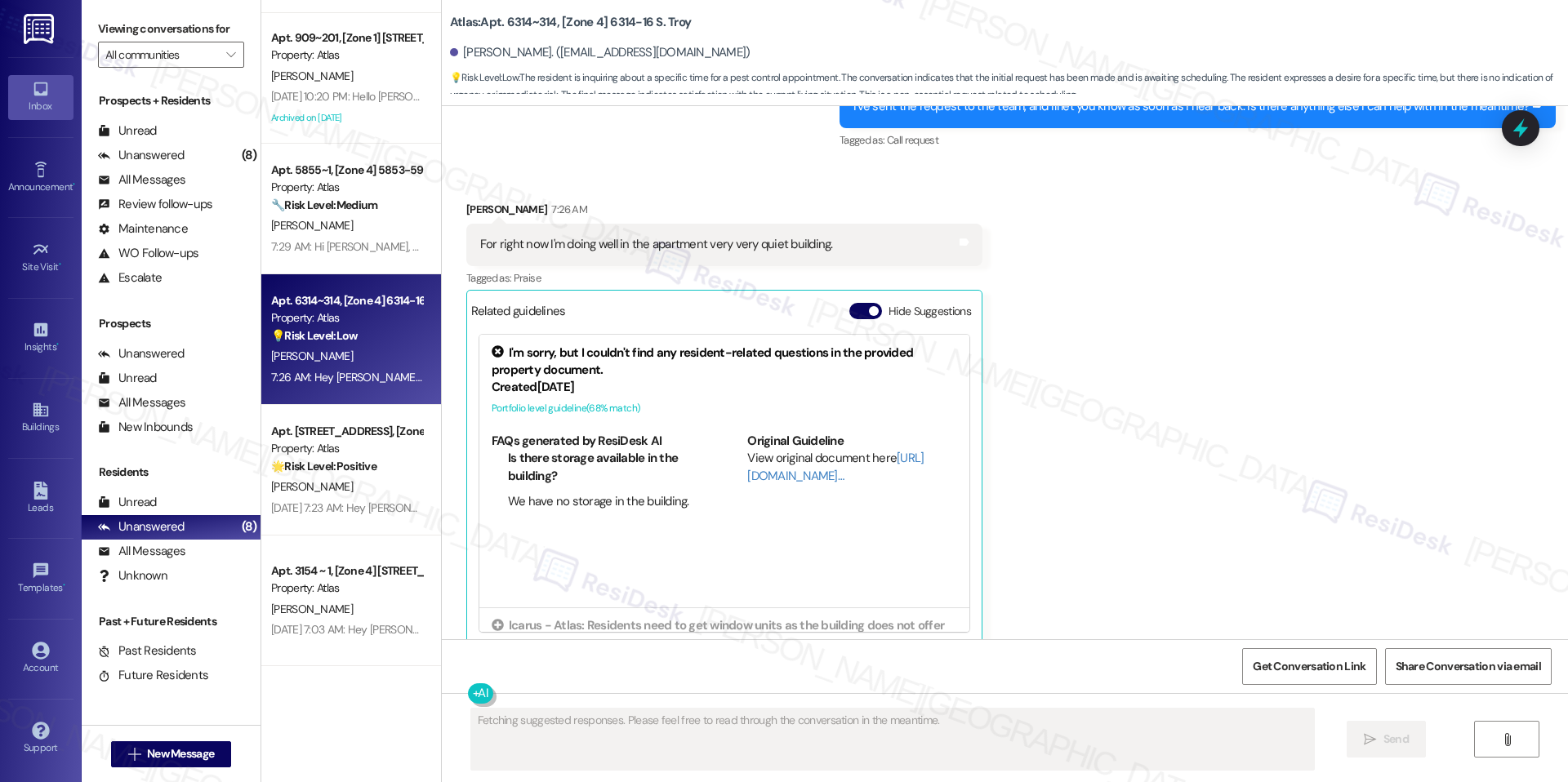
click at [849, 303] on button "Hide Suggestions" at bounding box center [866, 311] width 33 height 16
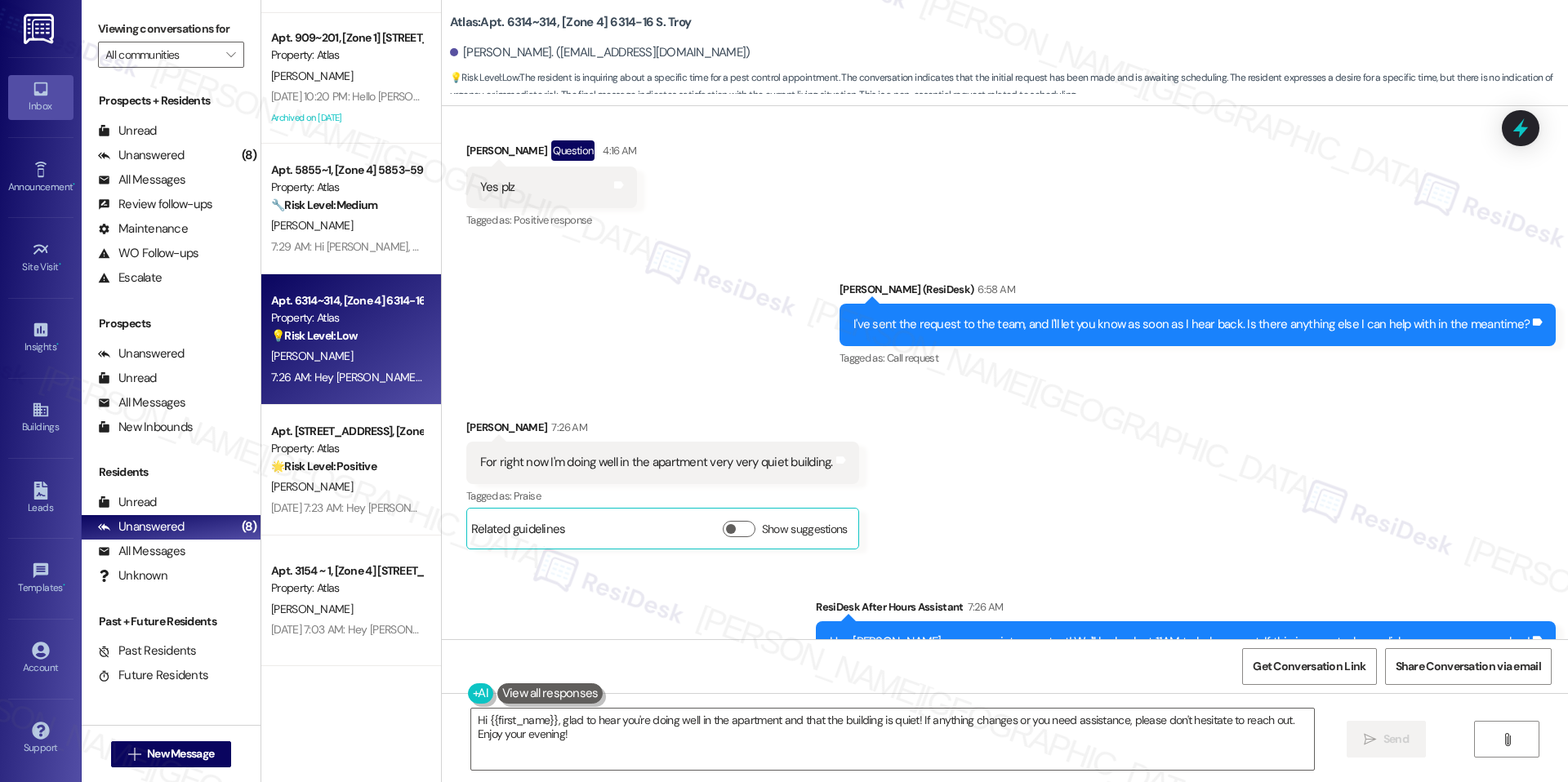
scroll to position [2419, 0]
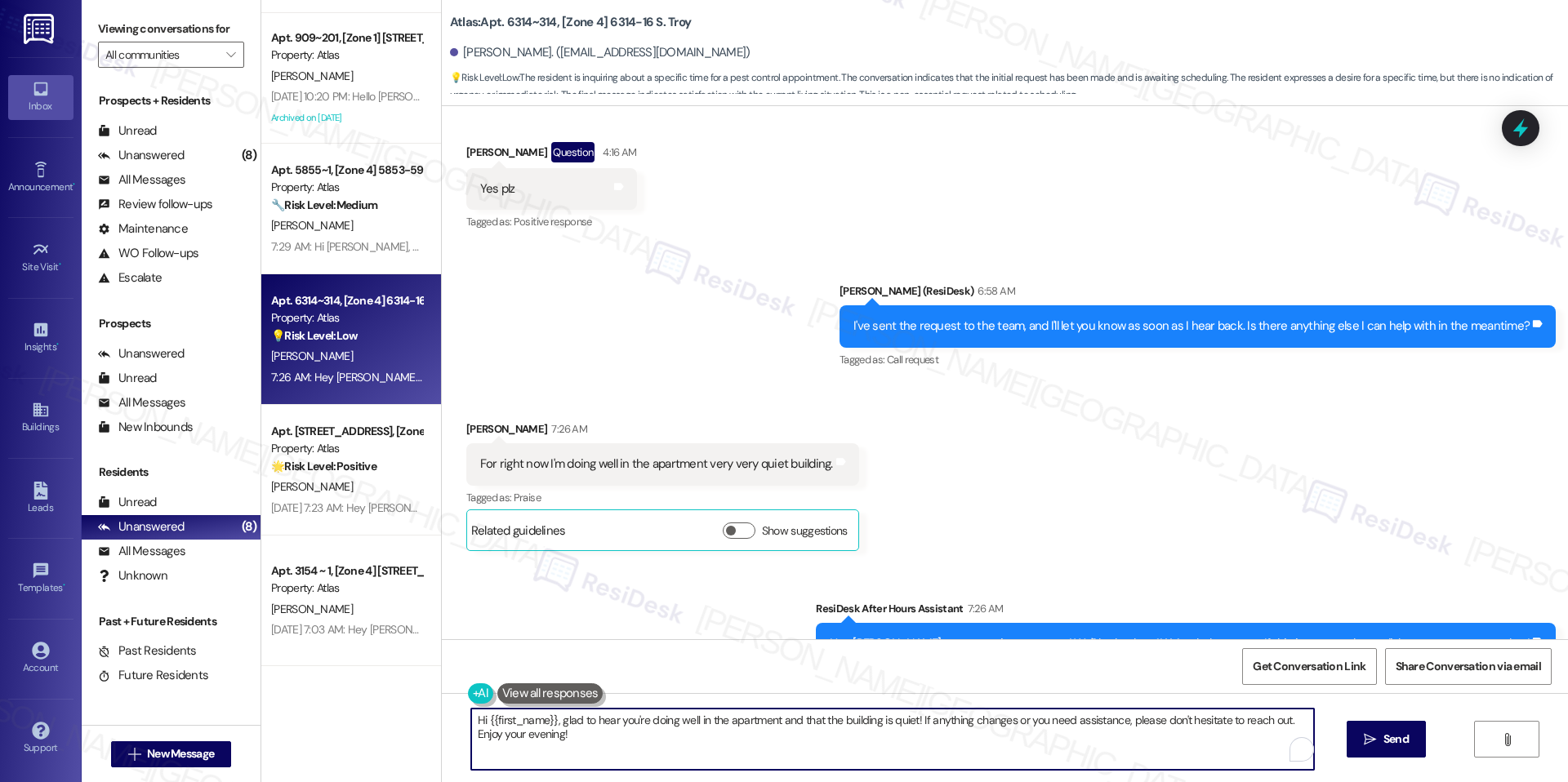
click at [948, 737] on textarea "Hi {{first_name}}, glad to hear you're doing well in the apartment and that the…" at bounding box center [892, 739] width 843 height 61
drag, startPoint x: 553, startPoint y: 721, endPoint x: 465, endPoint y: 728, distance: 88.3
click at [471, 728] on textarea "Hi {{first_name}}, glad to hear you're doing well in the apartment and that the…" at bounding box center [892, 739] width 843 height 61
type textarea "Glad to hear you're doing well in the apartment and that the building is quiet!…"
click at [1395, 748] on button " Send" at bounding box center [1386, 739] width 79 height 37
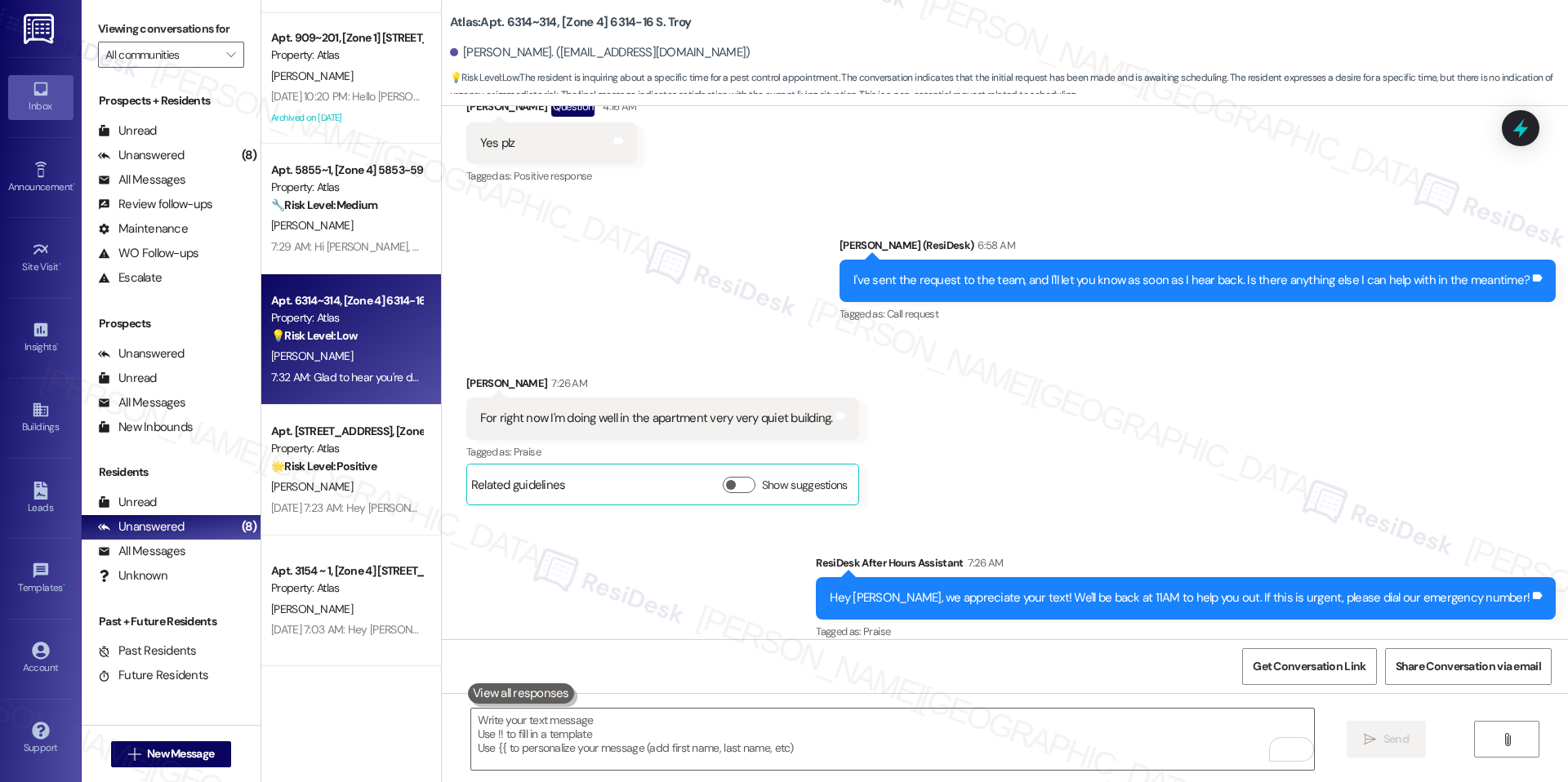
scroll to position [2578, 0]
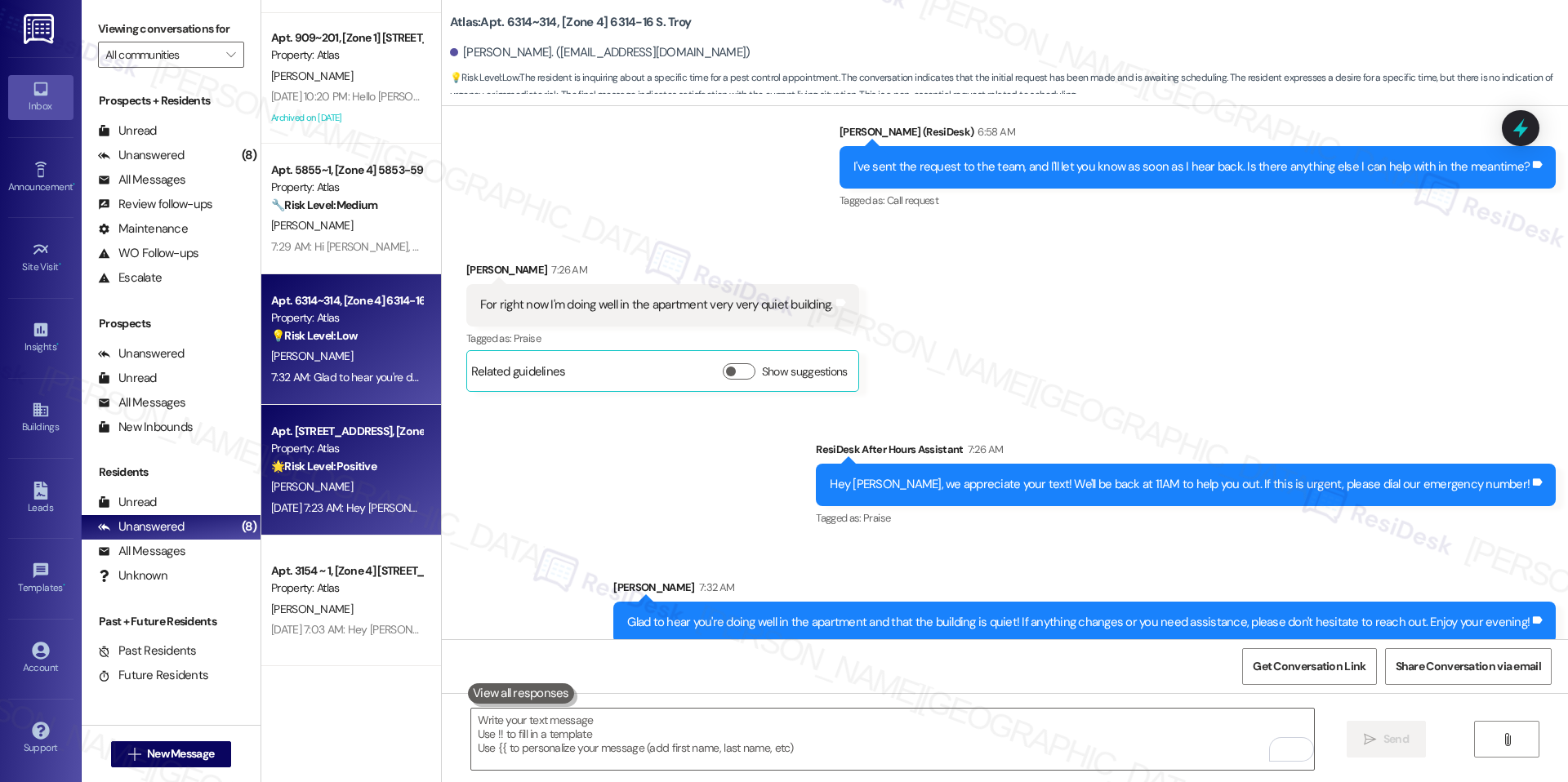
click at [319, 490] on span "[PERSON_NAME]" at bounding box center [312, 487] width 82 height 15
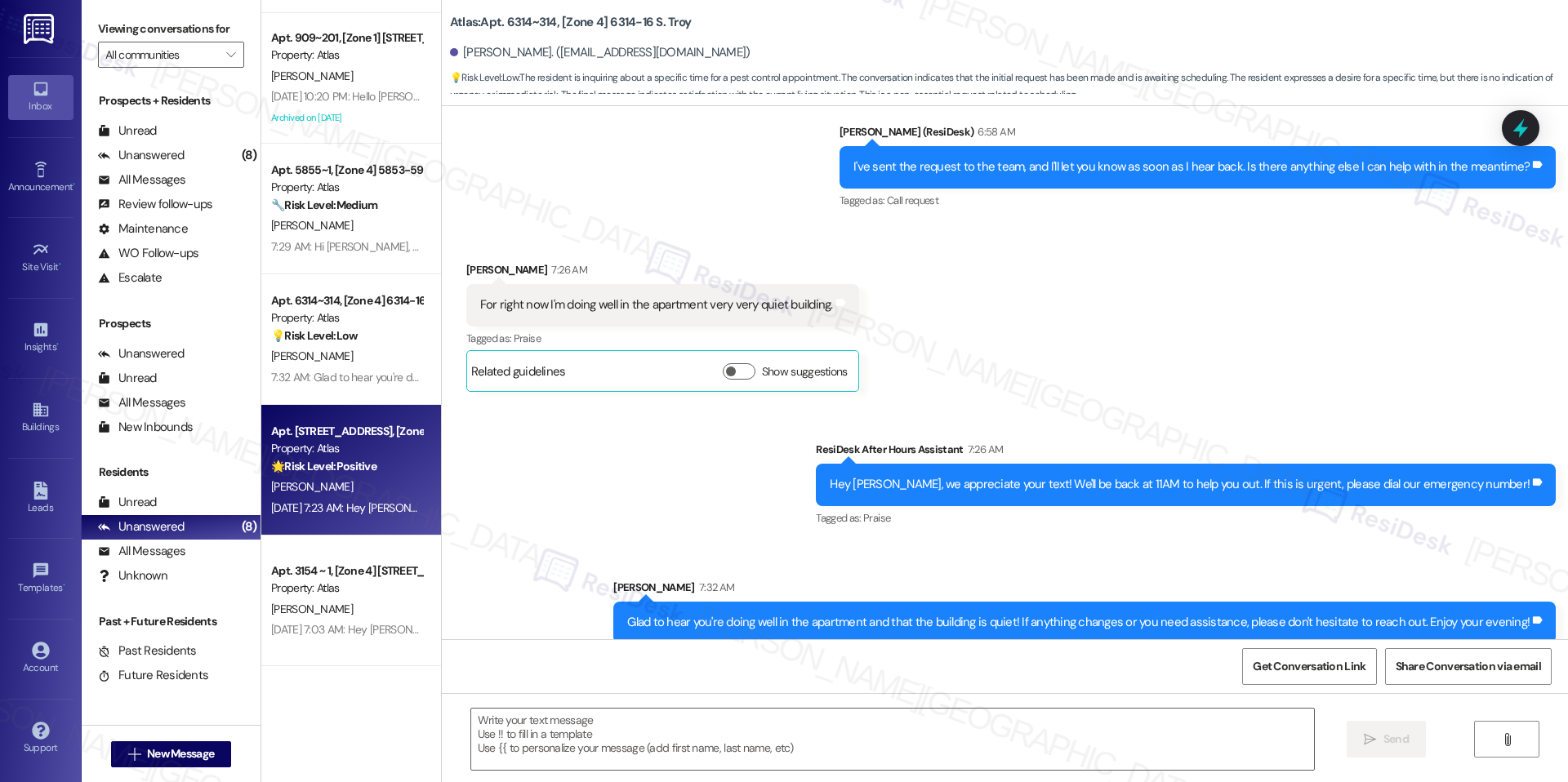
type textarea "Fetching suggested responses. Please feel free to read through the conversation…"
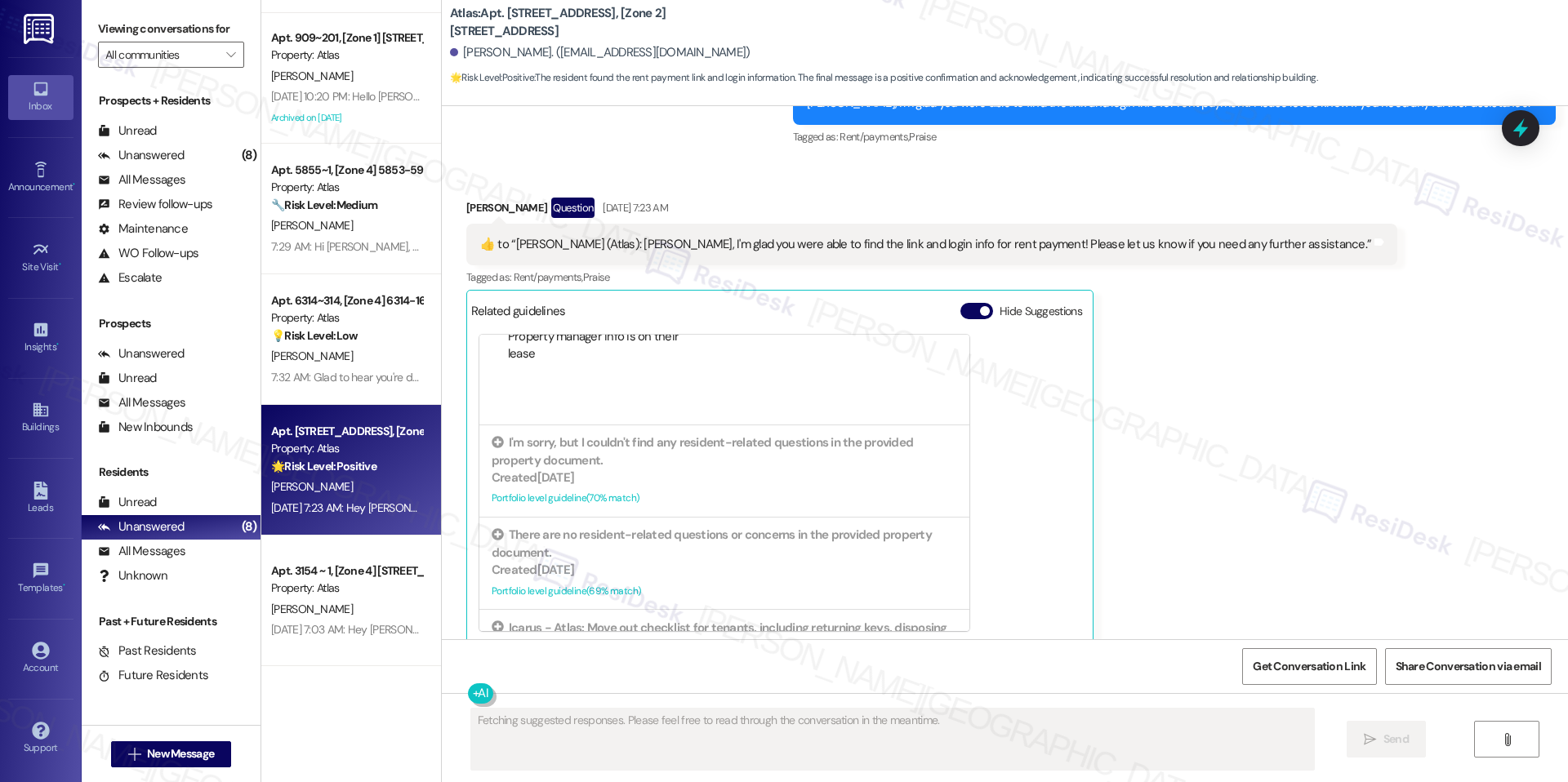
scroll to position [323, 0]
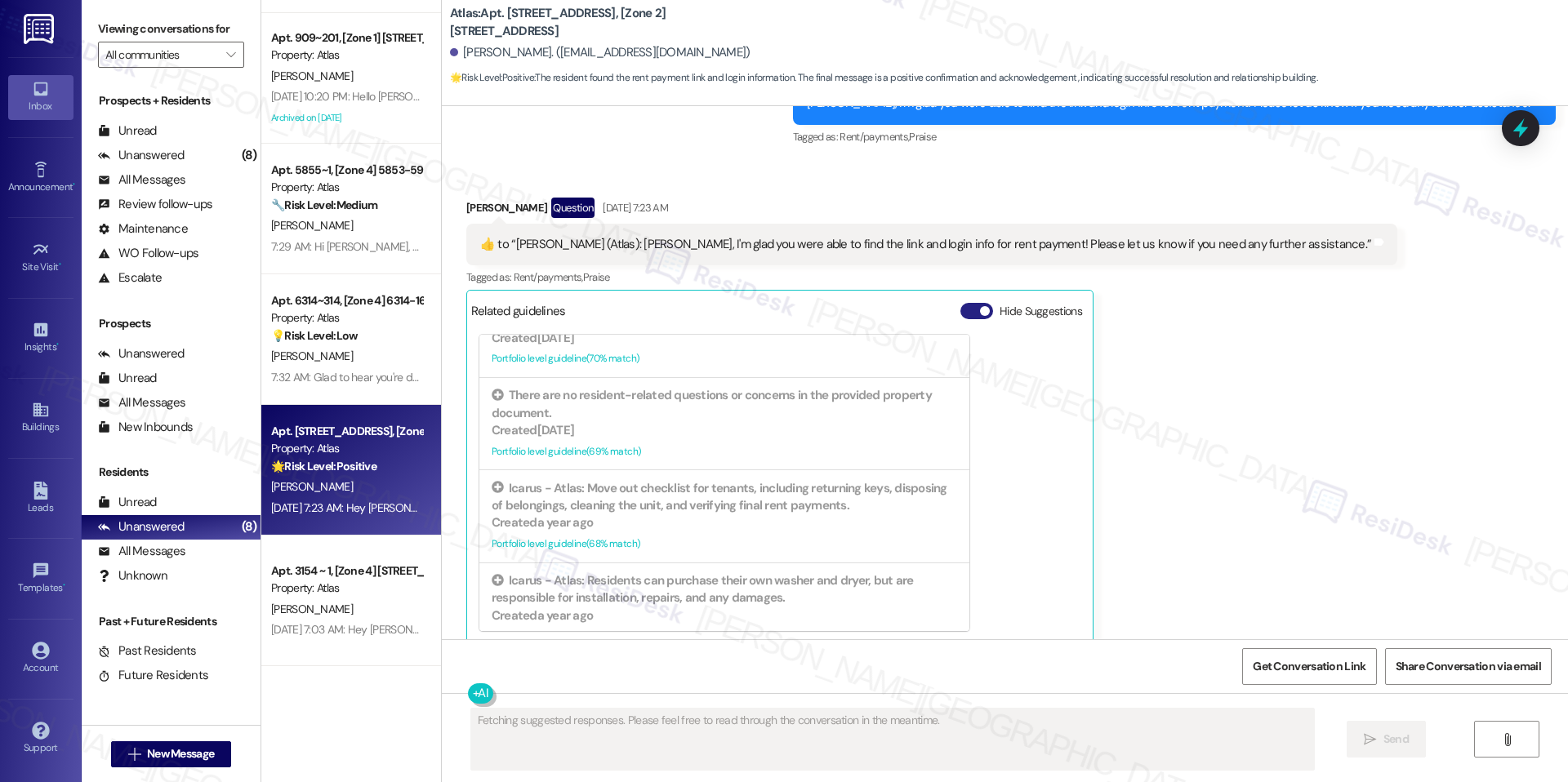
click at [961, 303] on button "Hide Suggestions" at bounding box center [977, 311] width 33 height 16
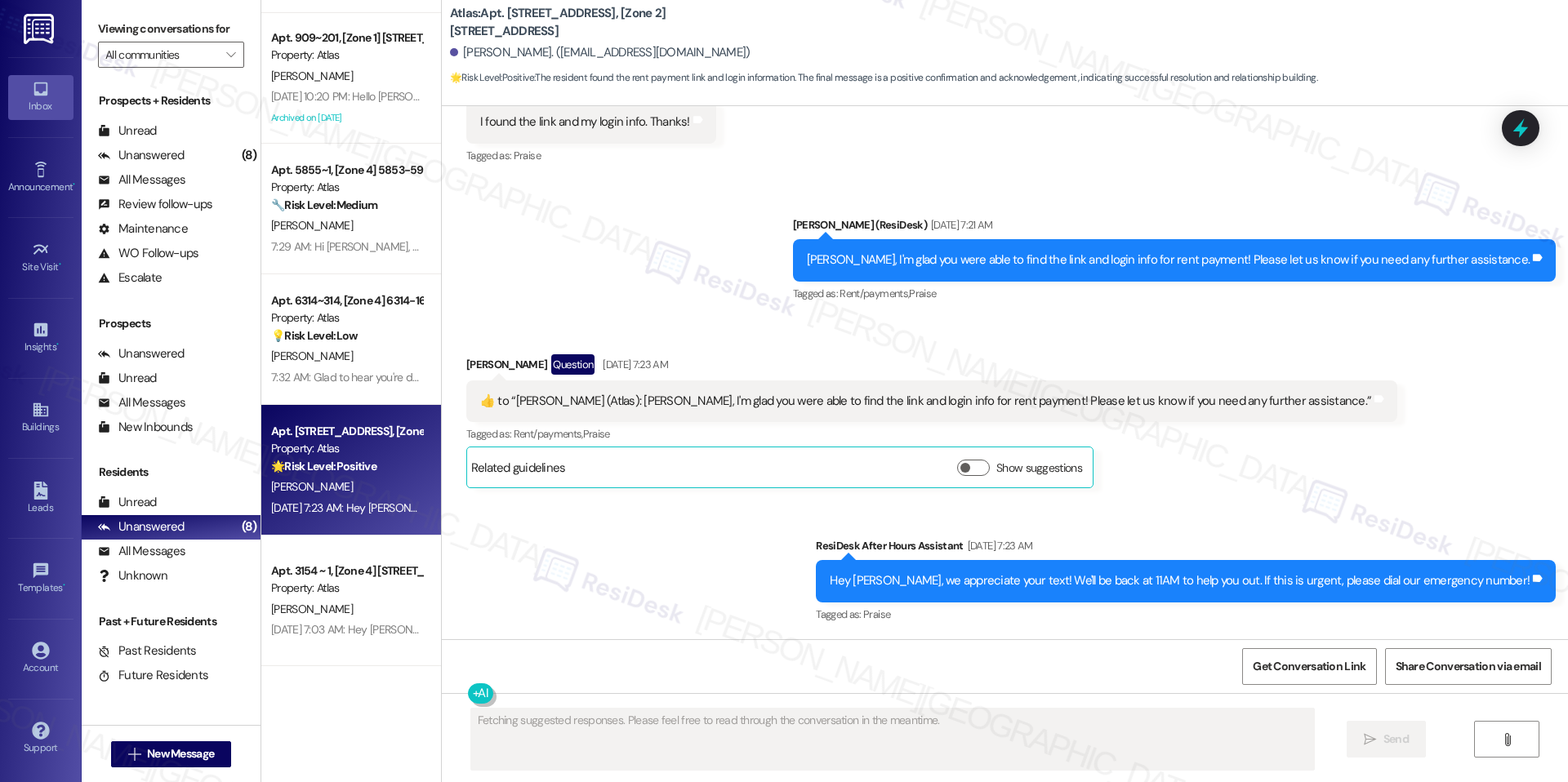
scroll to position [2135, 0]
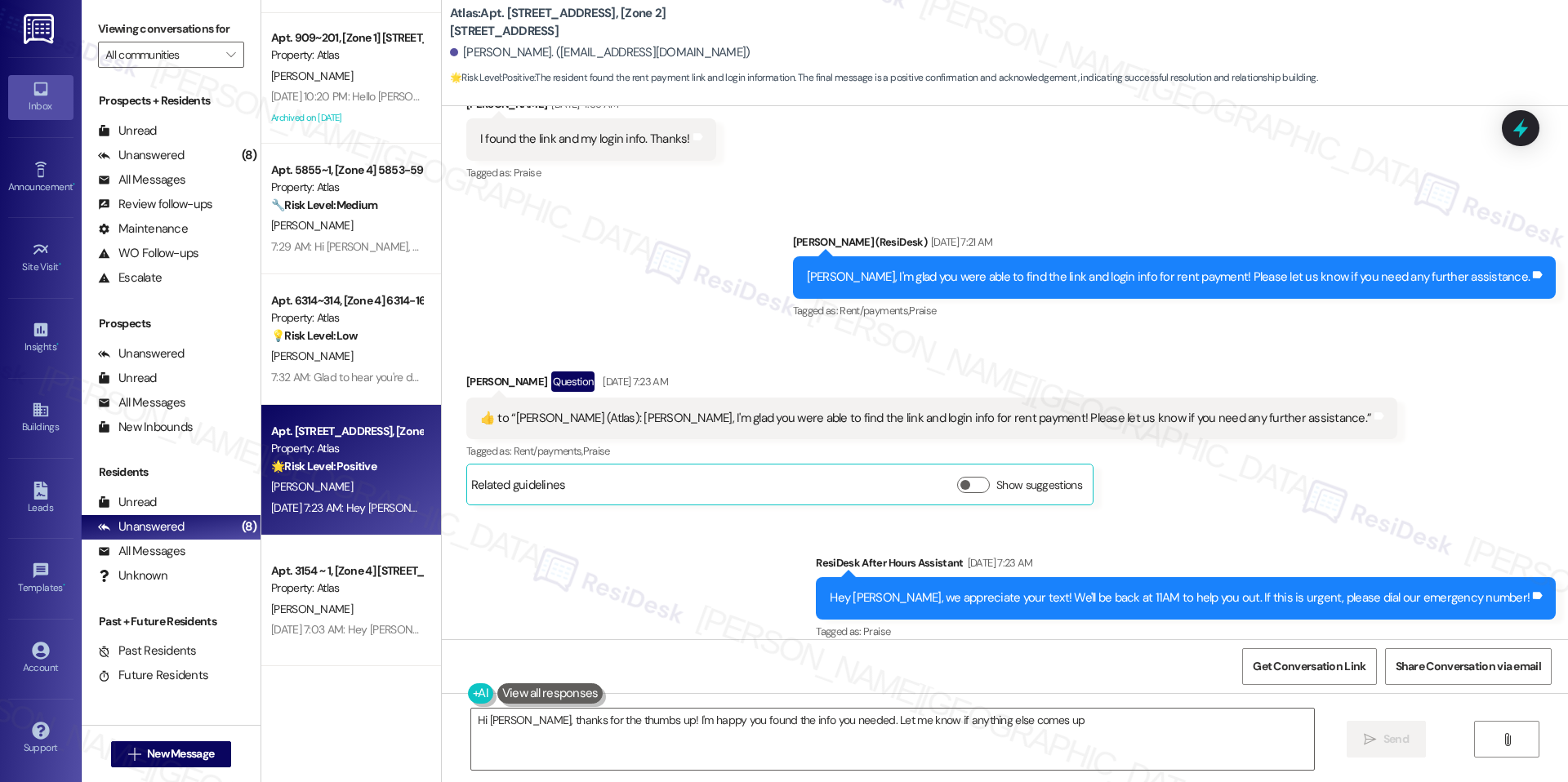
type textarea "Hi Danielle, thanks for the thumbs up! I'm happy you found the info you needed.…"
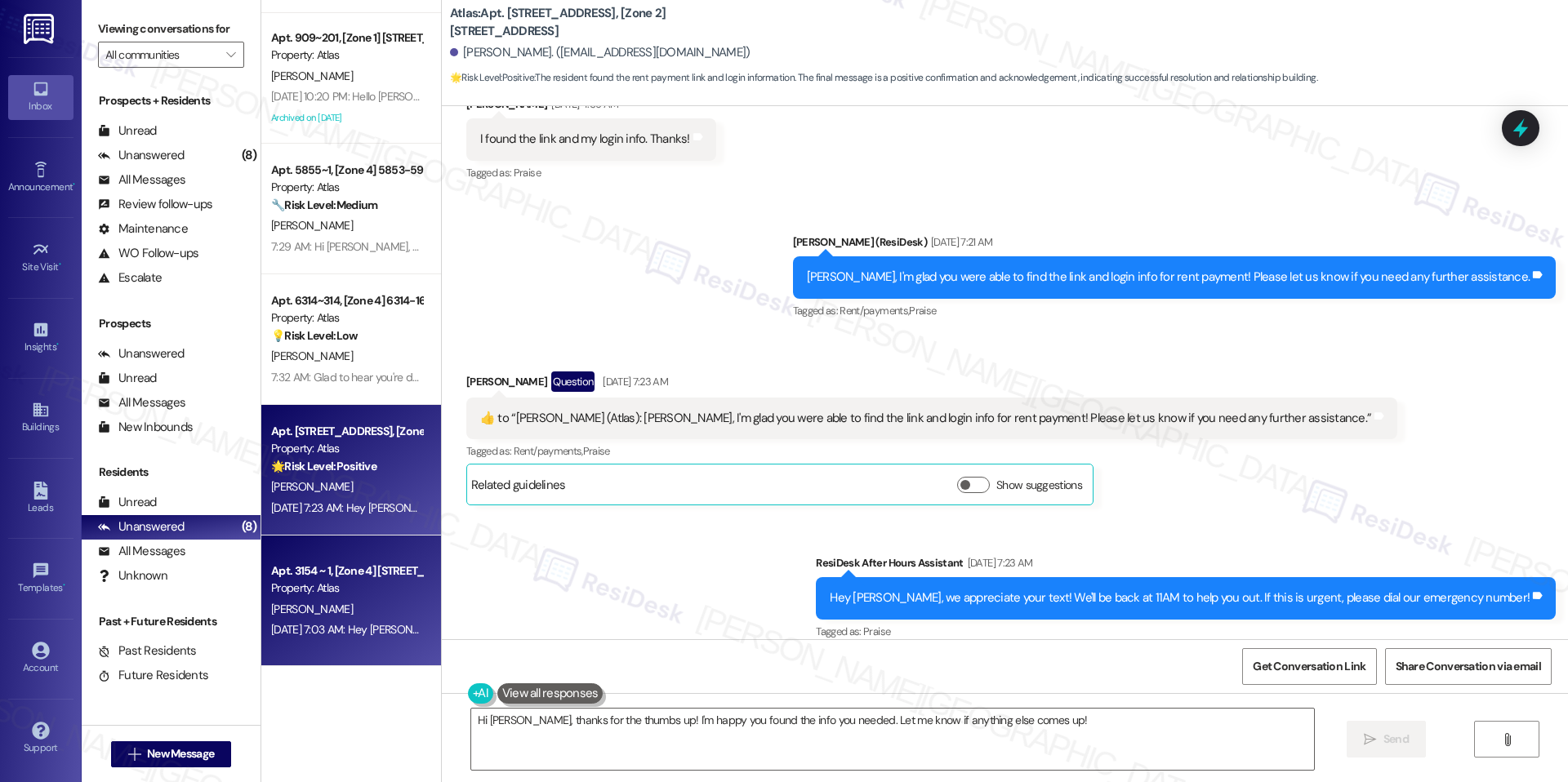
click at [375, 569] on div "Apt. 3154 ~ 1, [Zone 4] [STREET_ADDRESS]" at bounding box center [347, 571] width 151 height 17
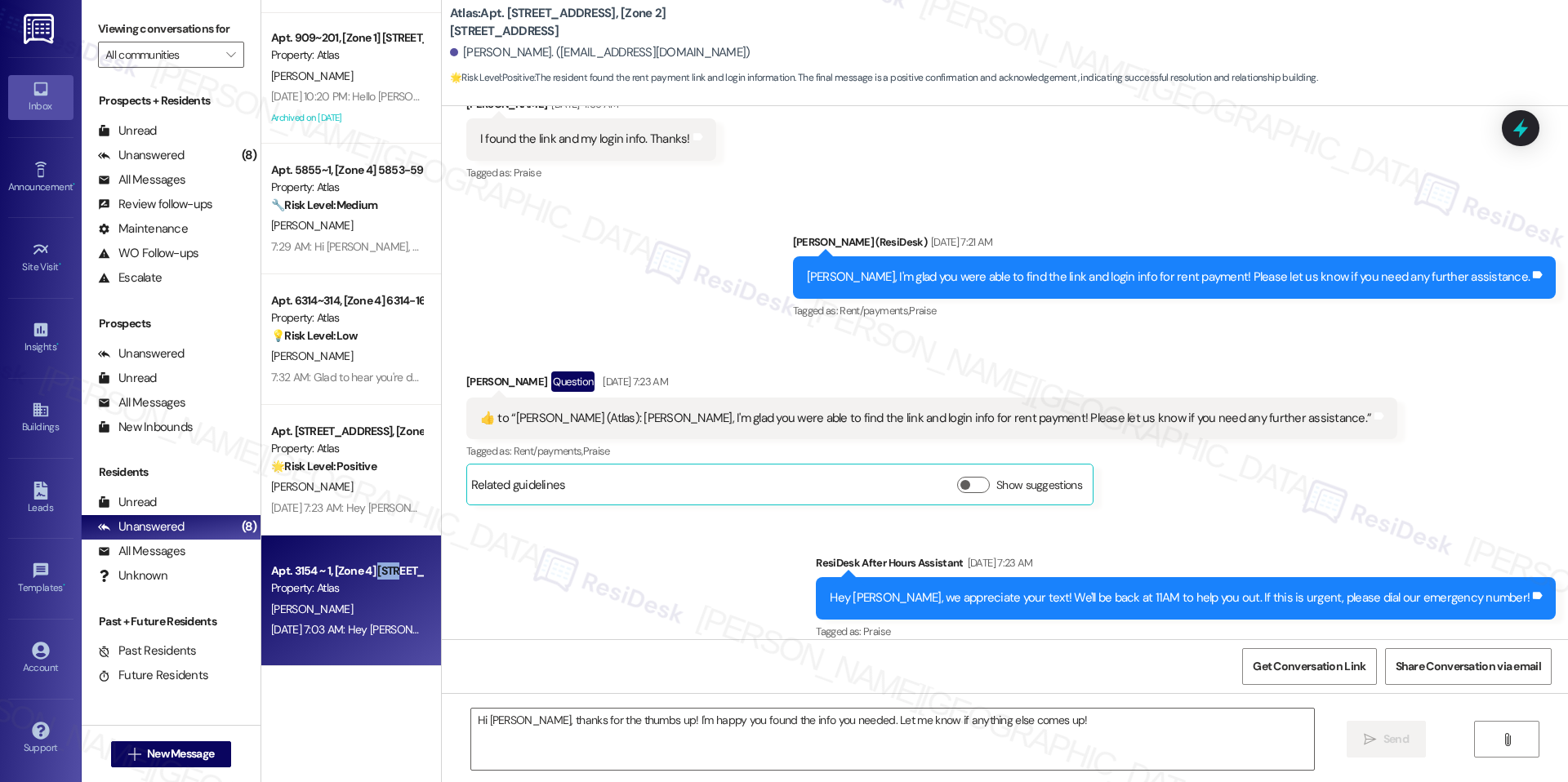
click at [375, 568] on div "Apt. 3154 ~ 1, [Zone 4] [STREET_ADDRESS]" at bounding box center [347, 571] width 151 height 17
type textarea "Fetching suggested responses. Please feel free to read through the conversation…"
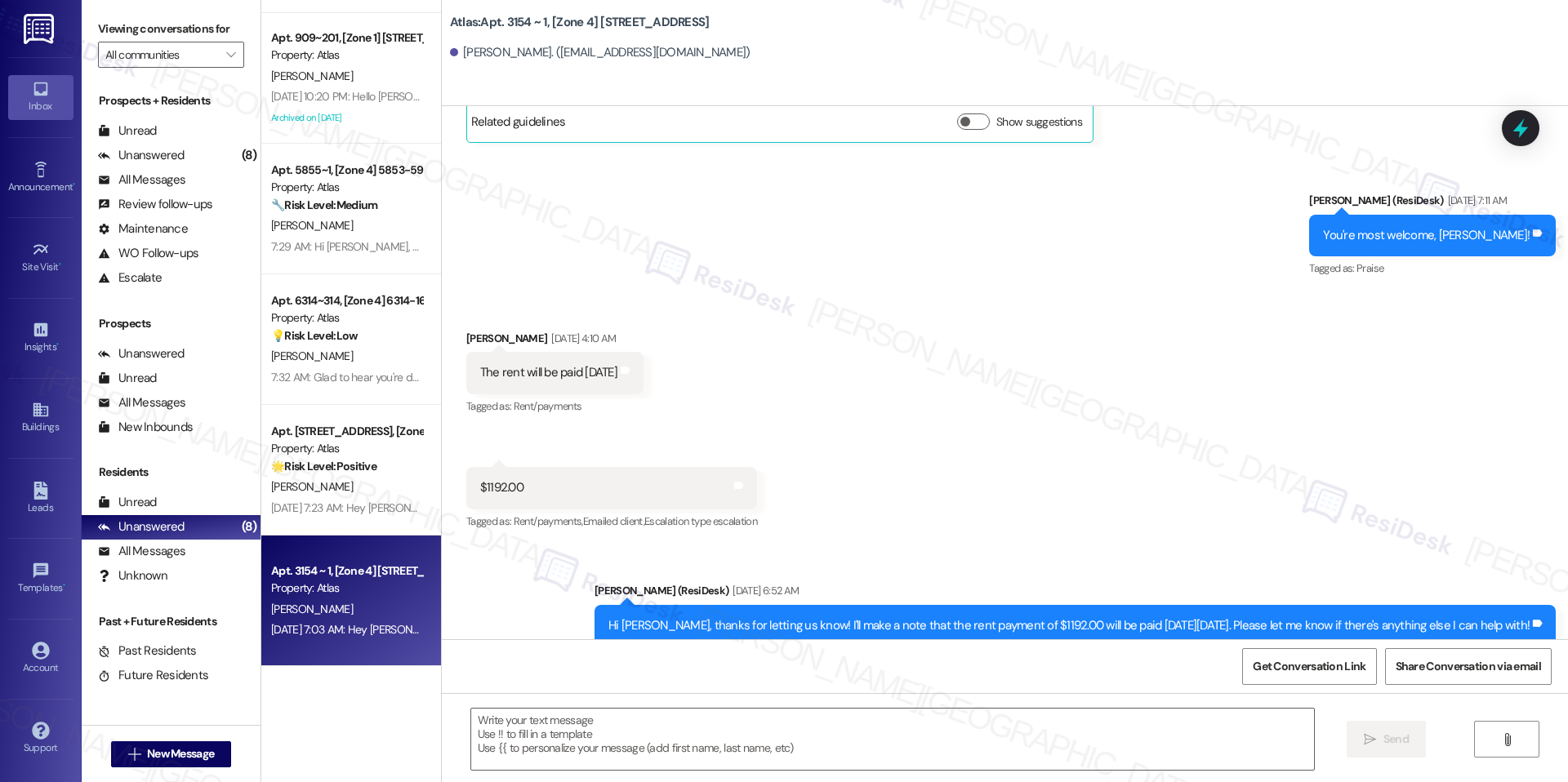
click at [371, 582] on div "Property: Atlas" at bounding box center [347, 588] width 151 height 17
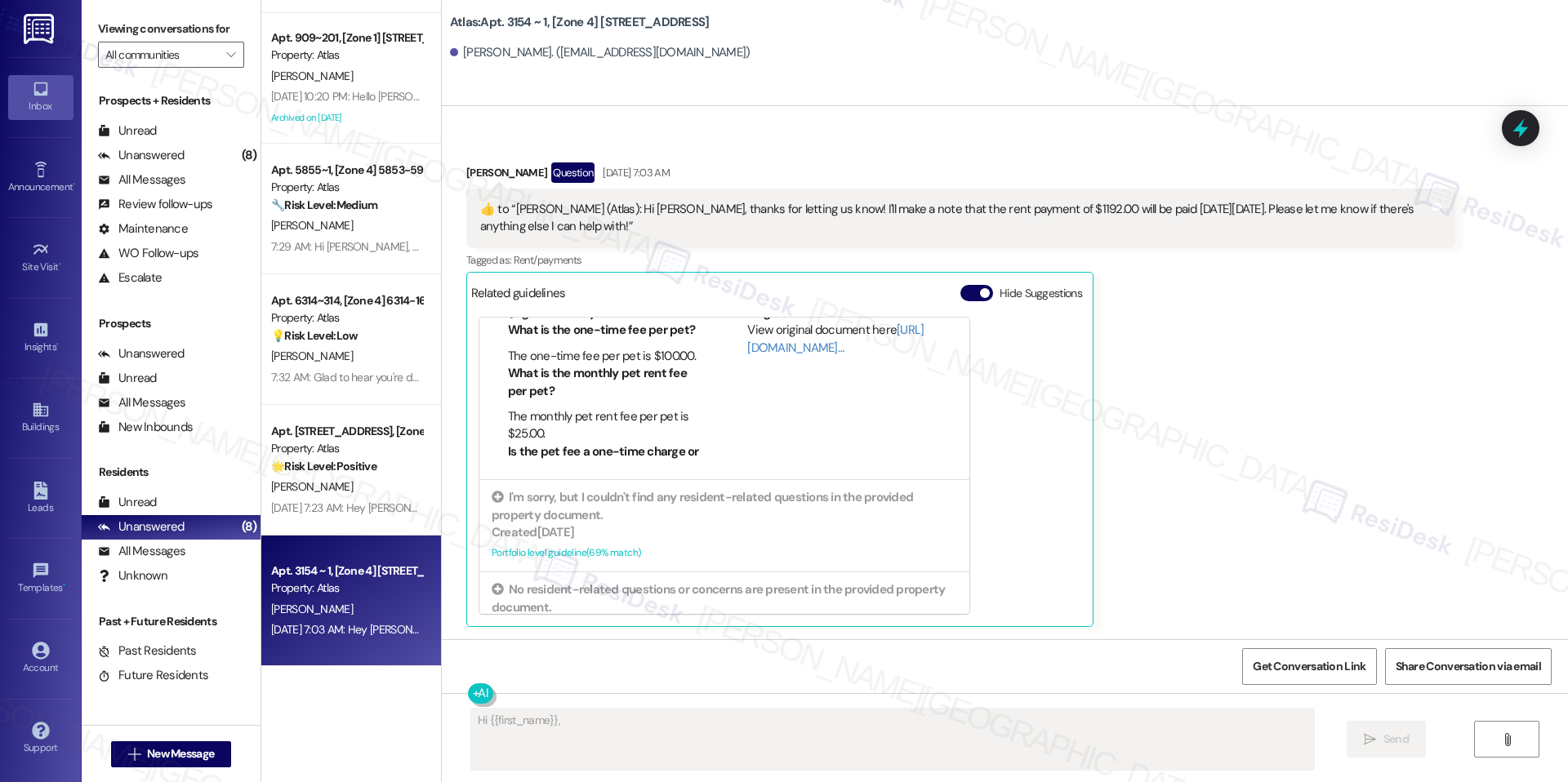
scroll to position [87, 0]
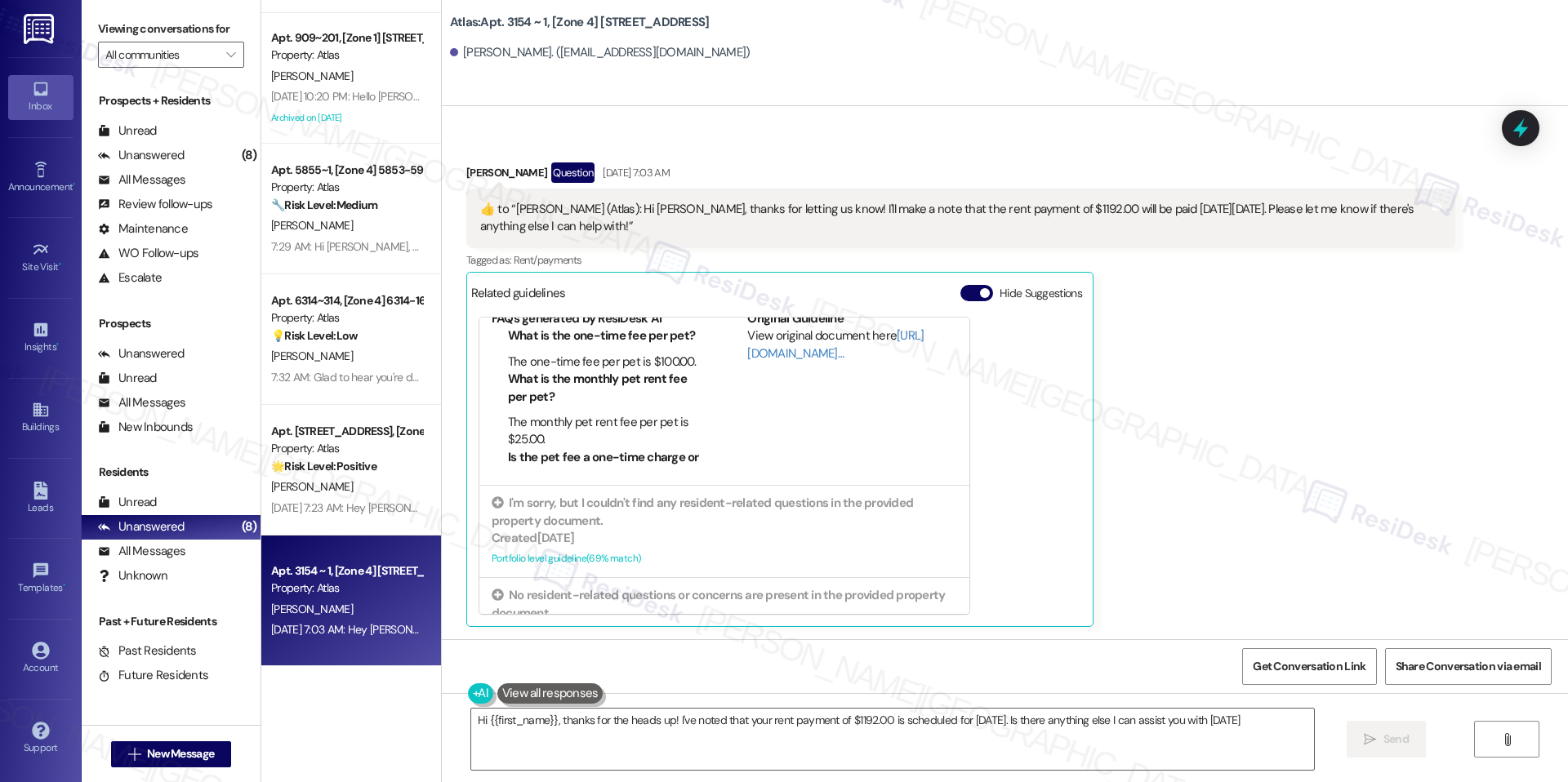
type textarea "Hi {{first_name}}, thanks for the heads up! I've noted that your rent payment o…"
click at [961, 288] on button "Hide Suggestions" at bounding box center [977, 293] width 33 height 16
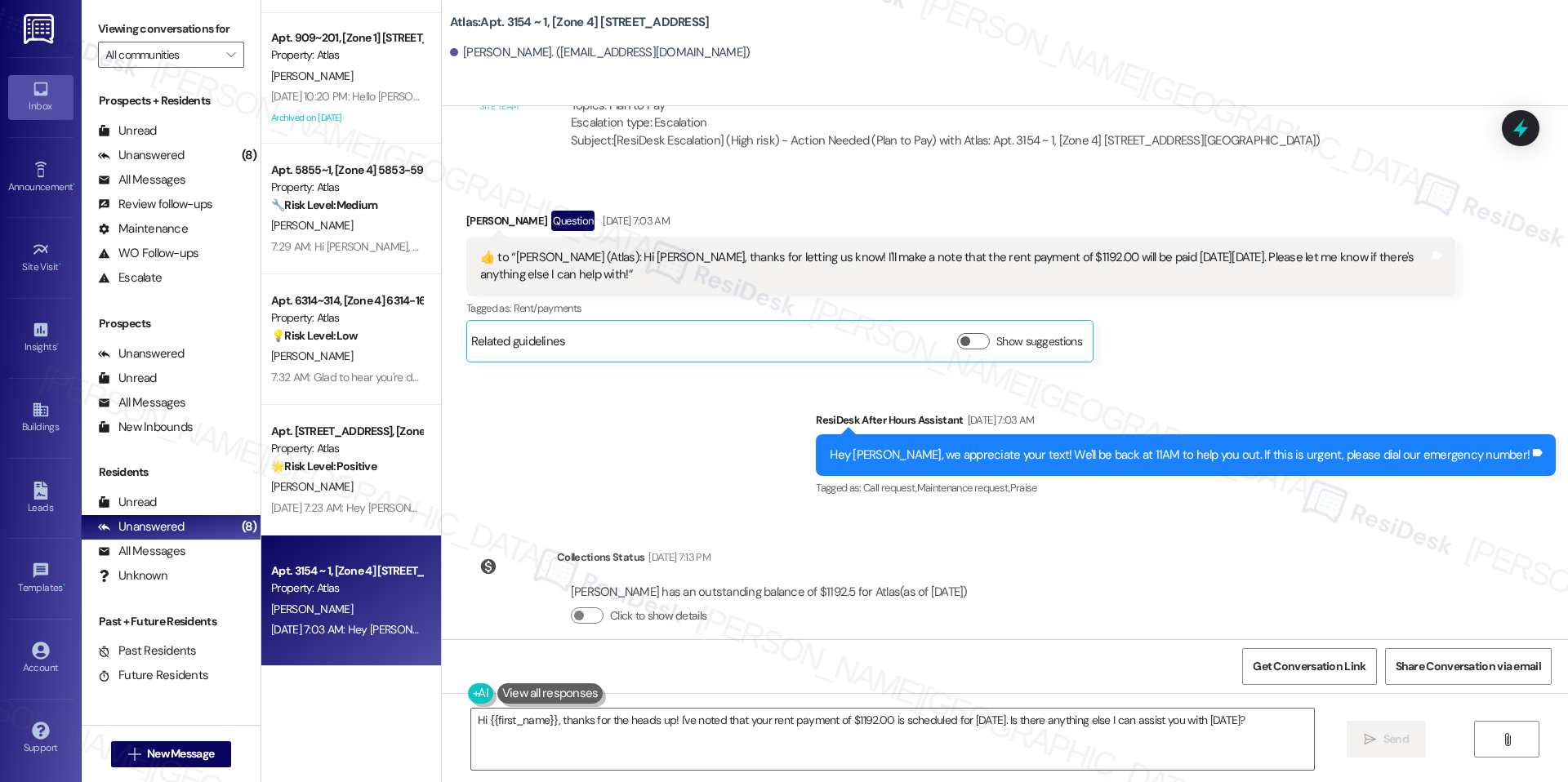
scroll to position [5196, 0]
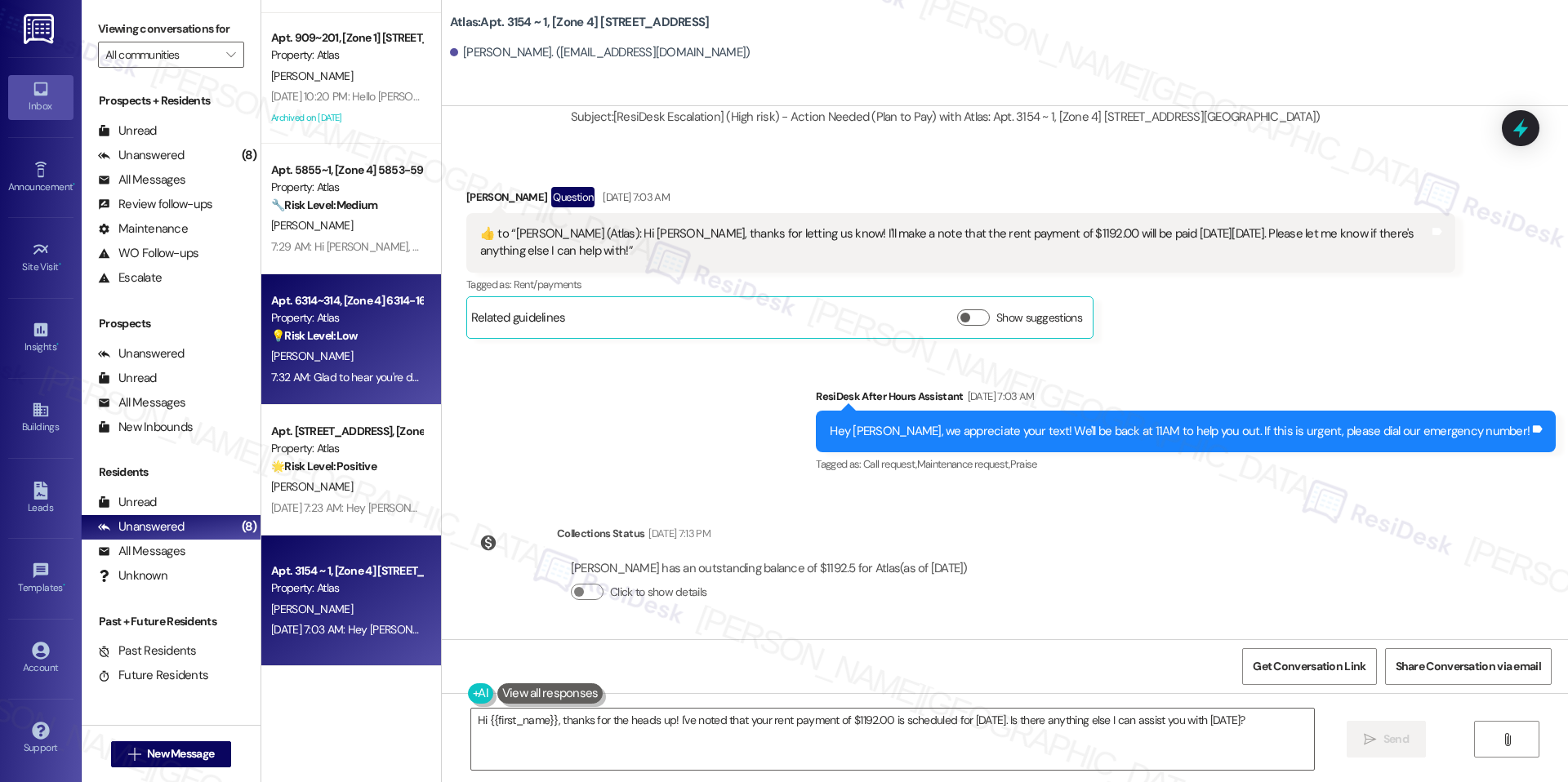
click at [346, 395] on div "Apt. 6314~314, [Zone 4] 6314-16 S. Troy Property: Atlas 💡 Risk Level: Low The r…" at bounding box center [352, 340] width 180 height 130
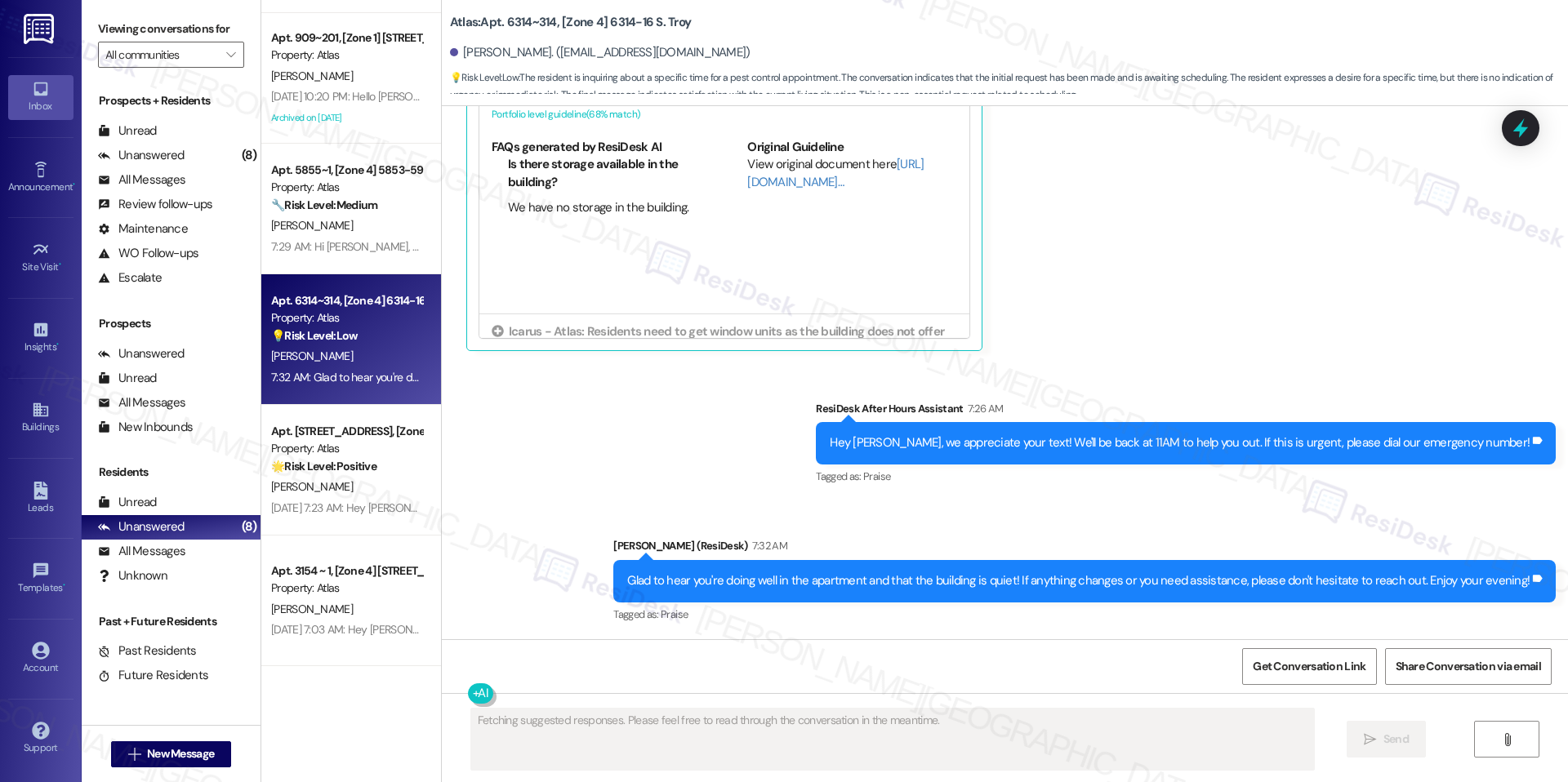
scroll to position [2915, 0]
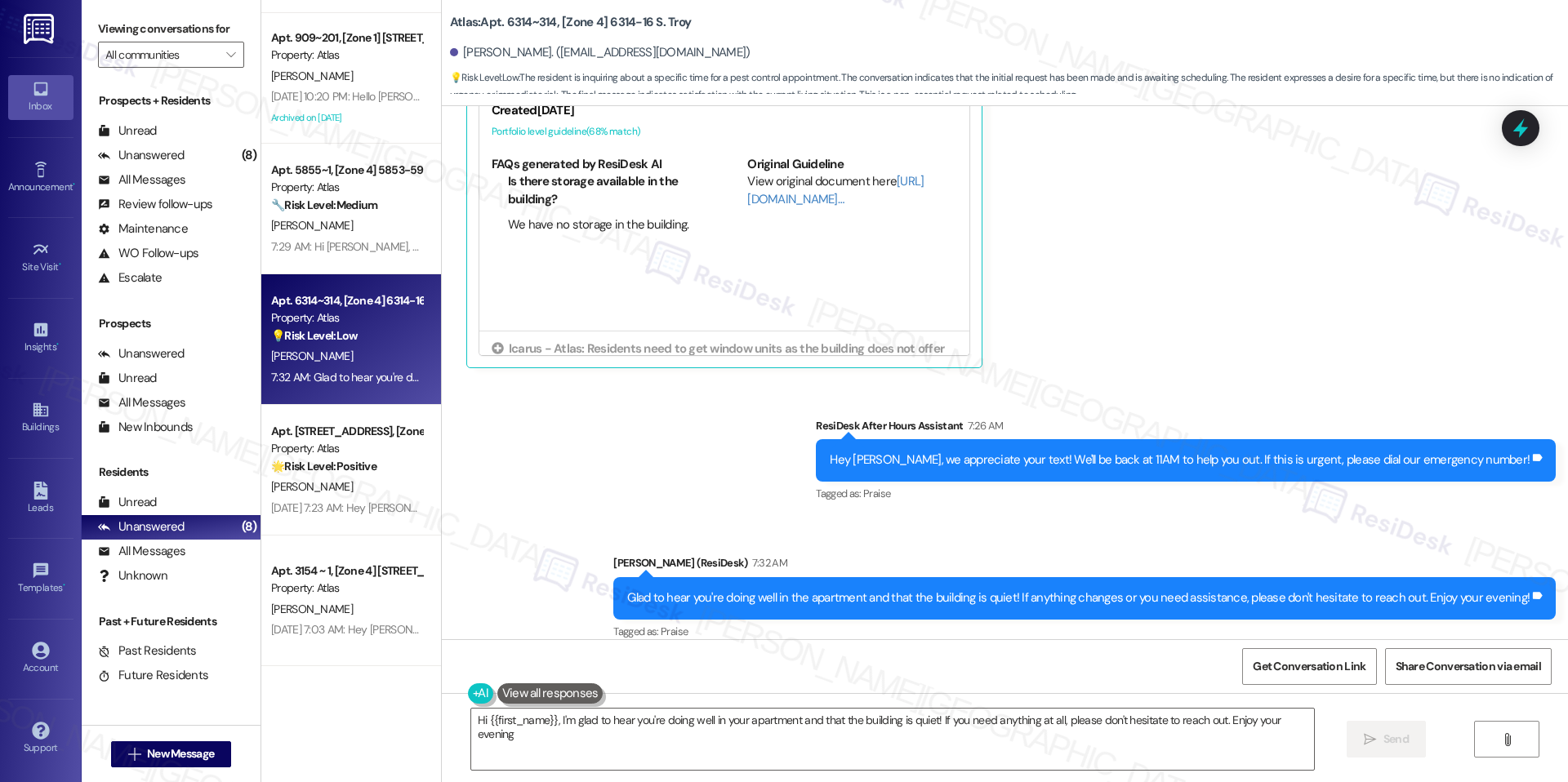
type textarea "Hi {{first_name}}, I'm glad to hear you're doing well in your apartment and tha…"
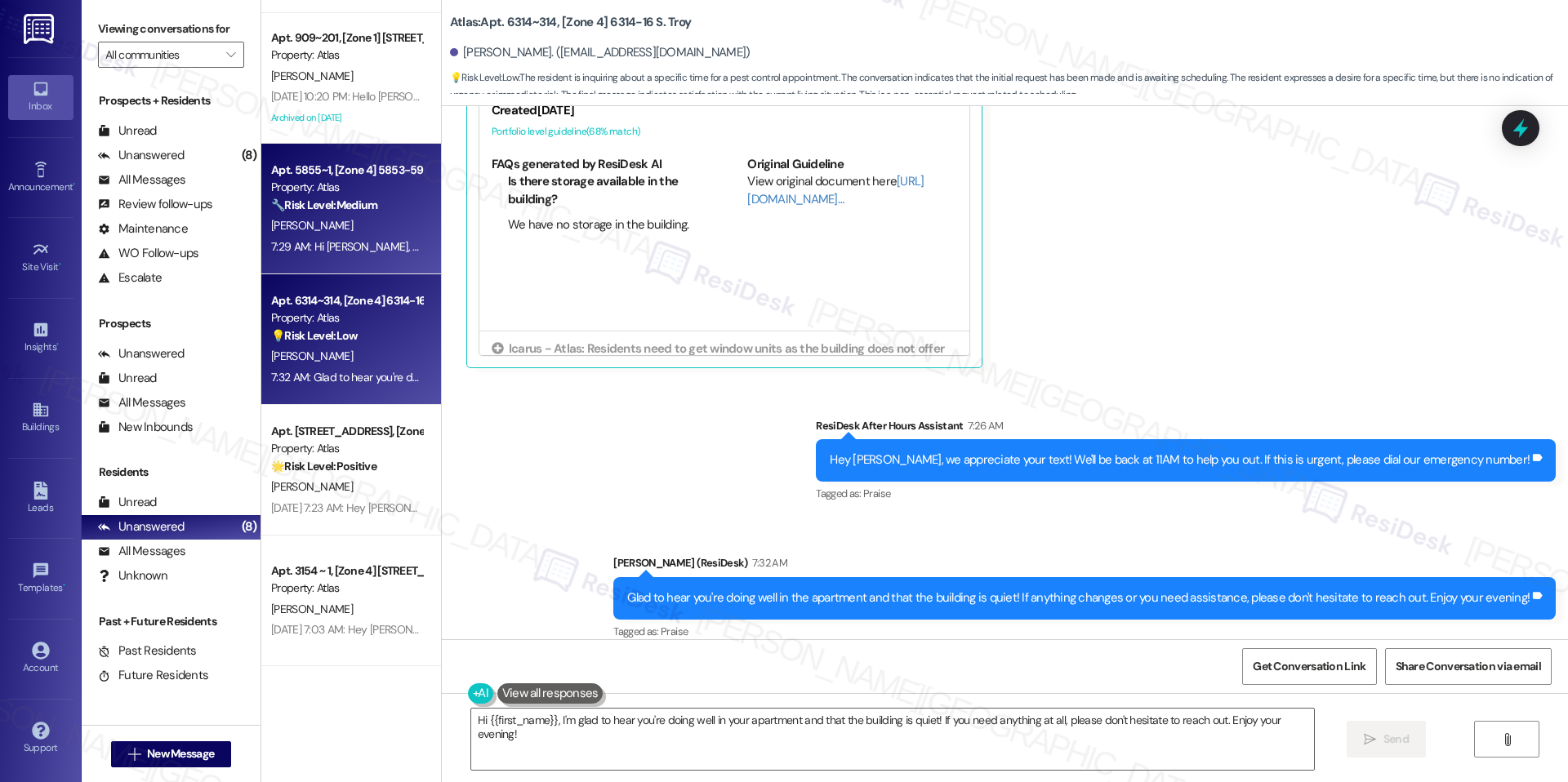
click at [346, 251] on div "7:29 AM: Hi Wister, thank you for reaching out. I understand you’re experiencin…" at bounding box center [879, 247] width 1215 height 15
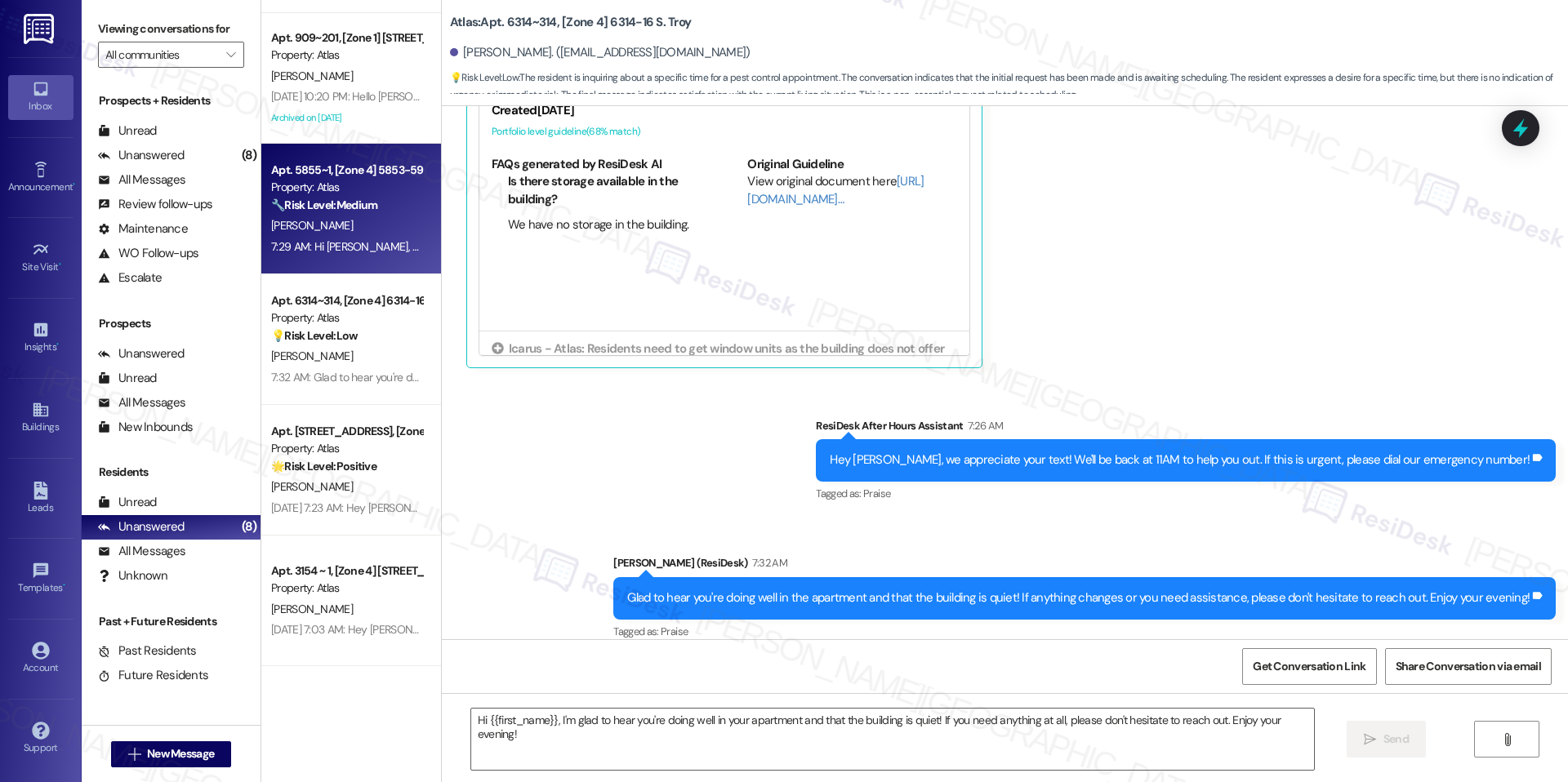
type textarea "Fetching suggested responses. Please feel free to read through the conversation…"
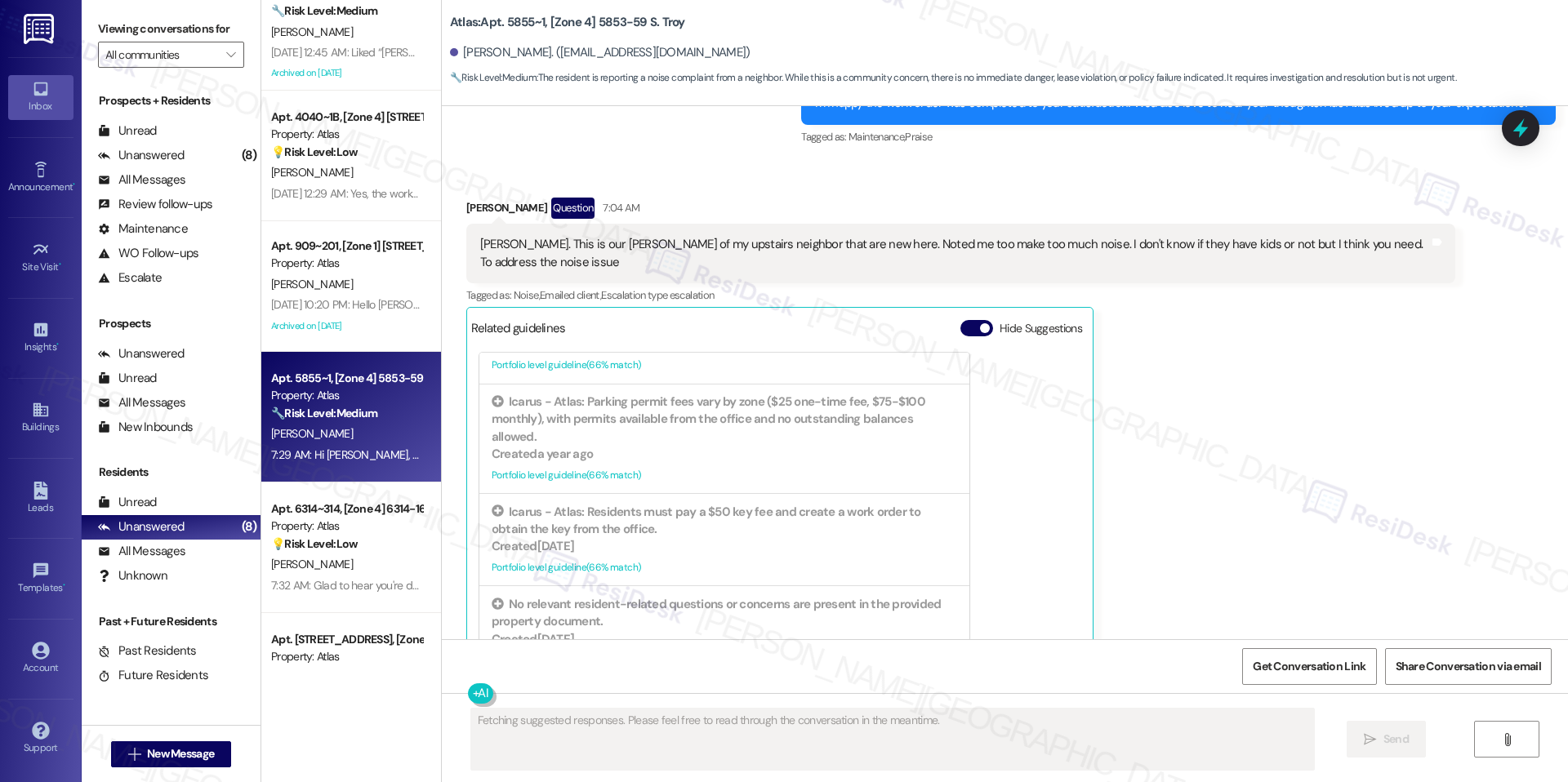
scroll to position [1050, 0]
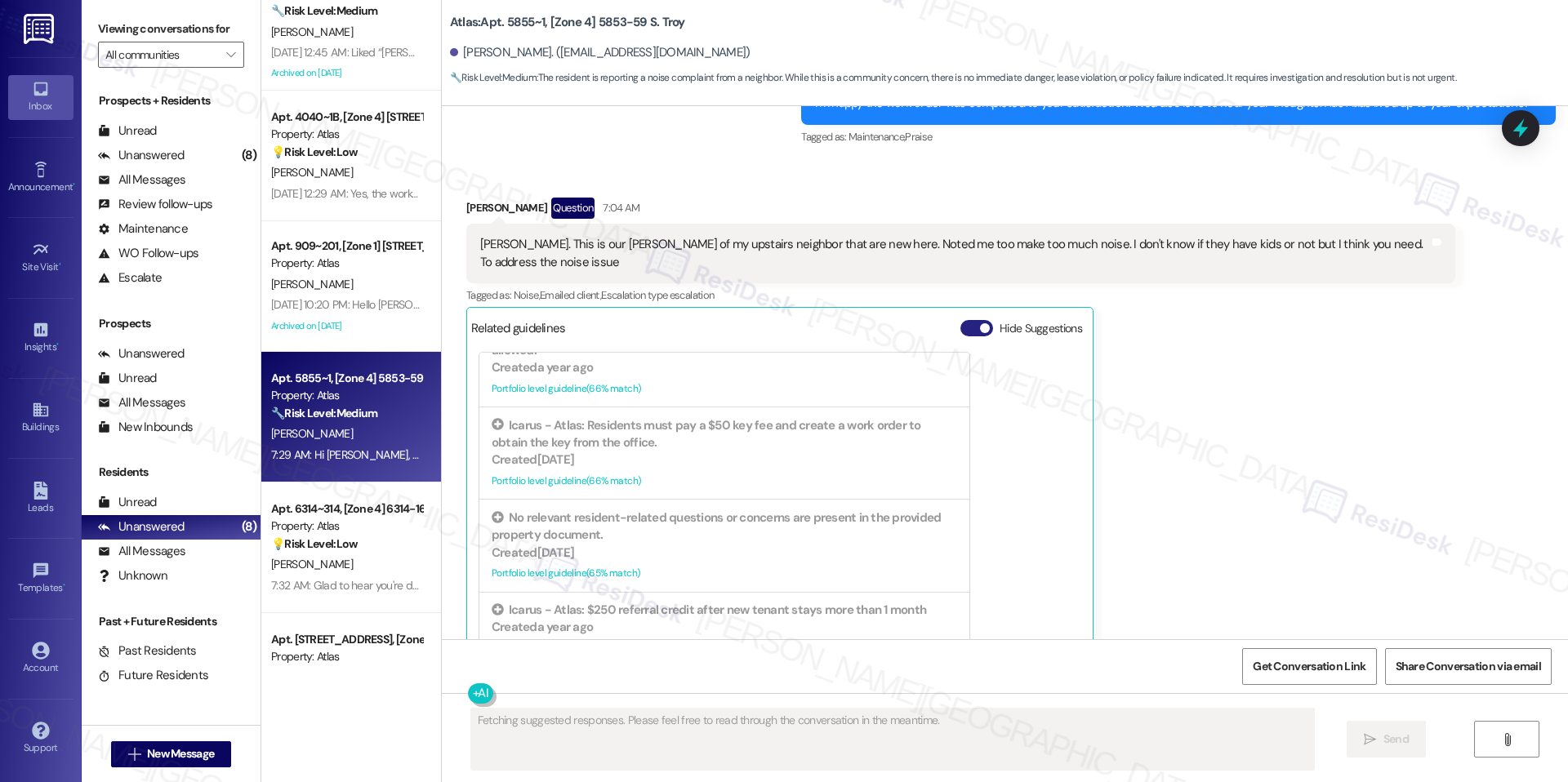
click at [964, 320] on button "Hide Suggestions" at bounding box center [977, 328] width 33 height 16
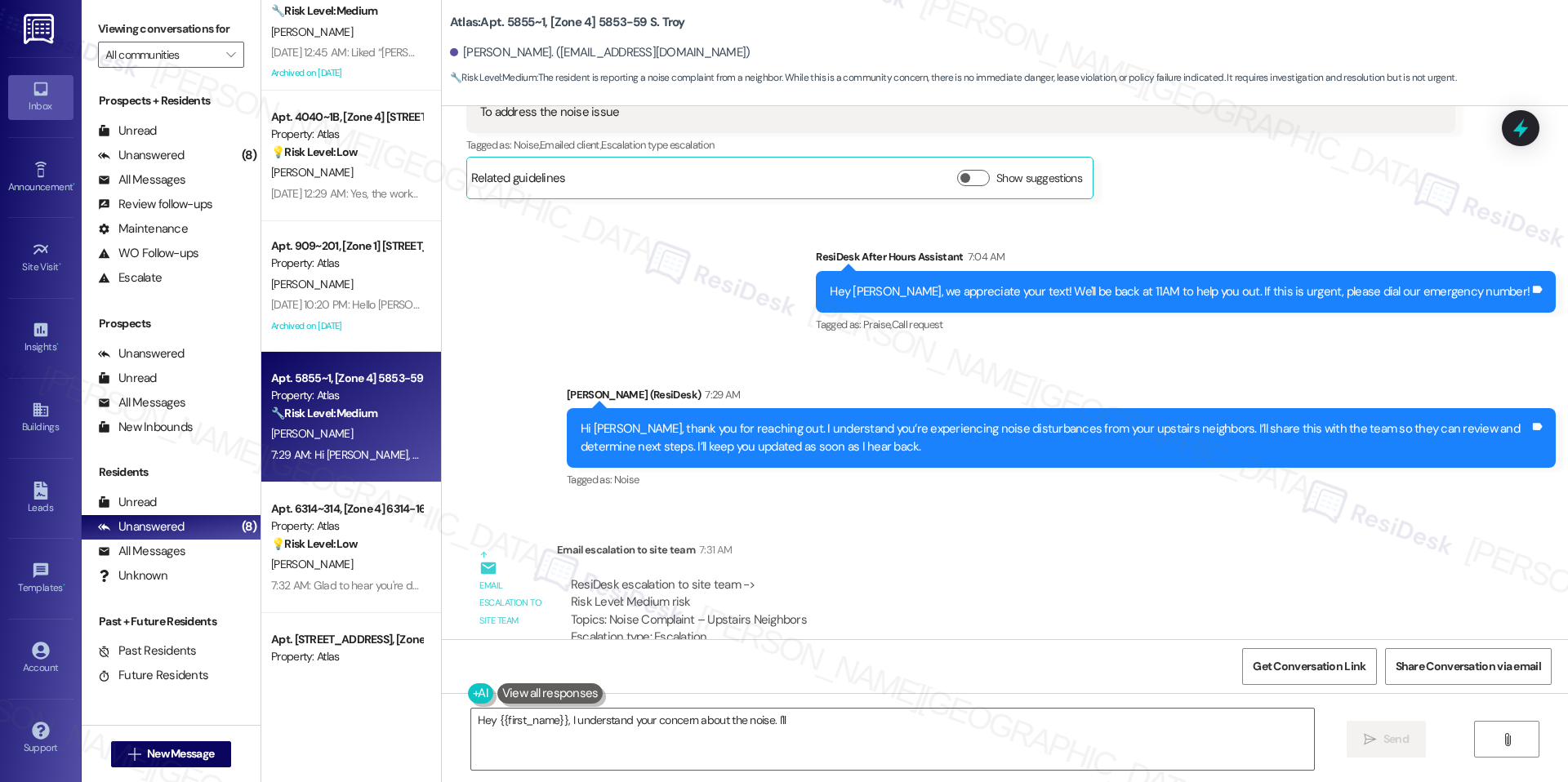
scroll to position [5970, 0]
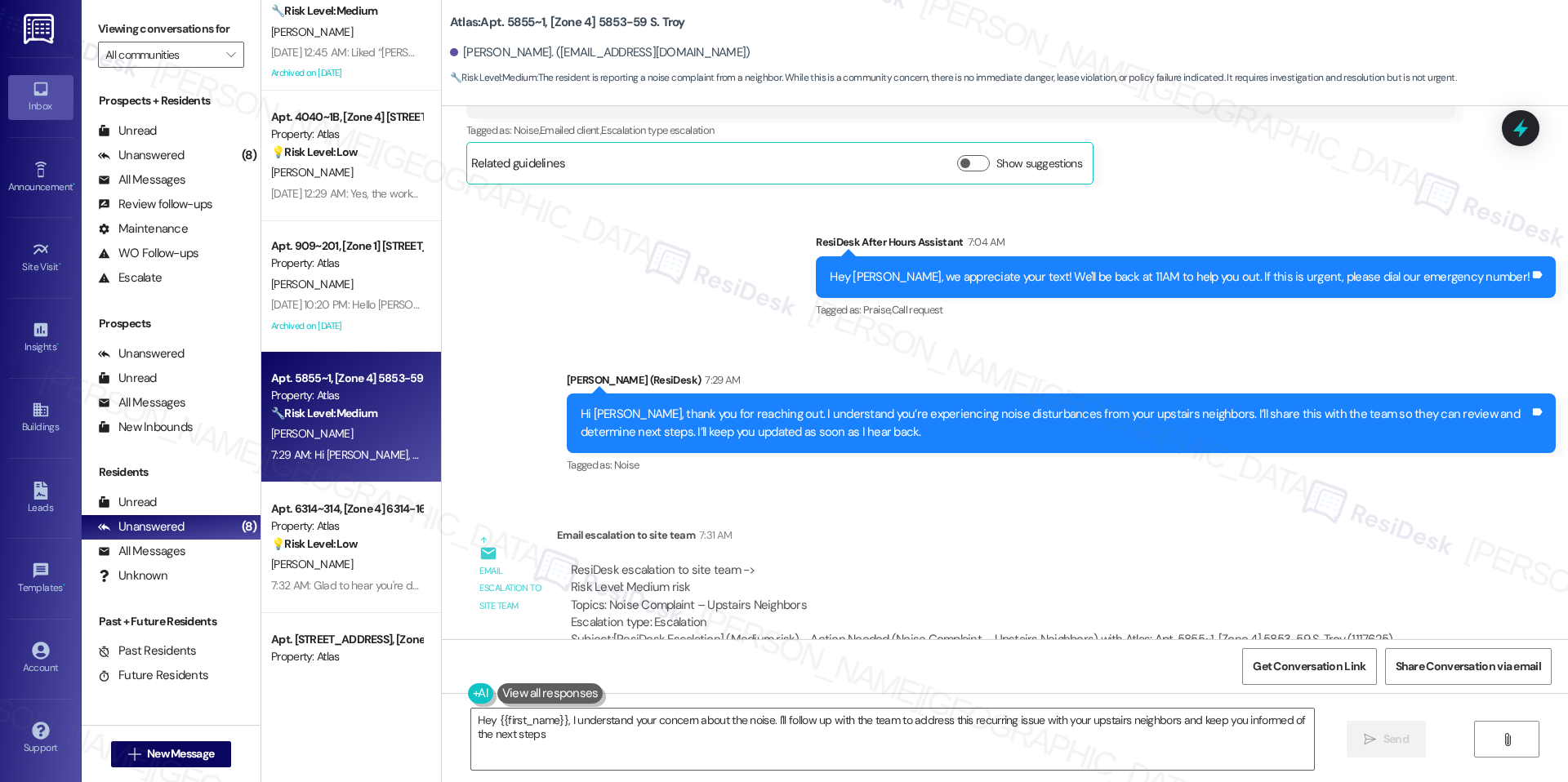
type textarea "Hey {{first_name}}, I understand your concern about the noise. I'll follow up w…"
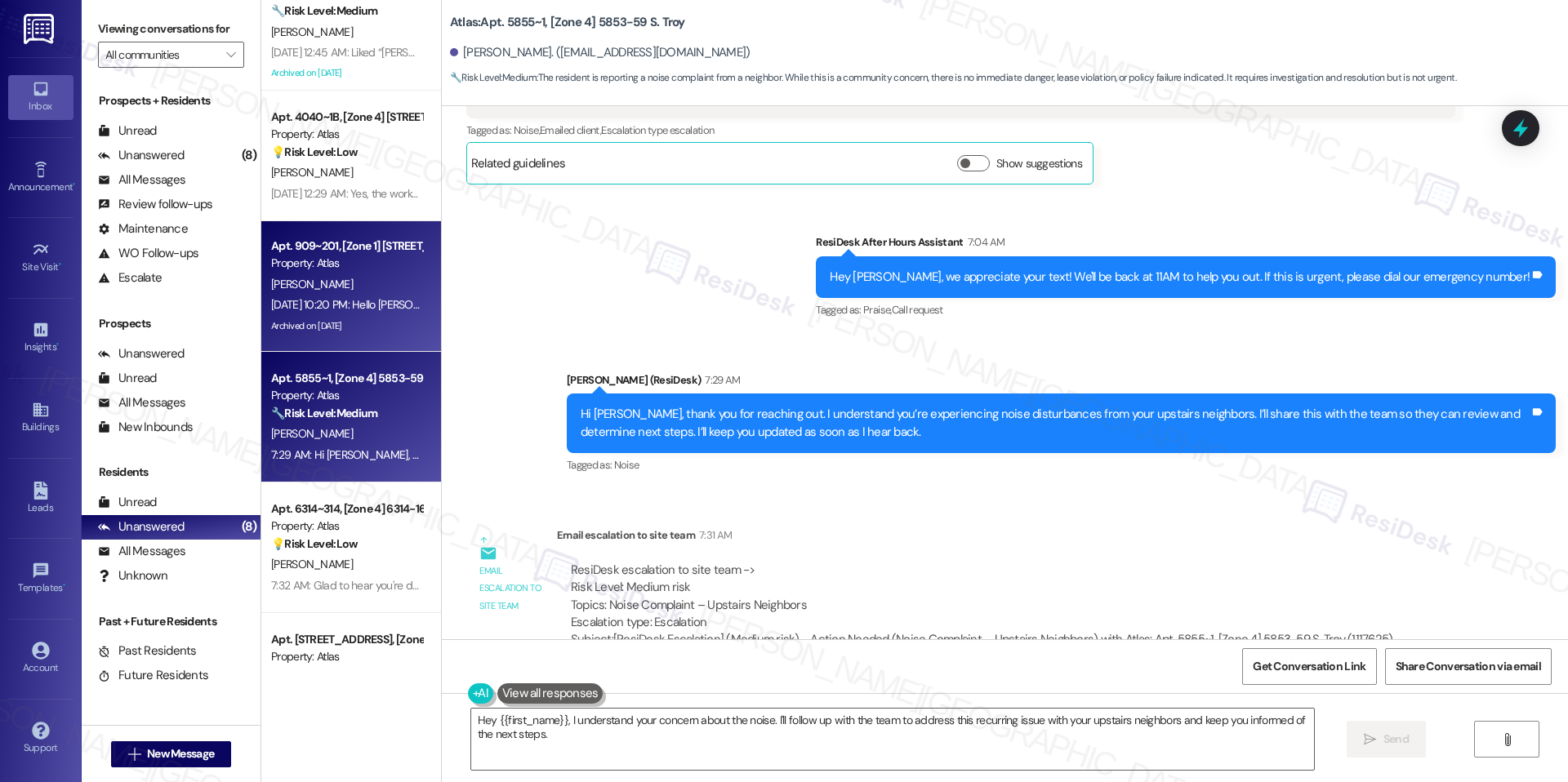
click at [393, 305] on div "Sep 19, 2025 at 10:20 PM: Hello Selena, Just a heads-up! Our routine pest contr…" at bounding box center [1049, 304] width 1556 height 15
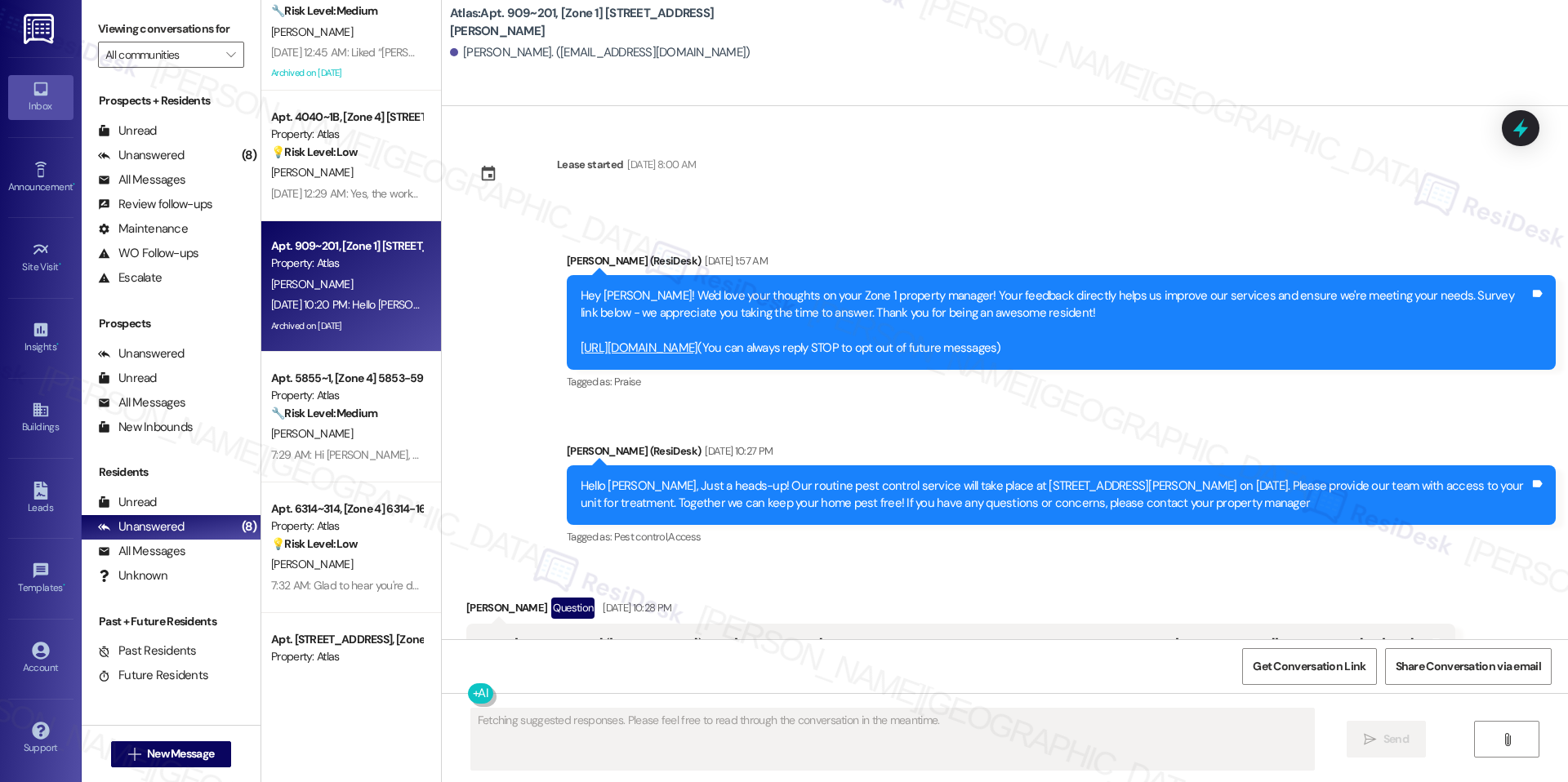
scroll to position [10551, 0]
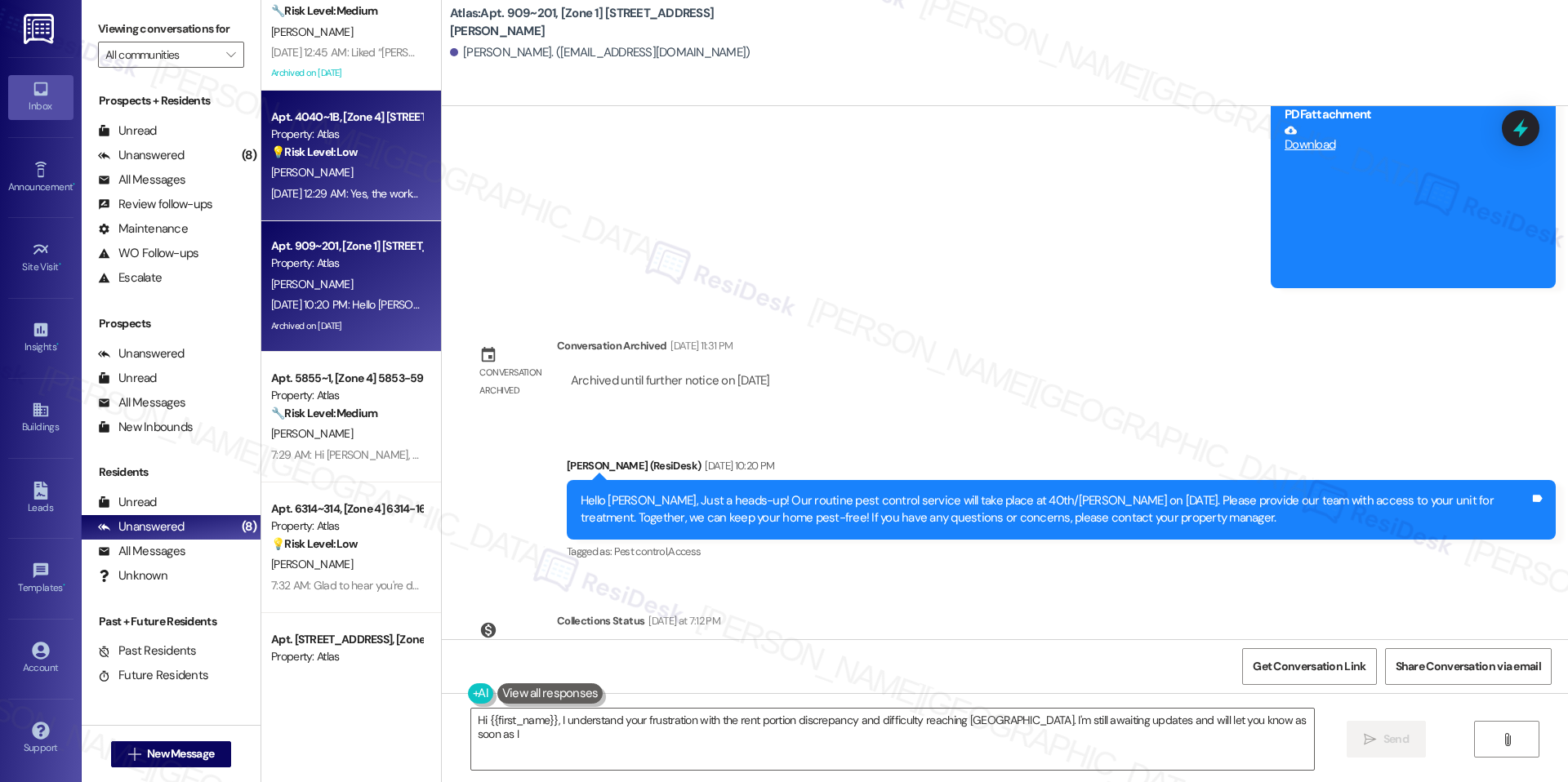
type textarea "Hi {{first_name}}, I understand your frustration with the rent portion discrepa…"
click at [386, 190] on div "Sep 20, 2025 at 12:29 AM: Yes, the worker fixed it right away.It was going off …" at bounding box center [597, 194] width 652 height 15
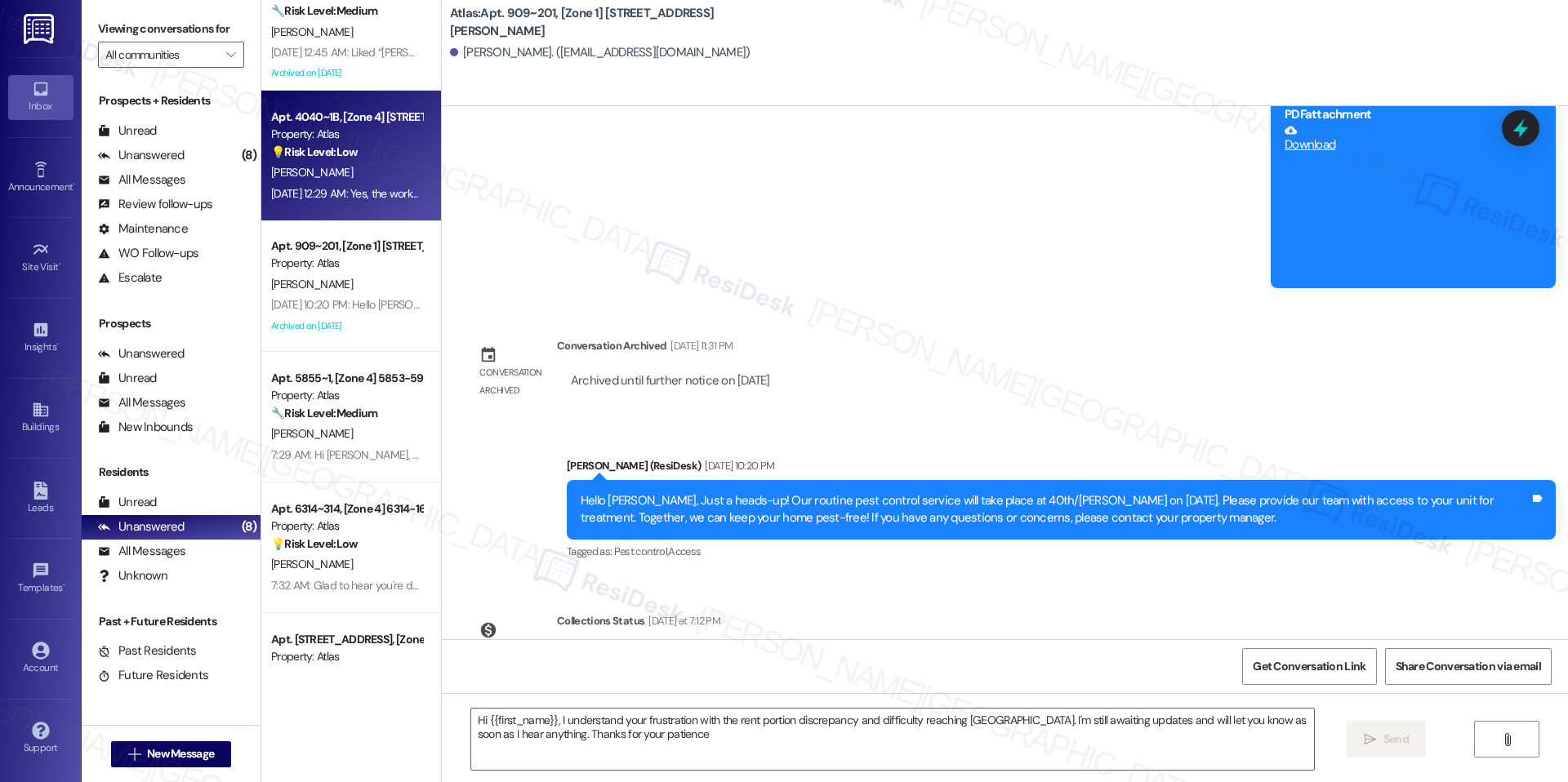
type textarea "Hi {{first_name}}, I understand your frustration with the rent portion discrepa…"
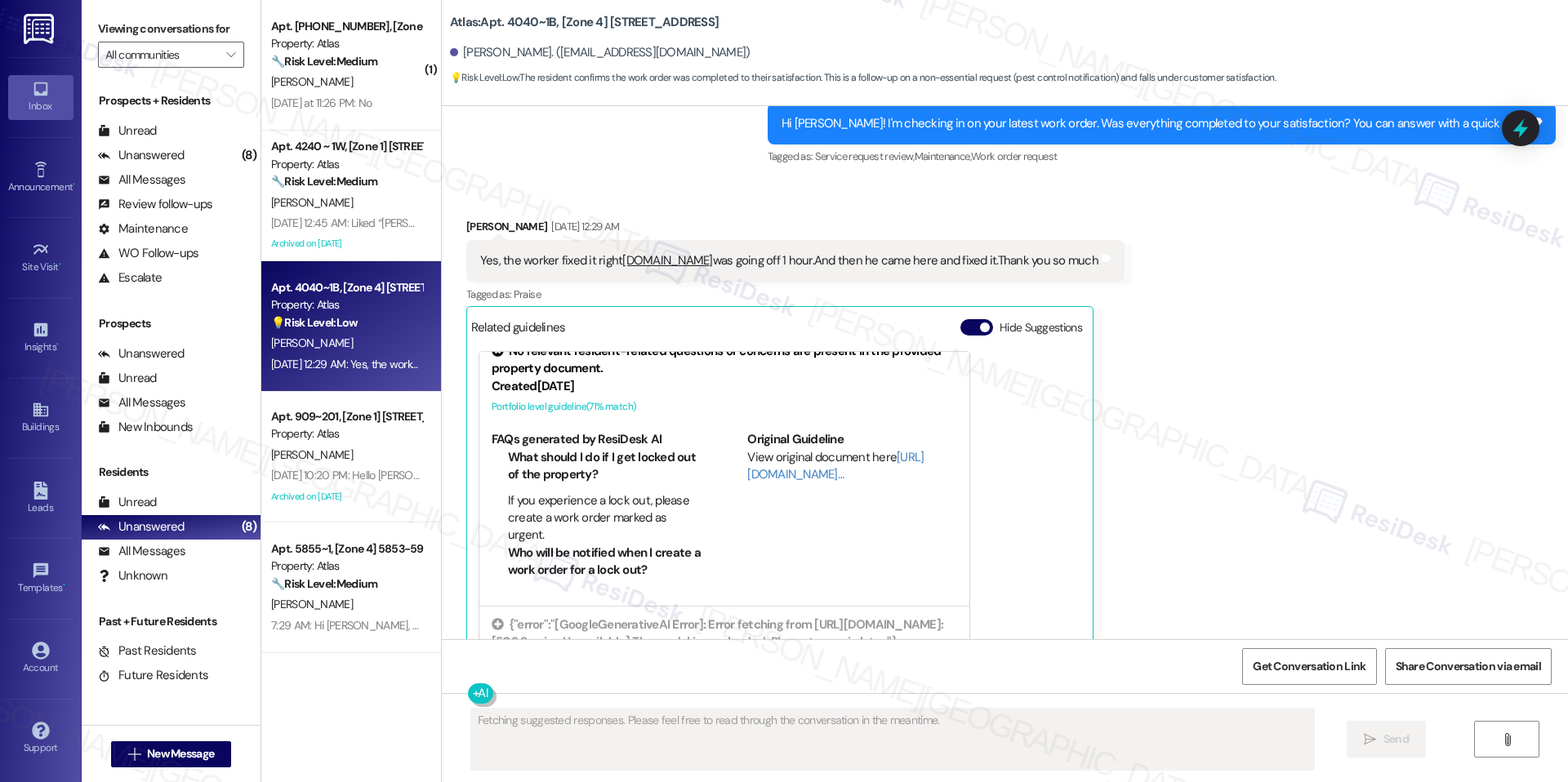
scroll to position [22, 0]
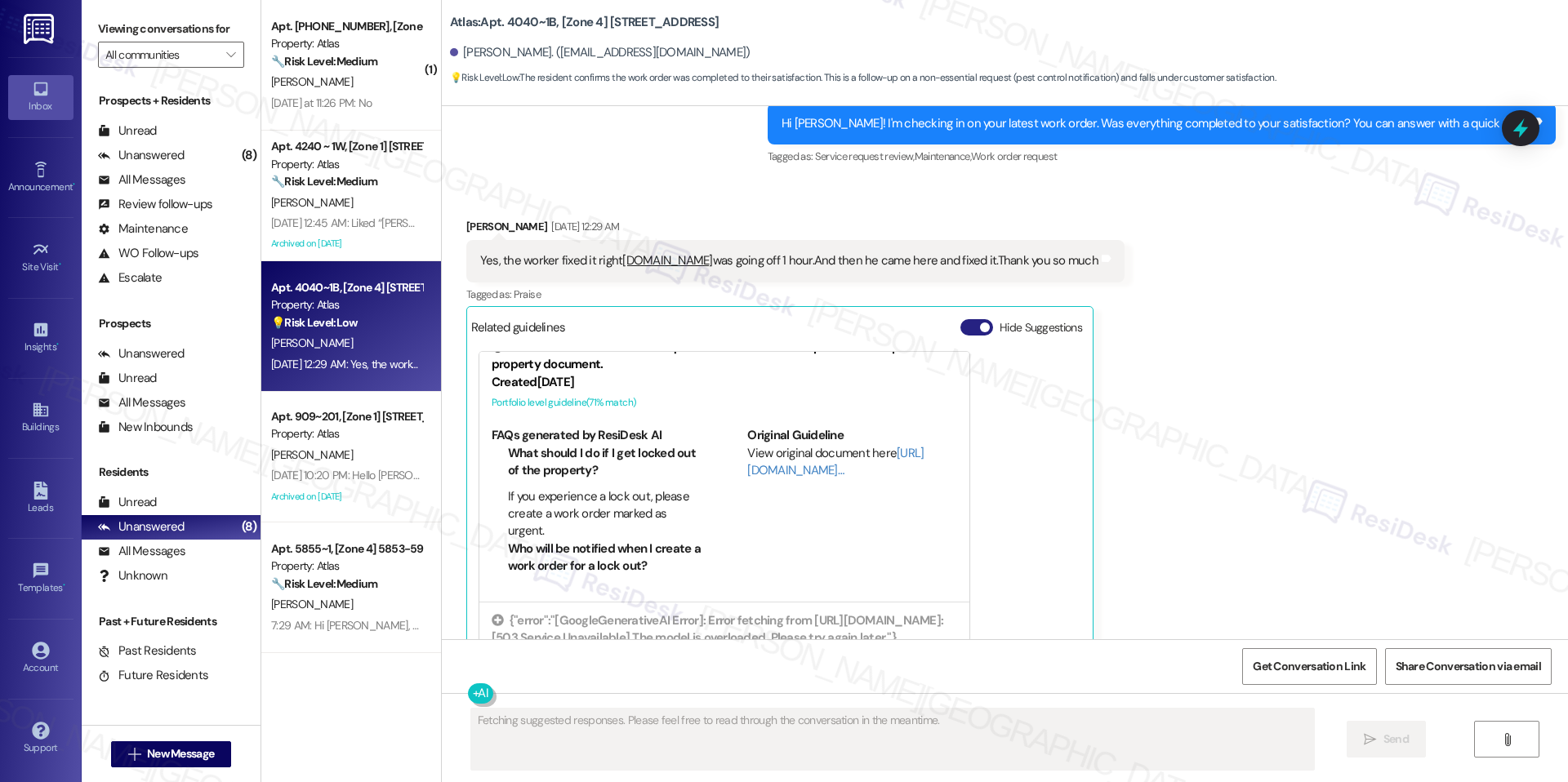
click at [980, 323] on span "button" at bounding box center [985, 327] width 10 height 10
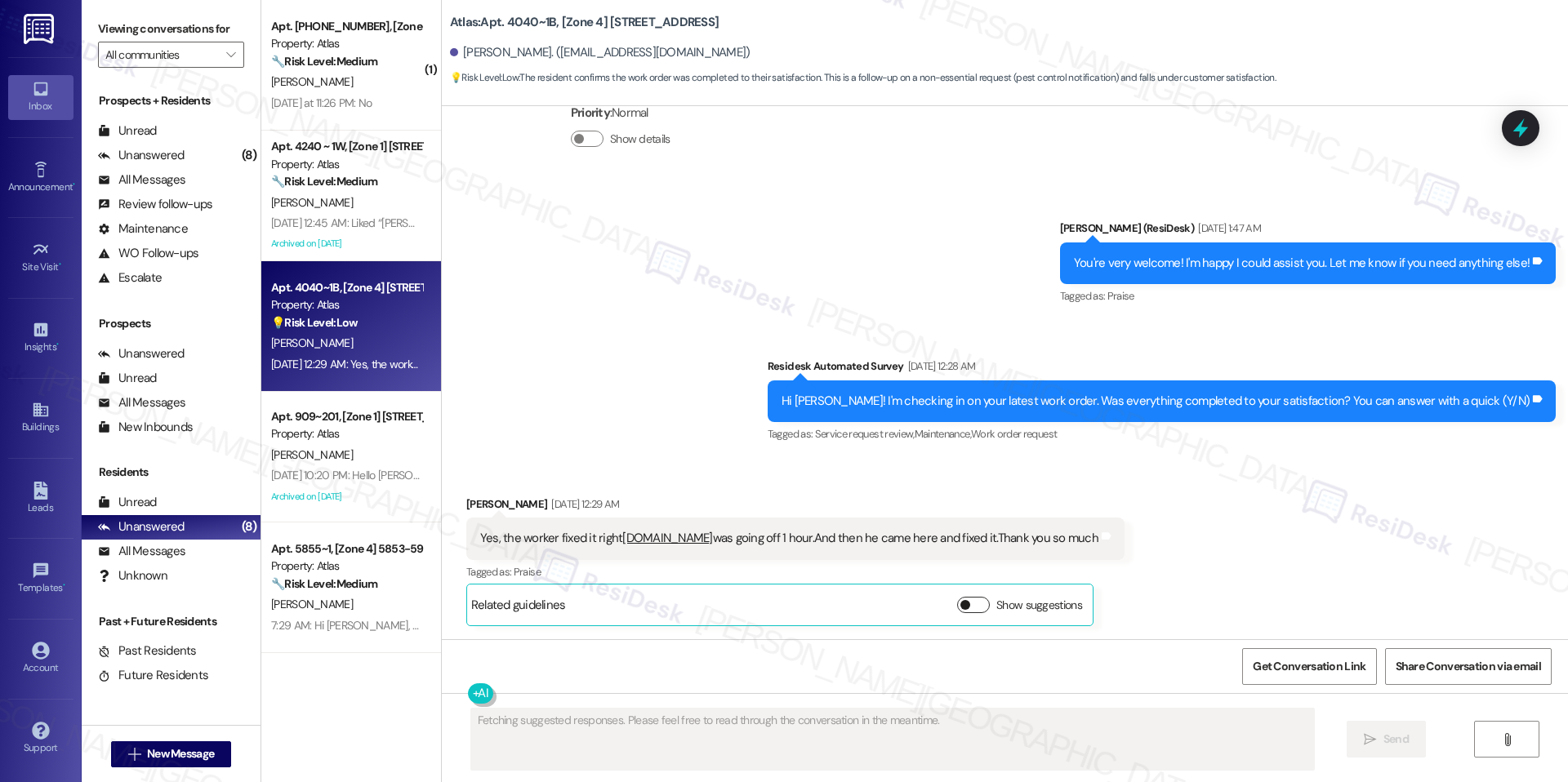
scroll to position [13544, 0]
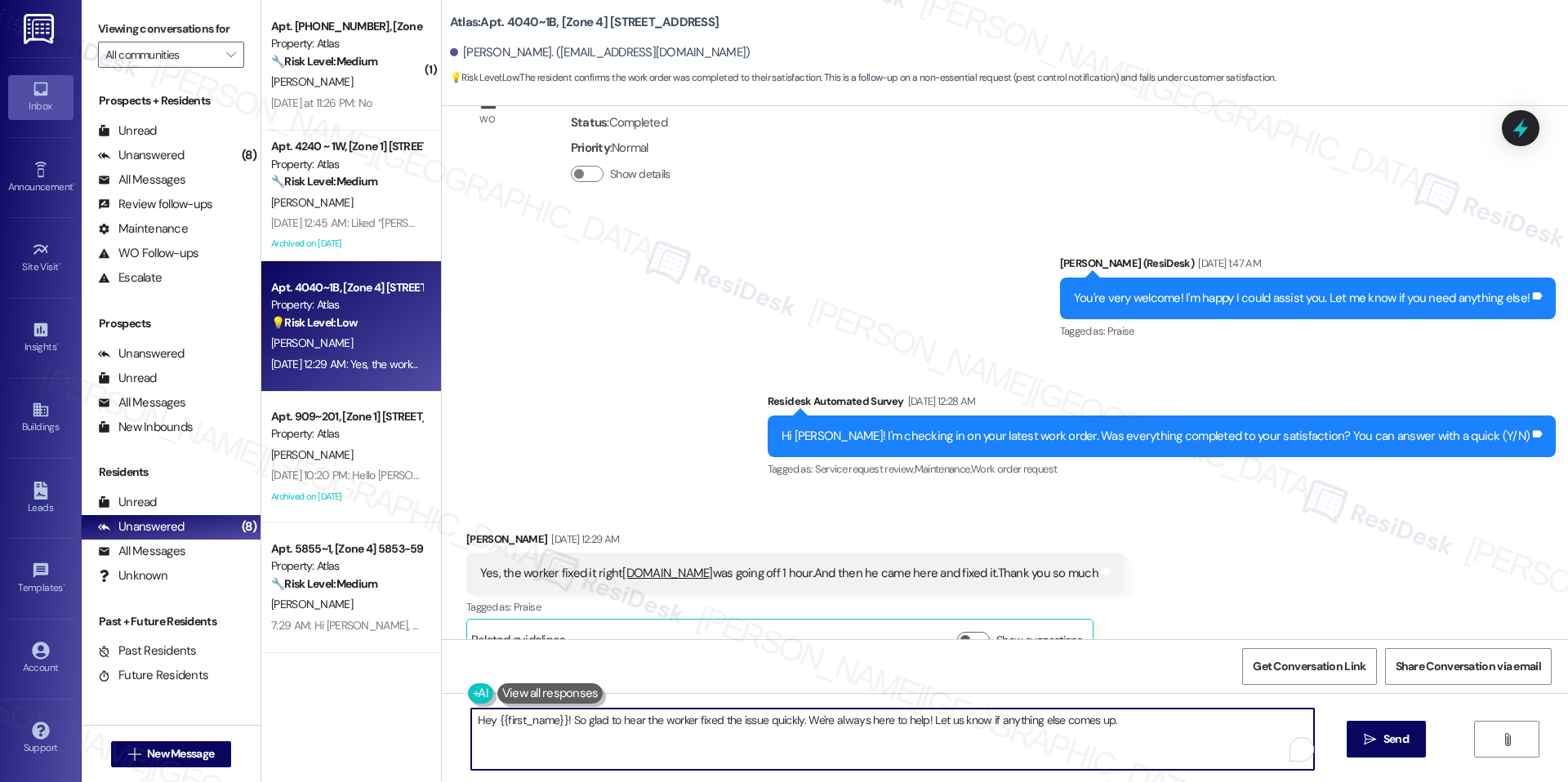
drag, startPoint x: 927, startPoint y: 720, endPoint x: 1194, endPoint y: 720, distance: 267.0
click at [1194, 720] on textarea "Hey {{first_name}}! So glad to hear the worker fixed the issue quickly. We're a…" at bounding box center [892, 739] width 843 height 61
paste textarea "We'd also love to hear your thoughts. Has {{property}} lived up to your expecta…"
type textarea "Hey {{first_name}}! So glad to hear the worker fixed the issue quickly. We're a…"
click at [1369, 745] on icon "" at bounding box center [1370, 740] width 12 height 13
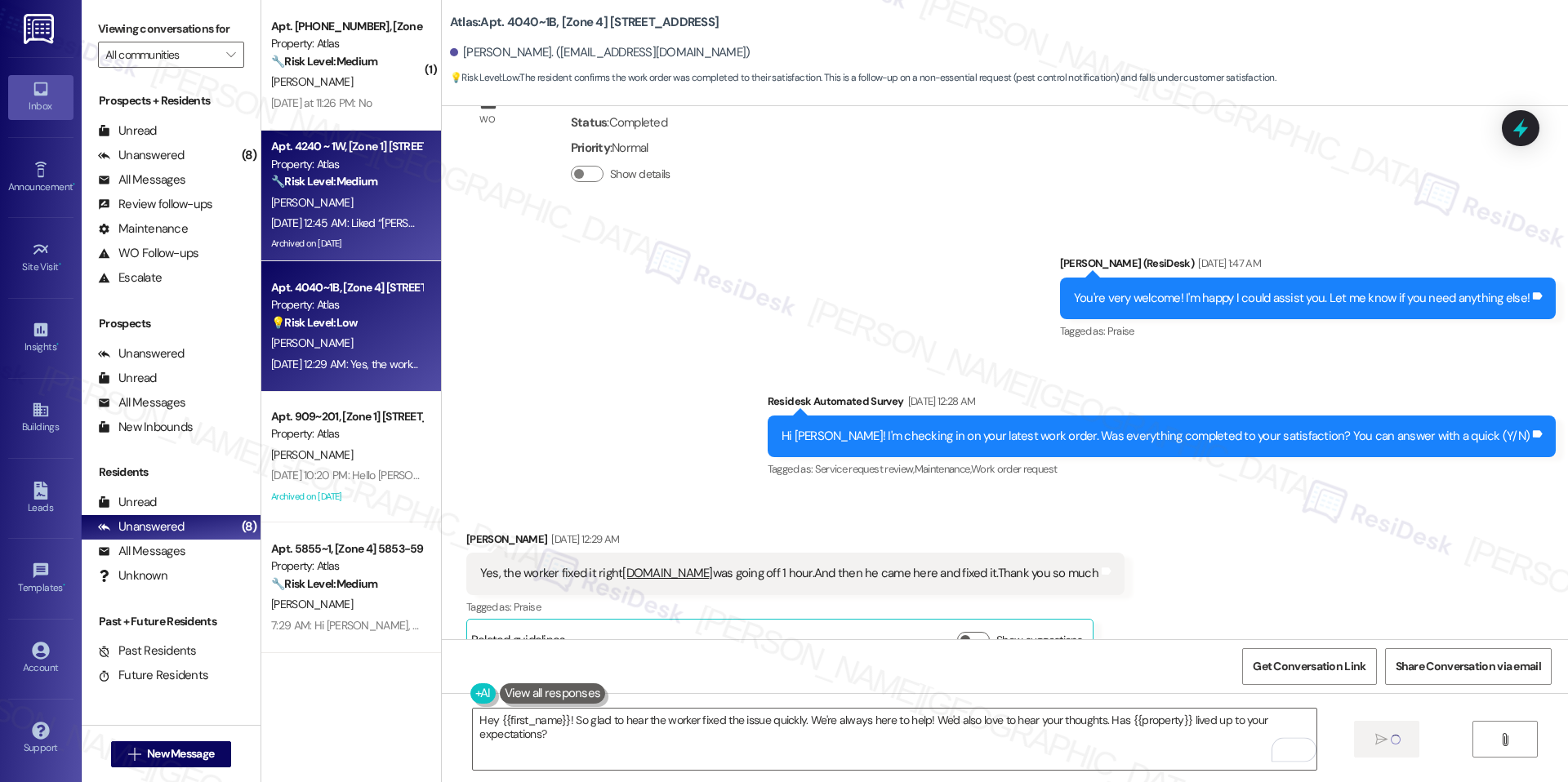
click at [270, 210] on div "[PERSON_NAME]" at bounding box center [347, 203] width 154 height 21
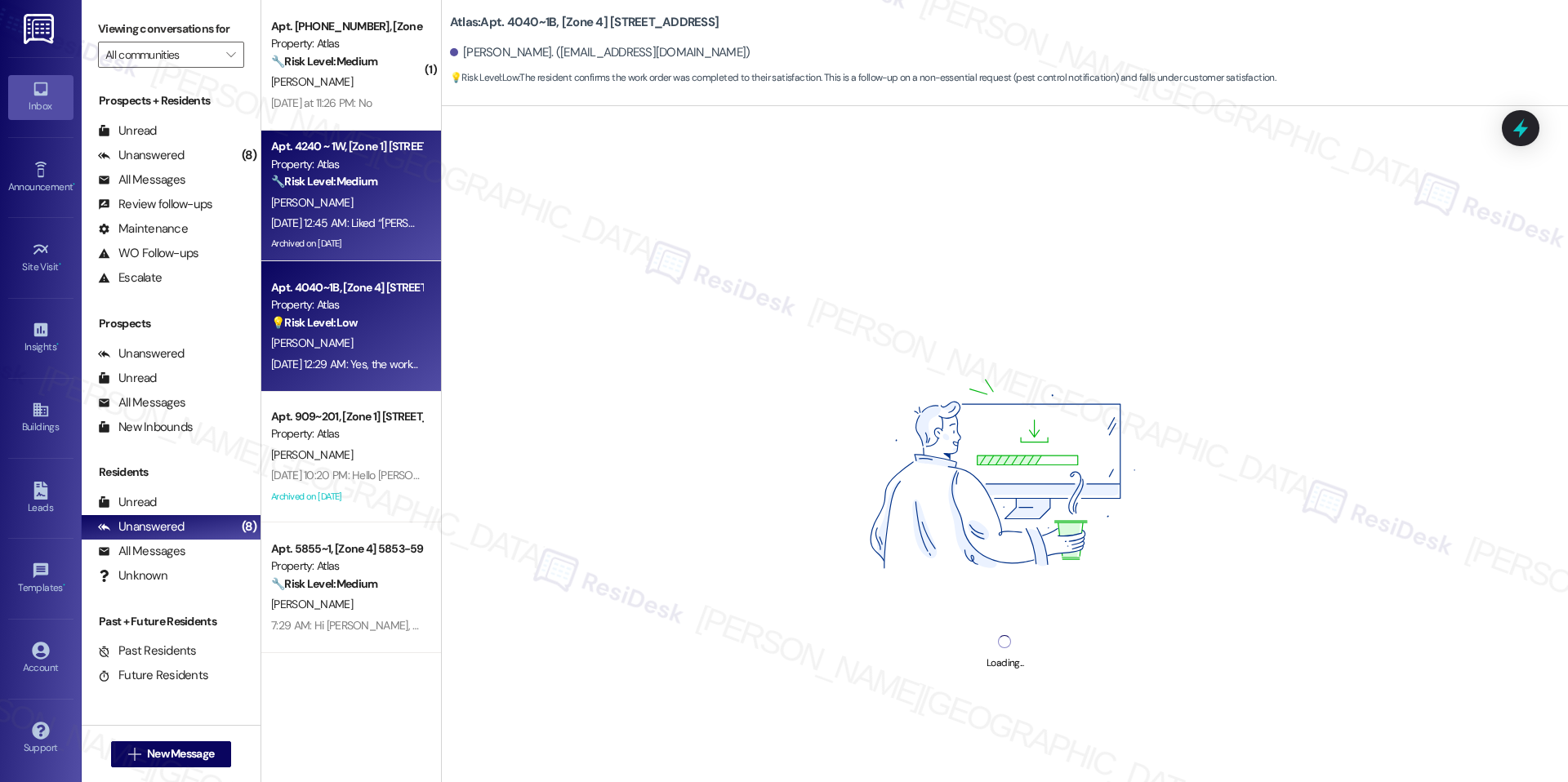
click at [319, 298] on div "Property: Atlas" at bounding box center [347, 304] width 151 height 17
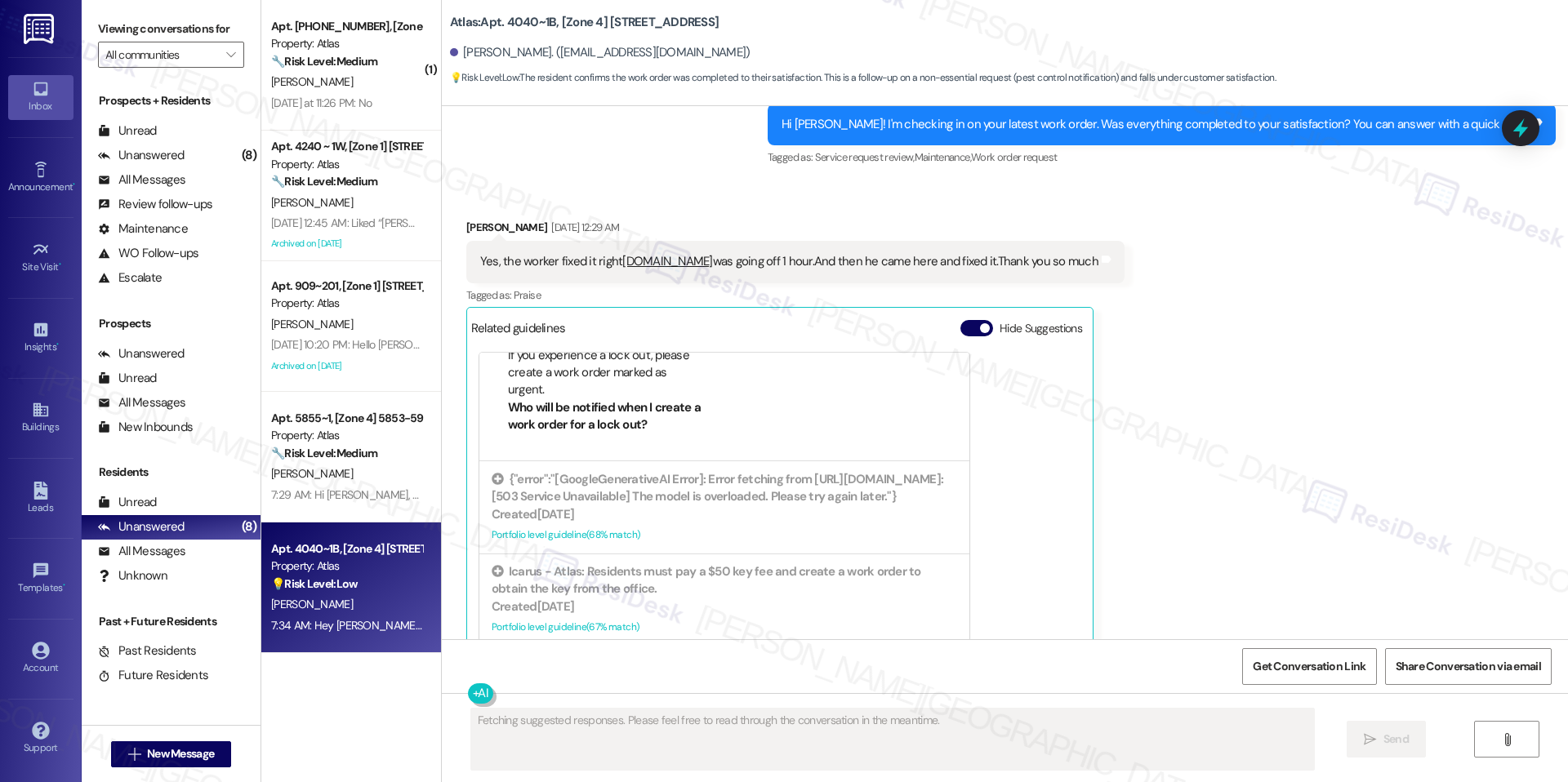
scroll to position [177, 0]
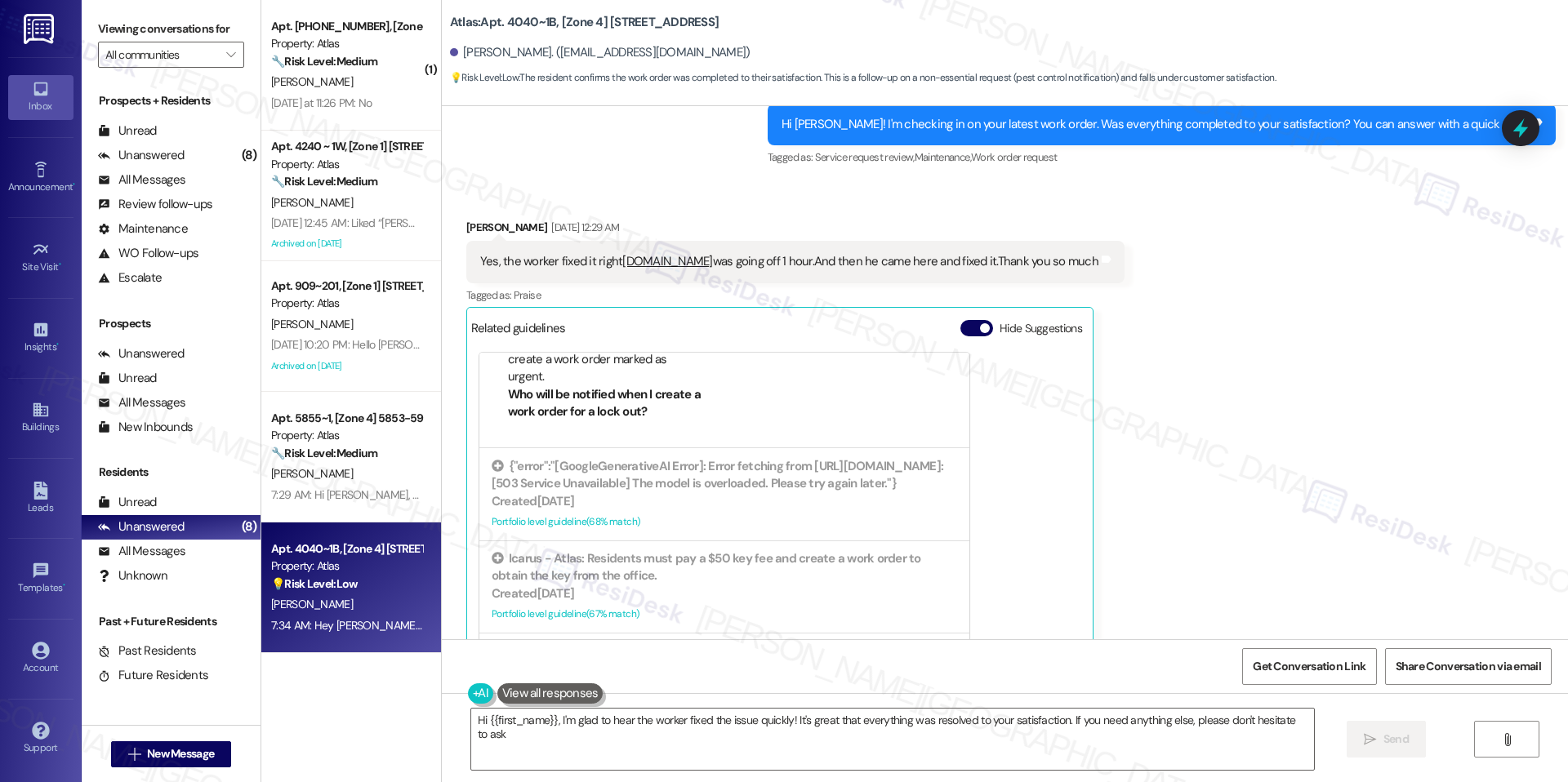
type textarea "Hi {{first_name}}, I'm glad to hear the worker fixed the issue quickly! It's gr…"
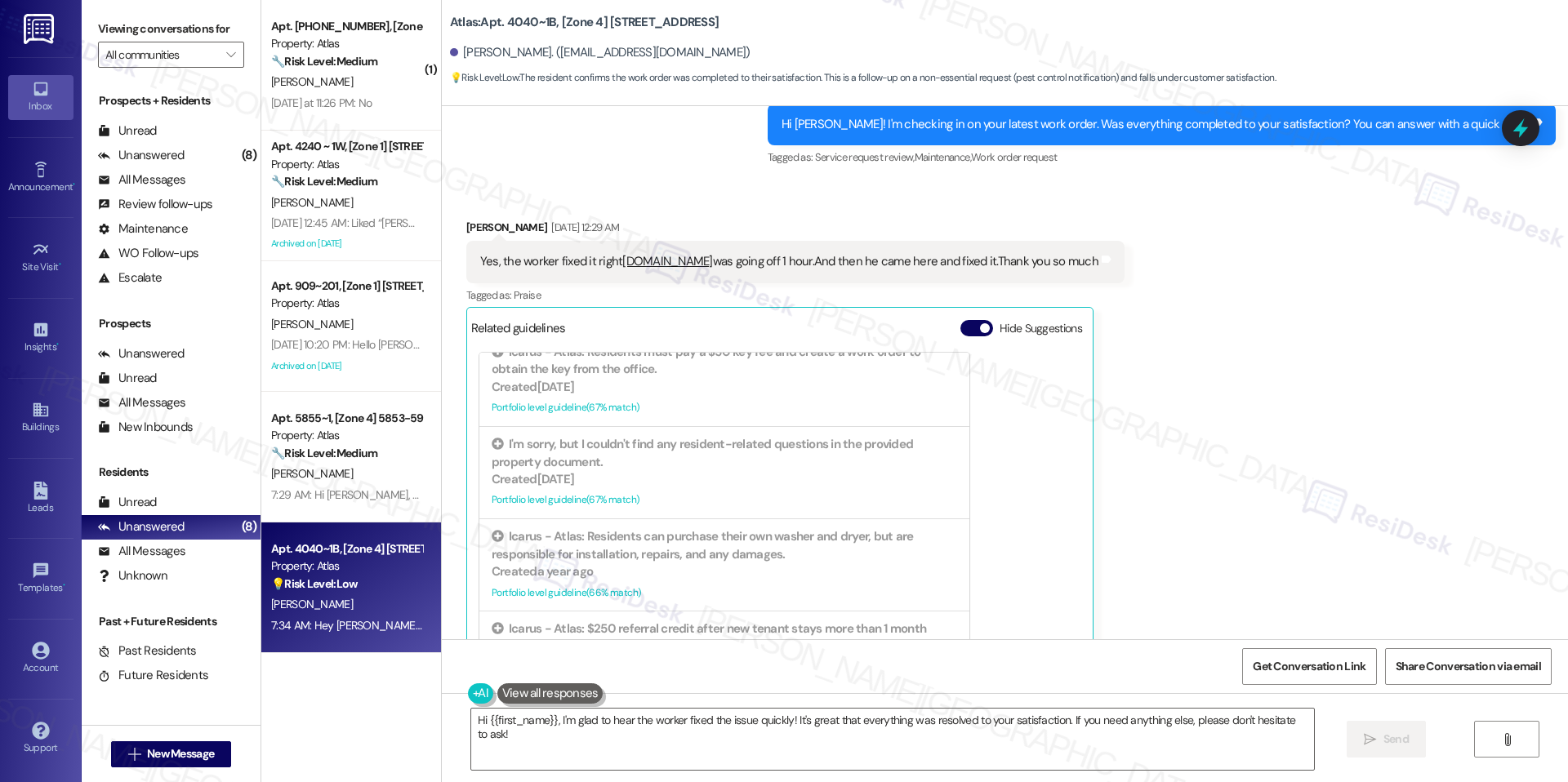
scroll to position [394, 0]
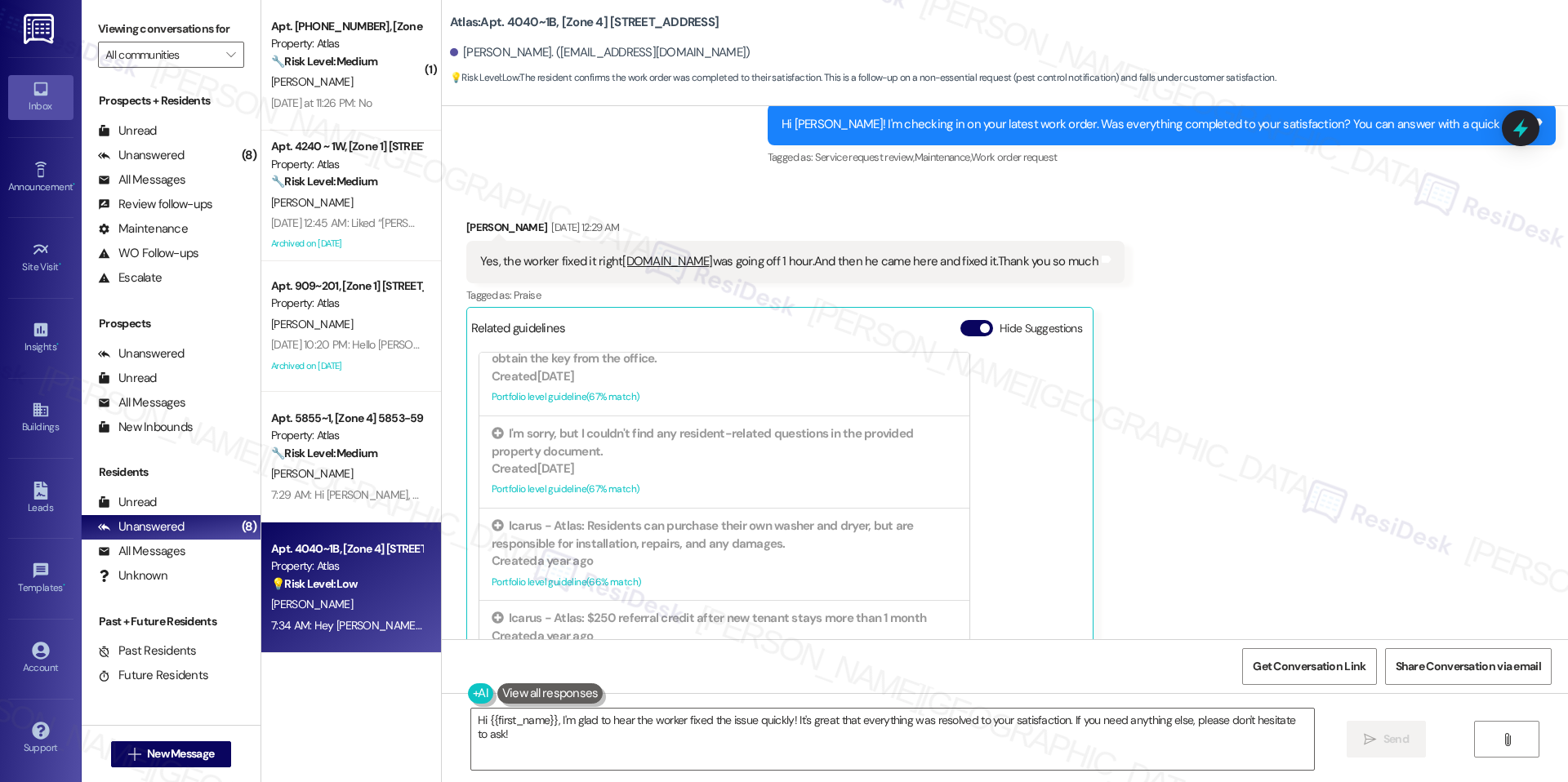
click at [961, 320] on div "Hide Suggestions" at bounding box center [1024, 328] width 128 height 17
click at [961, 320] on button "Hide Suggestions" at bounding box center [977, 328] width 33 height 16
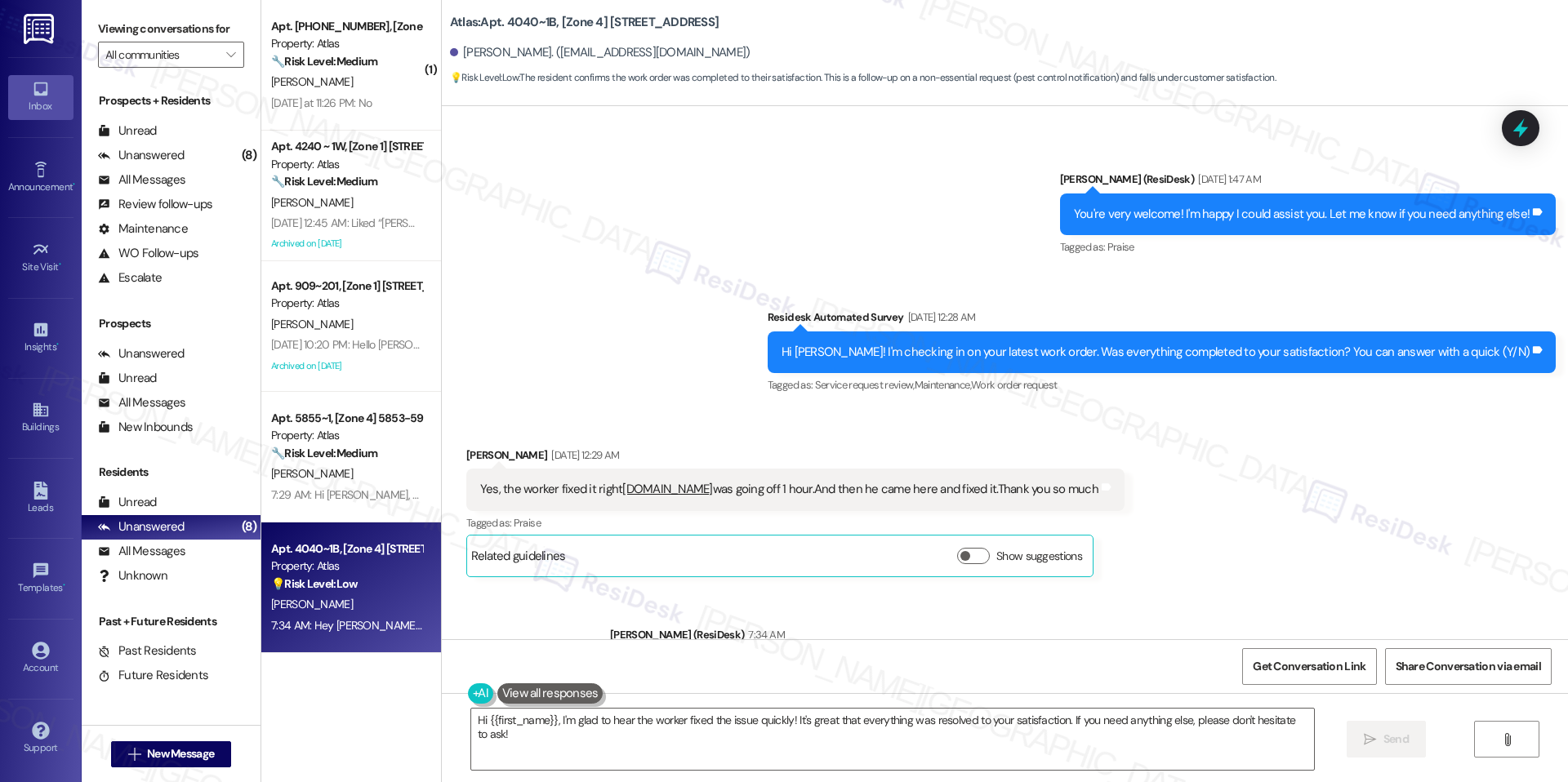
scroll to position [13683, 0]
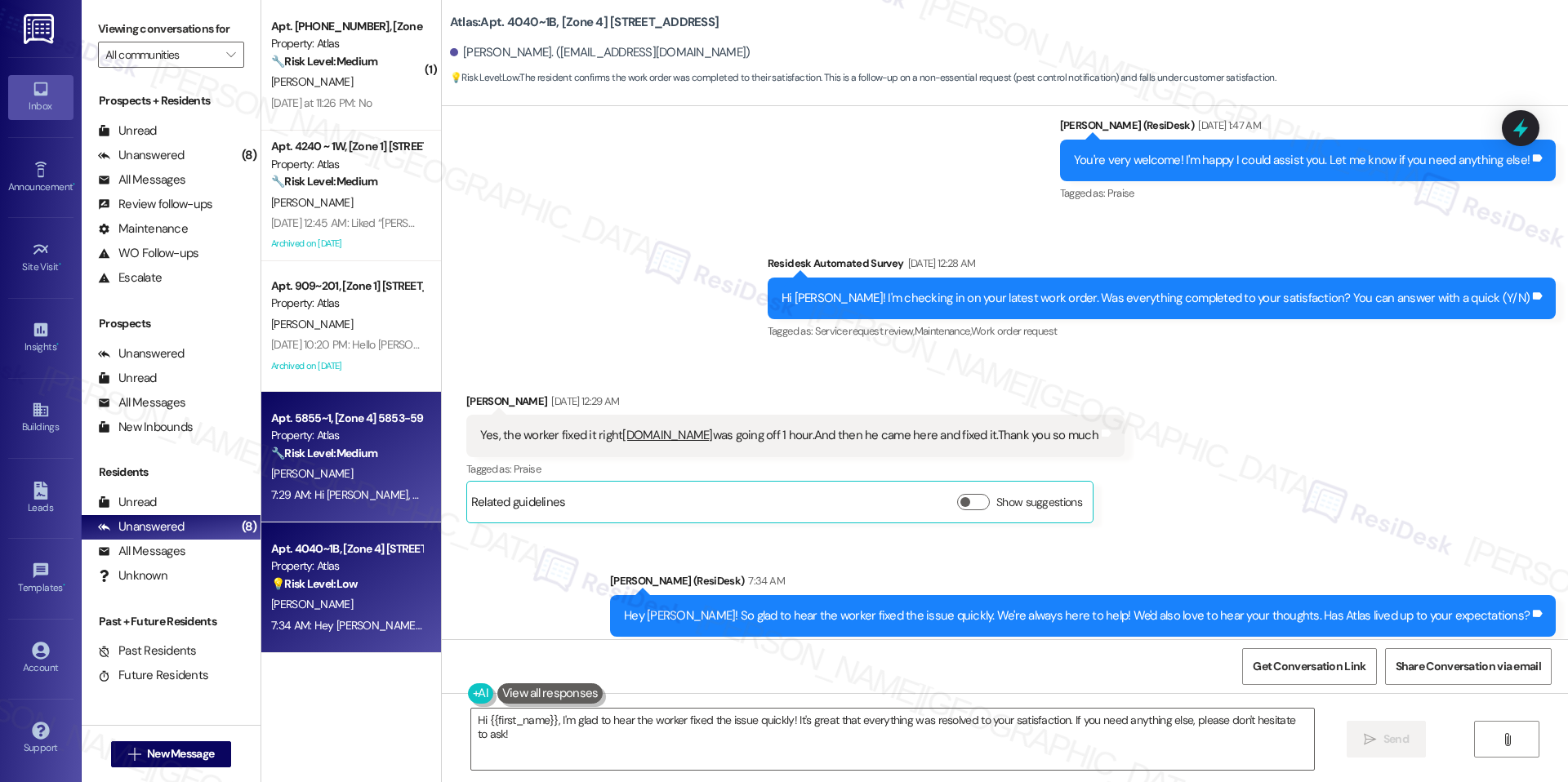
click at [343, 485] on div "7:29 AM: Hi Wister, thank you for reaching out. I understand you’re experiencin…" at bounding box center [347, 495] width 154 height 21
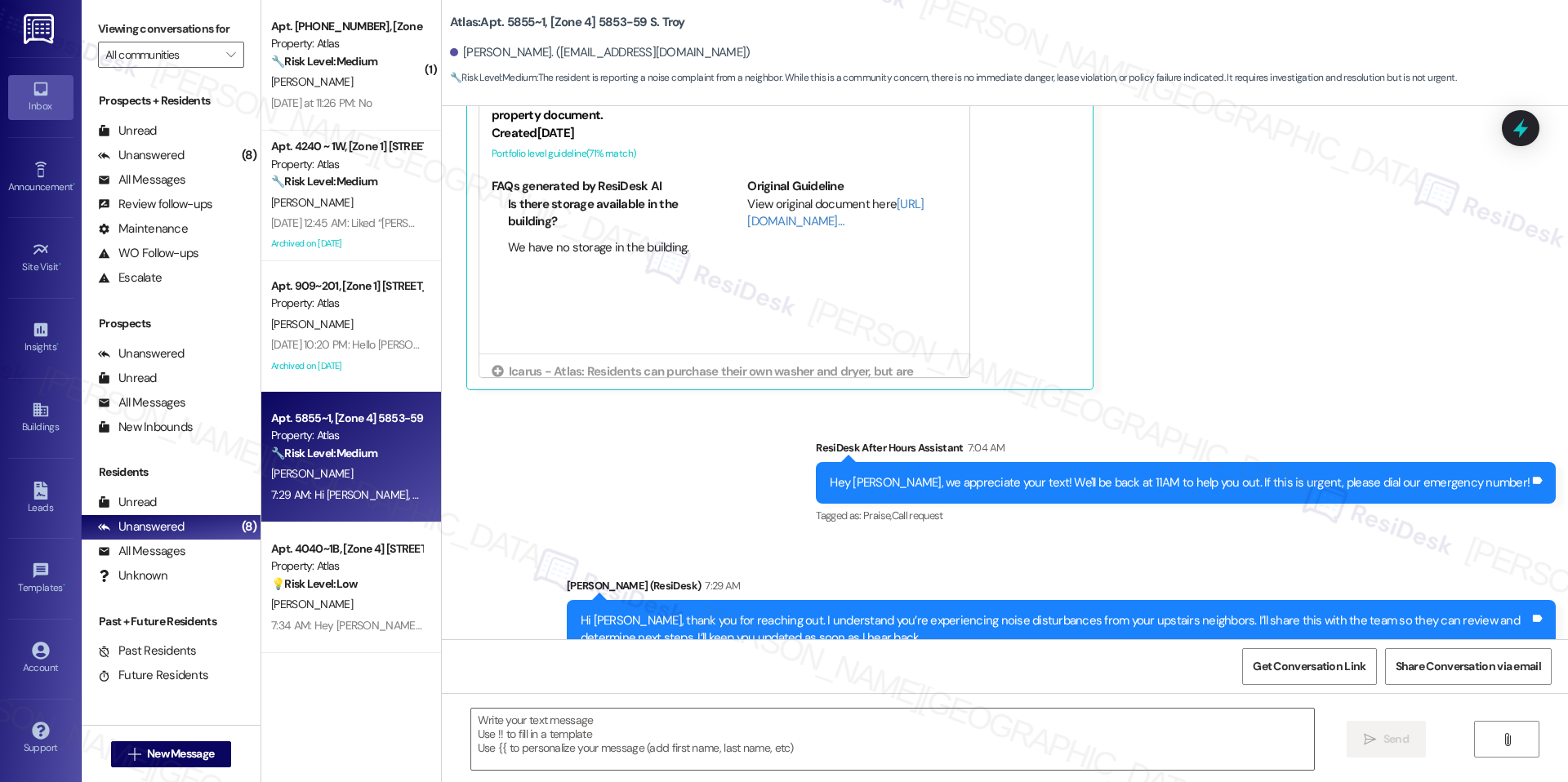
scroll to position [6282, 0]
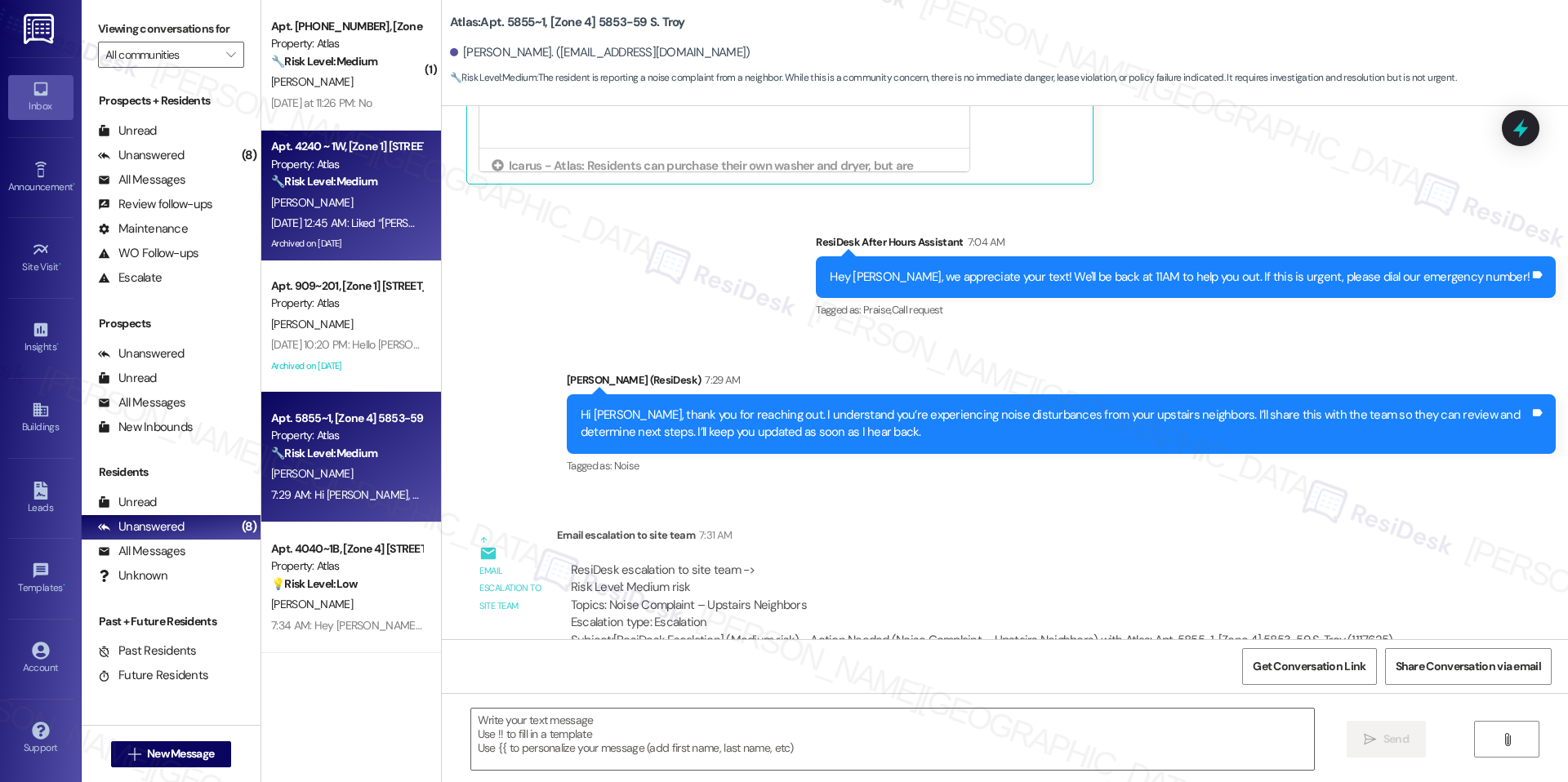
click at [274, 247] on div "Archived on [DATE]" at bounding box center [347, 243] width 154 height 21
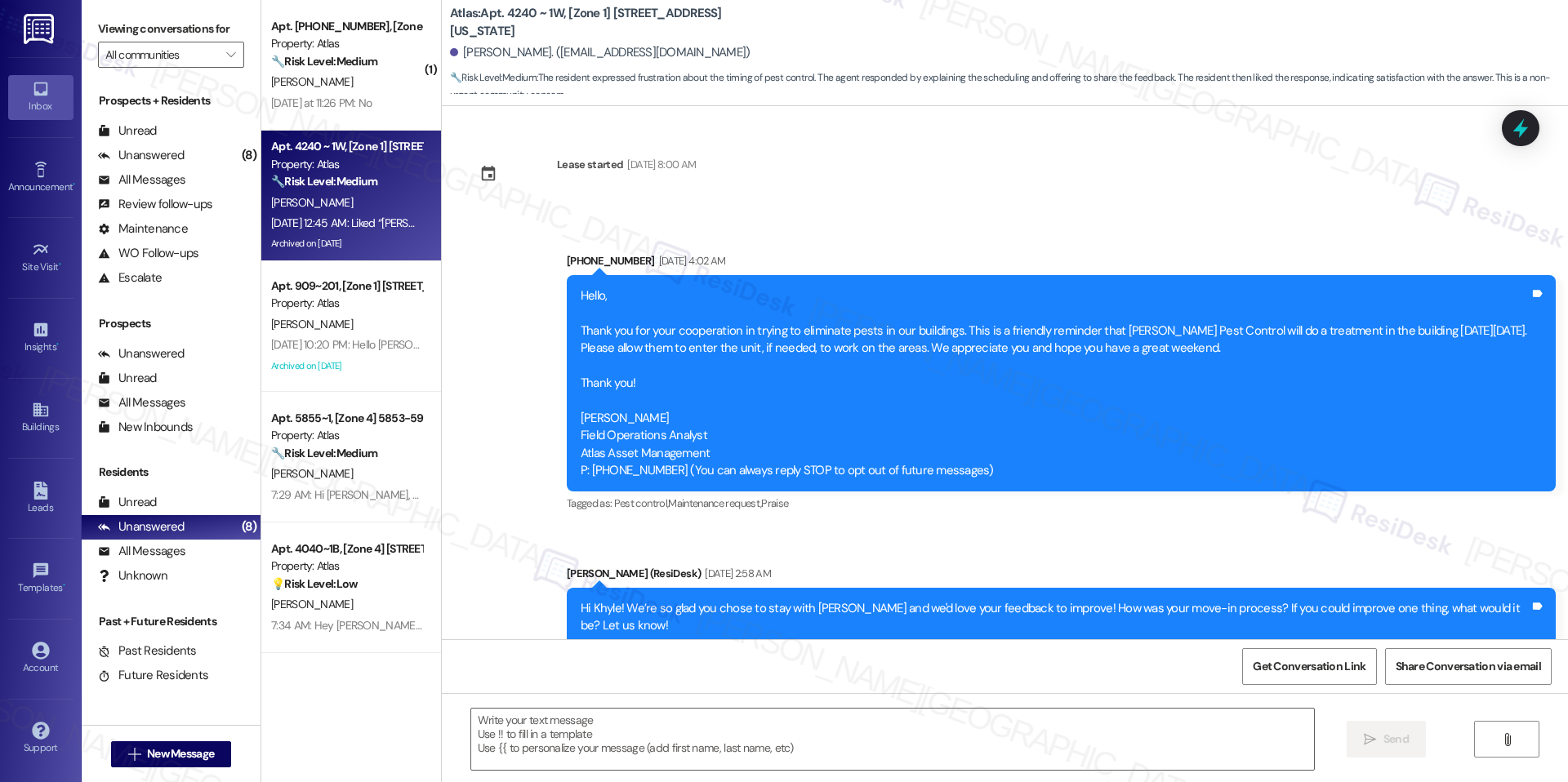
scroll to position [25010, 0]
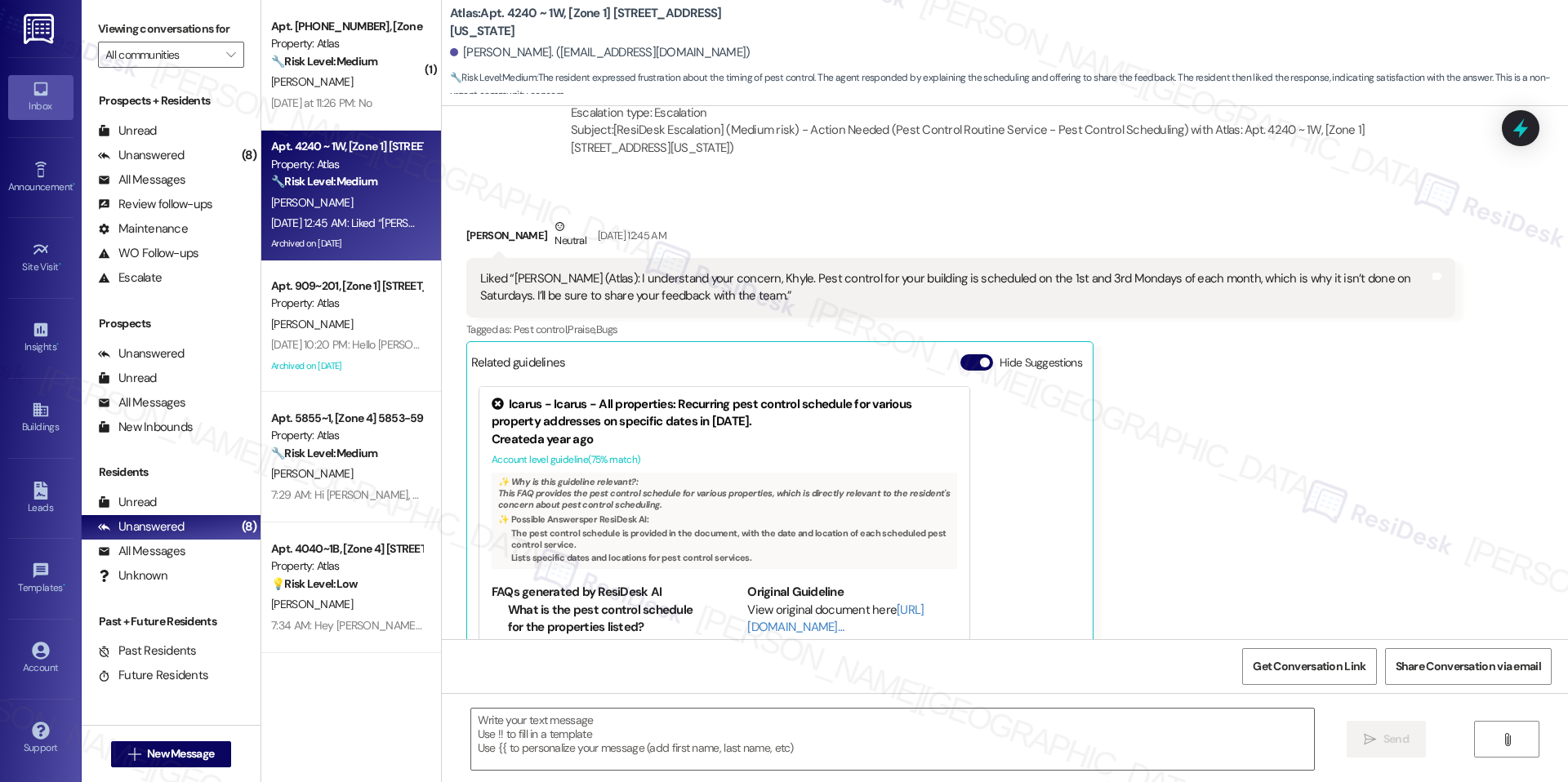
type textarea "Fetching suggested responses. Please feel free to read through the conversation…"
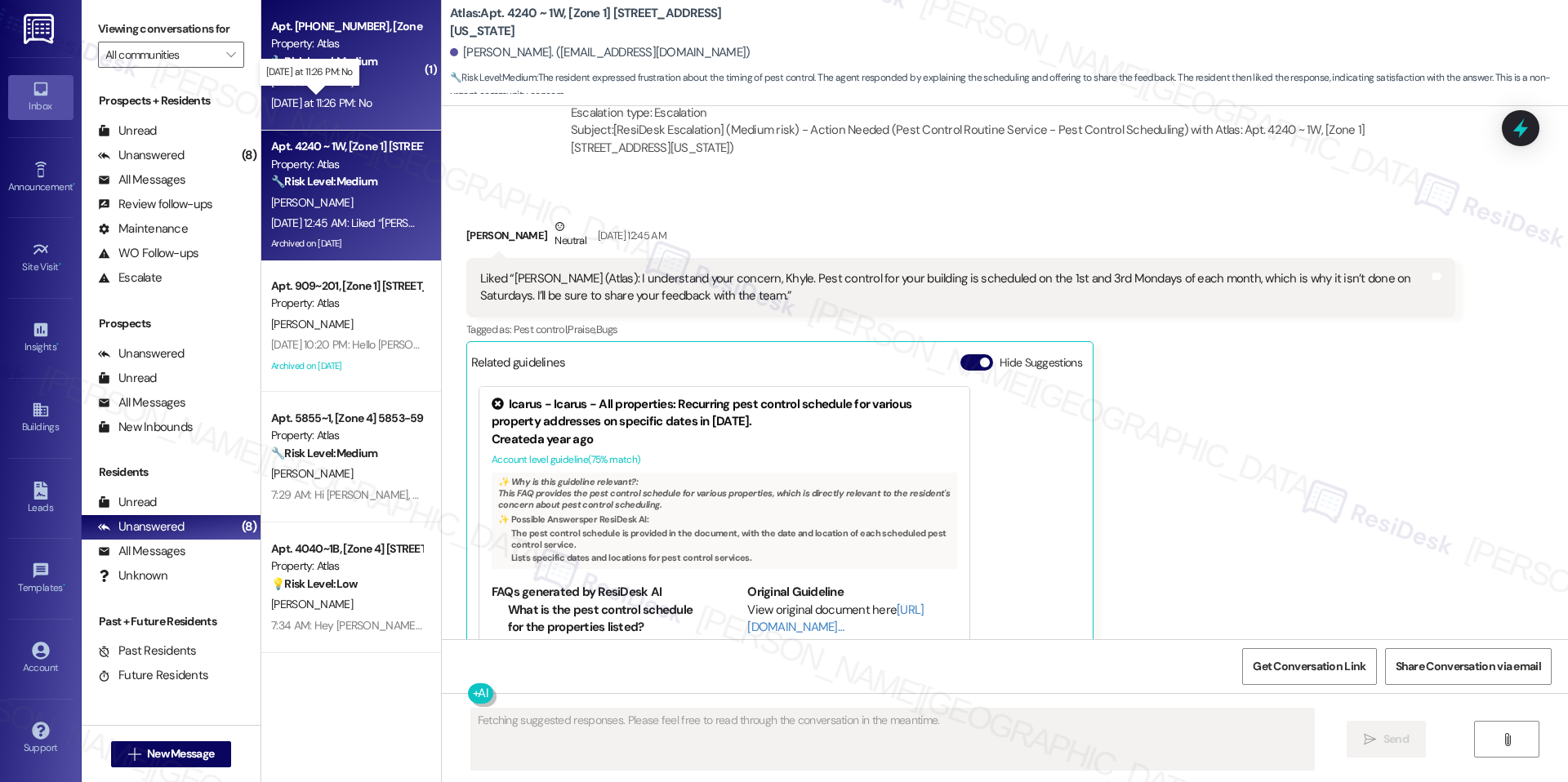
click at [338, 99] on div "Yesterday at 11:26 PM: No Yesterday at 11:26 PM: No" at bounding box center [322, 103] width 102 height 15
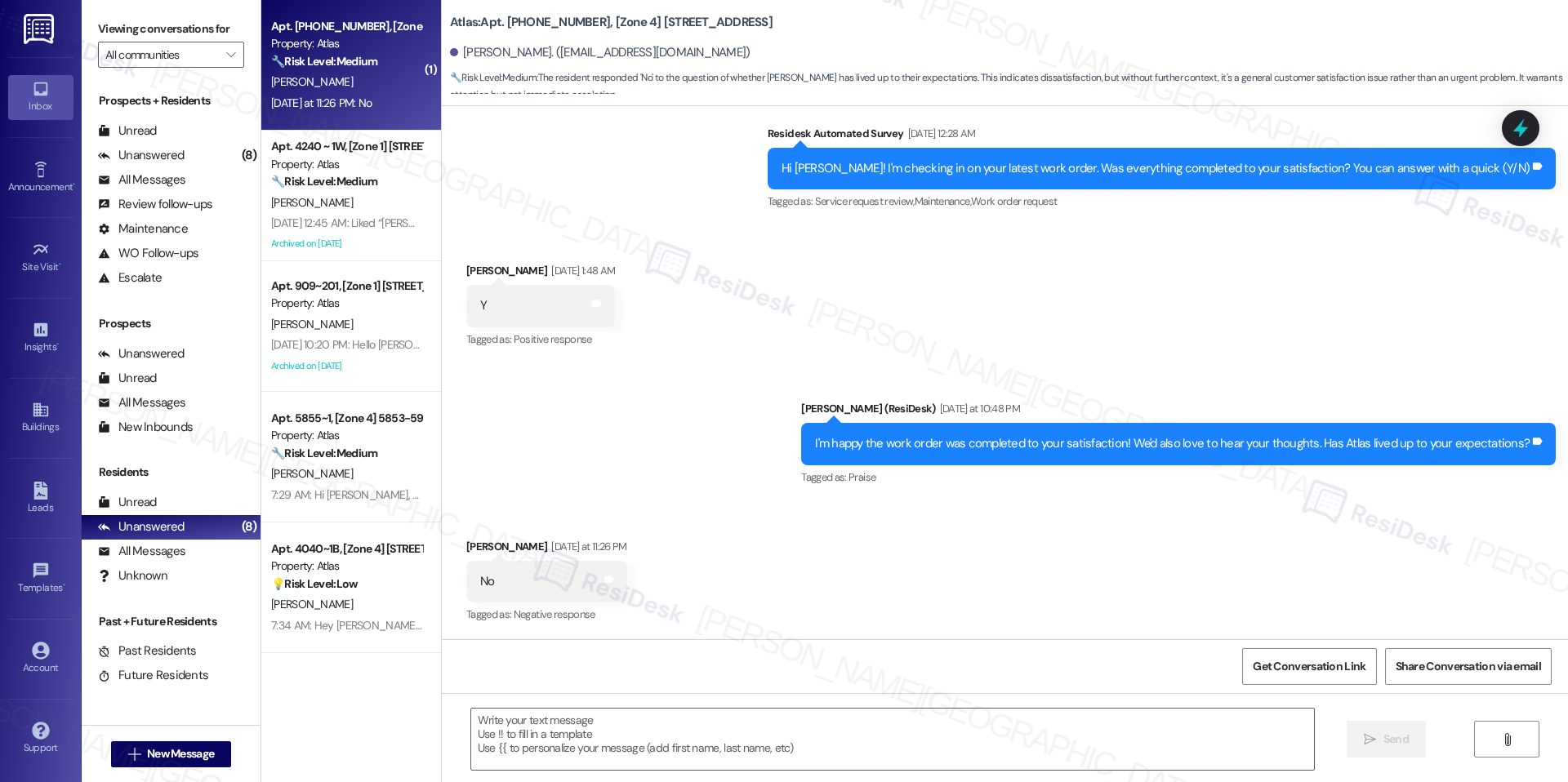
scroll to position [1841, 0]
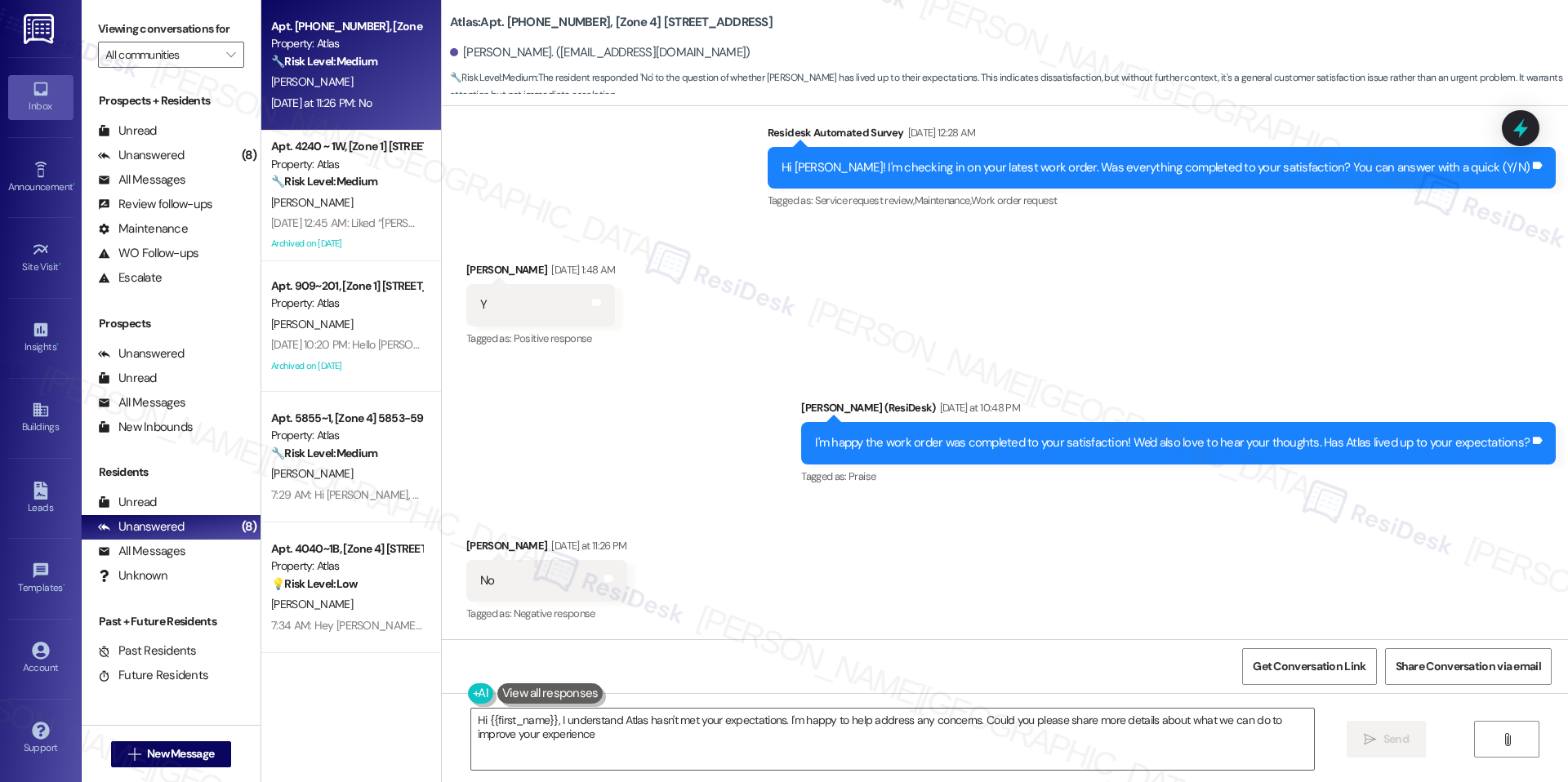
type textarea "Hi {{first_name}}, I understand Atlas hasn't met your expectations. I'm happy t…"
click at [917, 766] on textarea "Hi {{first_name}}, I understand Atlas hasn't met your expectations. I'm happy t…" at bounding box center [892, 739] width 843 height 61
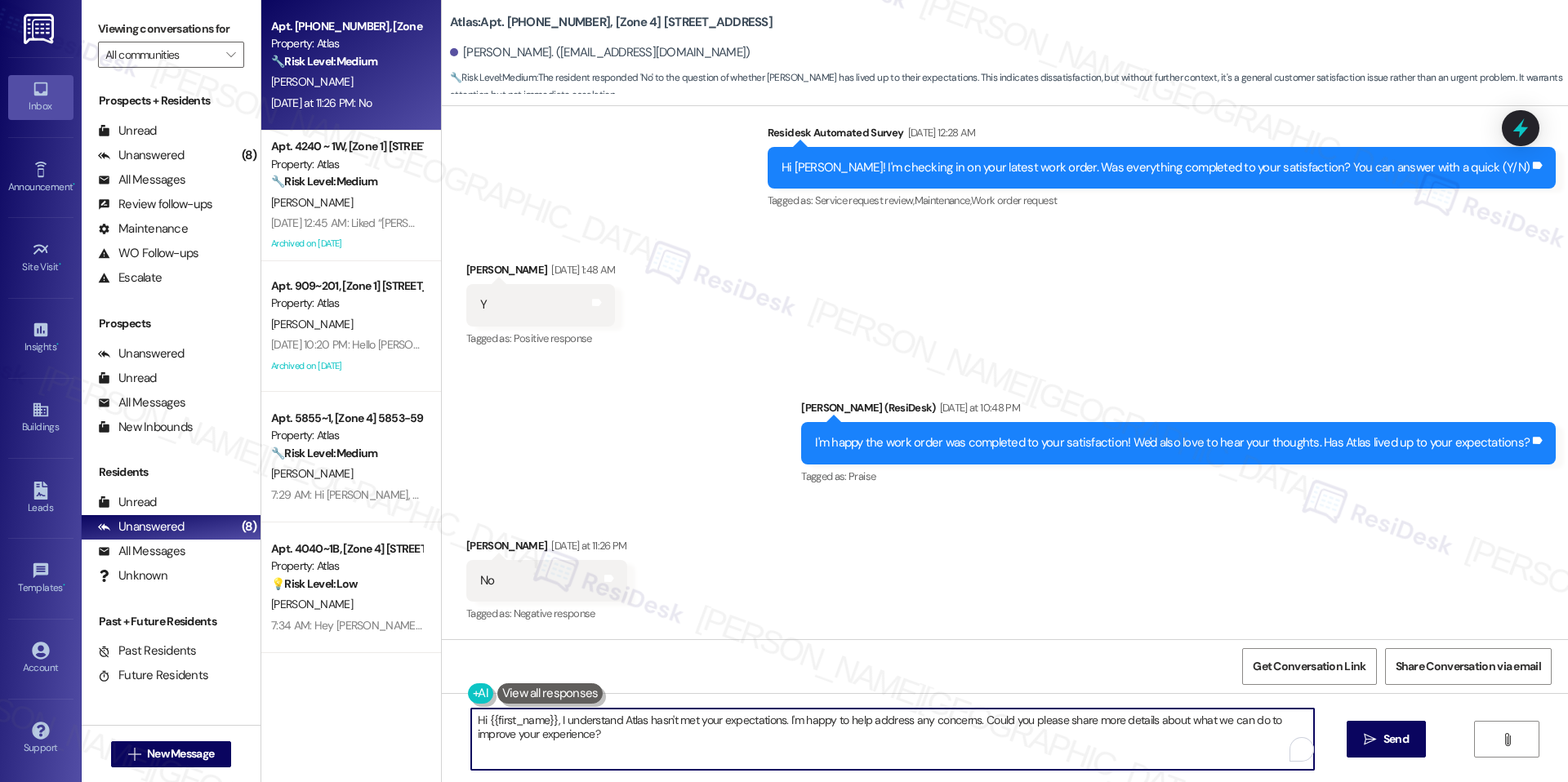
click at [900, 743] on textarea "Hi {{first_name}}, I understand Atlas hasn't met your expectations. I'm happy t…" at bounding box center [892, 739] width 843 height 61
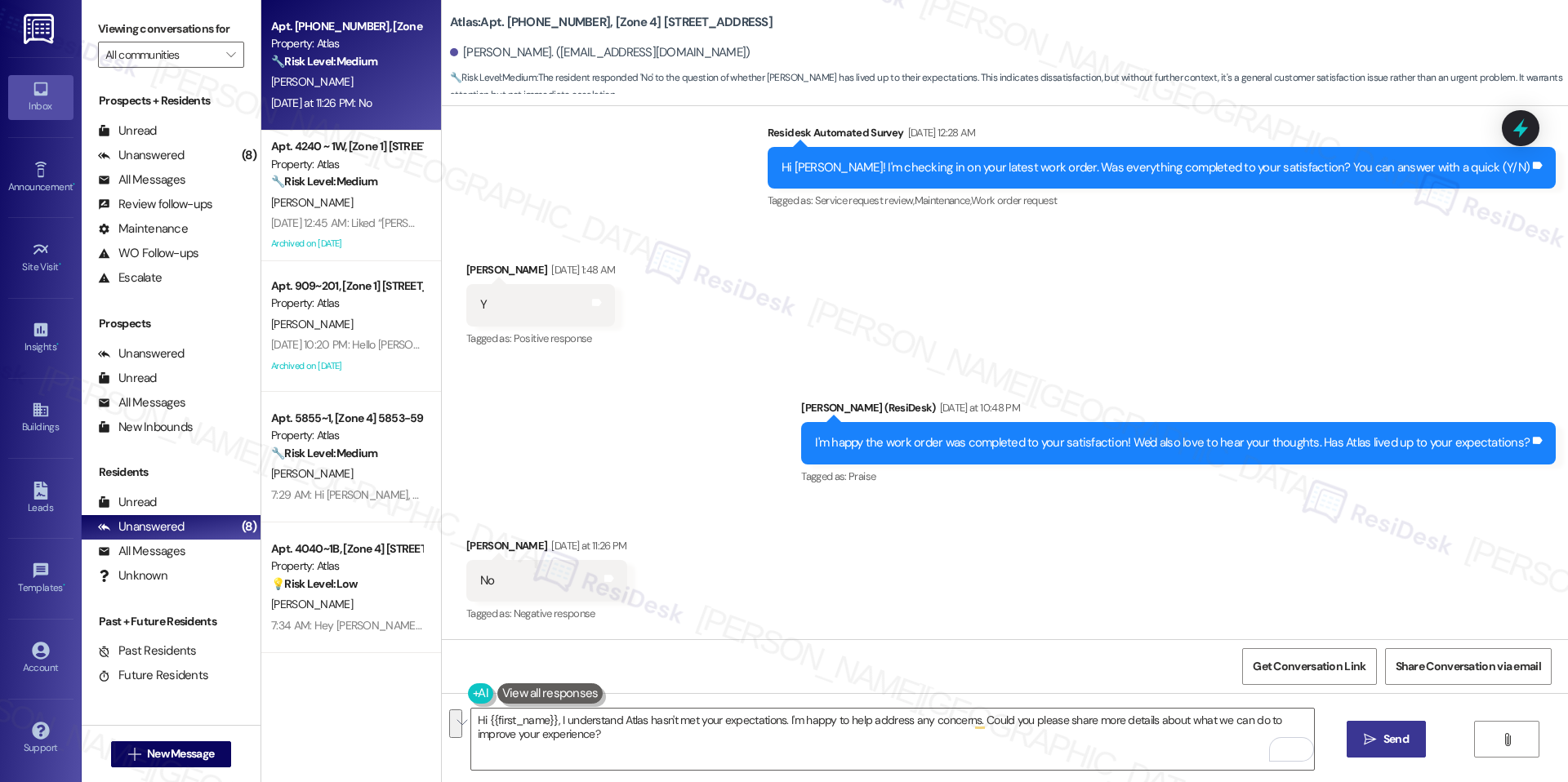
click at [1374, 736] on icon "" at bounding box center [1370, 740] width 12 height 13
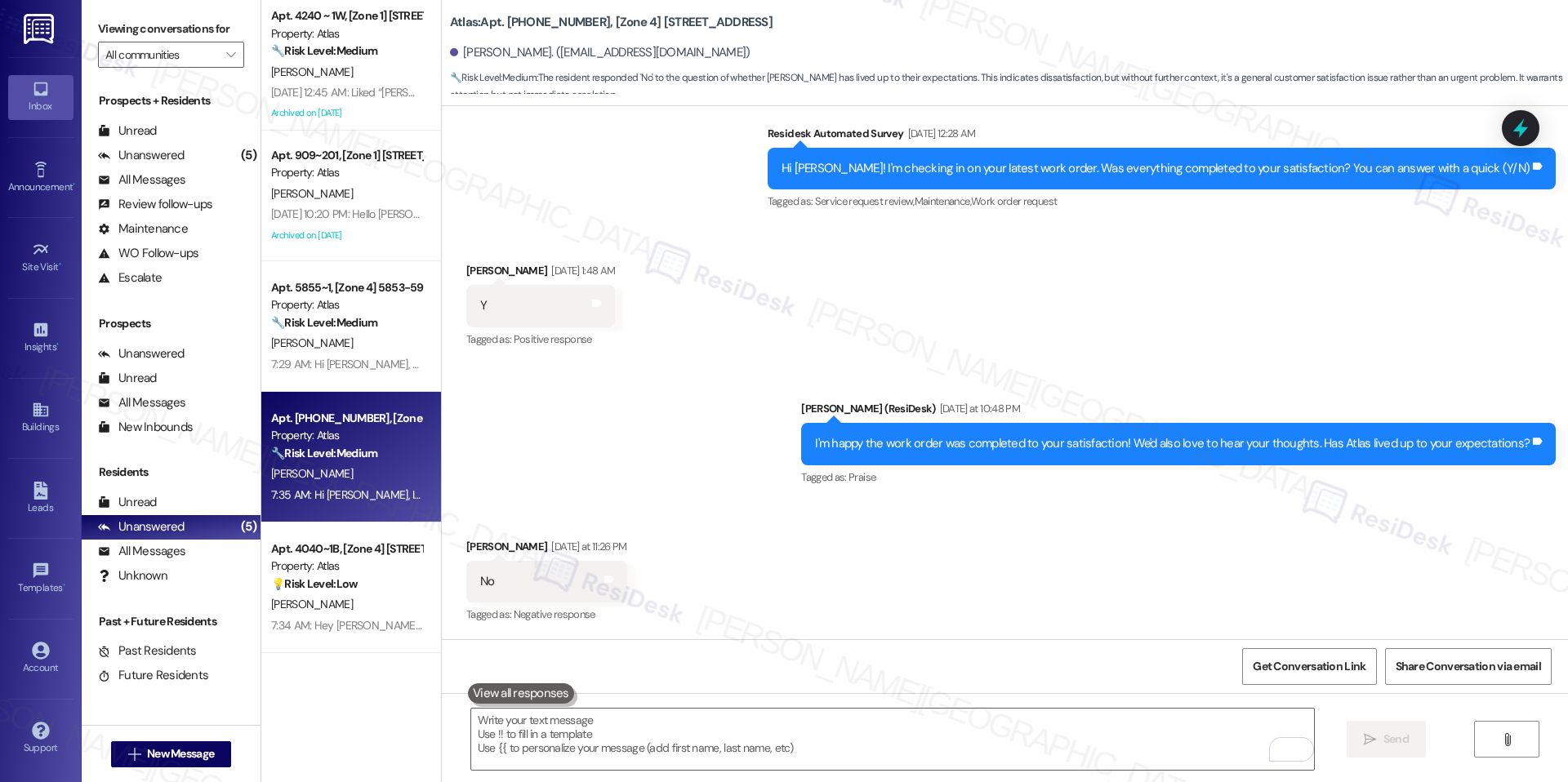
scroll to position [1954, 0]
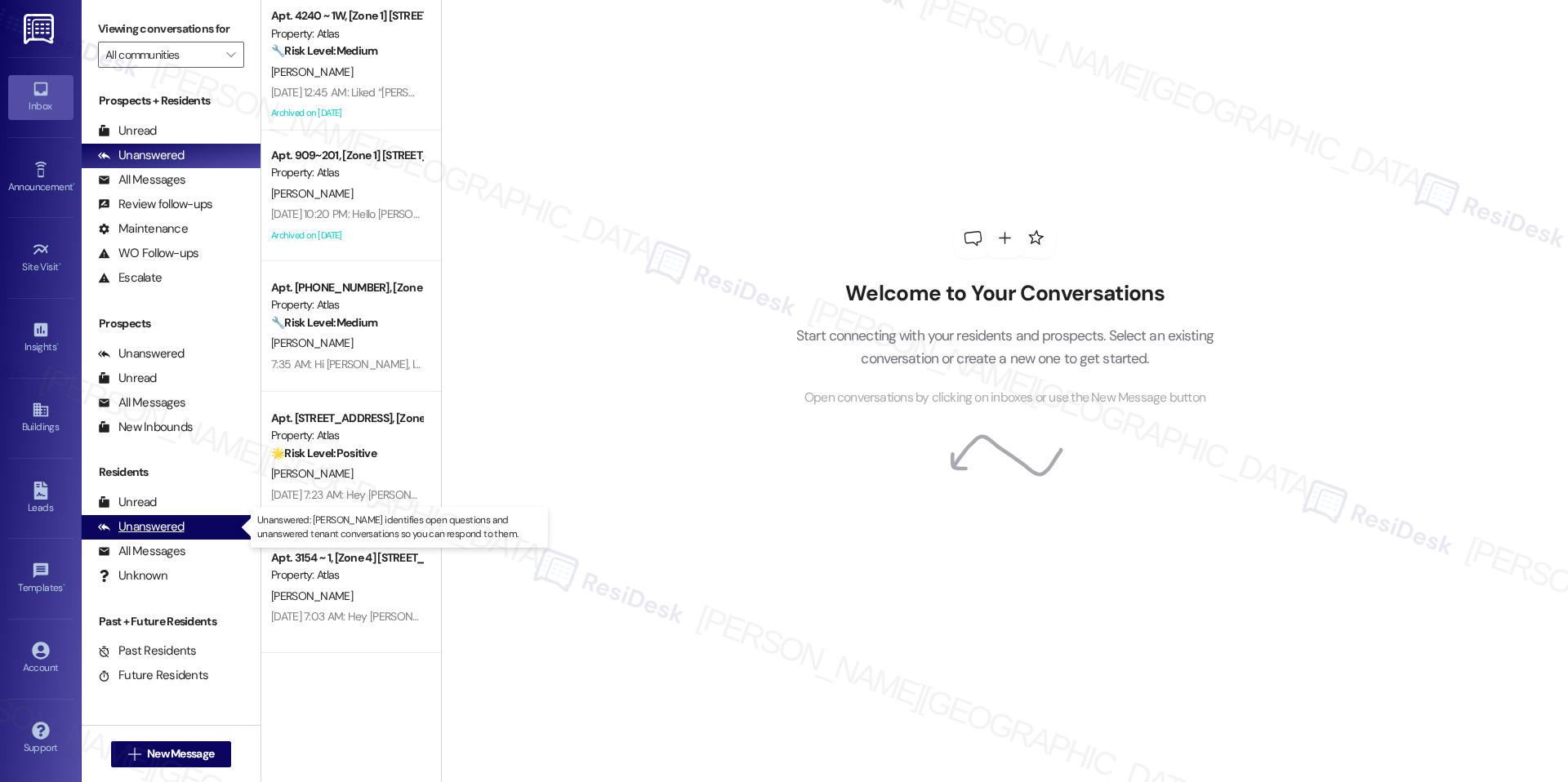
click at [196, 525] on div "Unanswered (0)" at bounding box center [171, 527] width 179 height 25
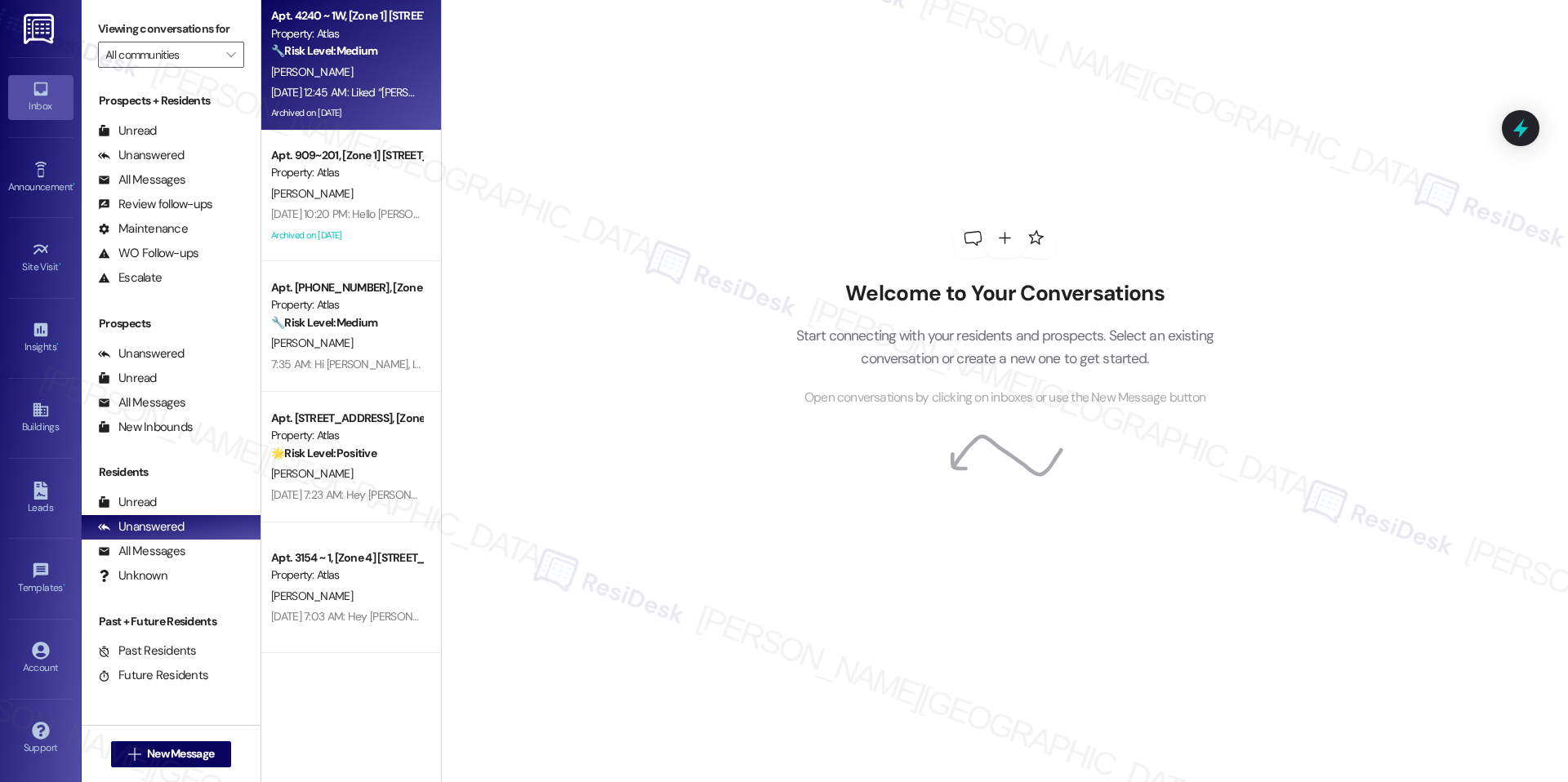
click at [351, 115] on div "Archived on [DATE]" at bounding box center [347, 113] width 154 height 21
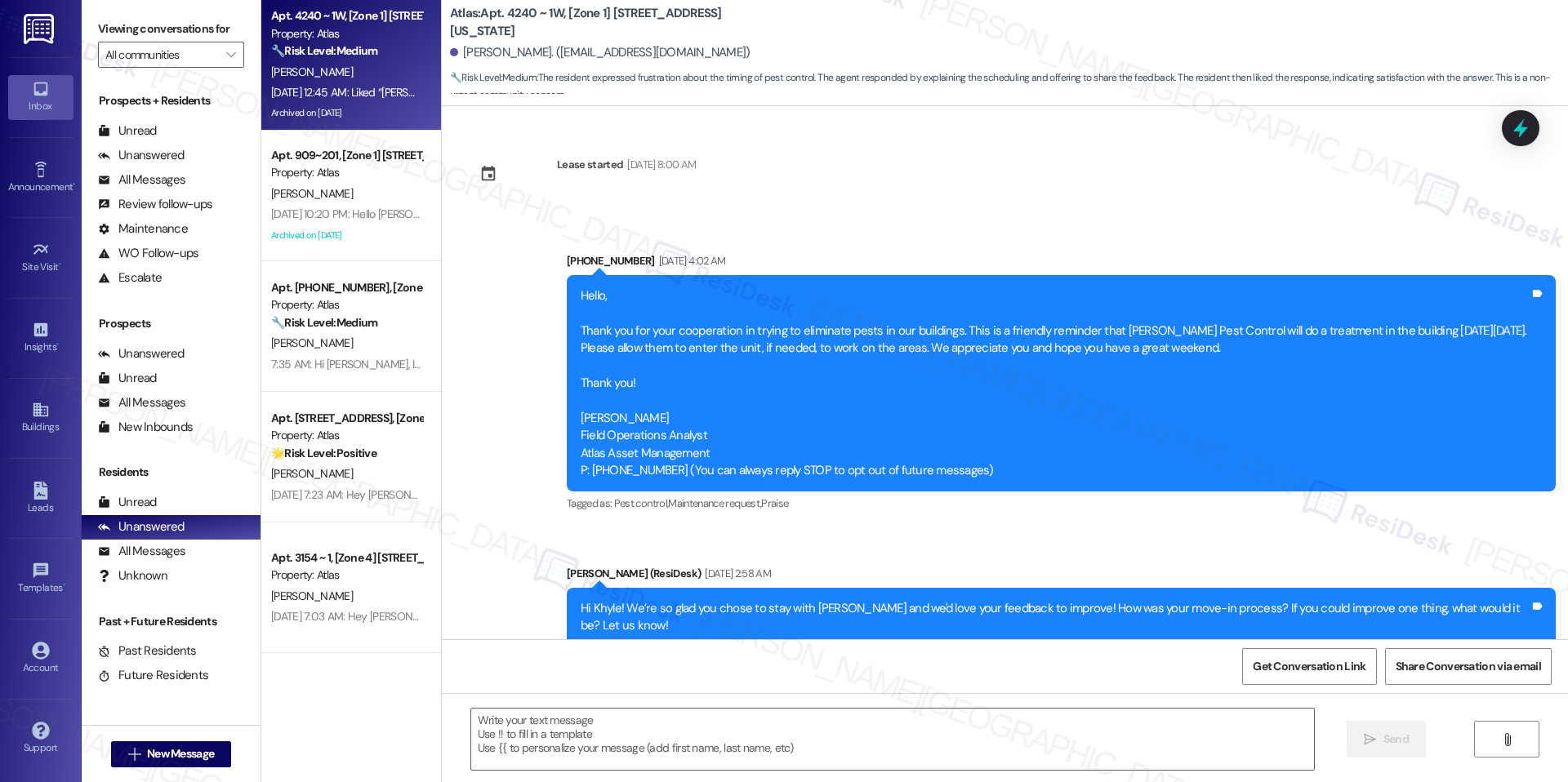
type textarea "Fetching suggested responses. Please feel free to read through the conversation…"
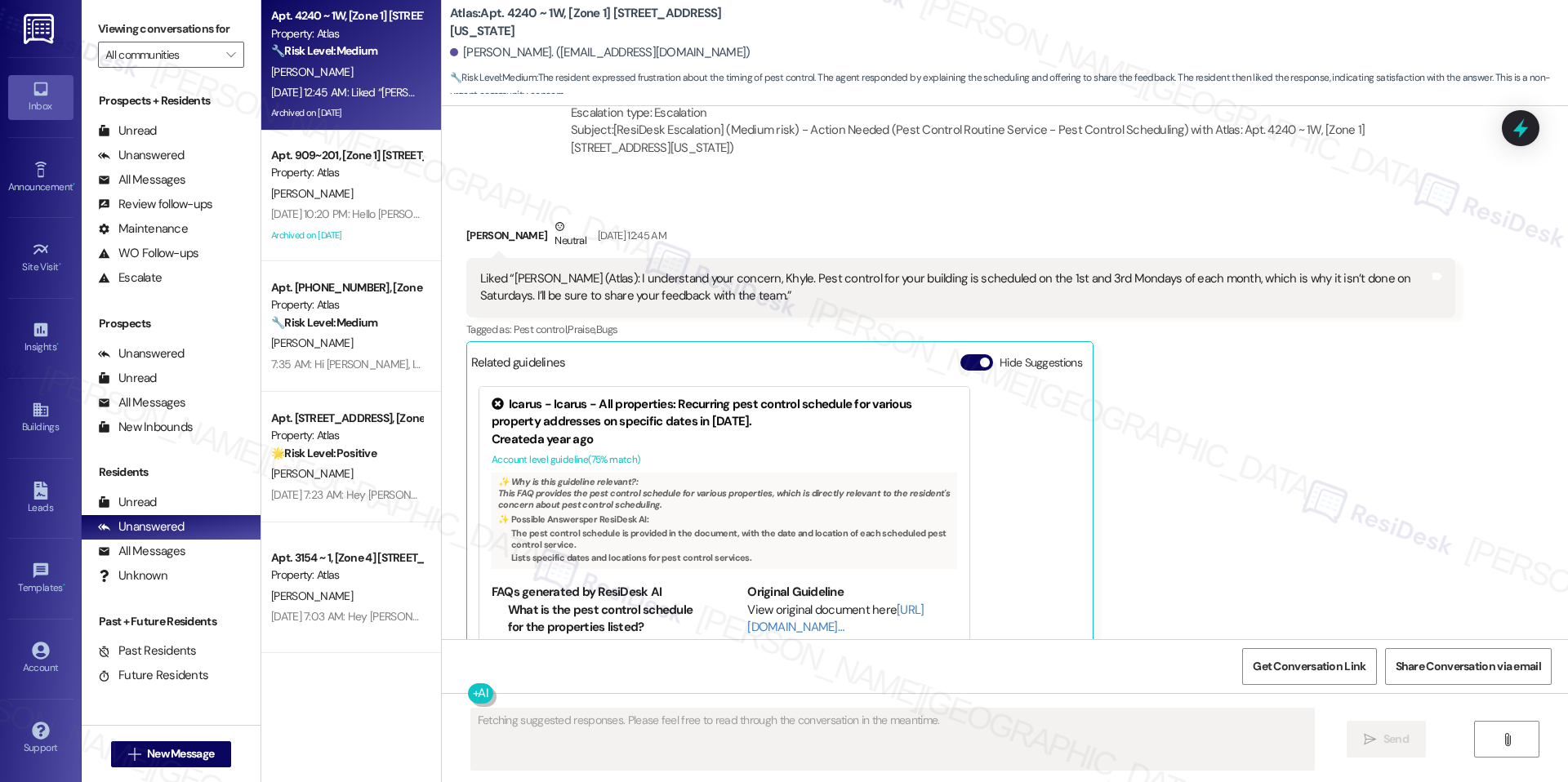
scroll to position [76, 0]
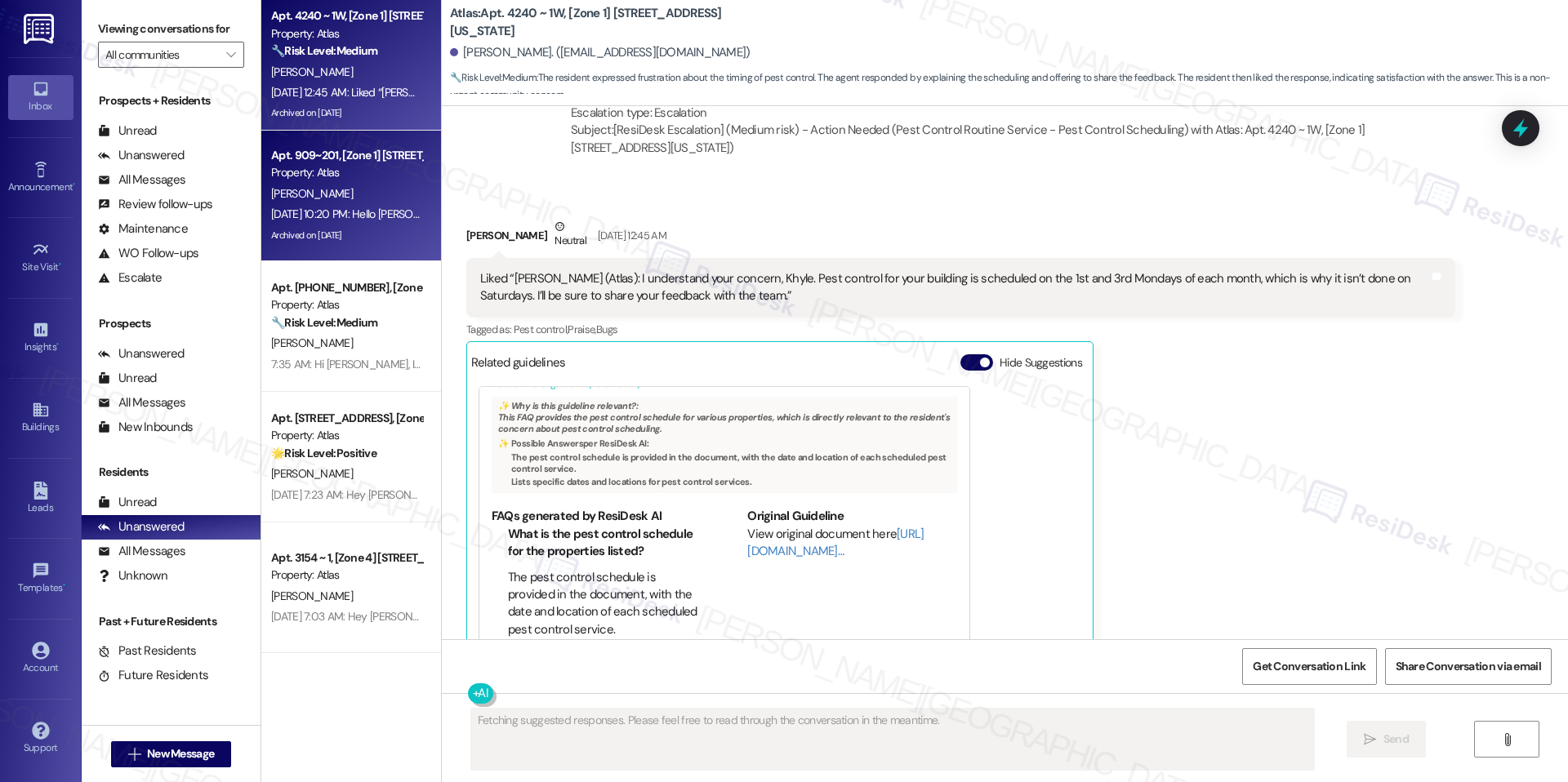
click at [408, 213] on div "[DATE] 10:20 PM: Hello [PERSON_NAME], Just a heads-up! Our routine pest control…" at bounding box center [1049, 214] width 1556 height 15
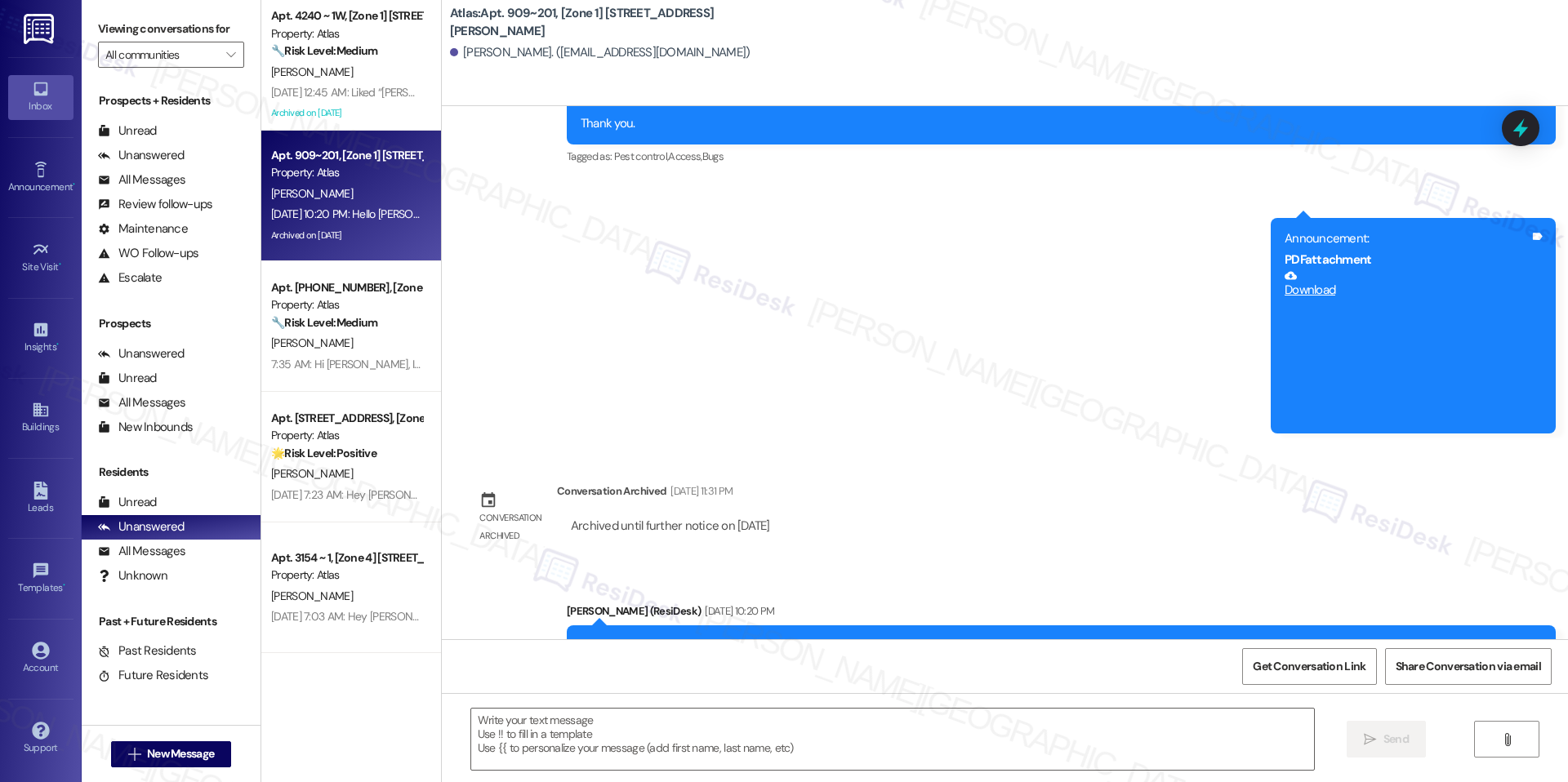
scroll to position [10406, 0]
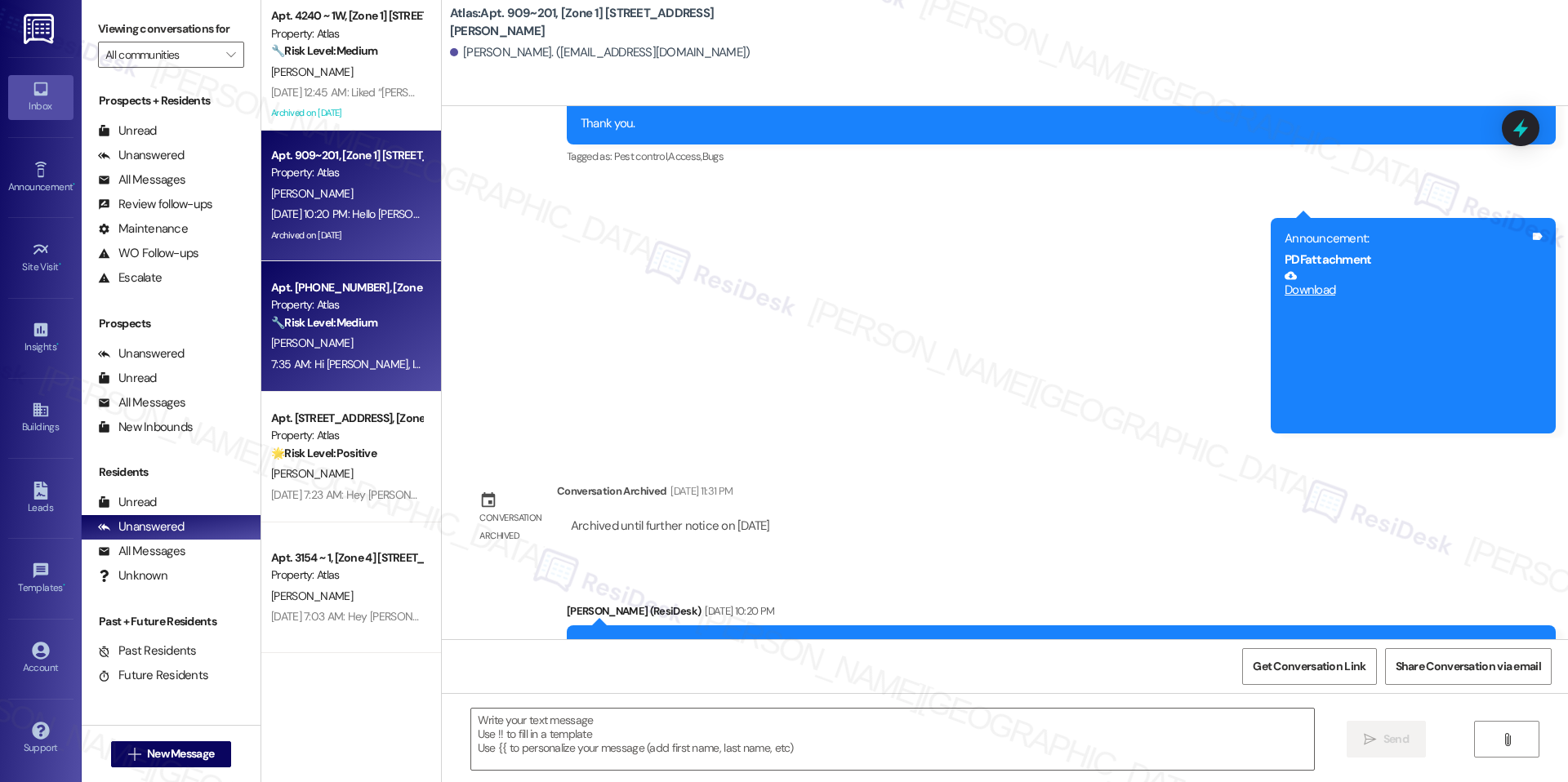
click at [383, 330] on div "🔧 Risk Level: Medium The resident responded 'No' to the question of whether Atl…" at bounding box center [347, 323] width 151 height 17
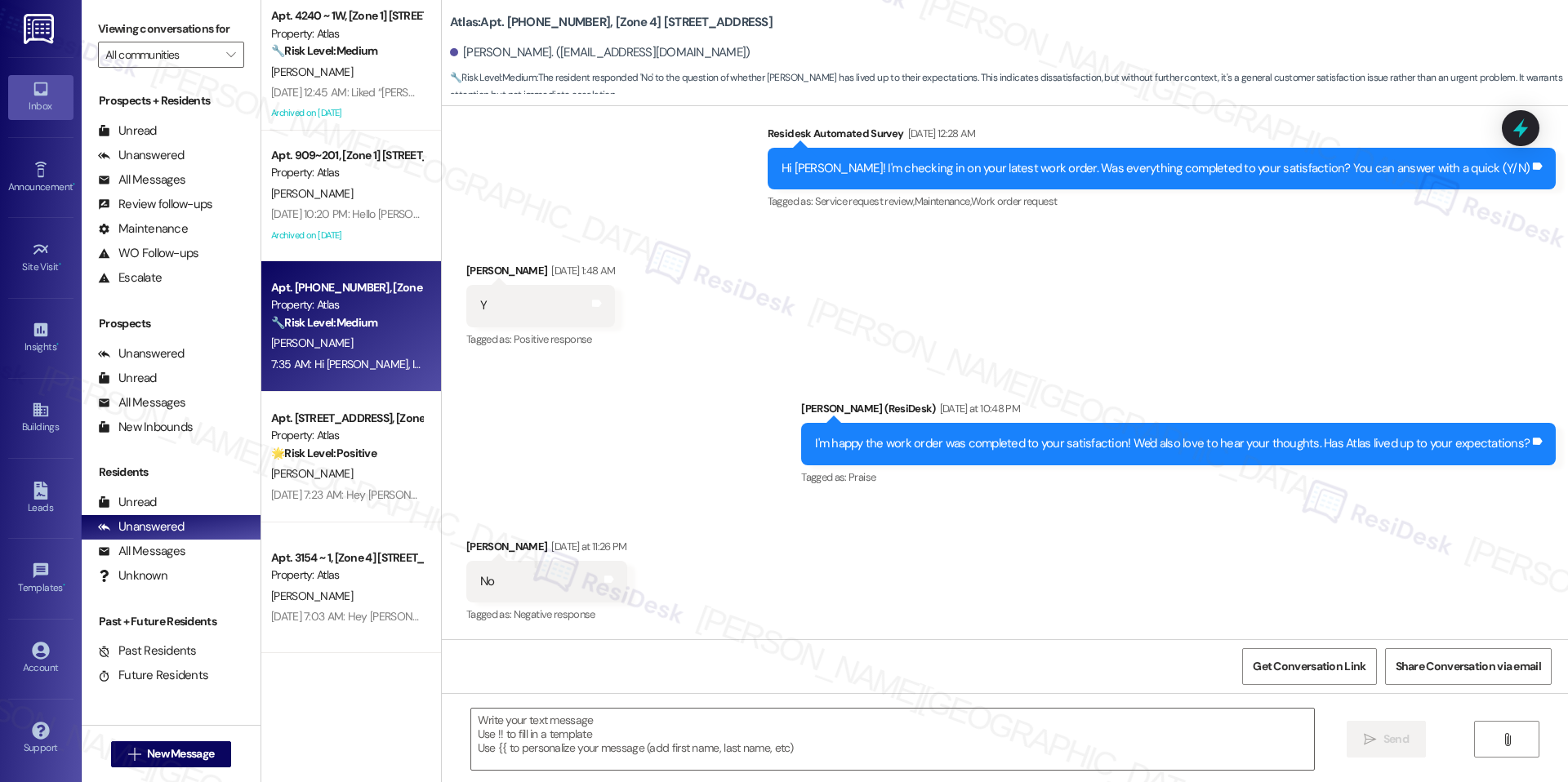
scroll to position [1979, 0]
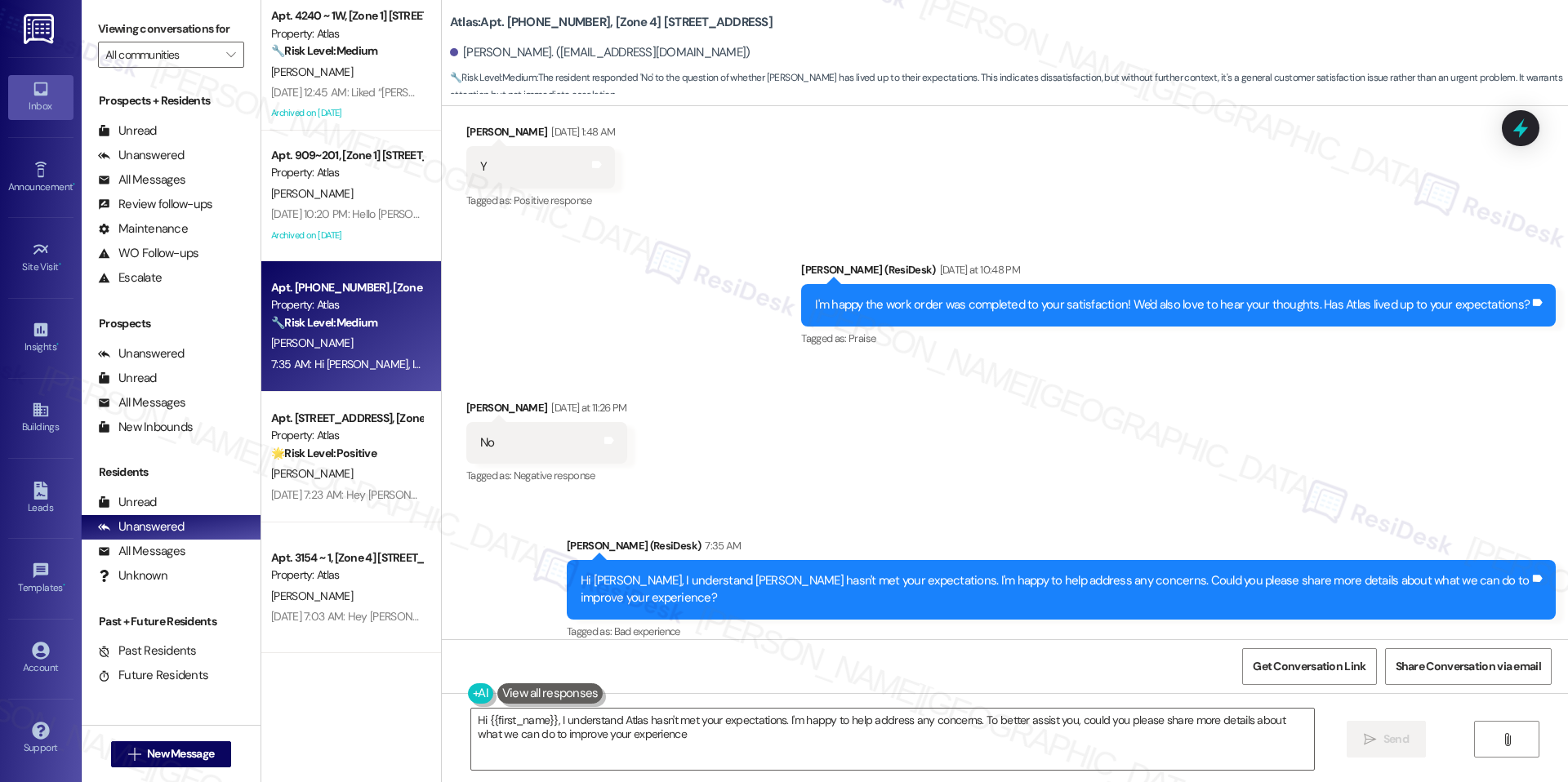
type textarea "Hi {{first_name}}, I understand Atlas hasn't met your expectations. I'm happy t…"
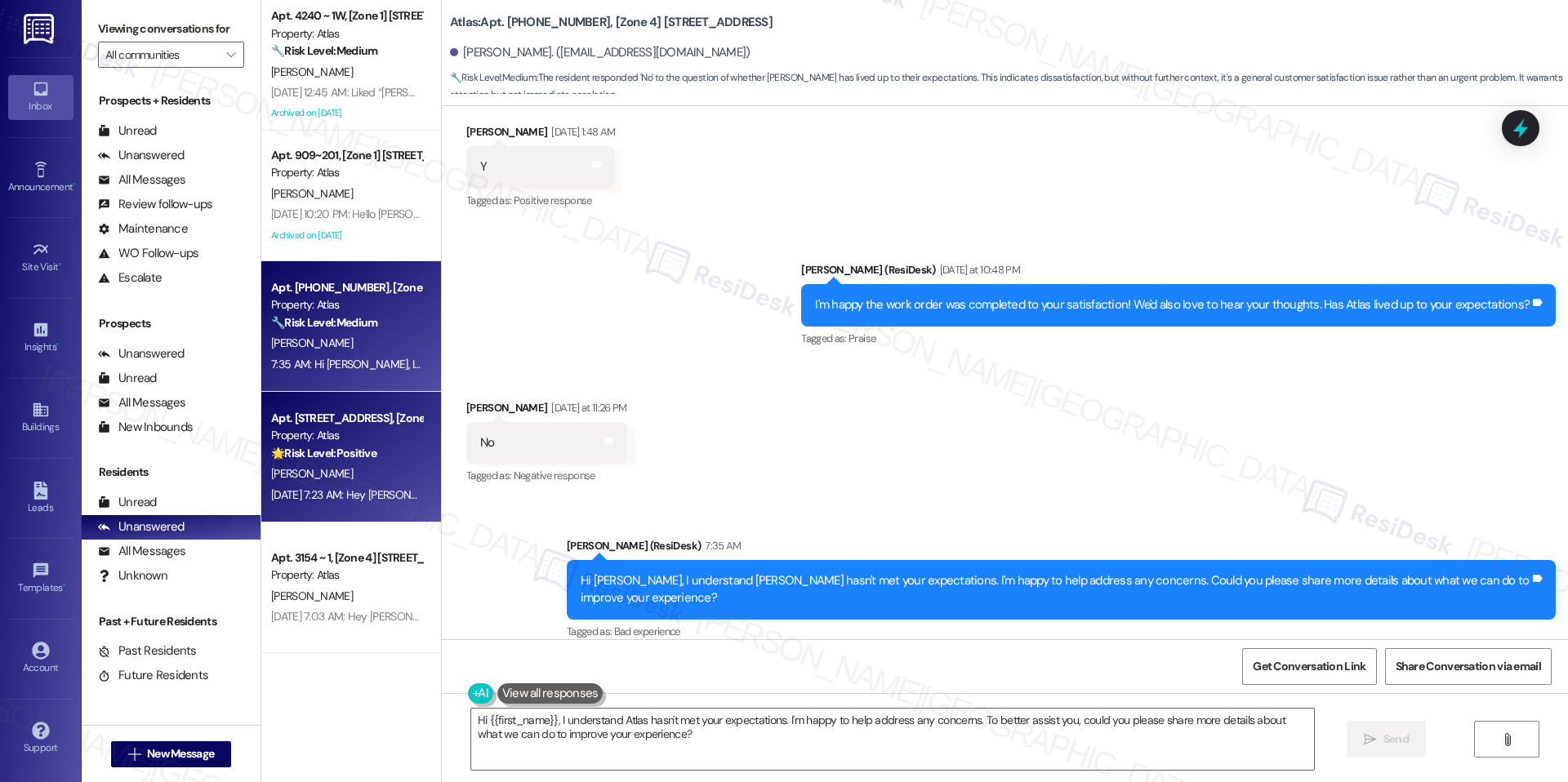
click at [310, 475] on span "[PERSON_NAME]" at bounding box center [312, 473] width 82 height 15
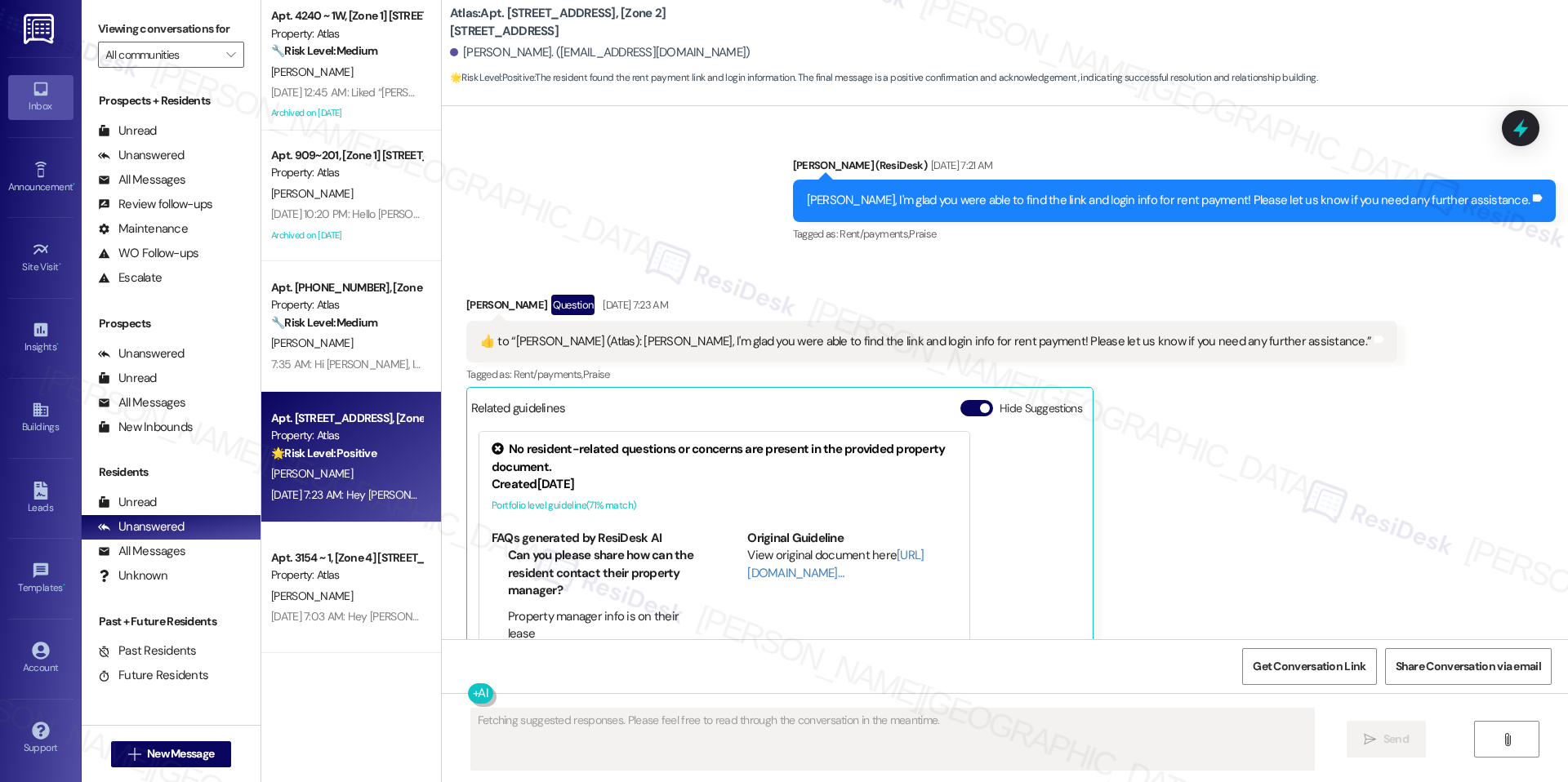
scroll to position [2309, 0]
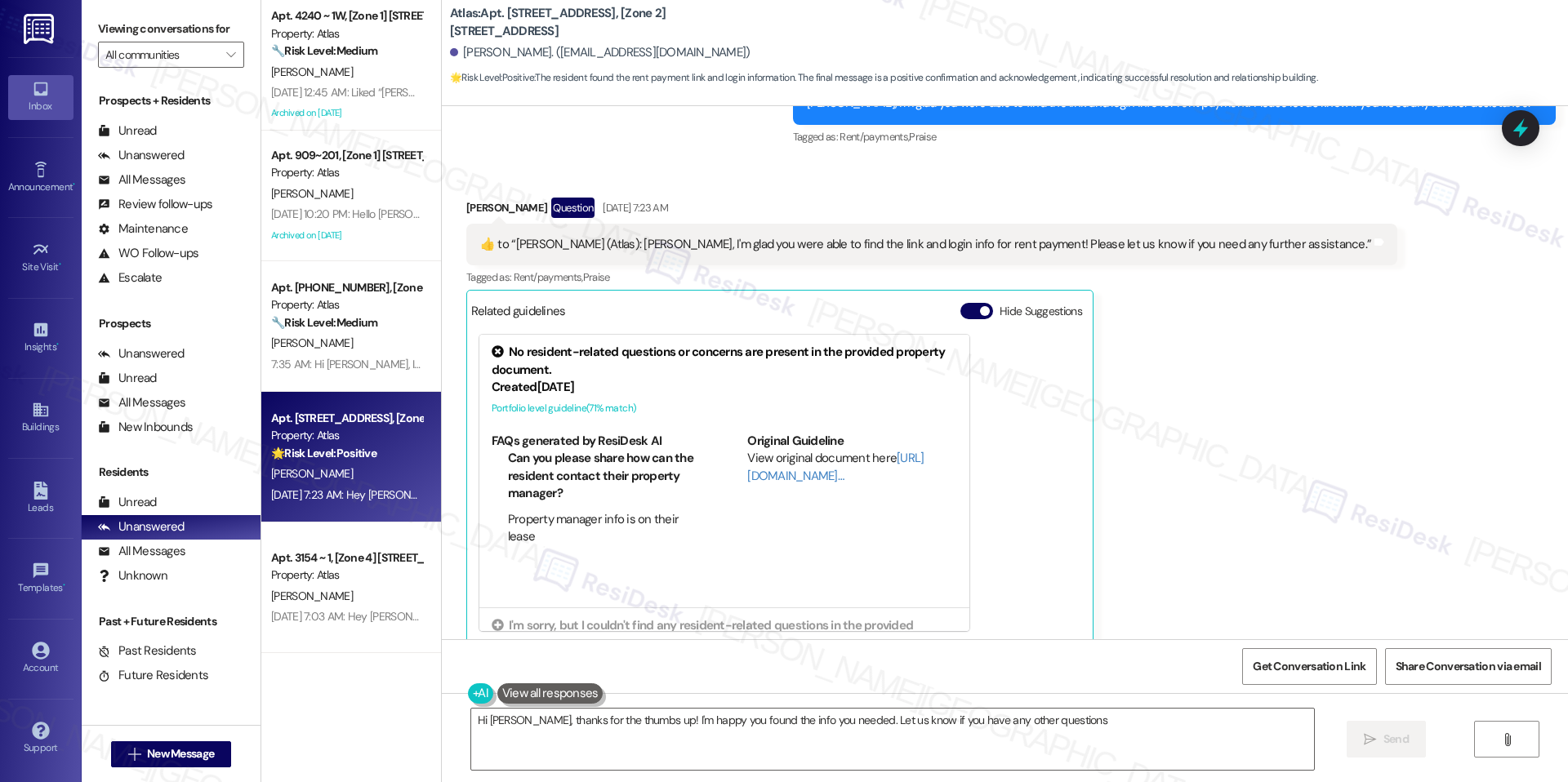
type textarea "Hi Danielle, thanks for the thumbs up! I'm happy you found the info you needed.…"
click at [961, 303] on button "Hide Suggestions" at bounding box center [977, 311] width 33 height 16
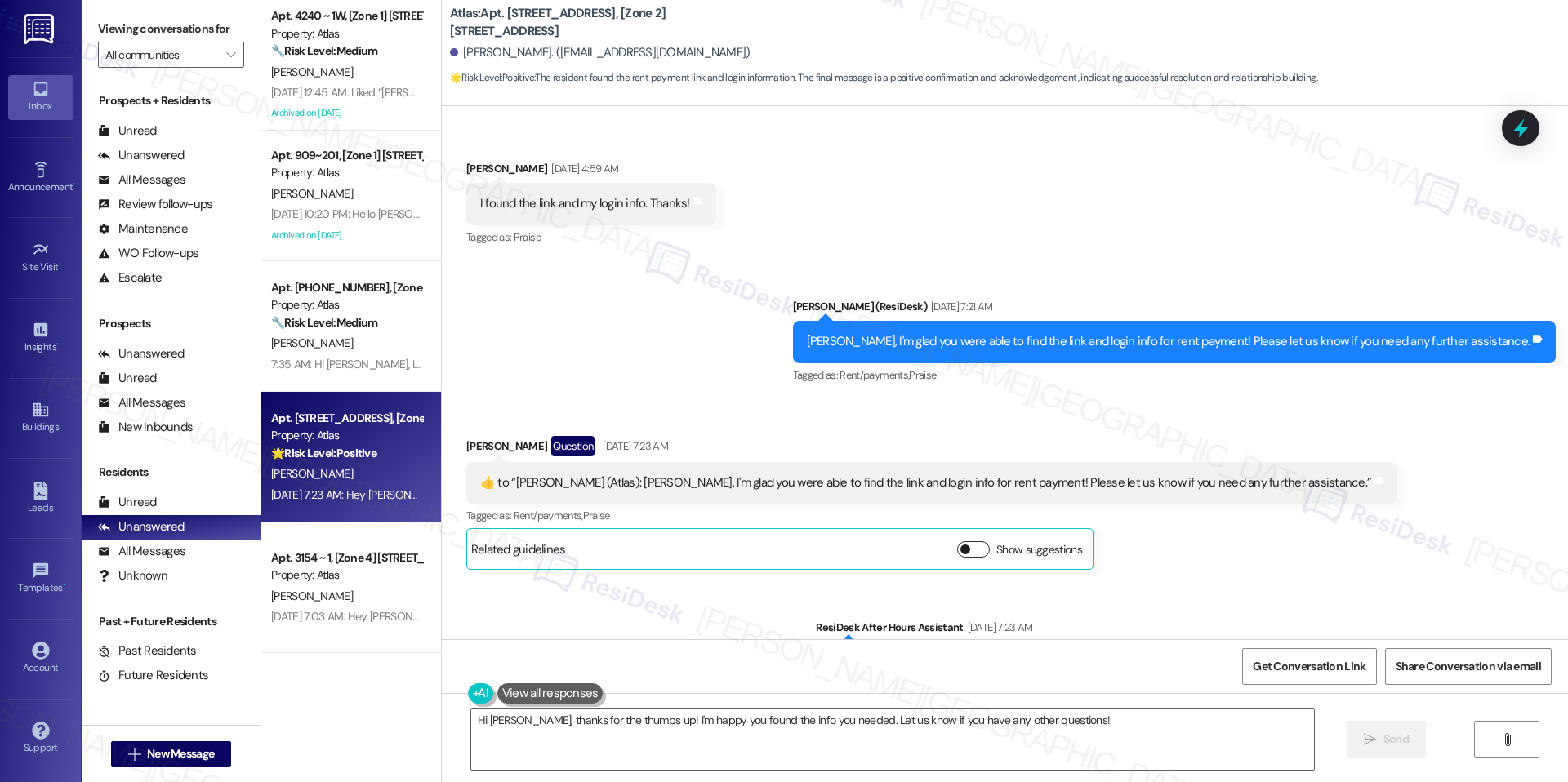
scroll to position [2135, 0]
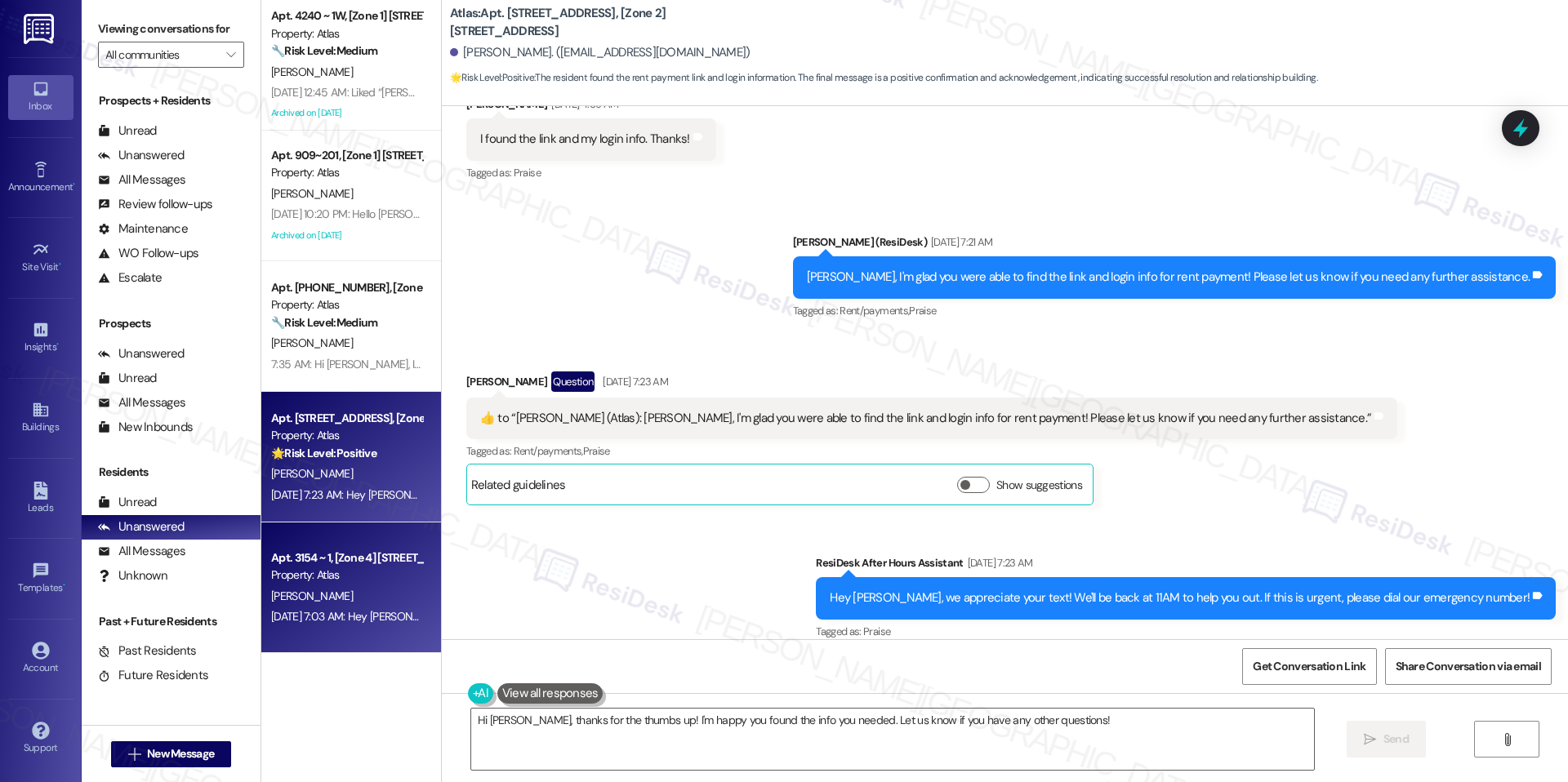
click at [354, 544] on div "Apt. 3154 ~ 1, [Zone 4] 3148-54 W 64th St Property: Atlas J. Mcclendon Sep 10, …" at bounding box center [352, 587] width 180 height 130
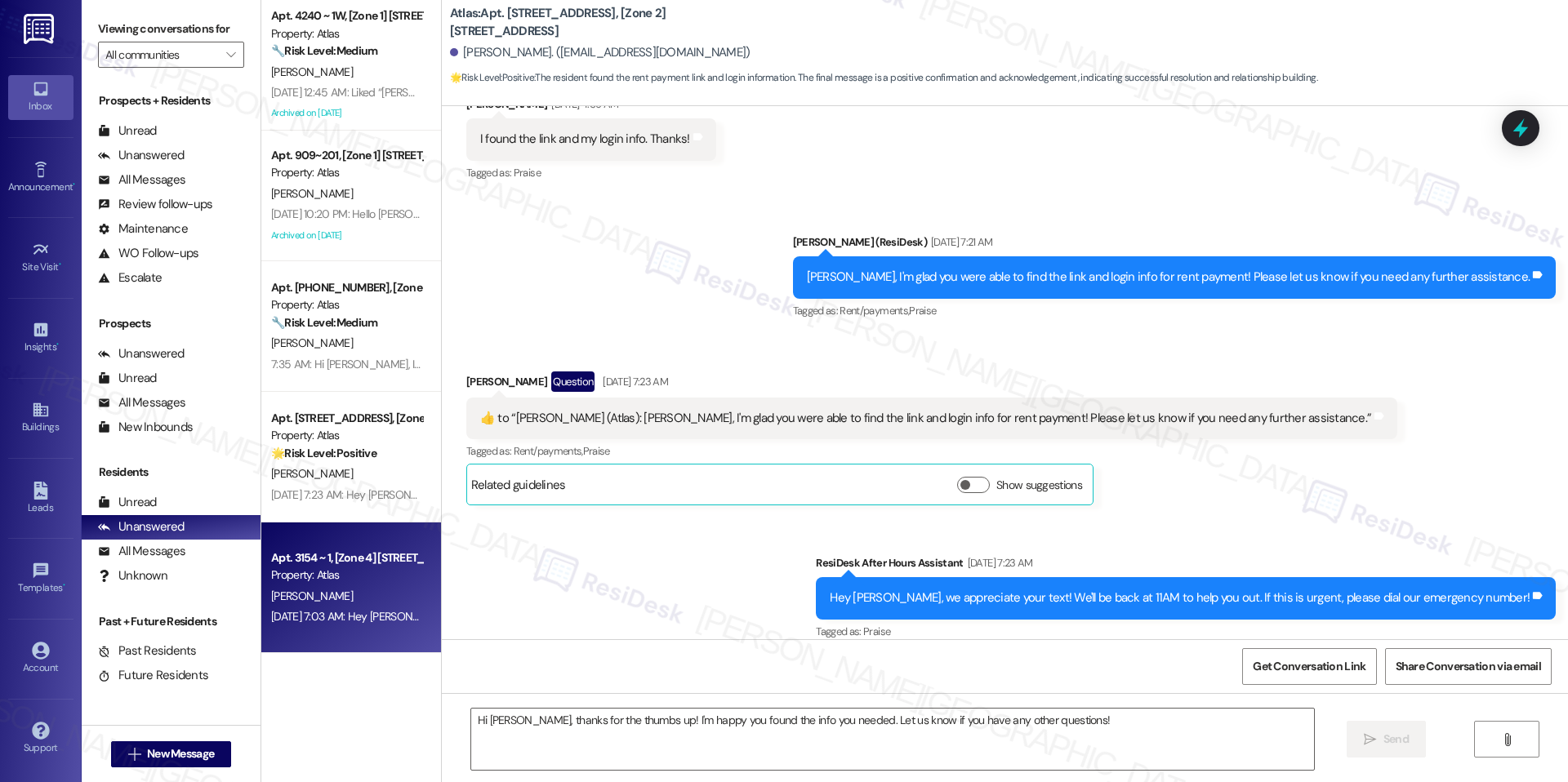
type textarea "Fetching suggested responses. Please feel free to read through the conversation…"
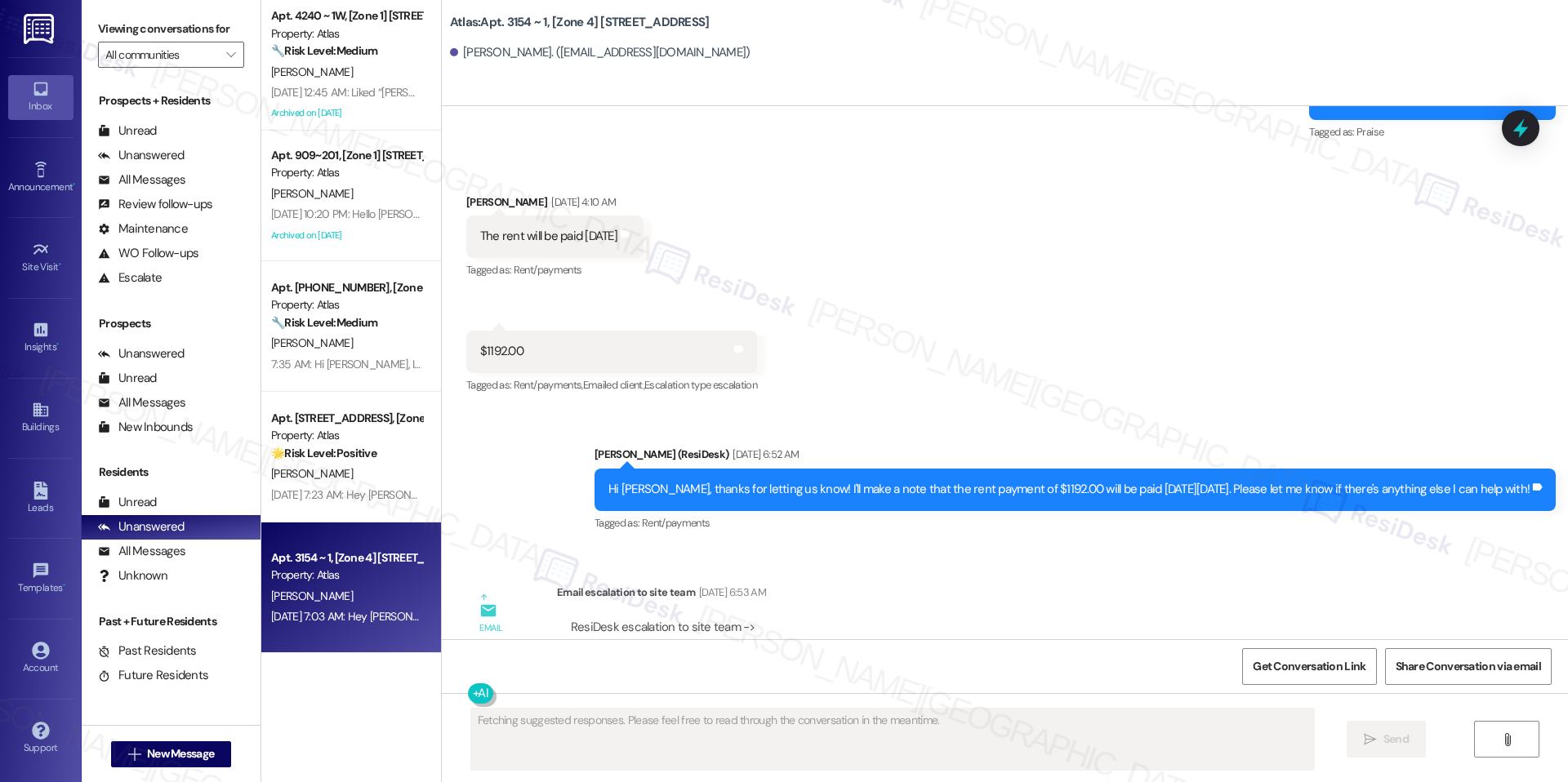
scroll to position [5221, 0]
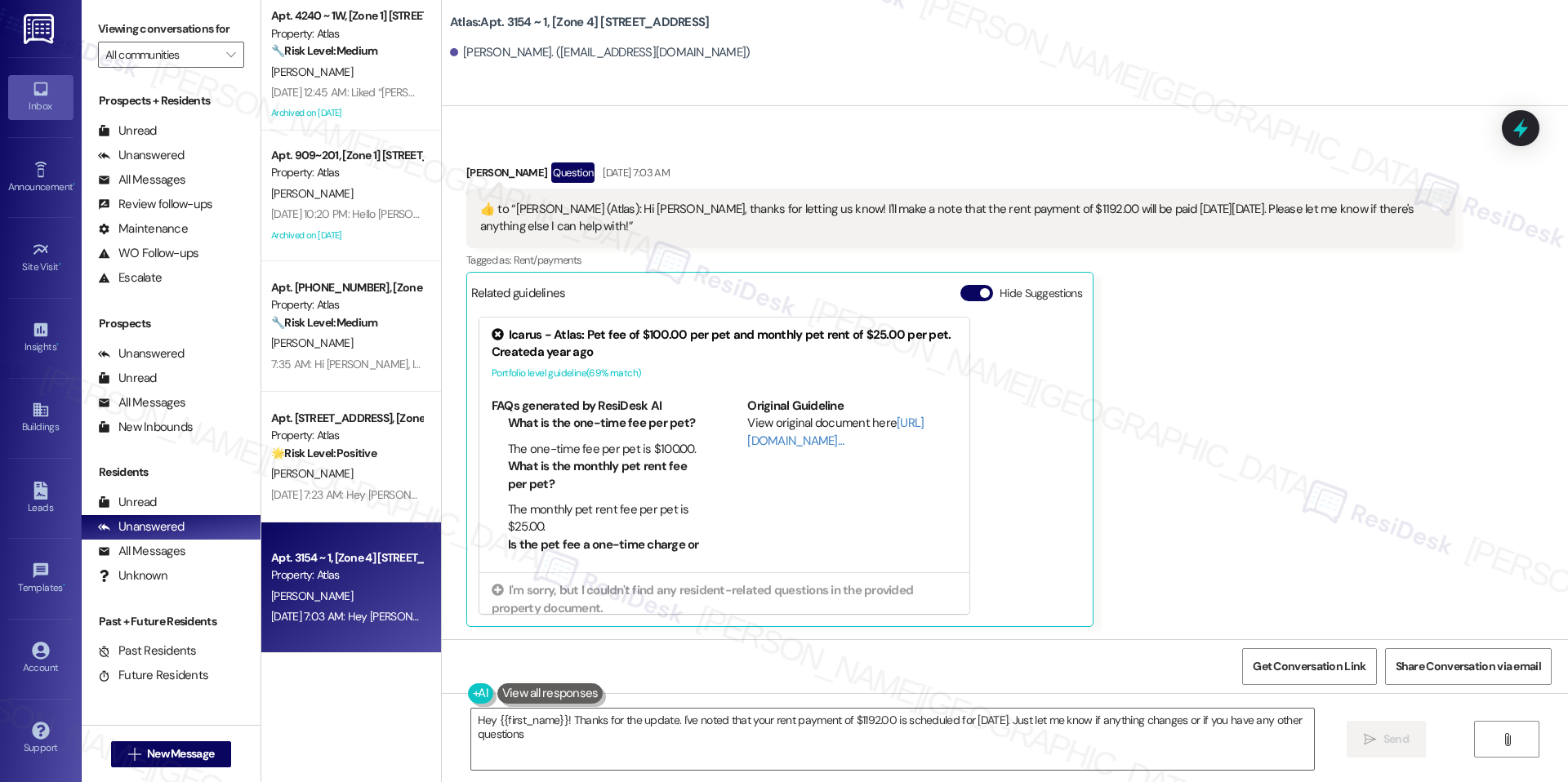
type textarea "Hey {{first_name}}! Thanks for the update. I've noted that your rent payment of…"
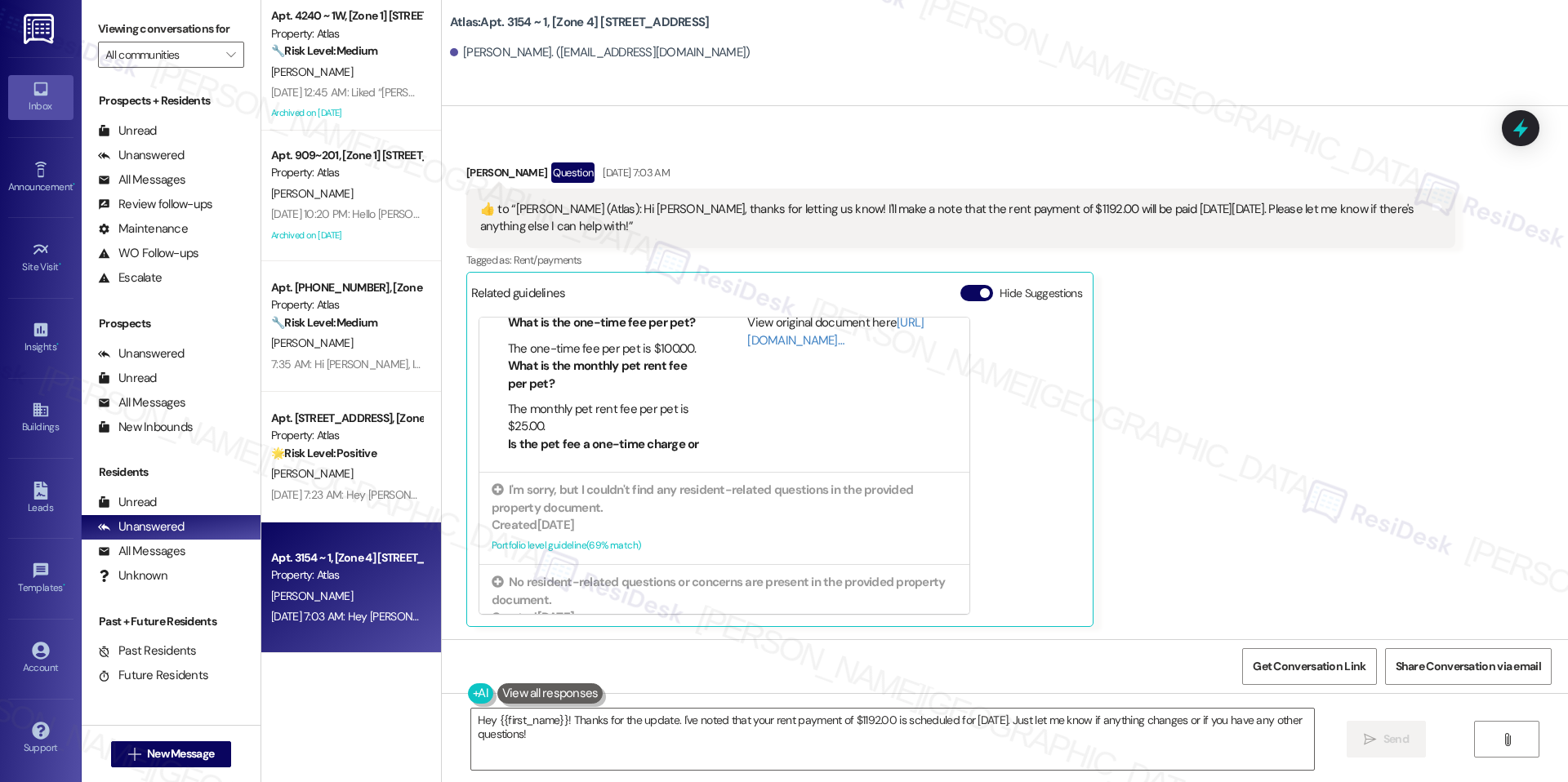
scroll to position [115, 0]
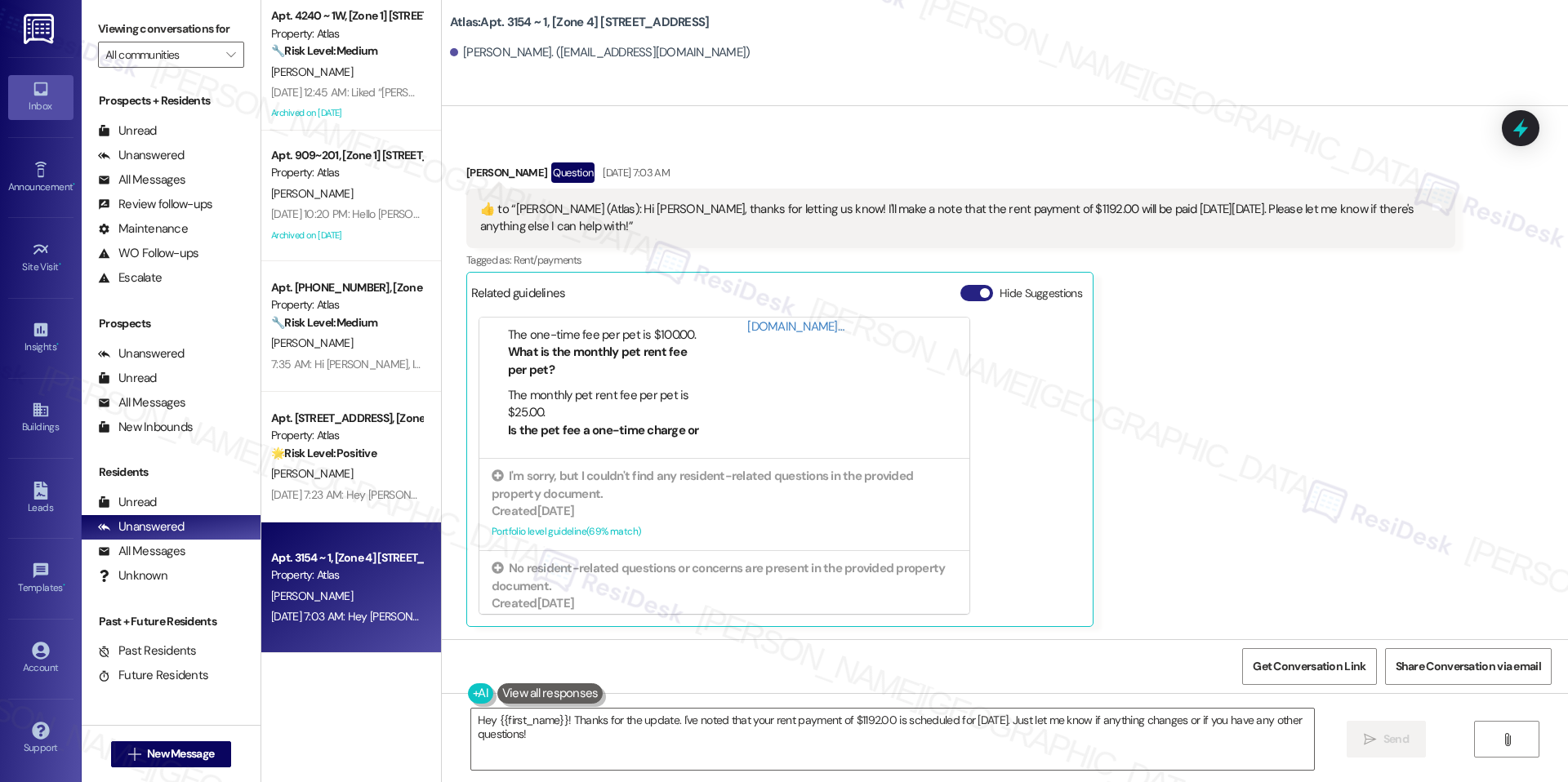
click at [970, 299] on button "Hide Suggestions" at bounding box center [977, 293] width 33 height 16
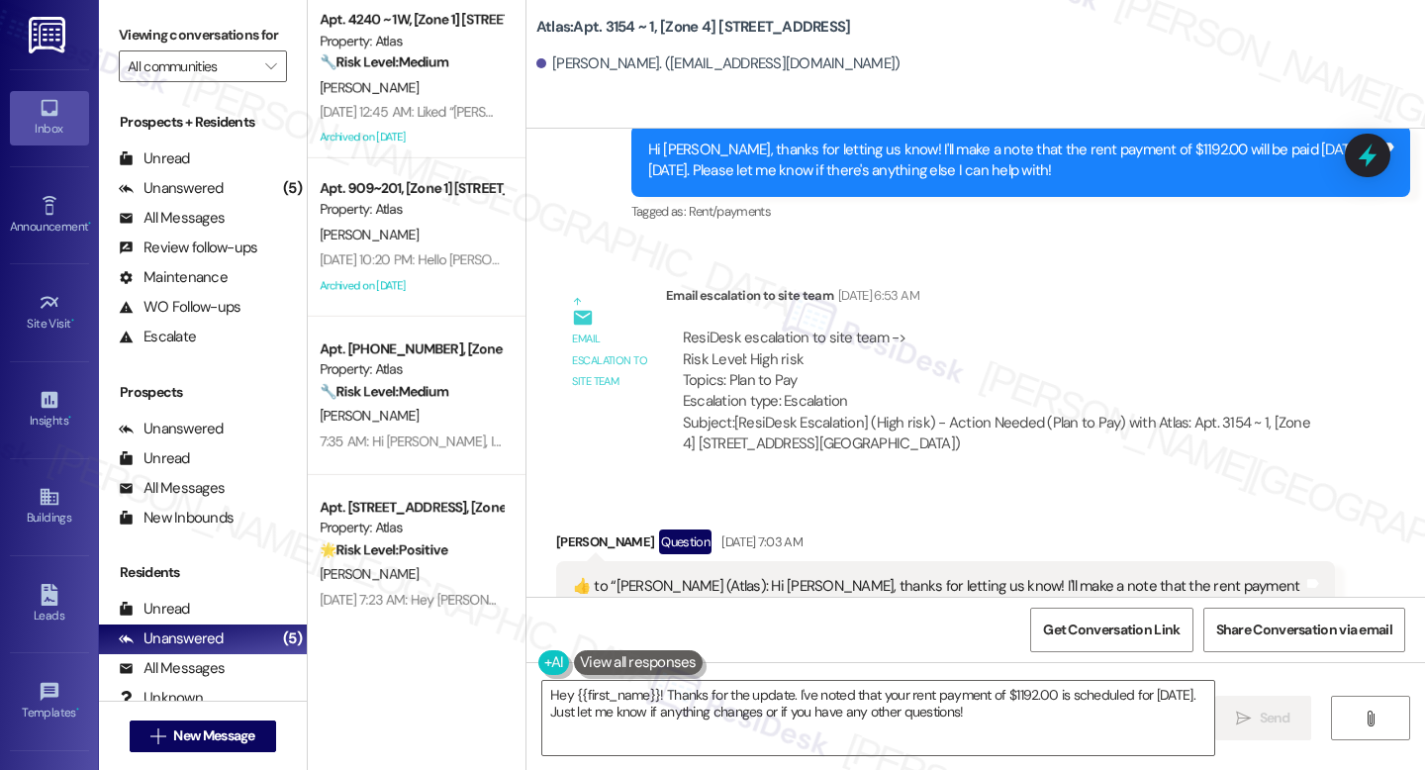
scroll to position [6420, 0]
